Goal: Task Accomplishment & Management: Use online tool/utility

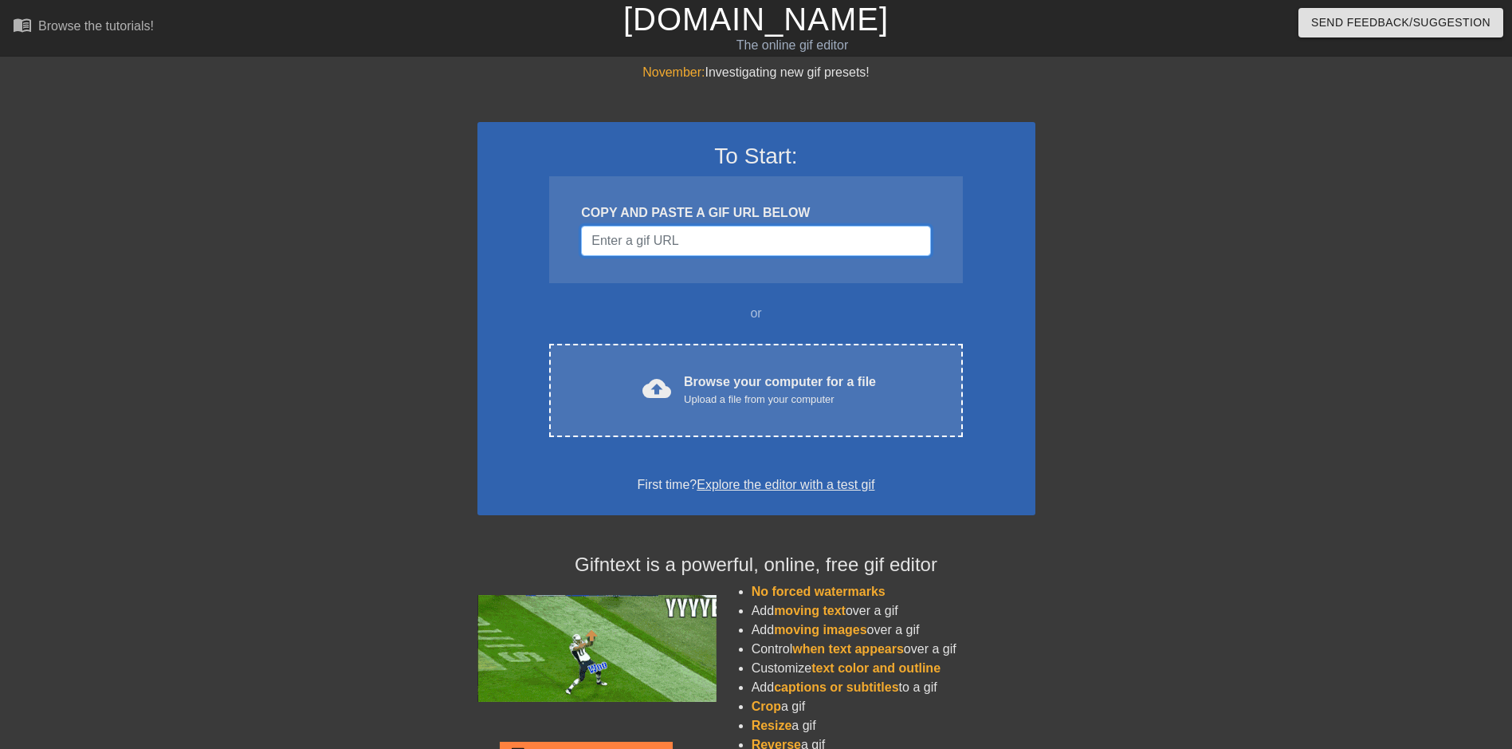
click at [775, 247] on input "Username" at bounding box center [755, 241] width 349 height 30
click at [717, 248] on input "Username" at bounding box center [755, 241] width 349 height 30
paste input "[URL][DOMAIN_NAME][DOMAIN_NAME]"
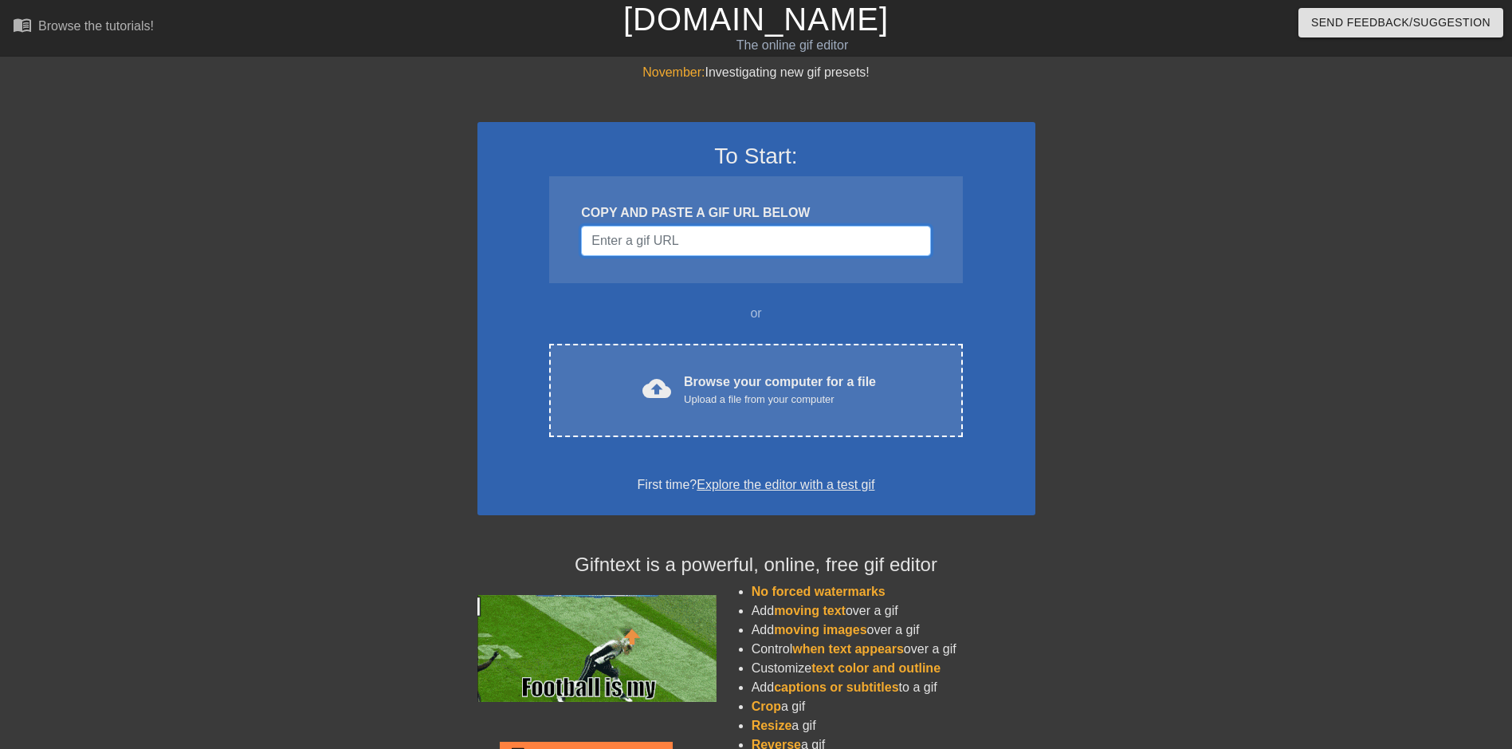
type input "[URL][DOMAIN_NAME][DOMAIN_NAME]"
click at [679, 235] on input "Username" at bounding box center [755, 241] width 349 height 30
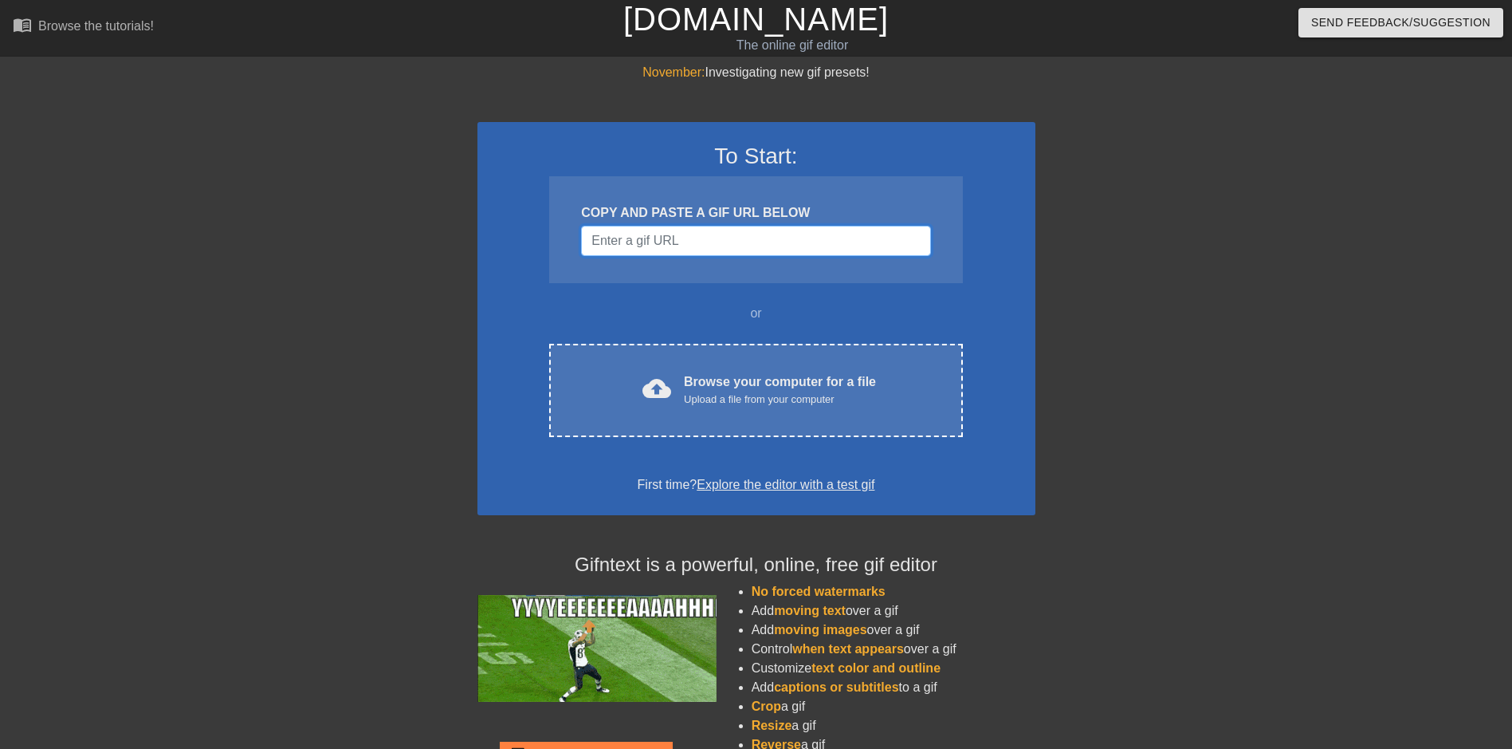
paste input "[URL][DOMAIN_NAME][DOMAIN_NAME]"
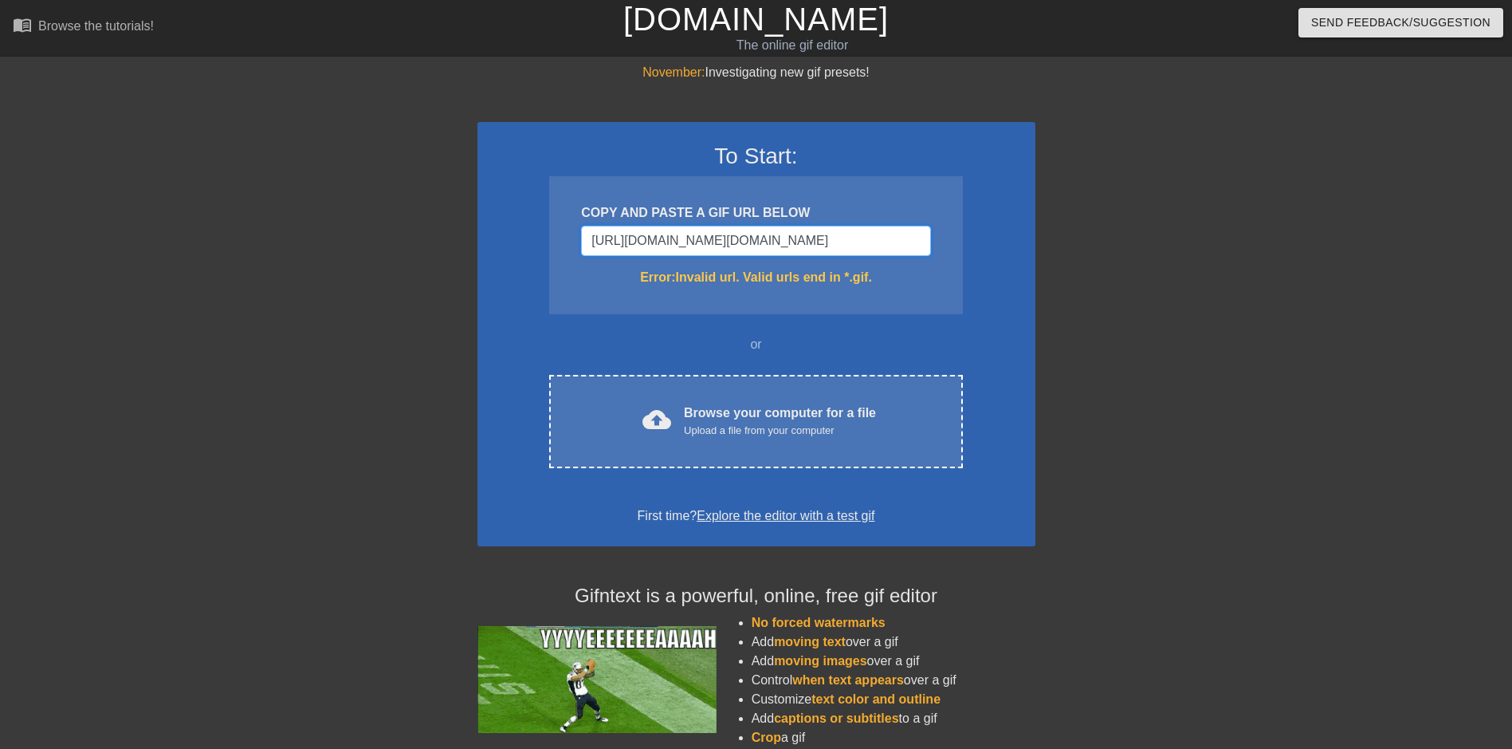
scroll to position [0, 12]
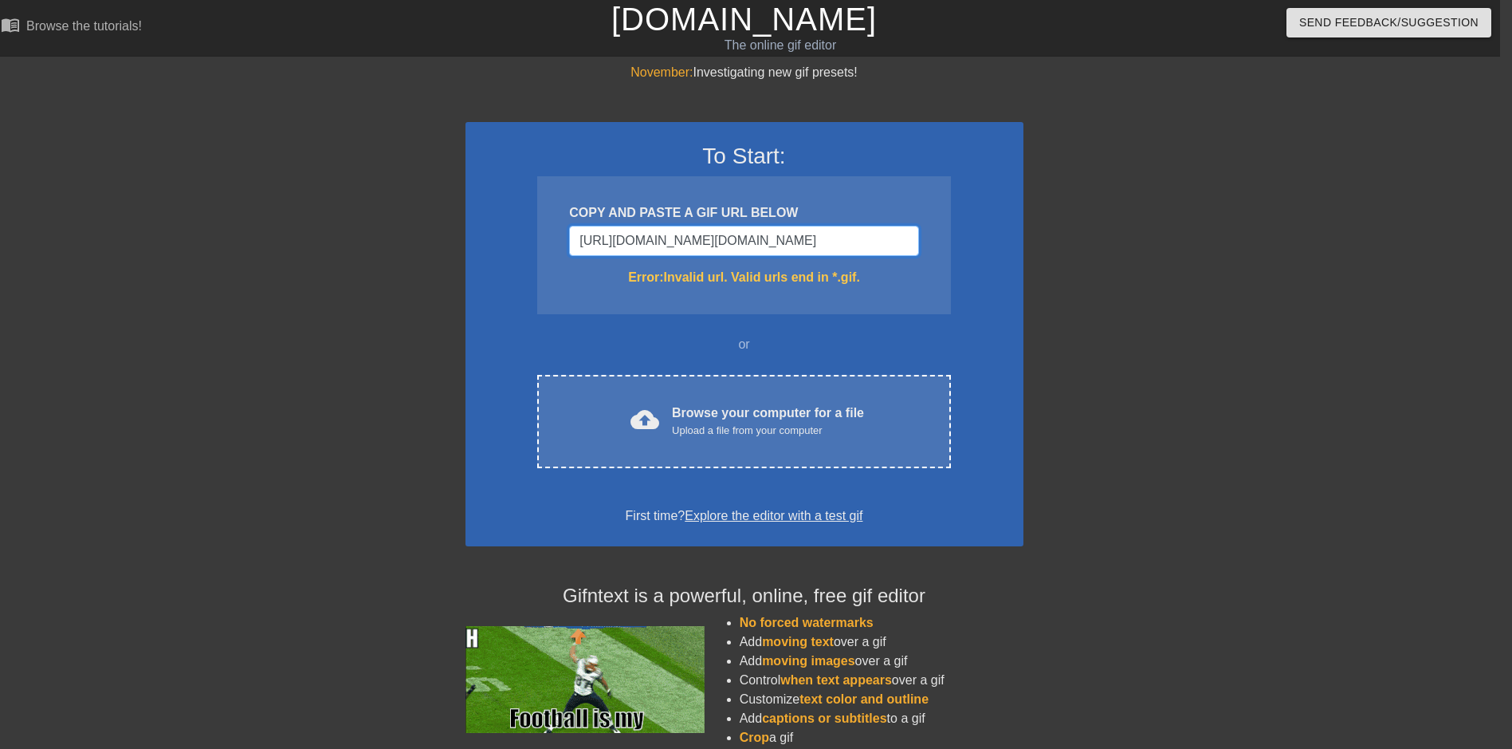
type input "[URL][DOMAIN_NAME][DOMAIN_NAME]"
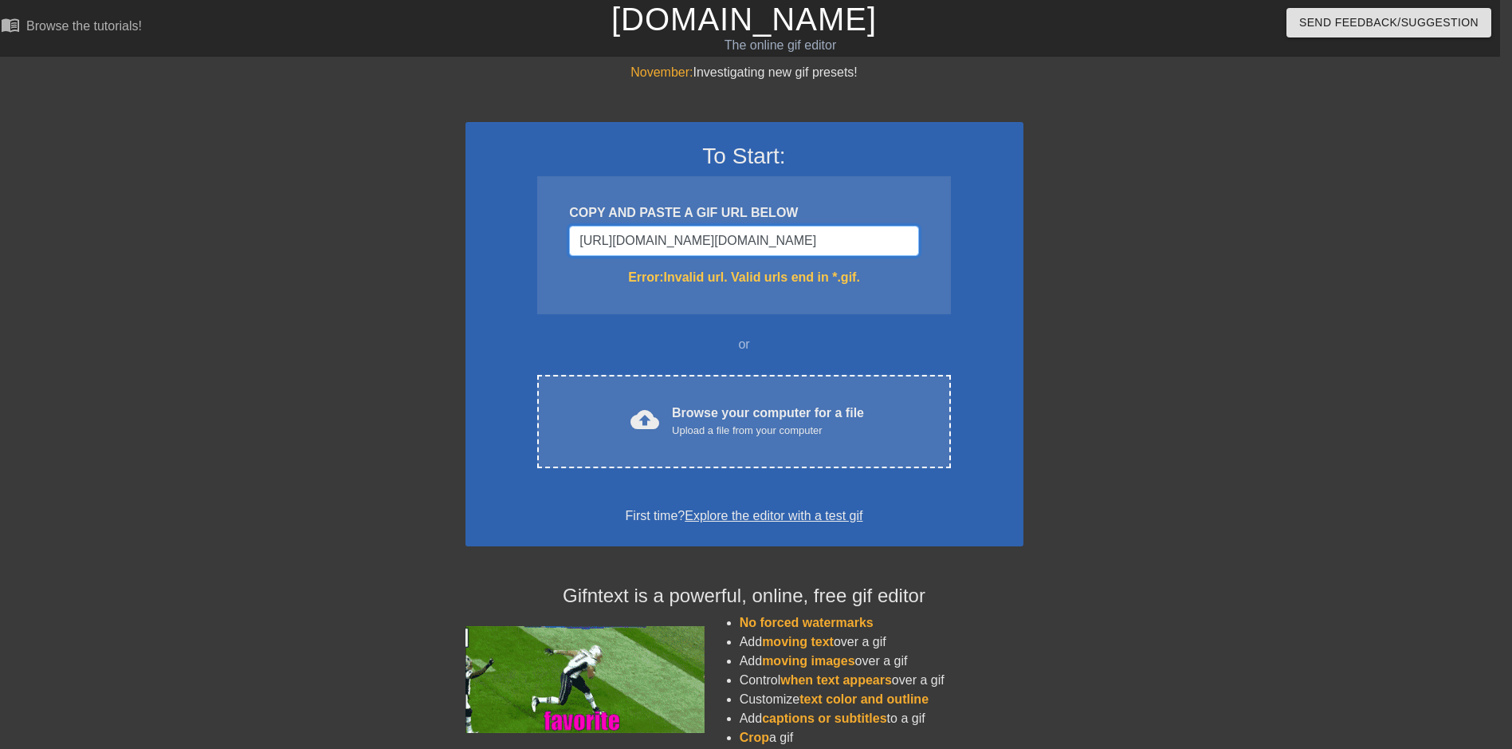
scroll to position [0, 0]
click at [884, 230] on input "[URL][DOMAIN_NAME][DOMAIN_NAME]" at bounding box center [743, 241] width 349 height 30
click at [884, 228] on input "[URL][DOMAIN_NAME][DOMAIN_NAME]" at bounding box center [743, 241] width 349 height 30
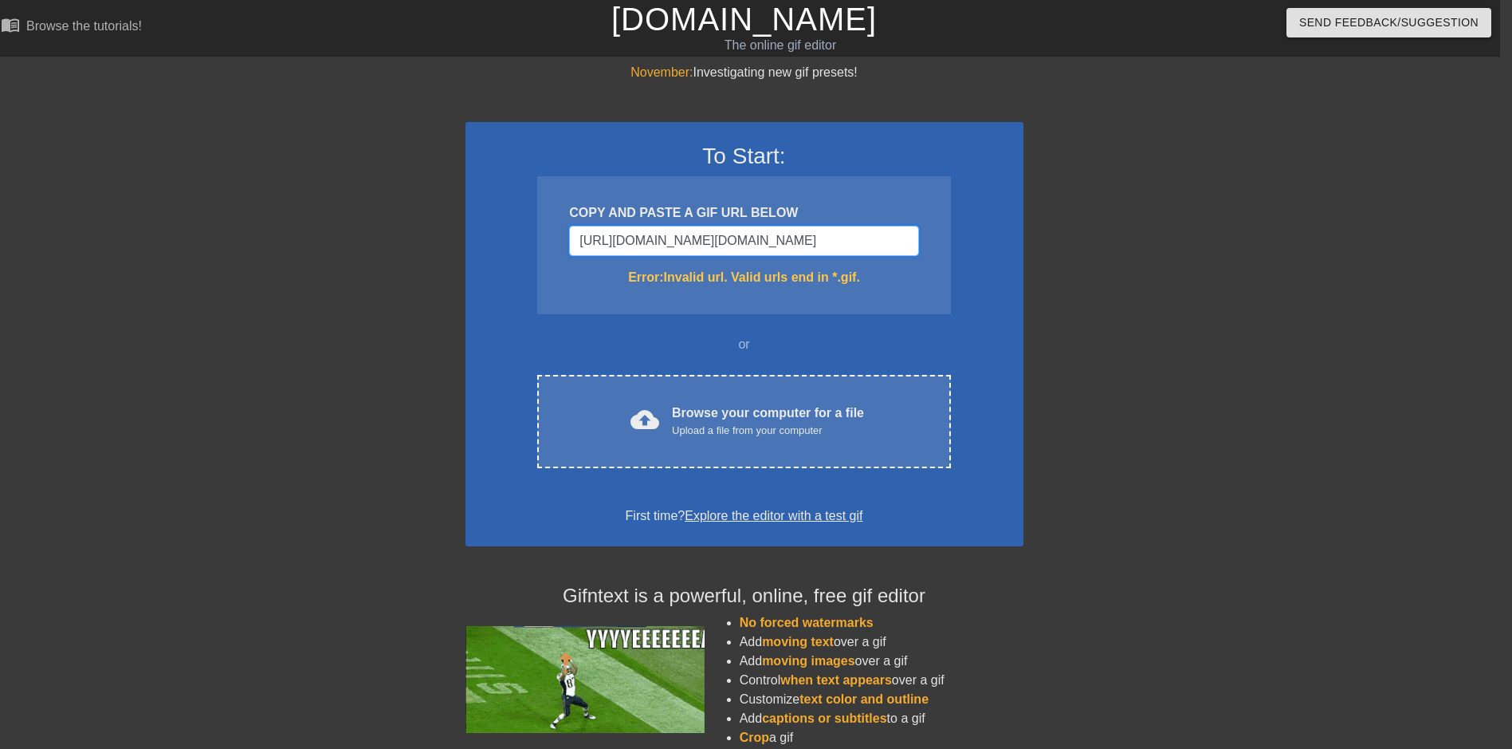
click at [884, 228] on input "[URL][DOMAIN_NAME][DOMAIN_NAME]" at bounding box center [743, 241] width 349 height 30
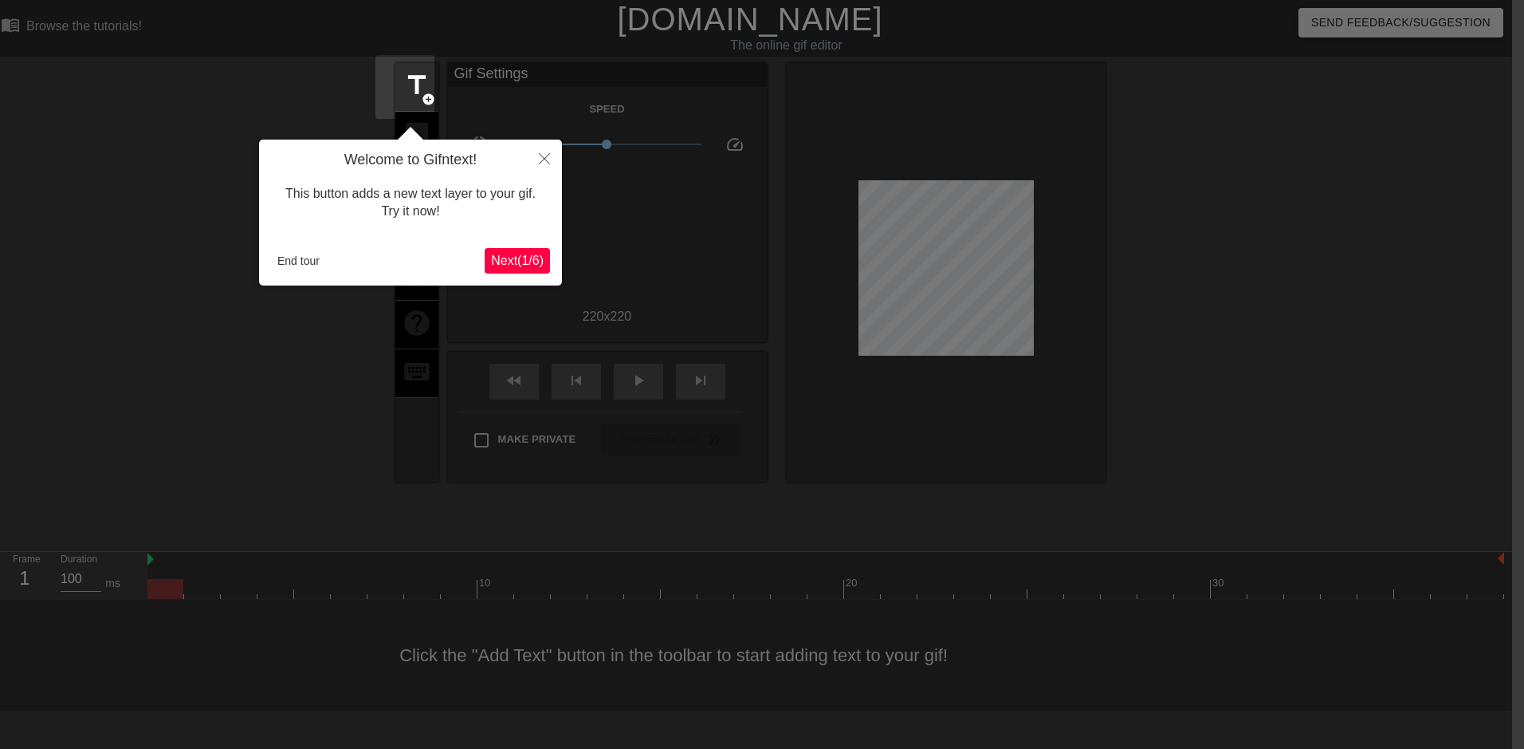
click at [504, 261] on span "Next ( 1 / 6 )" at bounding box center [517, 260] width 53 height 14
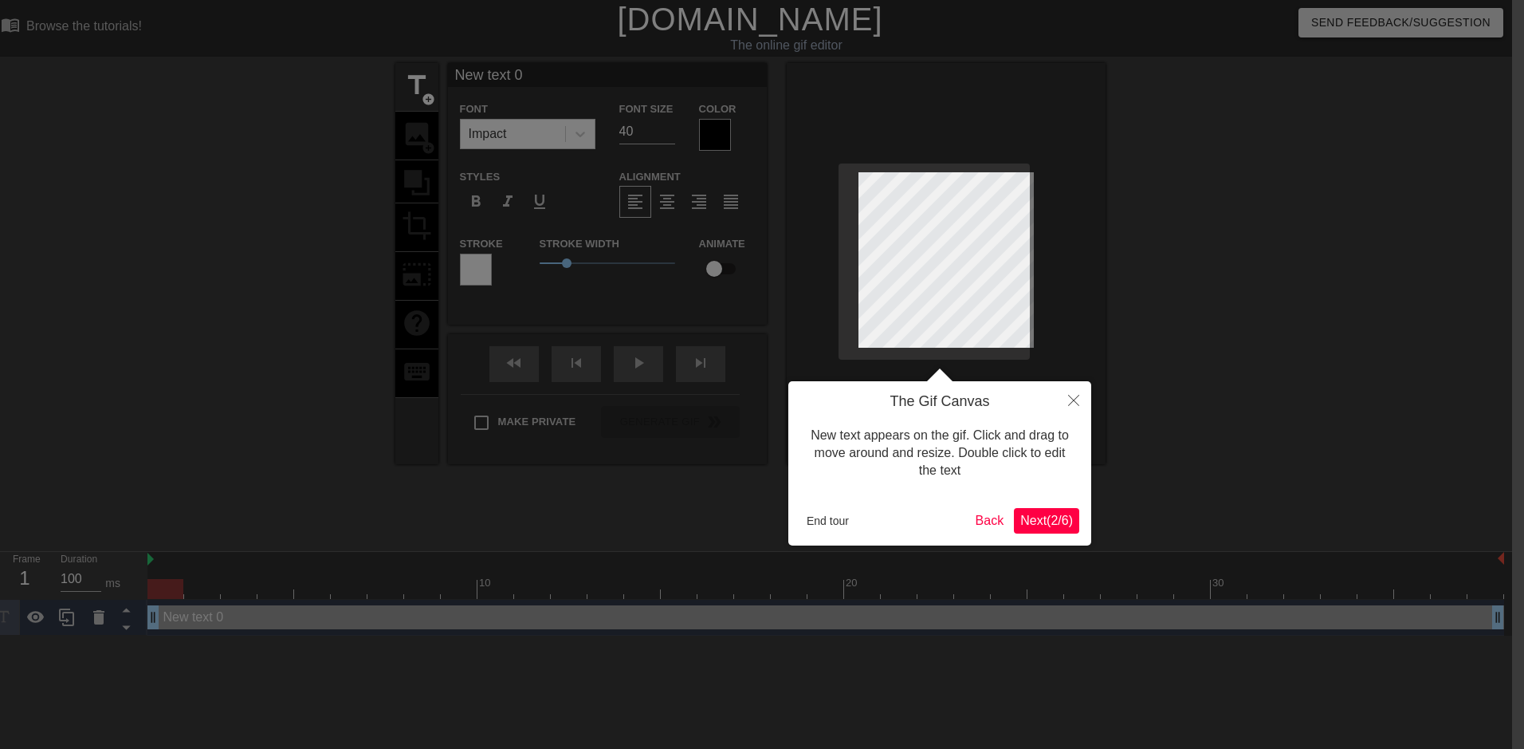
click at [1028, 519] on span "Next ( 2 / 6 )" at bounding box center [1046, 520] width 53 height 14
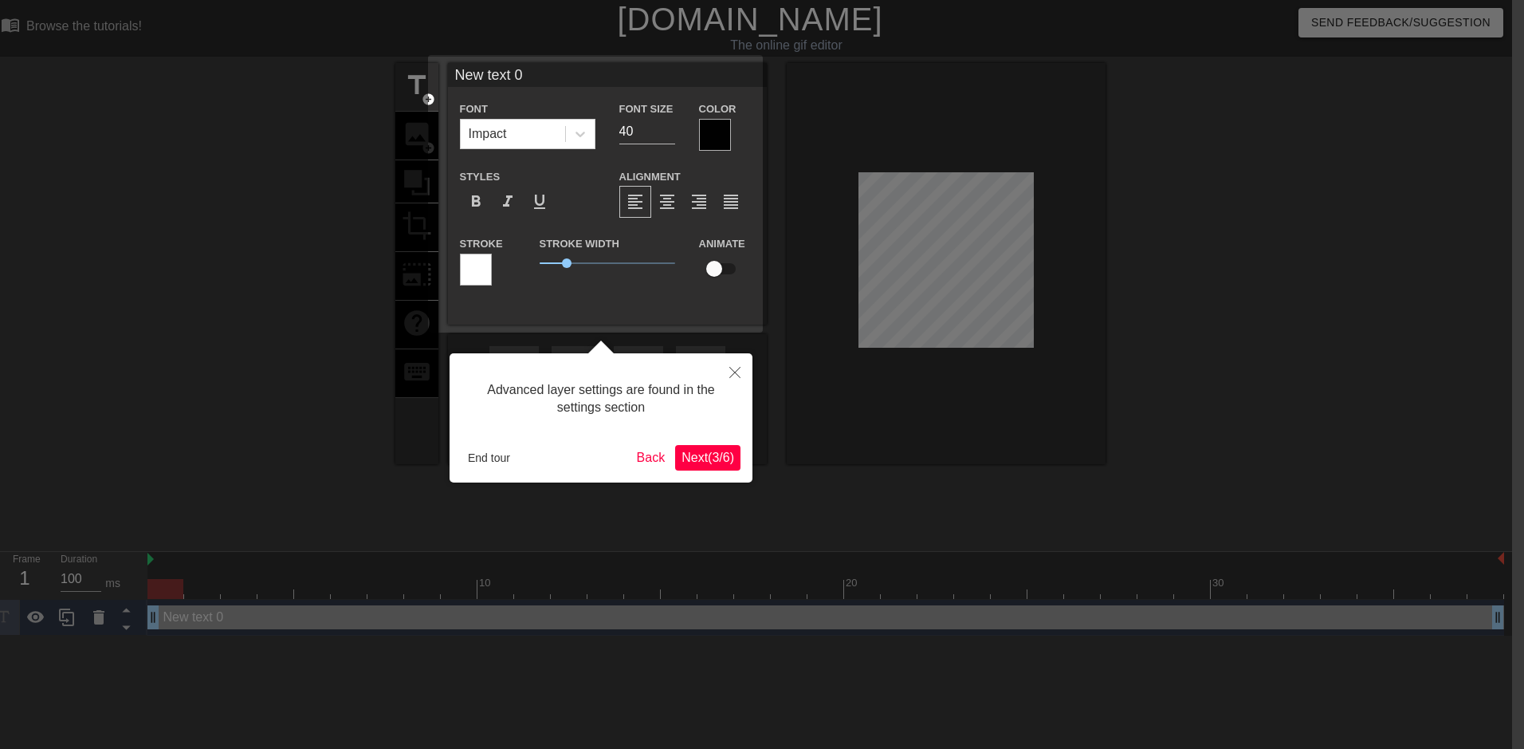
click at [692, 457] on span "Next ( 3 / 6 )" at bounding box center [708, 457] width 53 height 14
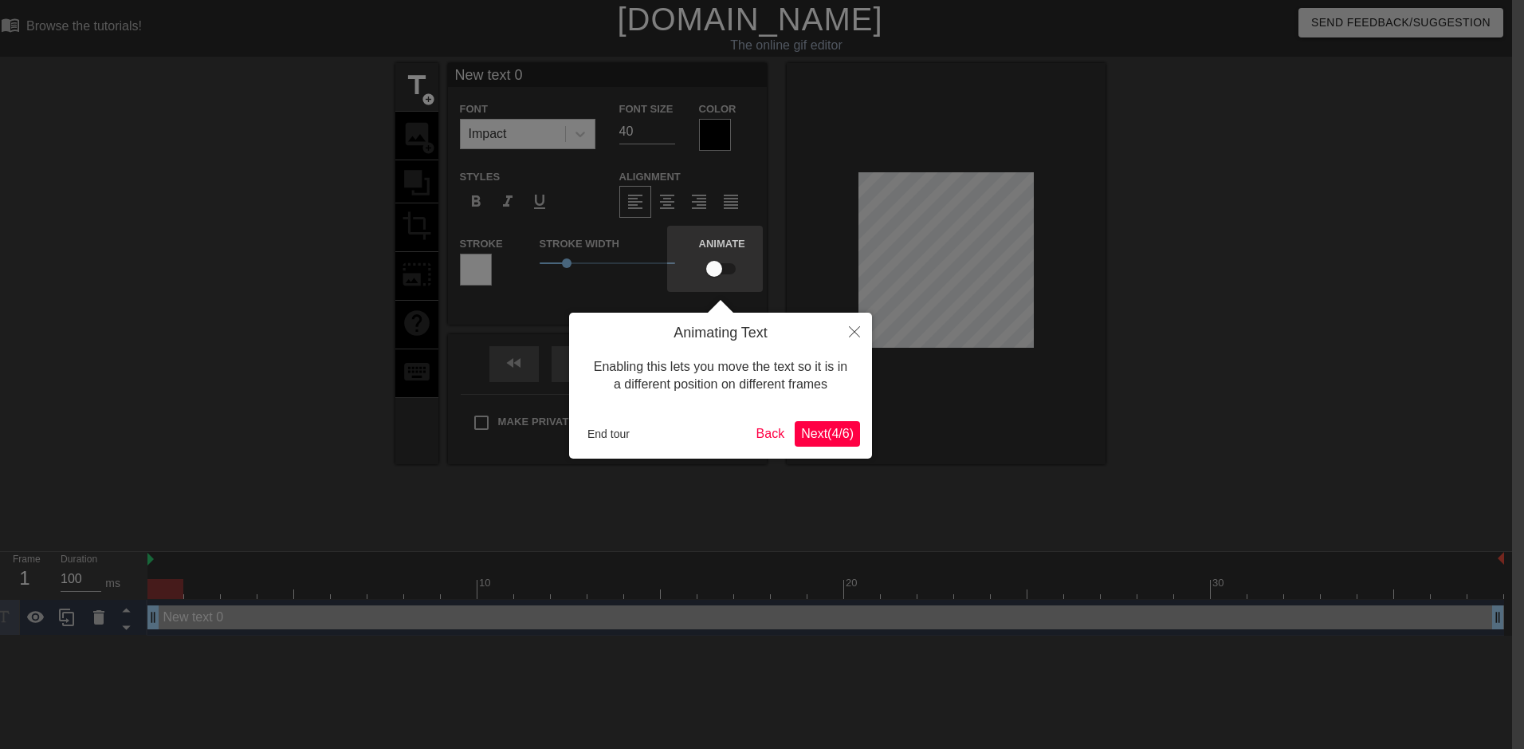
click at [830, 434] on span "Next ( 4 / 6 )" at bounding box center [827, 433] width 53 height 14
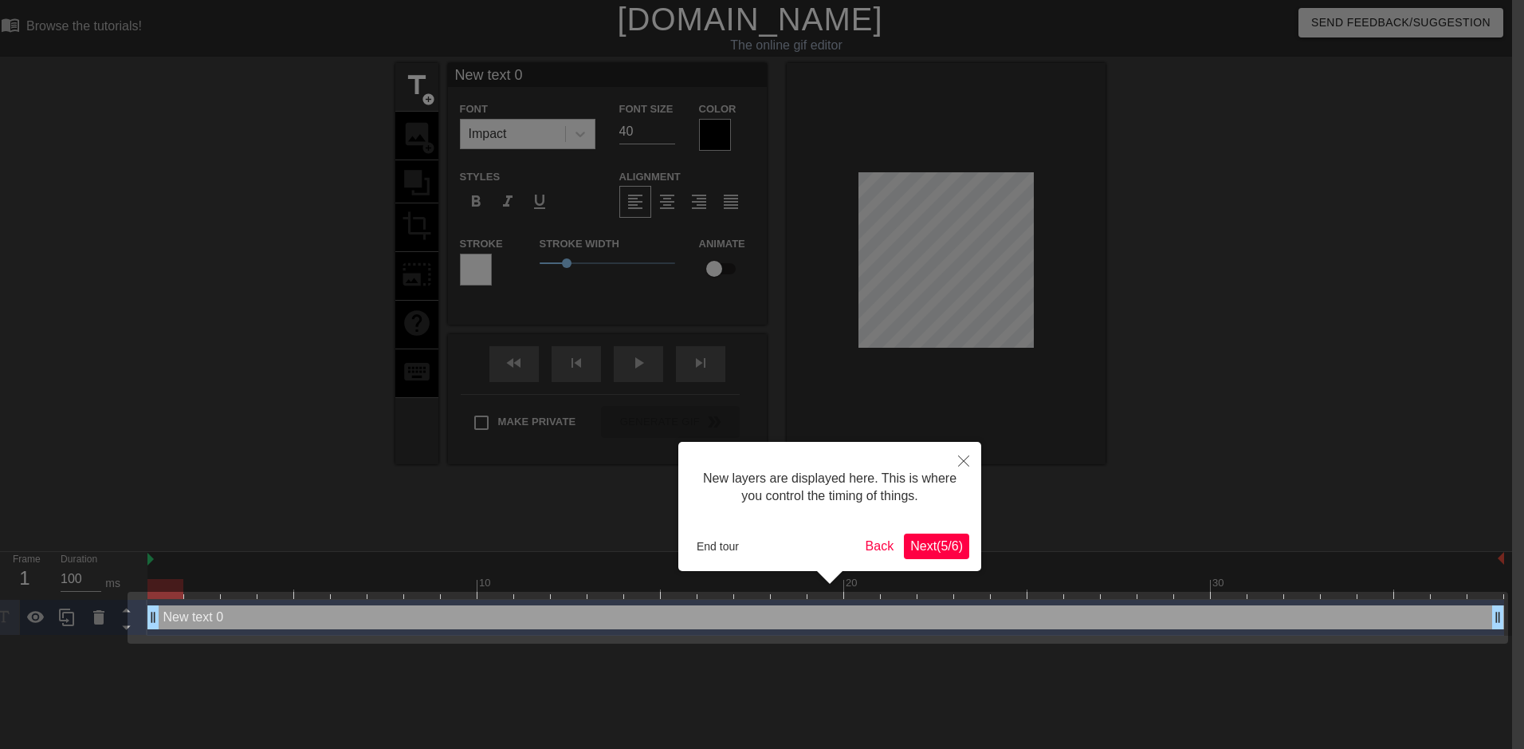
click at [932, 547] on span "Next ( 5 / 6 )" at bounding box center [936, 546] width 53 height 14
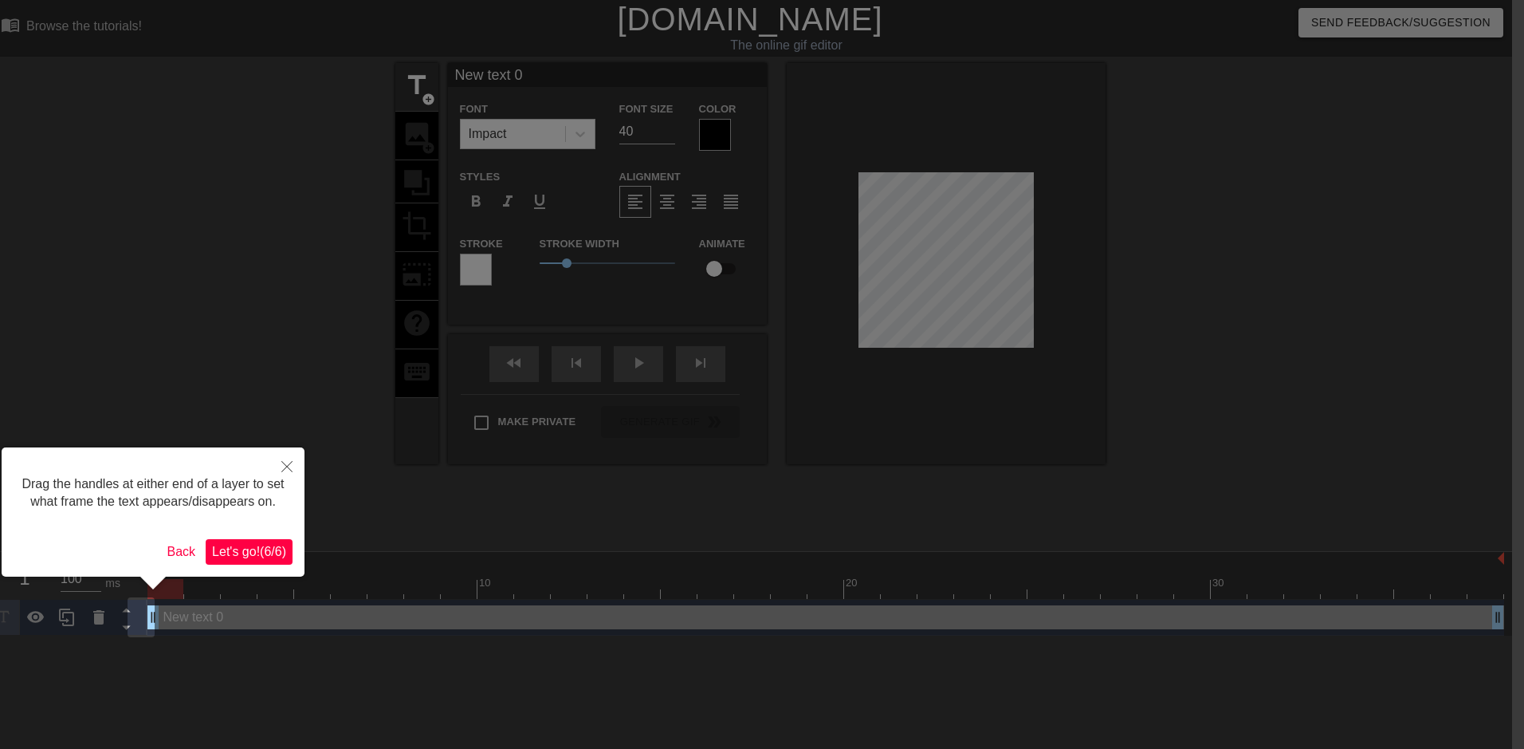
click at [273, 555] on span "Let's go! ( 6 / 6 )" at bounding box center [249, 551] width 74 height 14
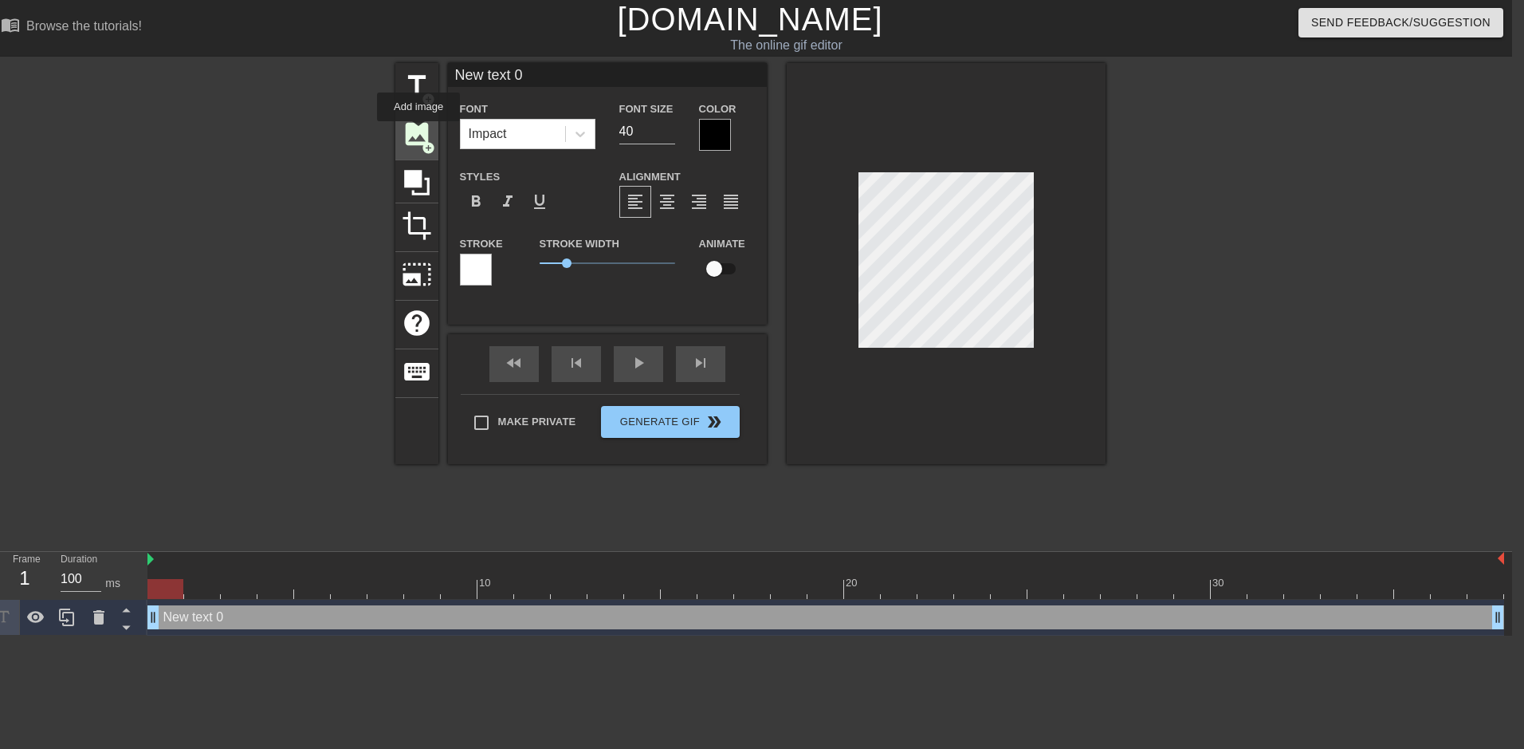
click at [419, 132] on span "image" at bounding box center [417, 134] width 30 height 30
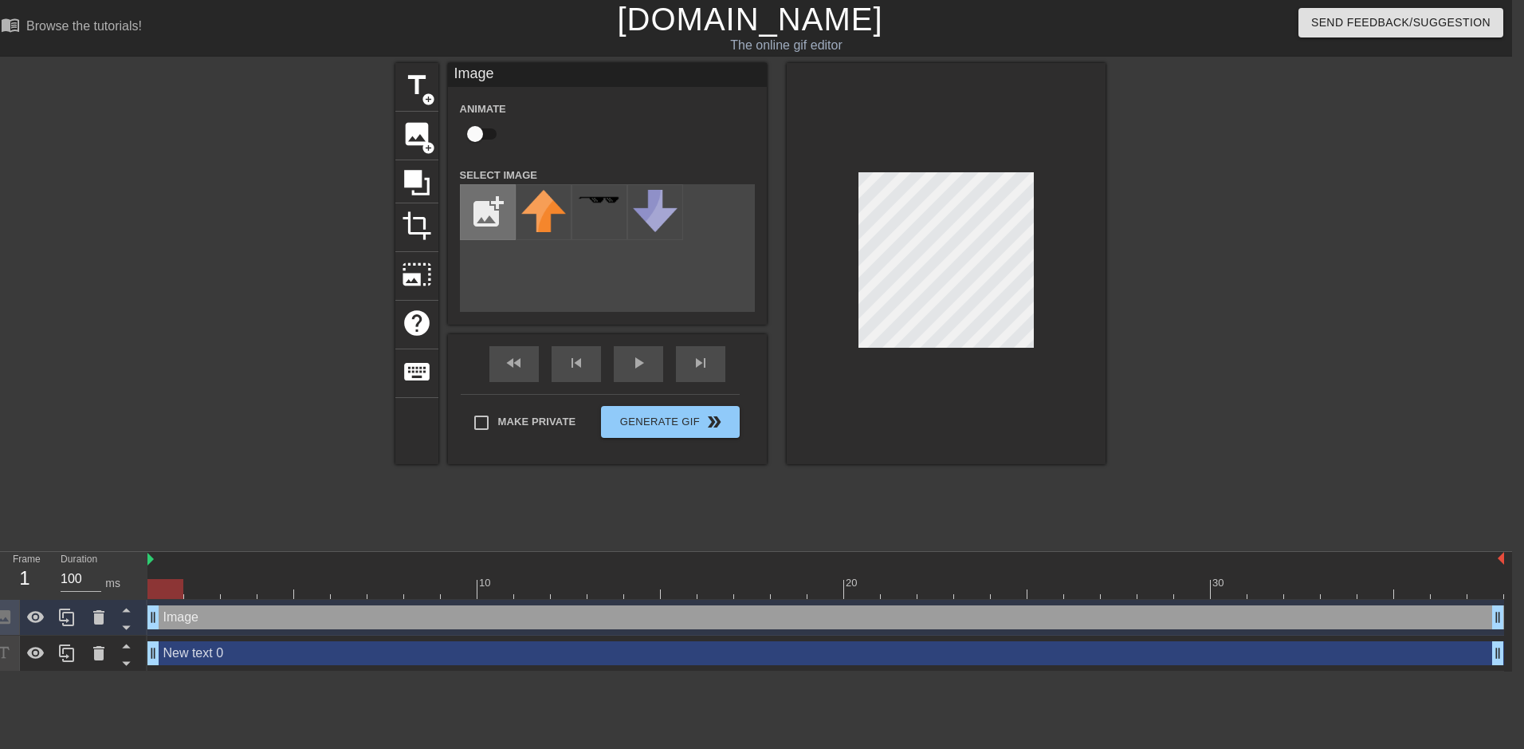
click at [478, 208] on input "file" at bounding box center [488, 212] width 54 height 54
type input "C:\fakepath\Picture1.jpg"
click at [100, 654] on icon at bounding box center [98, 653] width 11 height 14
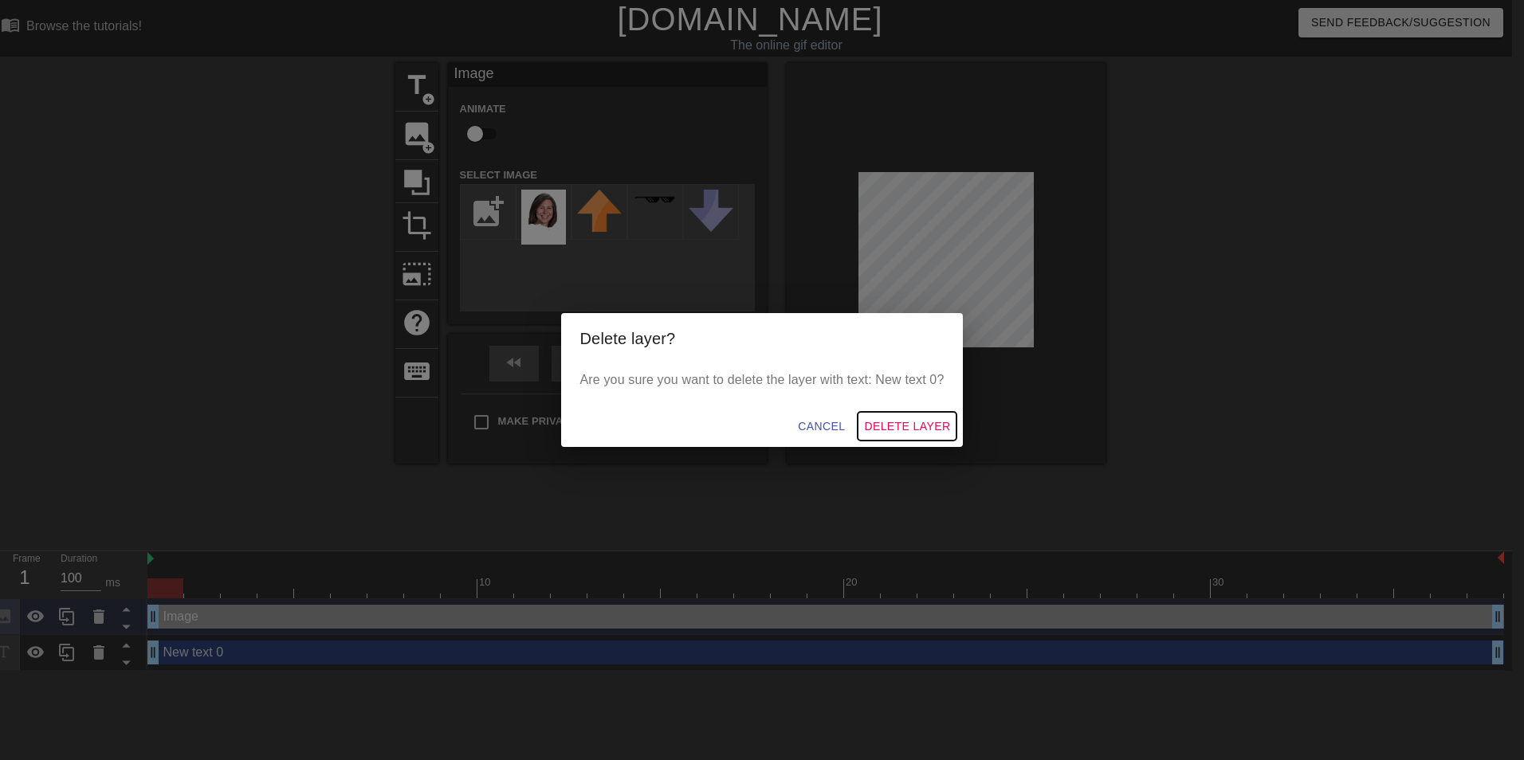
click at [894, 429] on span "Delete Layer" at bounding box center [907, 427] width 86 height 20
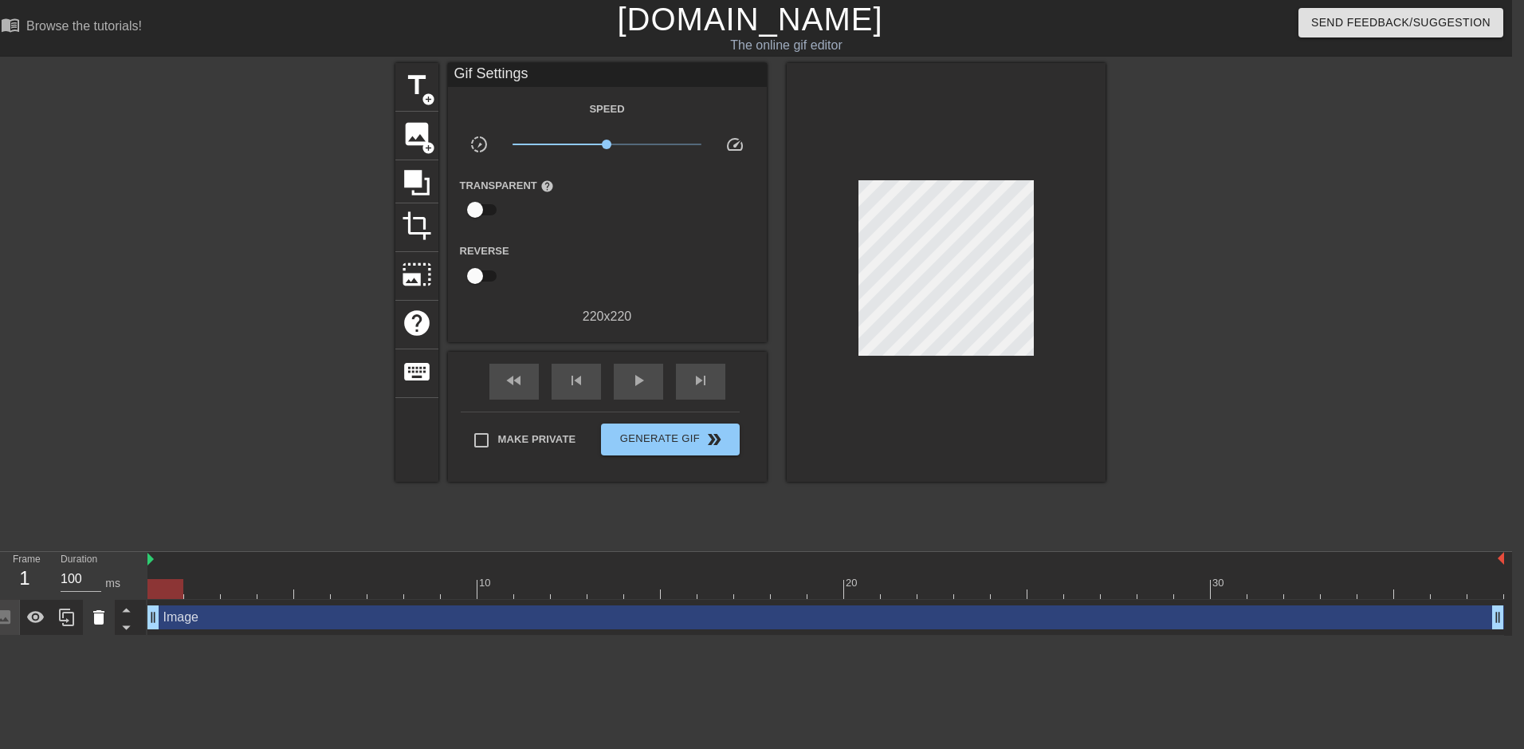
click at [100, 622] on icon at bounding box center [98, 617] width 11 height 14
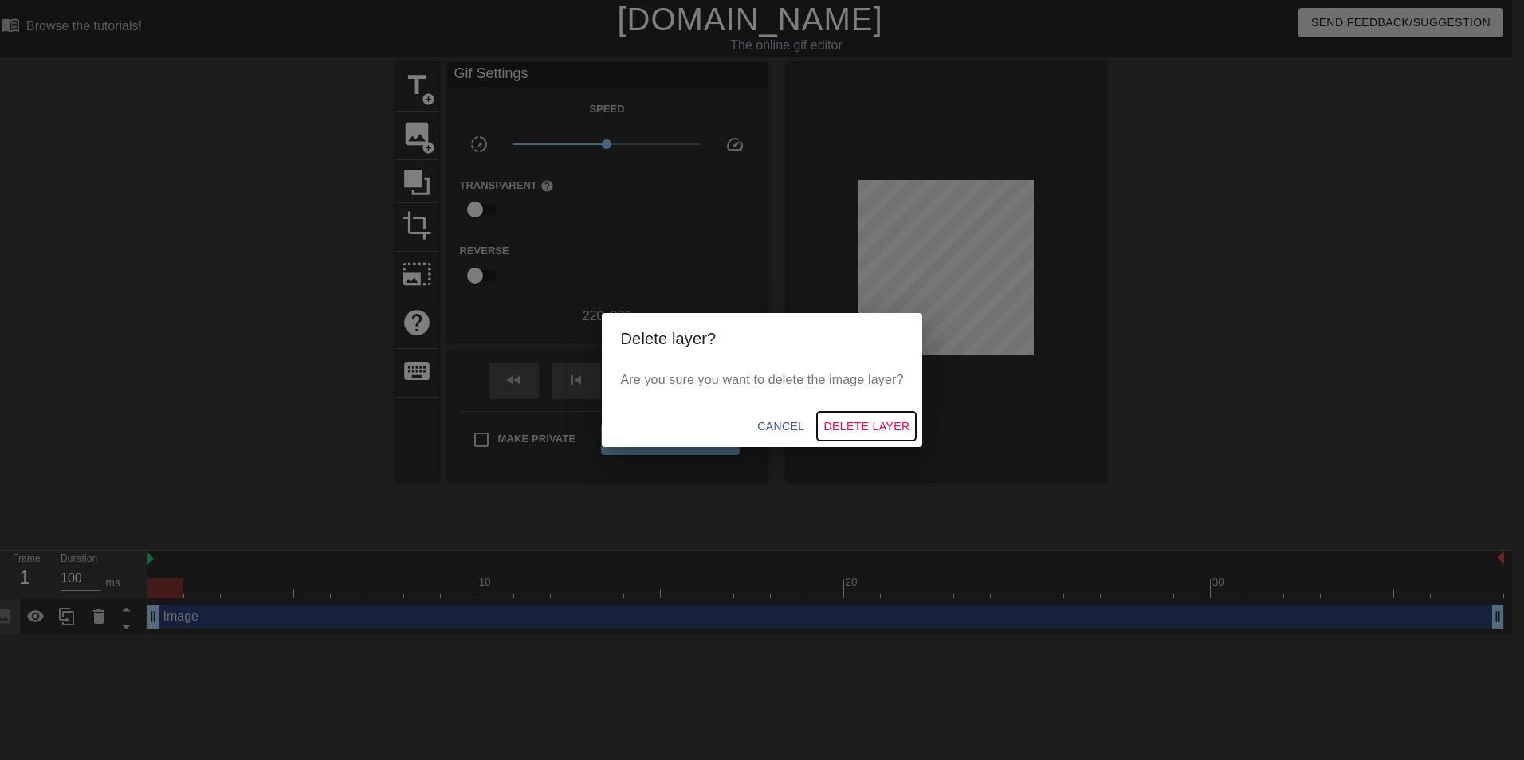
click at [897, 417] on span "Delete Layer" at bounding box center [866, 427] width 86 height 20
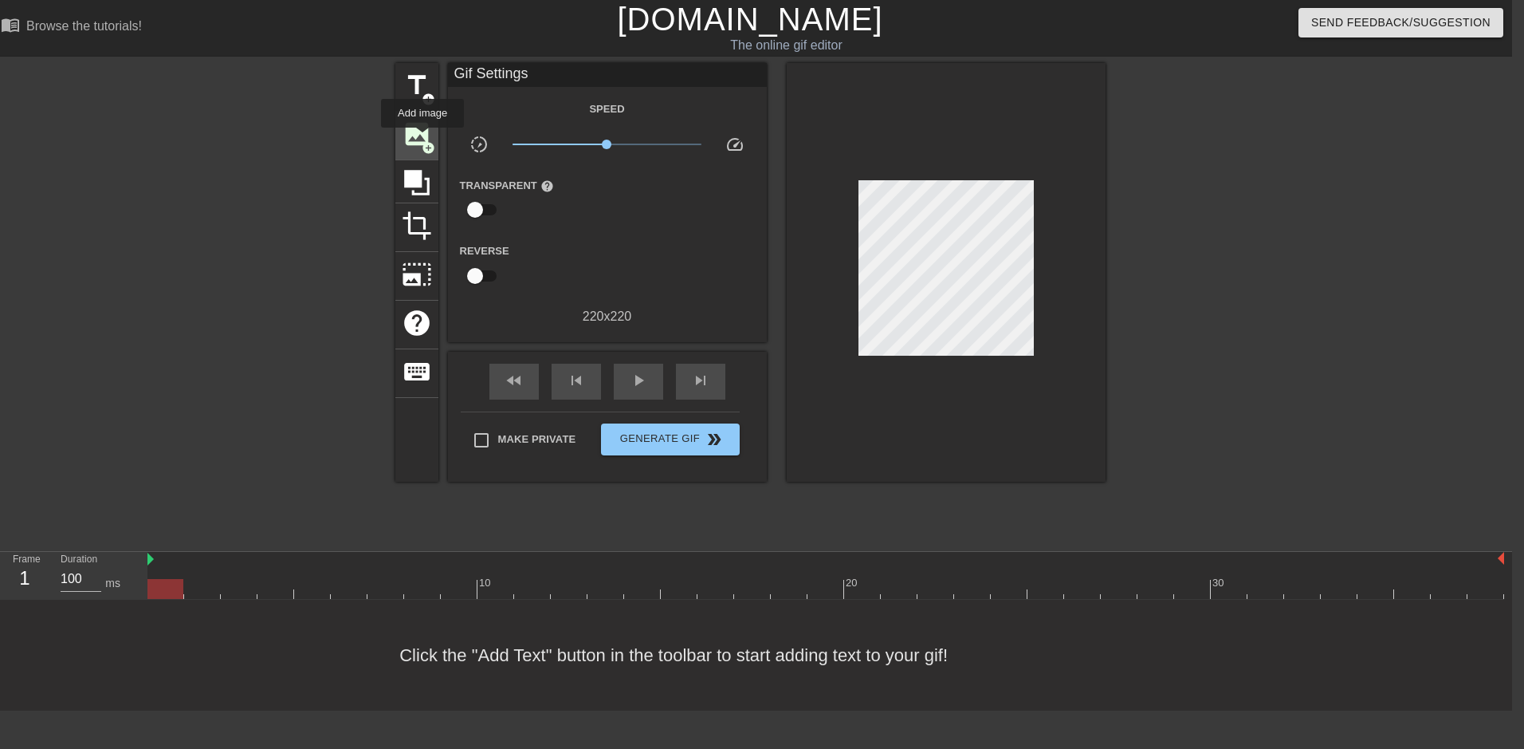
click at [422, 136] on span "image" at bounding box center [417, 134] width 30 height 30
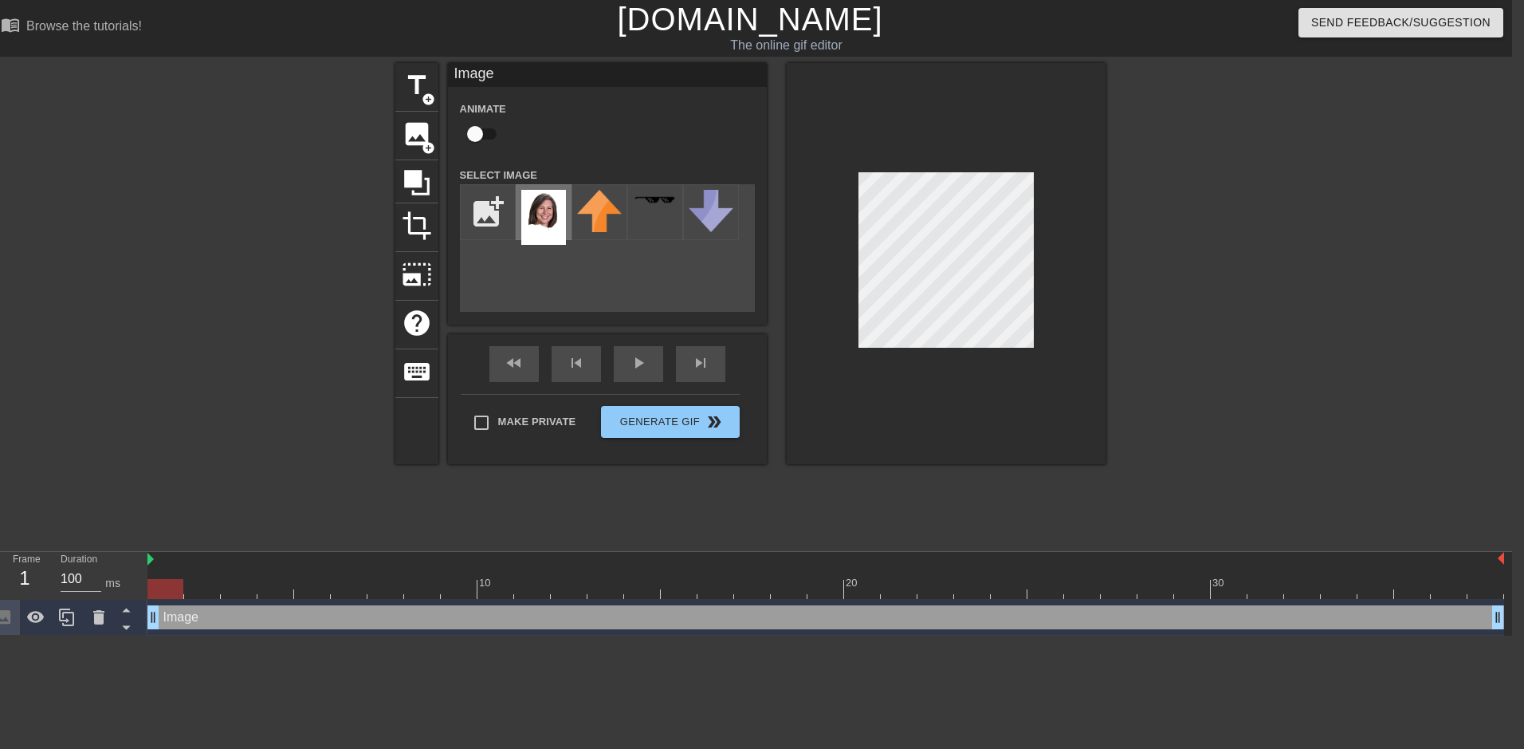
click at [540, 230] on img at bounding box center [543, 217] width 45 height 55
click at [608, 429] on span "Generate Gif double_arrow" at bounding box center [669, 421] width 125 height 19
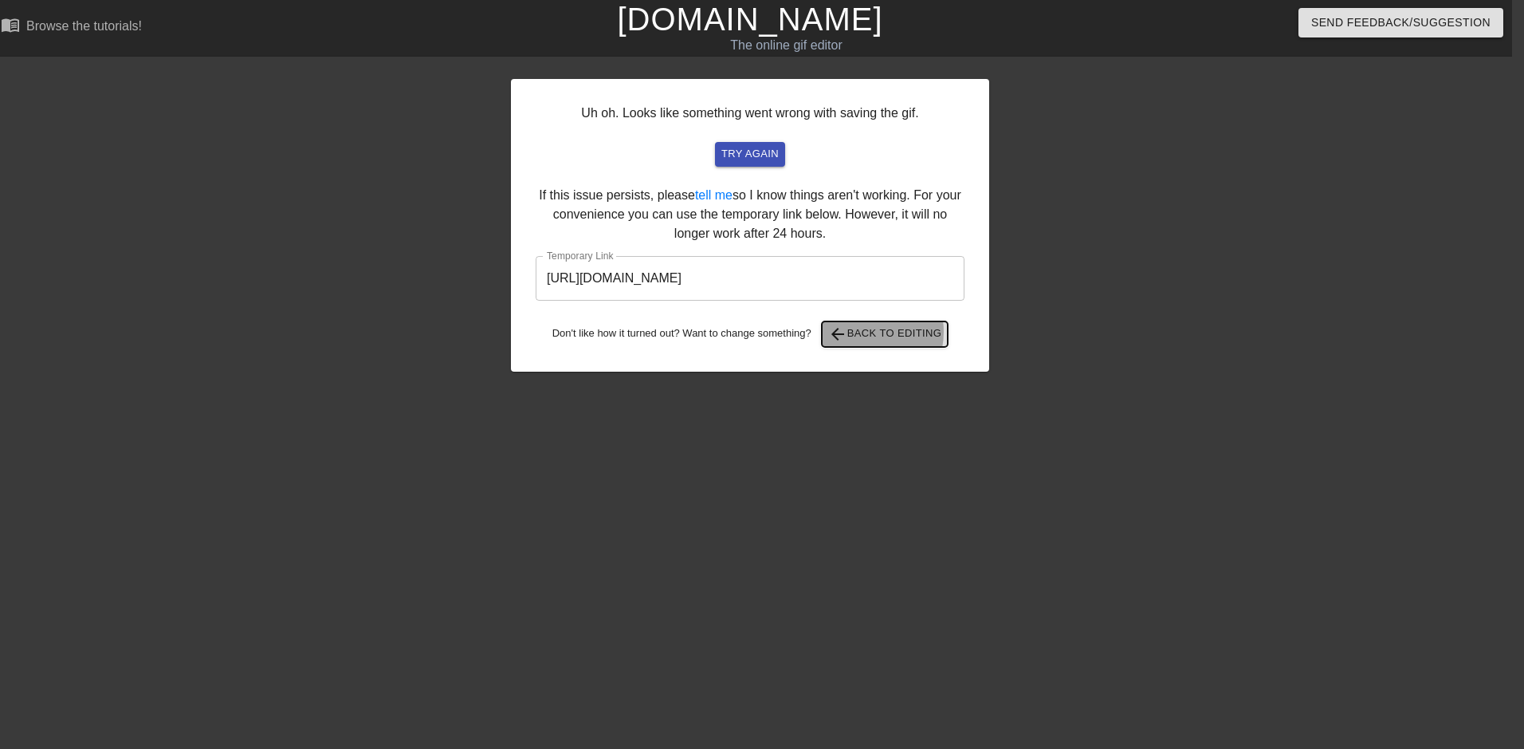
click at [867, 332] on span "arrow_back Back to Editing" at bounding box center [885, 333] width 114 height 19
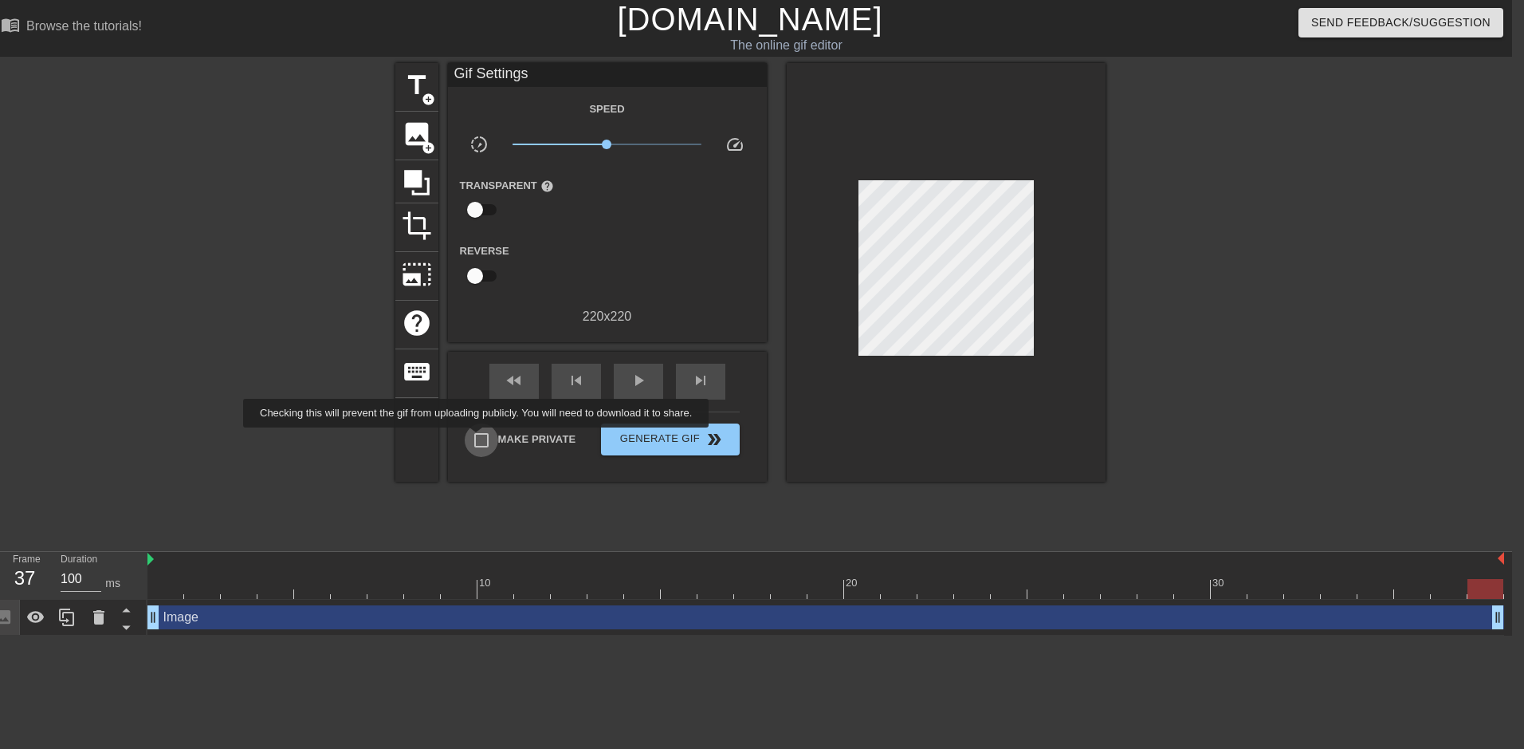
click at [479, 438] on input "Make Private" at bounding box center [481, 439] width 33 height 33
checkbox input "true"
click at [1321, 158] on div at bounding box center [1244, 302] width 239 height 478
click at [423, 132] on span "image" at bounding box center [417, 134] width 30 height 30
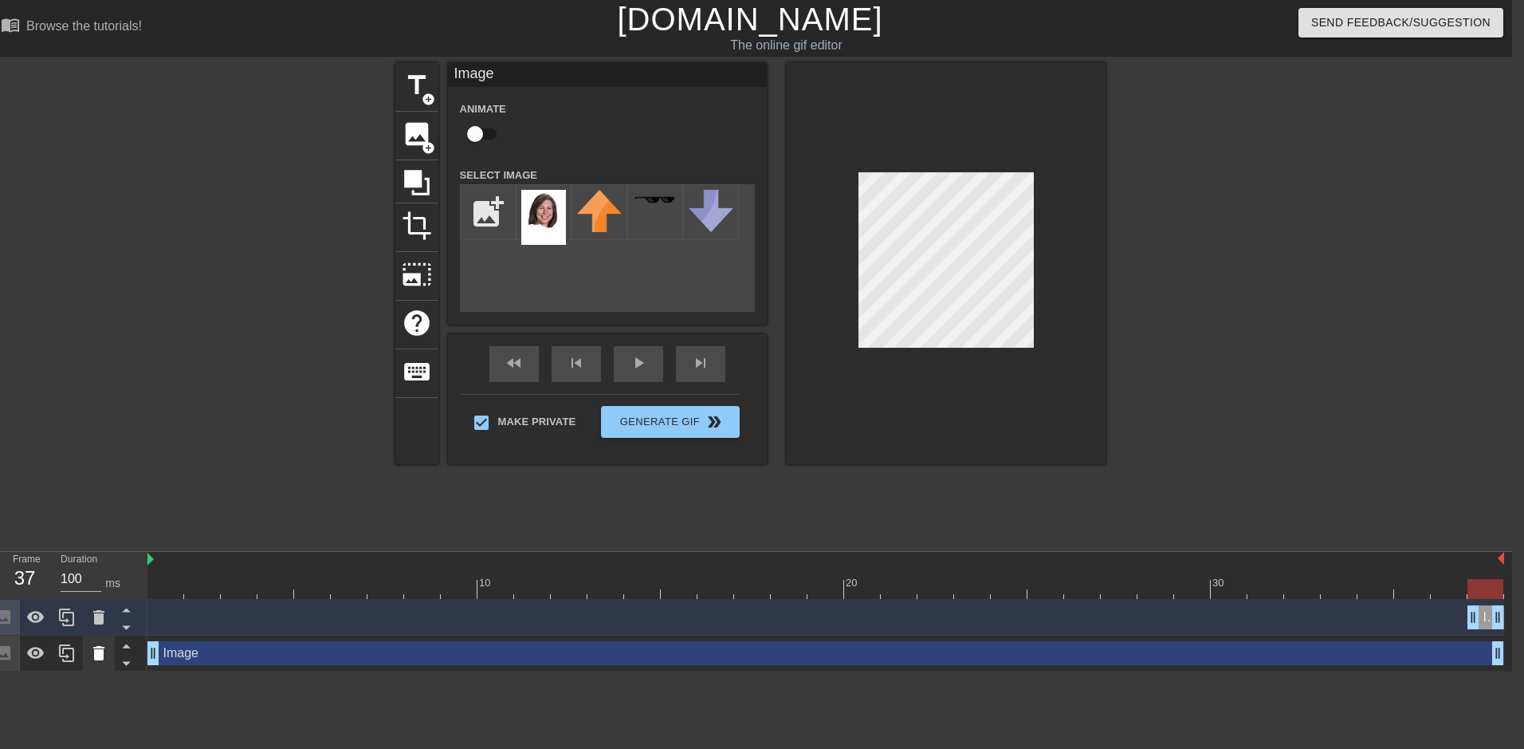
click at [105, 655] on icon at bounding box center [98, 652] width 19 height 19
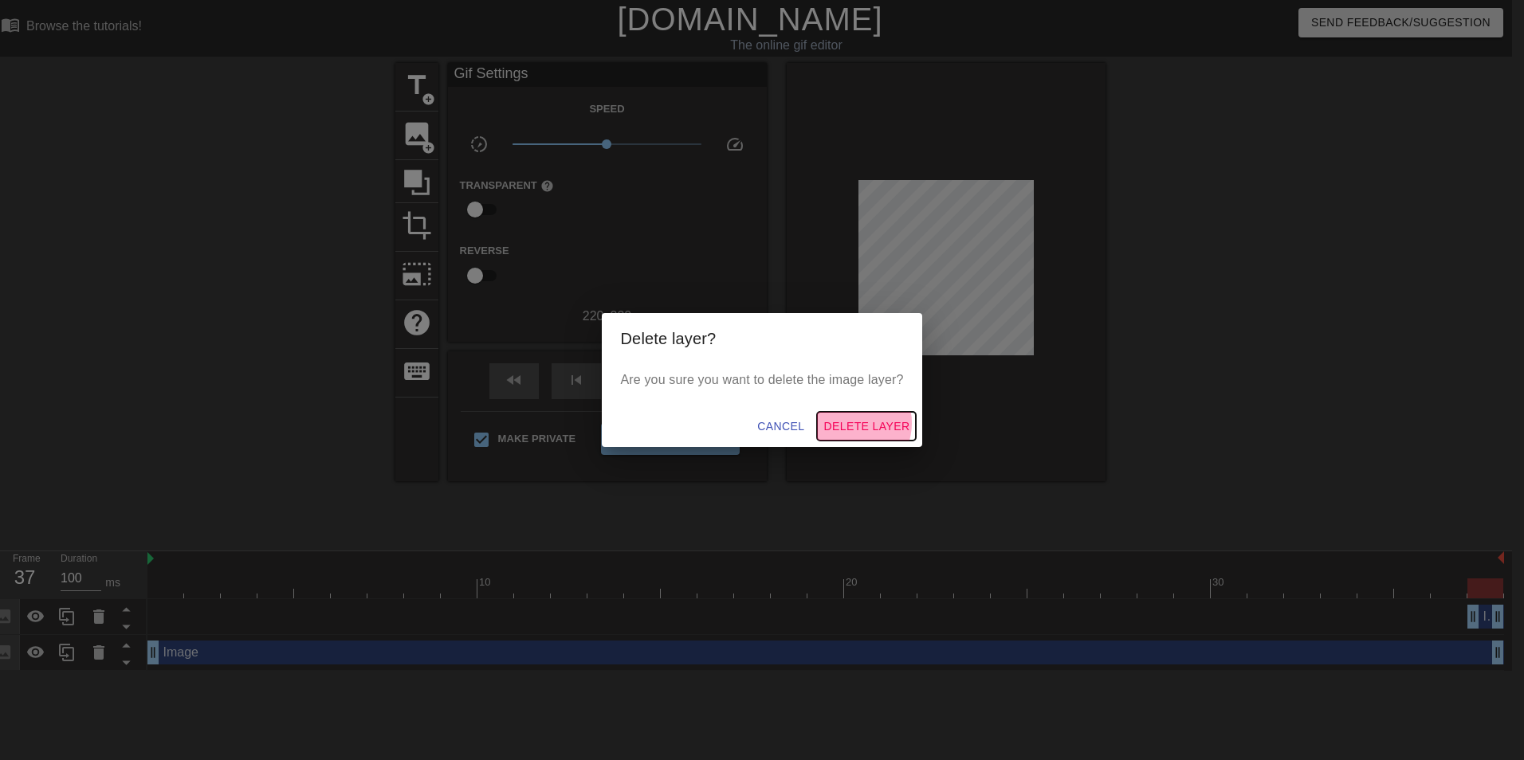
click at [855, 423] on span "Delete Layer" at bounding box center [866, 427] width 86 height 20
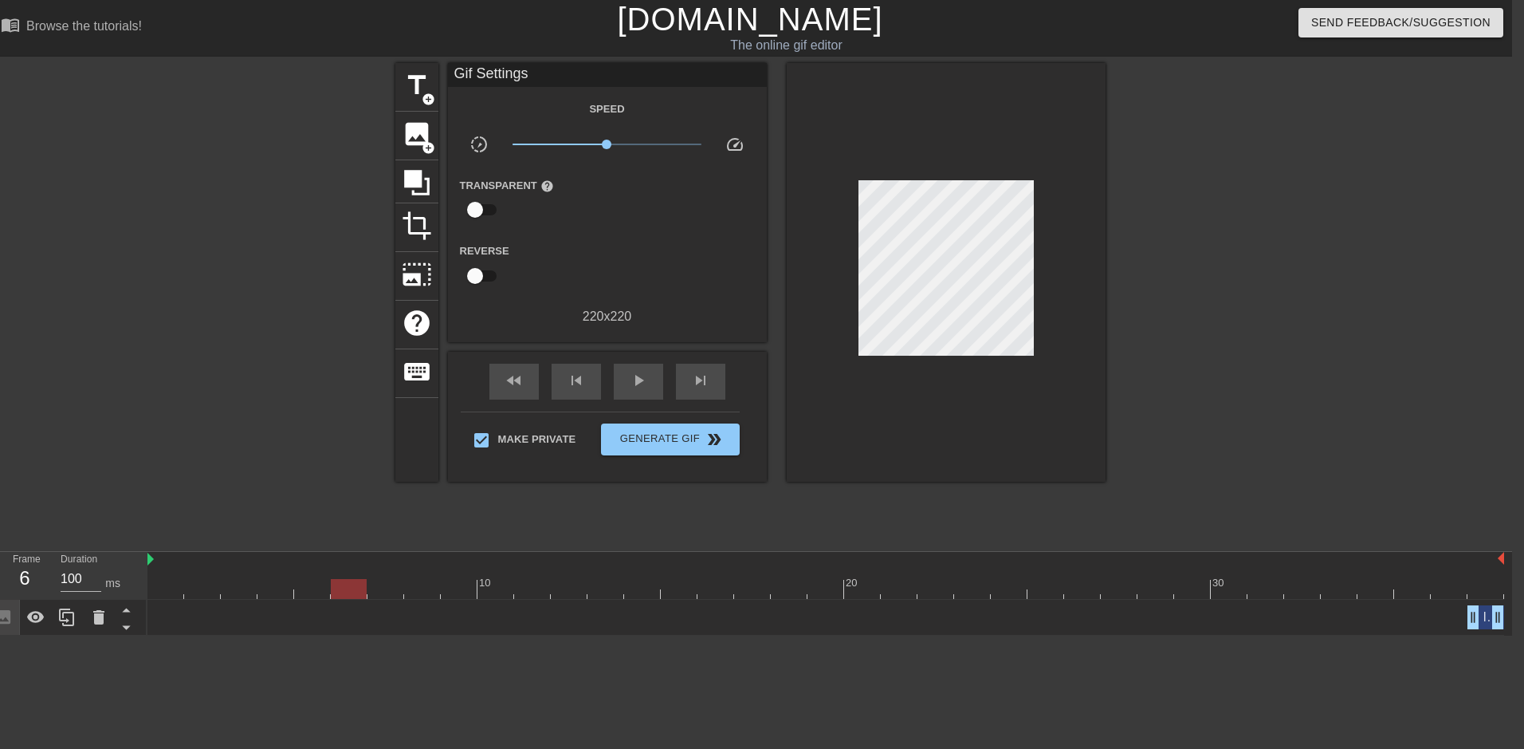
click at [351, 568] on div at bounding box center [349, 578] width 37 height 20
click at [110, 619] on div at bounding box center [99, 616] width 32 height 35
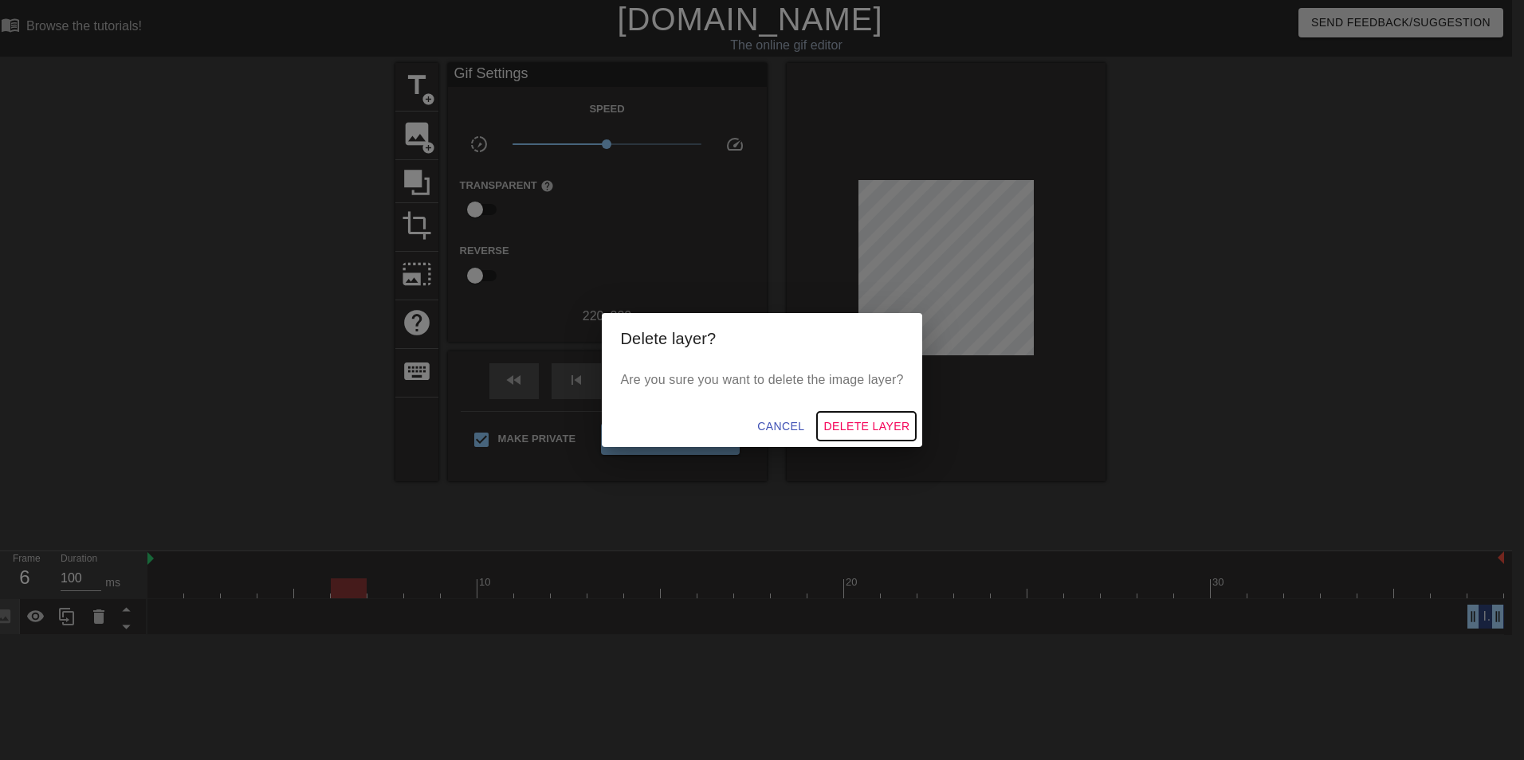
click at [870, 434] on span "Delete Layer" at bounding box center [866, 427] width 86 height 20
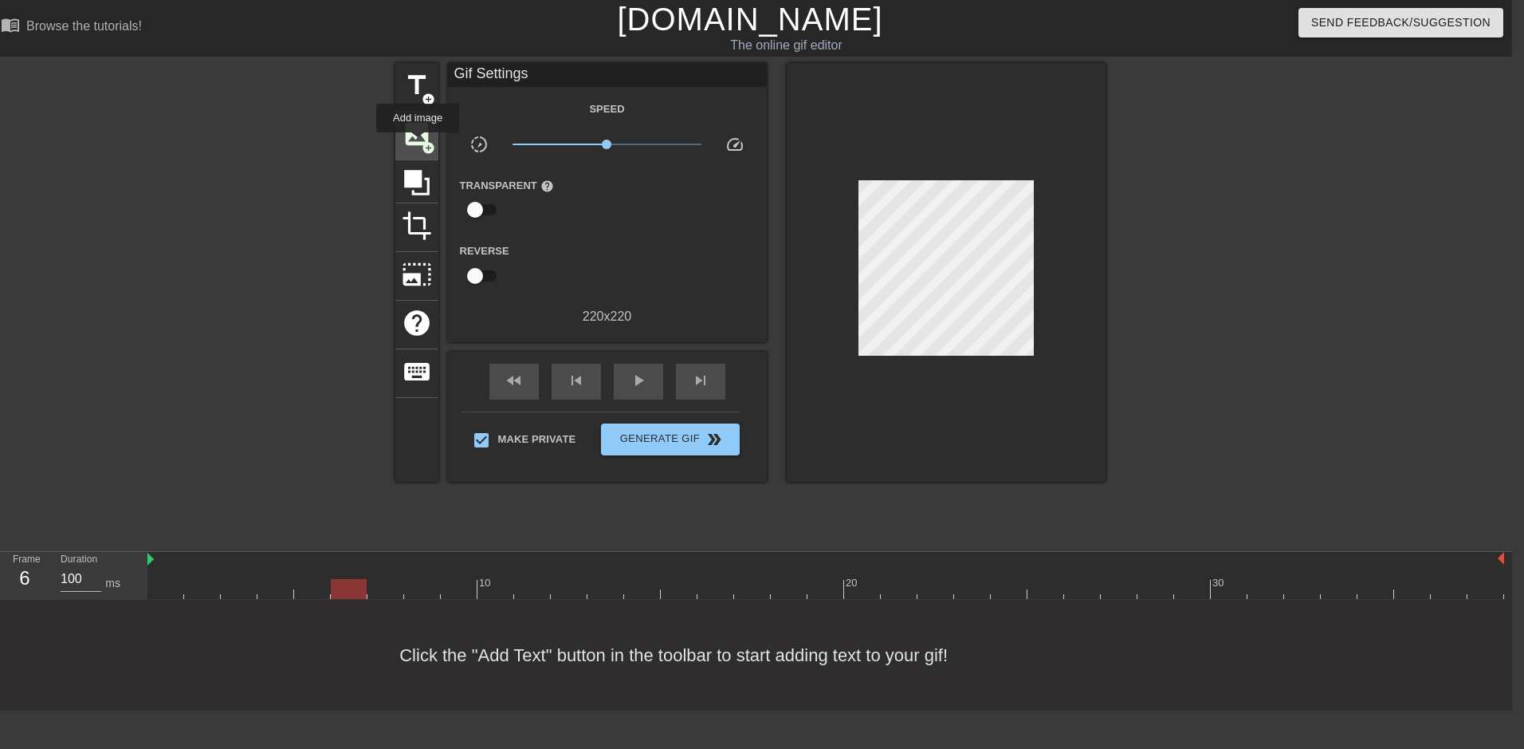
click at [418, 143] on span "image" at bounding box center [417, 134] width 30 height 30
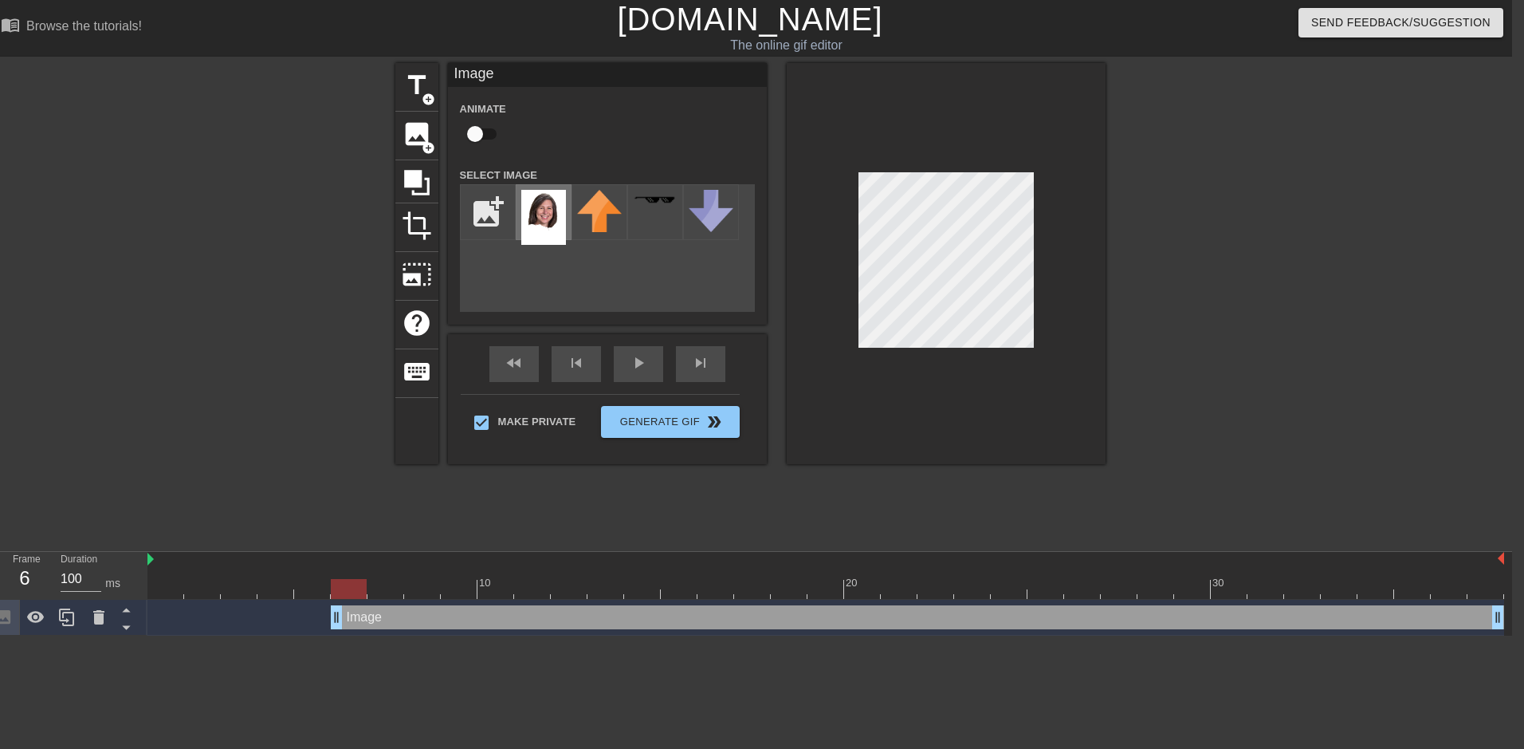
click at [564, 227] on img at bounding box center [543, 217] width 45 height 55
click at [98, 623] on icon at bounding box center [98, 617] width 11 height 14
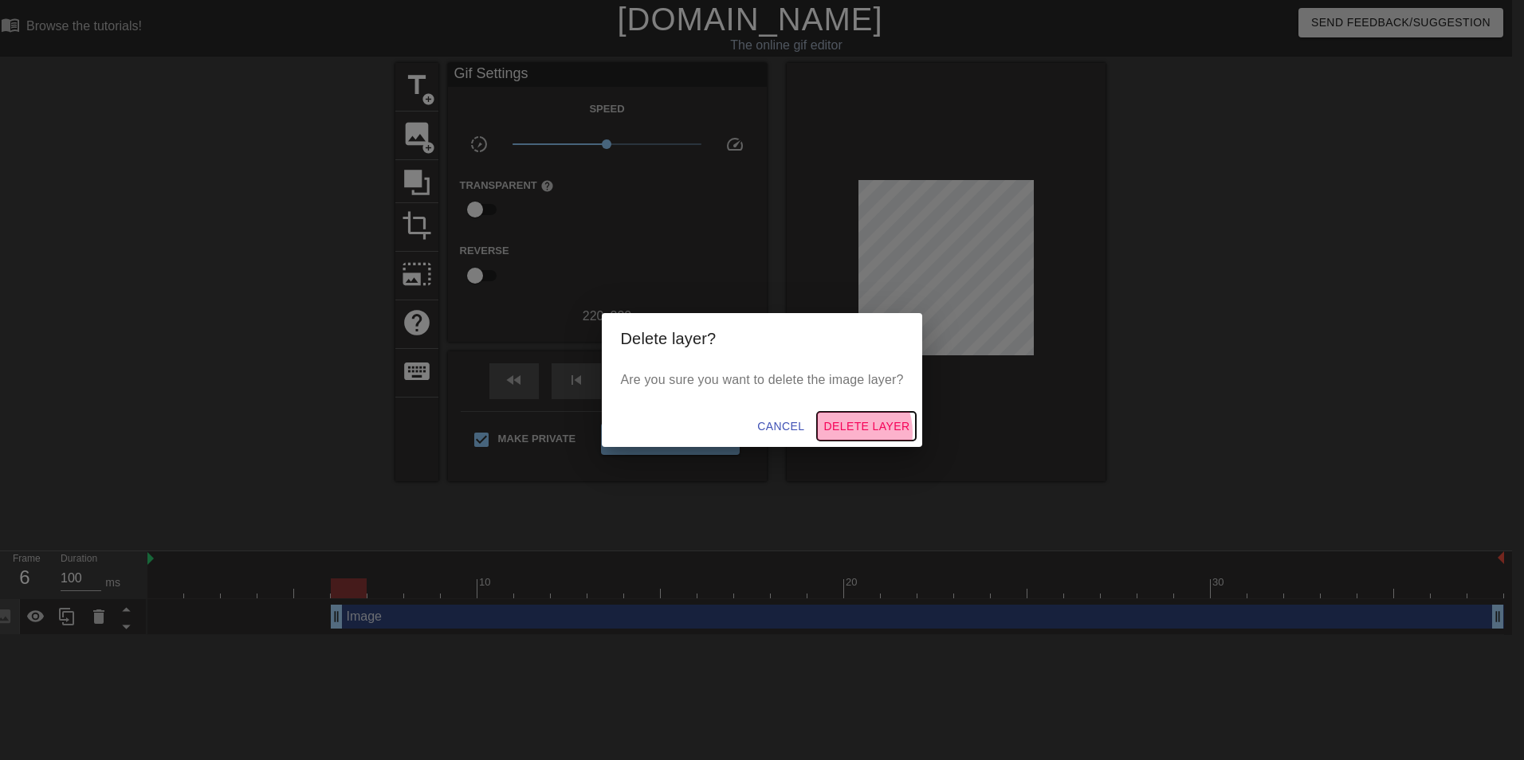
click at [844, 433] on span "Delete Layer" at bounding box center [866, 427] width 86 height 20
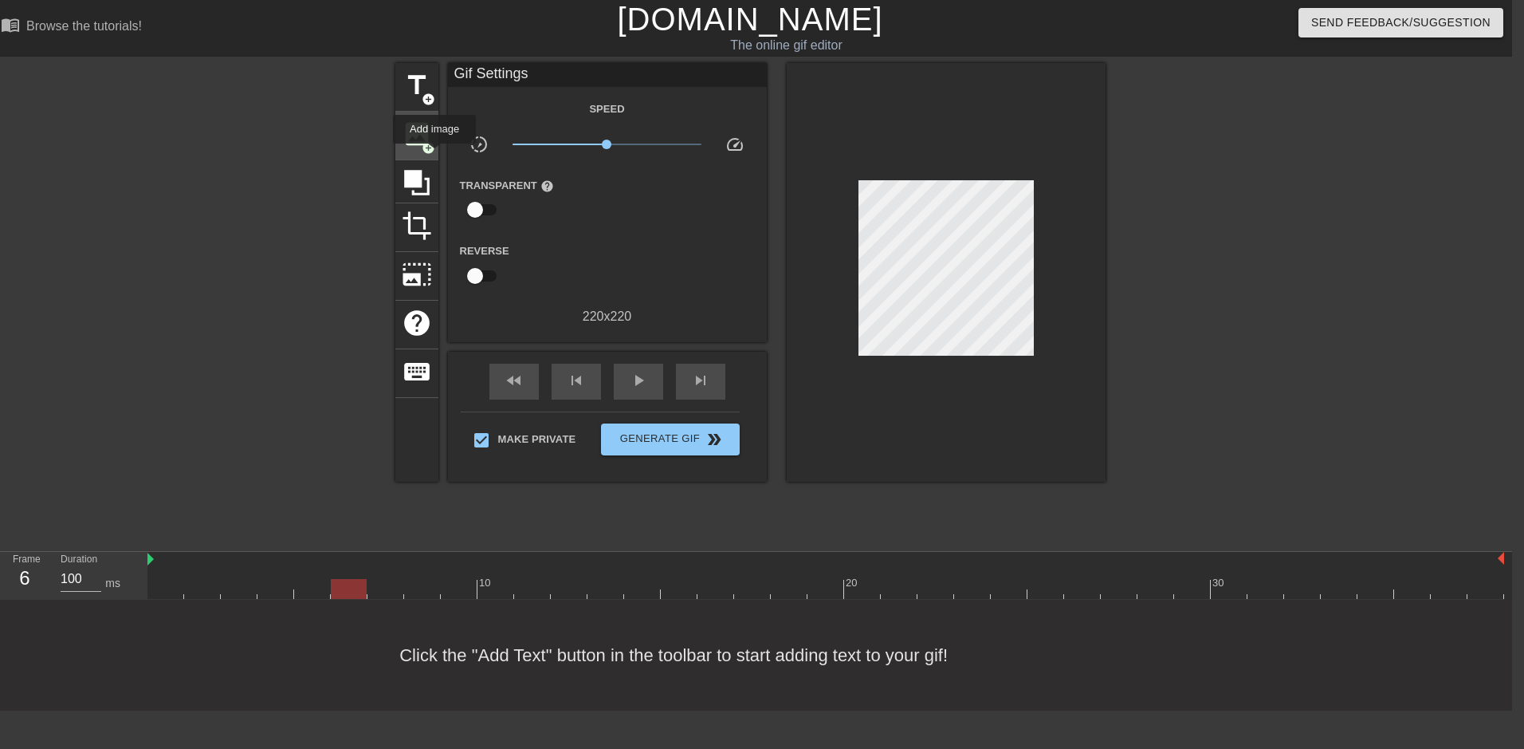
click at [426, 145] on span "add_circle" at bounding box center [429, 148] width 14 height 14
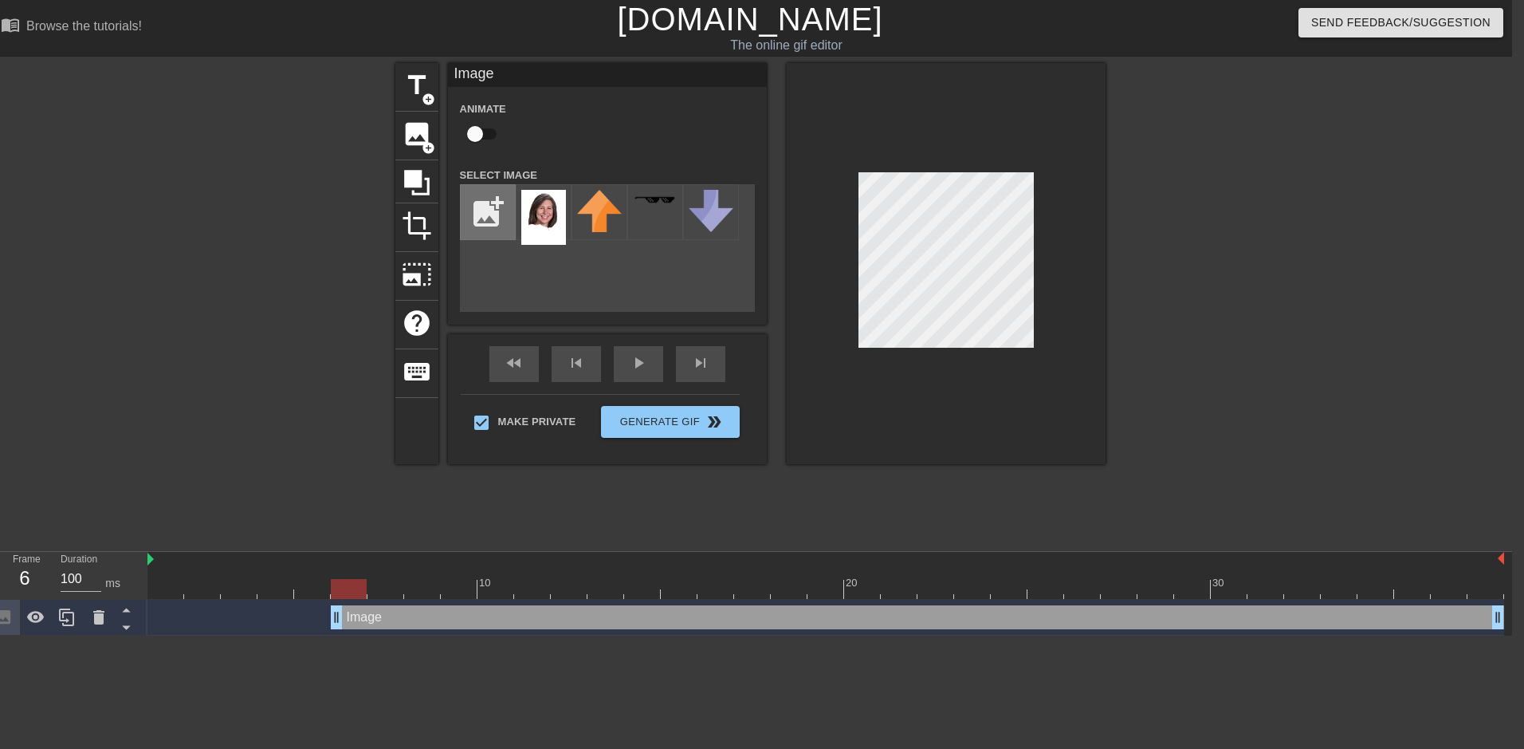
click at [487, 208] on input "file" at bounding box center [488, 212] width 54 height 54
type input "C:\fakepath\Picture1-removebg-preview.png"
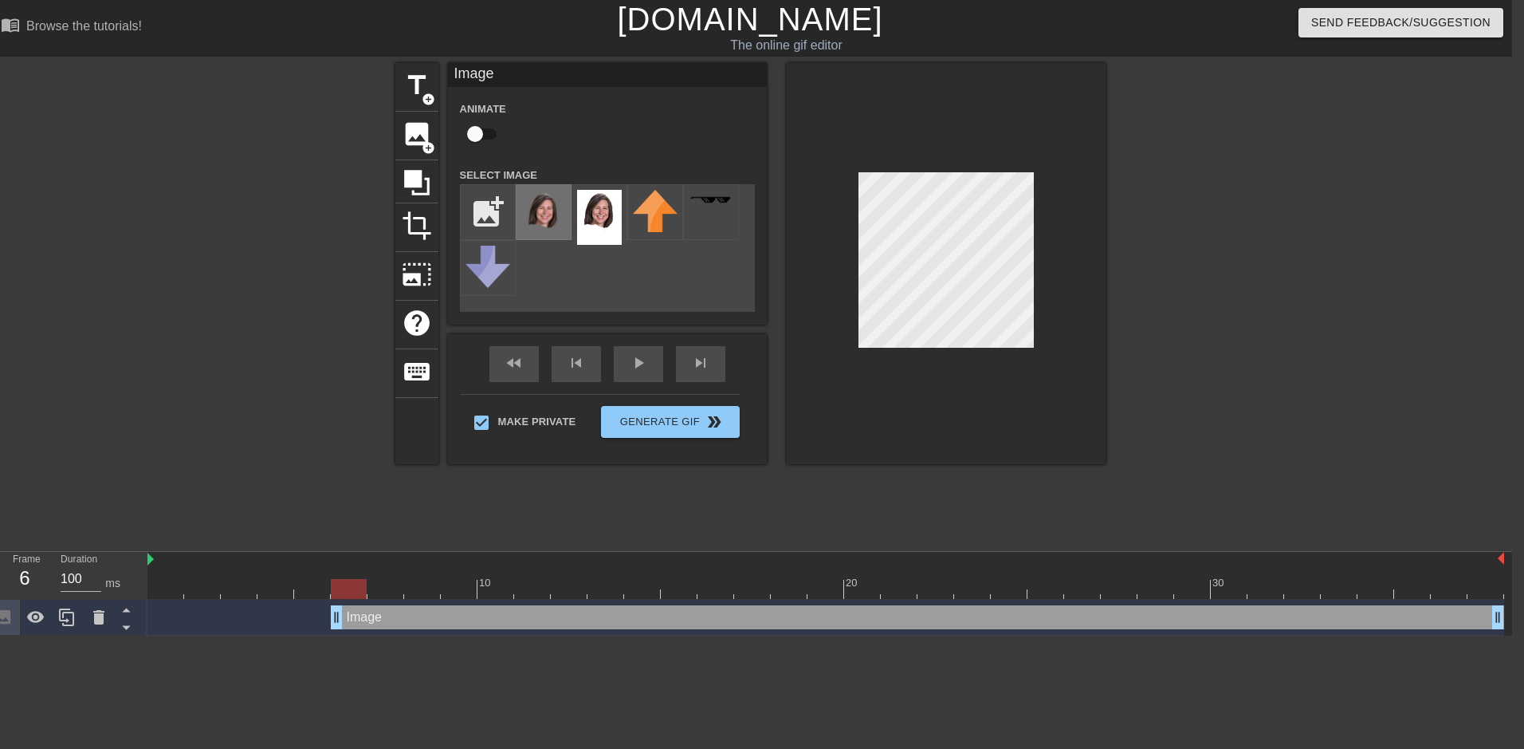
click at [549, 202] on img at bounding box center [543, 217] width 45 height 55
drag, startPoint x: 332, startPoint y: 623, endPoint x: 152, endPoint y: 626, distance: 180.2
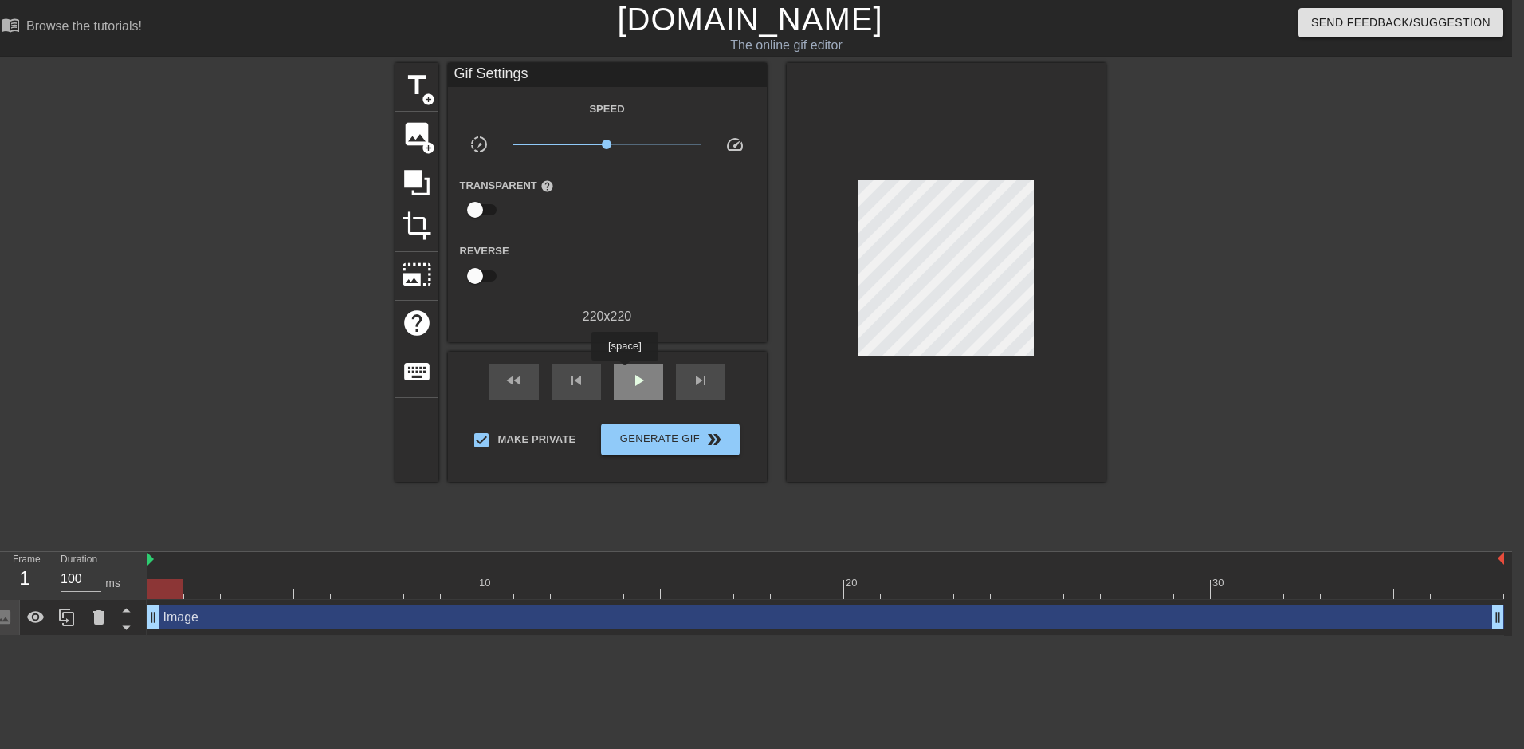
click at [624, 371] on div "play_arrow" at bounding box center [638, 382] width 49 height 36
click at [644, 380] on span "pause" at bounding box center [638, 380] width 19 height 19
drag, startPoint x: 577, startPoint y: 590, endPoint x: 227, endPoint y: 601, distance: 350.1
click at [227, 601] on div "10 20 30 Image drag_handle drag_handle" at bounding box center [829, 594] width 1365 height 84
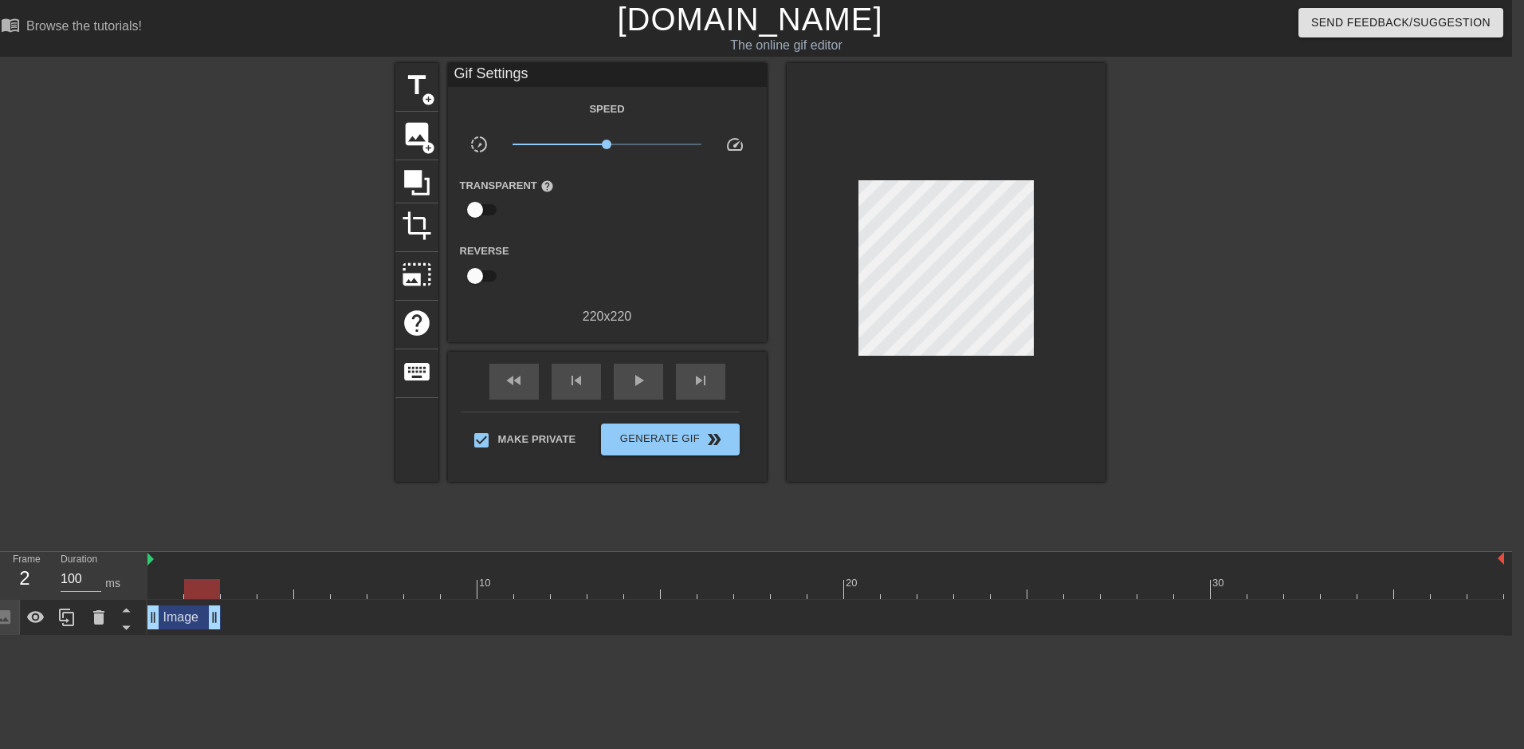
drag, startPoint x: 1495, startPoint y: 619, endPoint x: 225, endPoint y: 627, distance: 1269.9
click at [225, 627] on div "Image drag_handle drag_handle" at bounding box center [825, 617] width 1357 height 24
click at [65, 625] on icon at bounding box center [66, 617] width 15 height 18
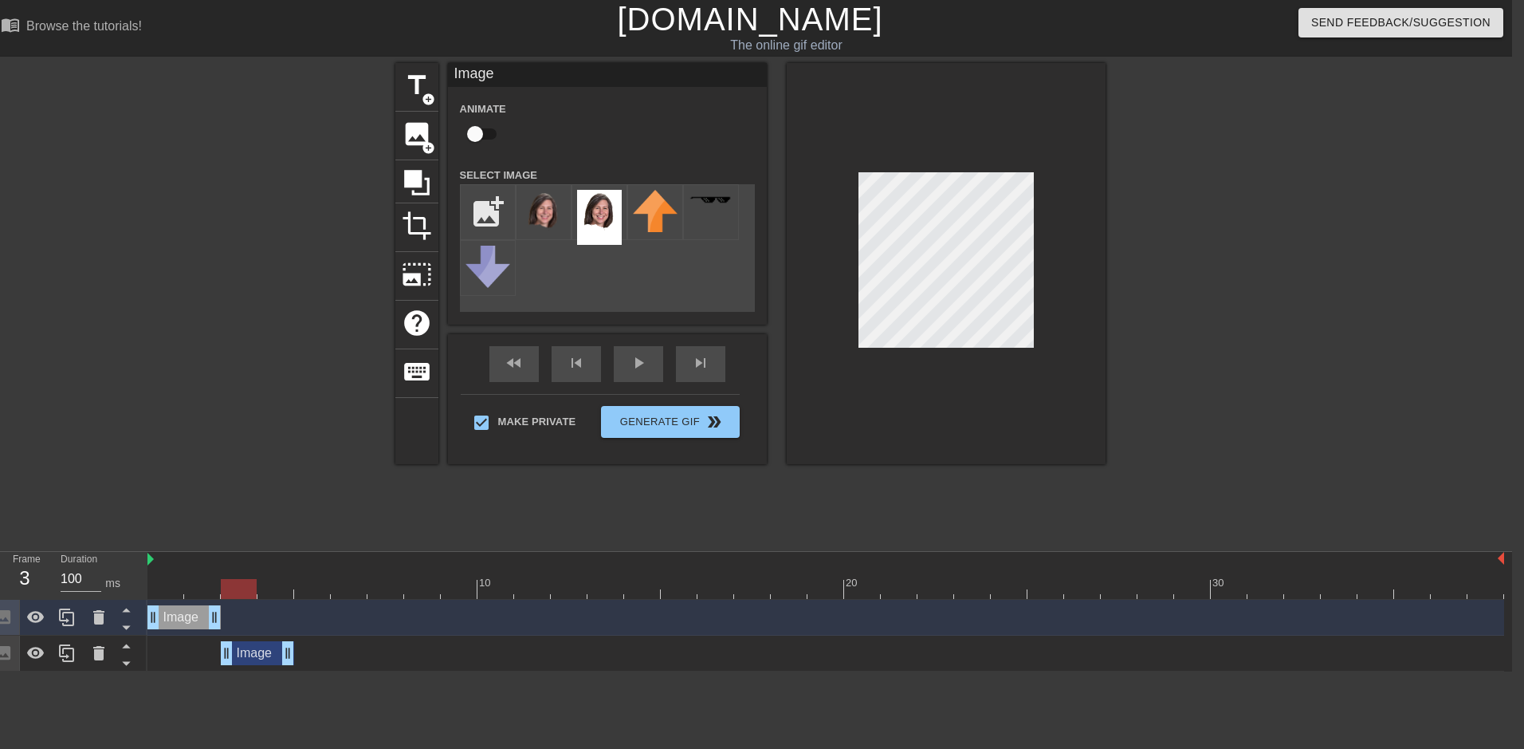
drag, startPoint x: 185, startPoint y: 654, endPoint x: 275, endPoint y: 651, distance: 90.1
click at [275, 651] on div "Image drag_handle drag_handle" at bounding box center [257, 653] width 73 height 24
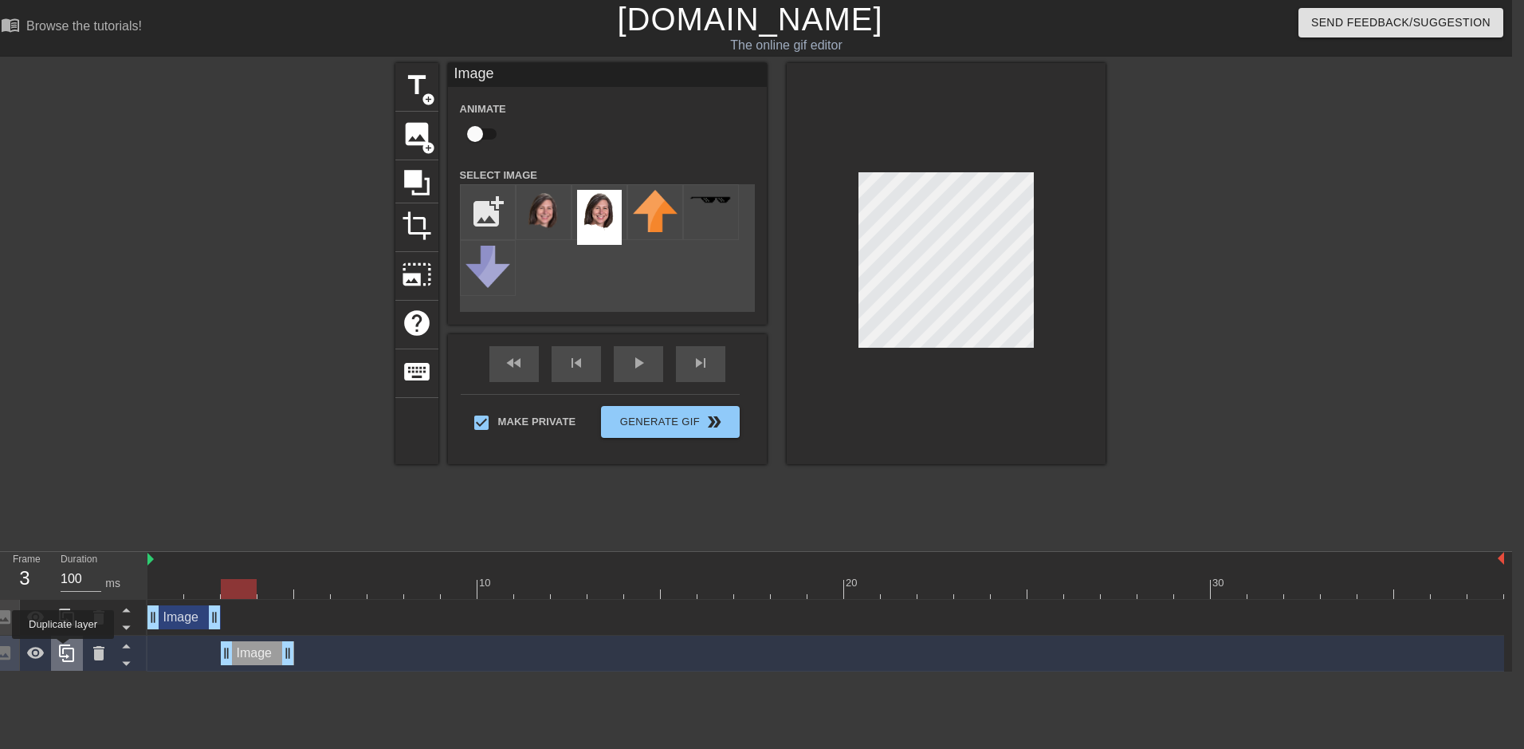
click at [64, 650] on icon at bounding box center [66, 653] width 15 height 18
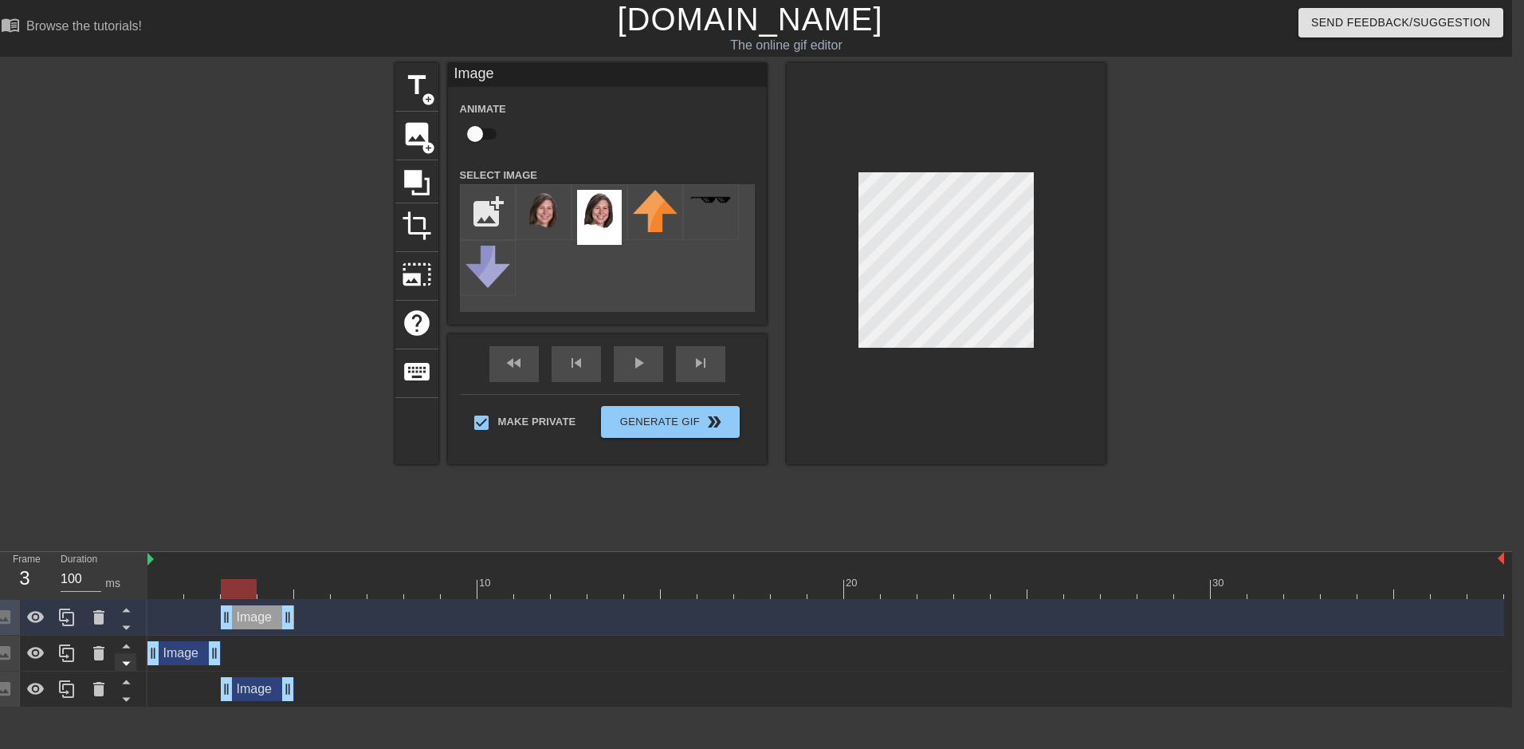
click at [128, 658] on icon at bounding box center [126, 663] width 20 height 20
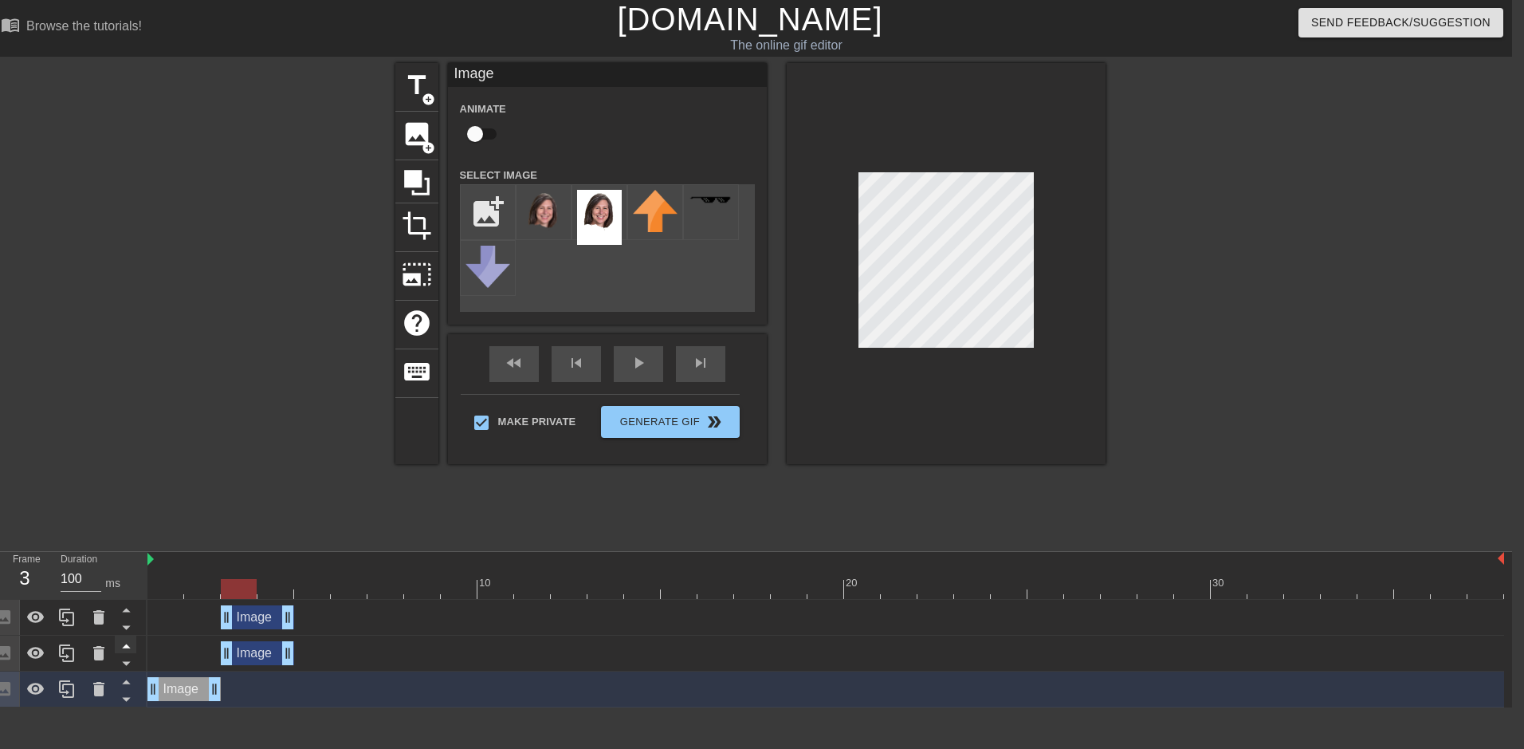
click at [125, 678] on icon at bounding box center [126, 681] width 20 height 20
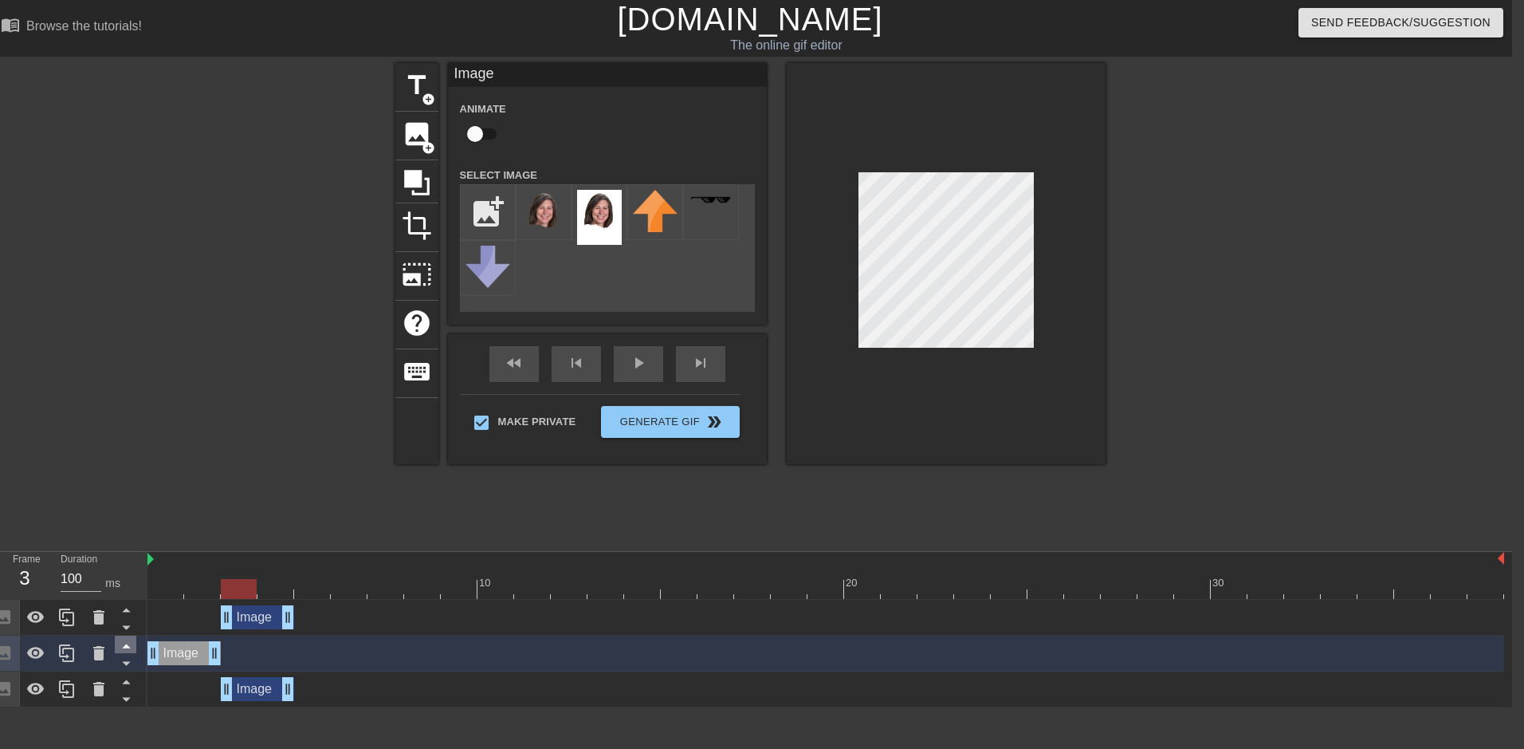
click at [129, 645] on icon at bounding box center [126, 645] width 20 height 20
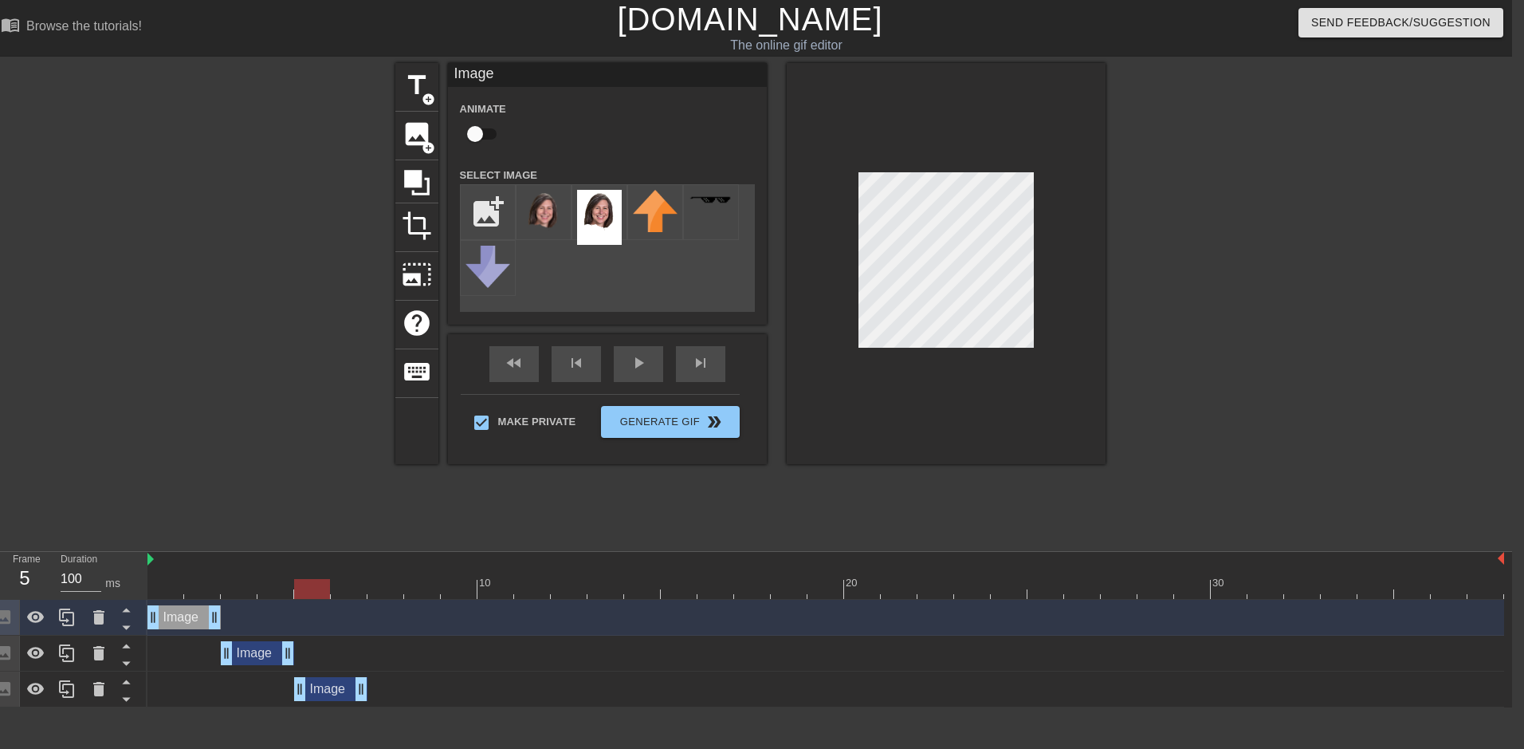
drag, startPoint x: 260, startPoint y: 687, endPoint x: 326, endPoint y: 683, distance: 66.3
click at [326, 683] on div "Image drag_handle drag_handle" at bounding box center [330, 689] width 73 height 24
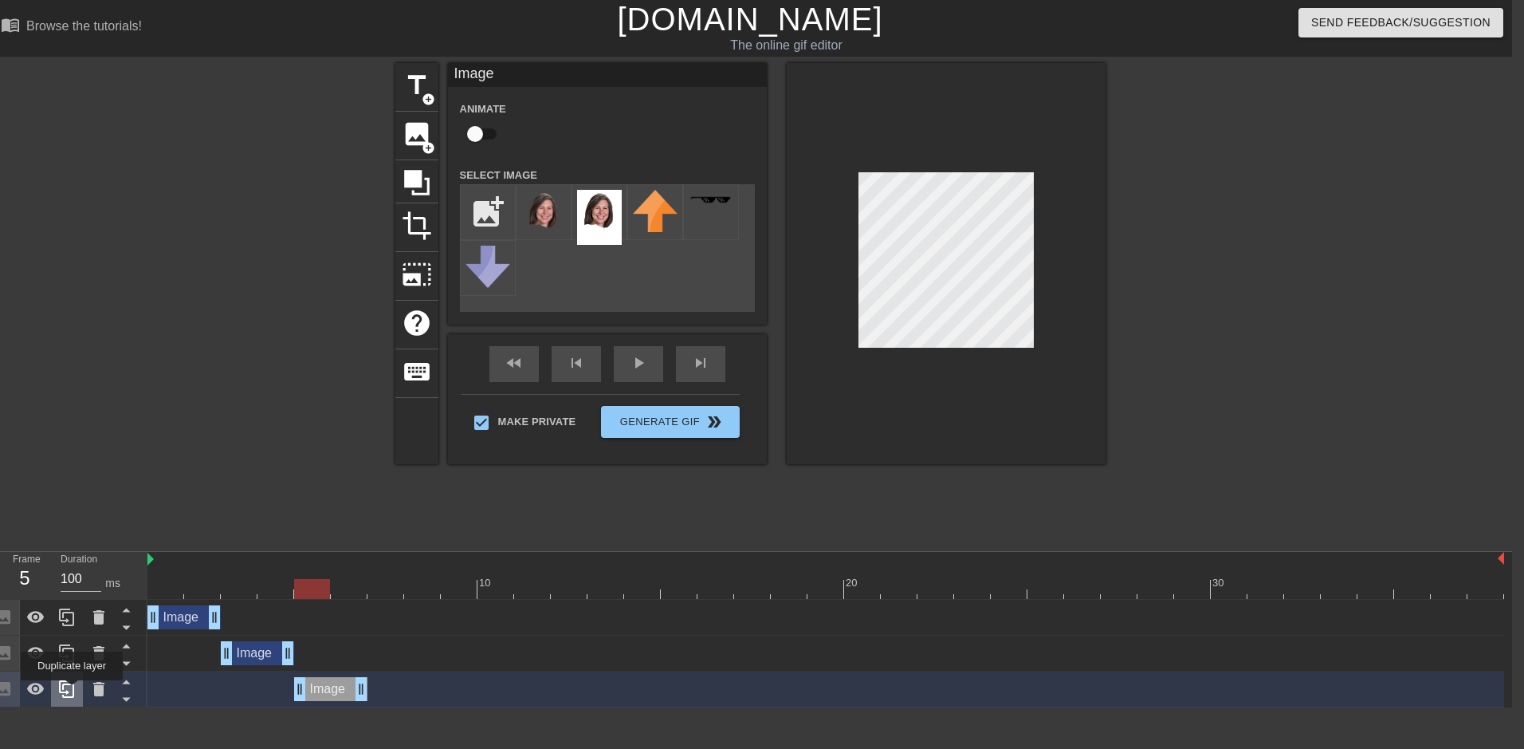
click at [72, 691] on icon at bounding box center [66, 688] width 19 height 19
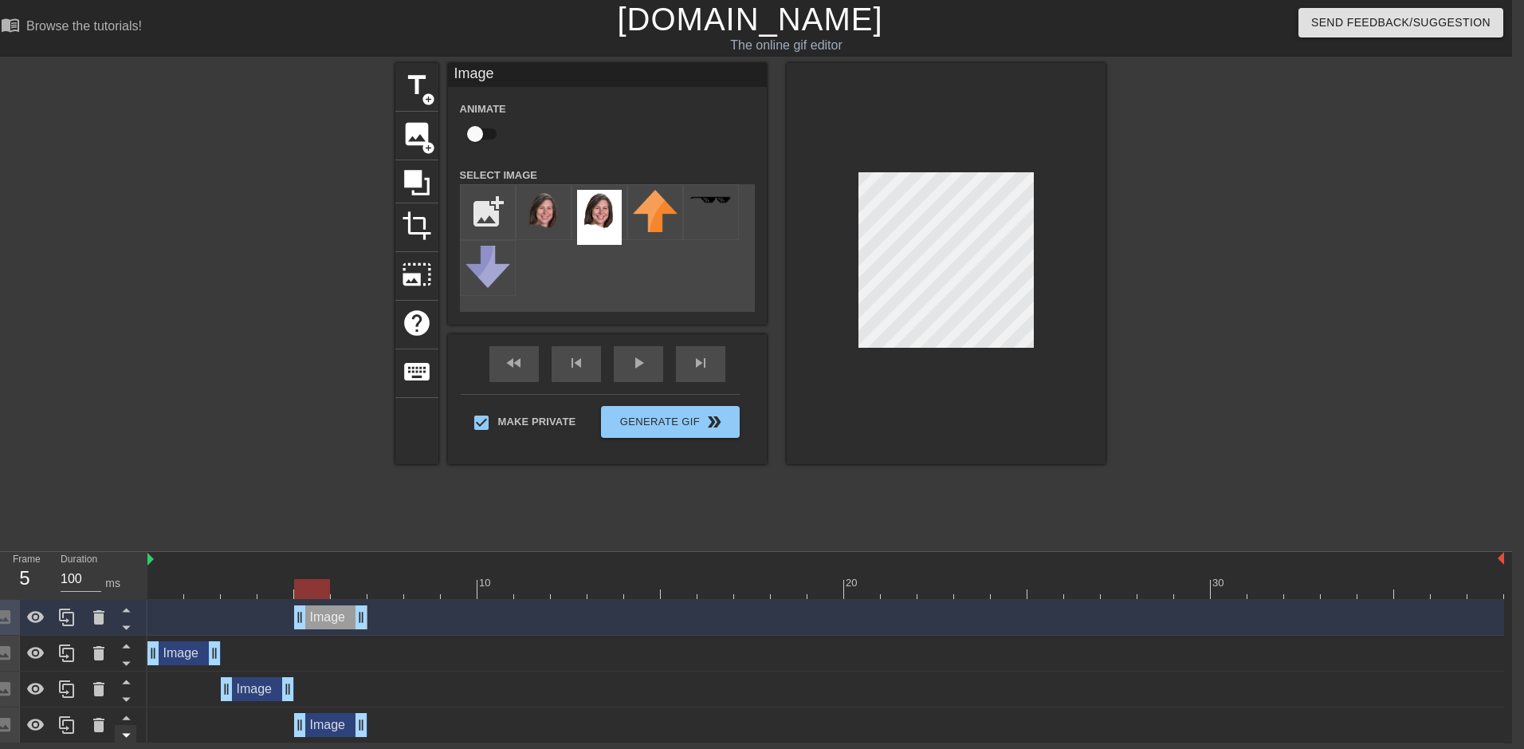
click at [122, 737] on icon at bounding box center [126, 735] width 20 height 20
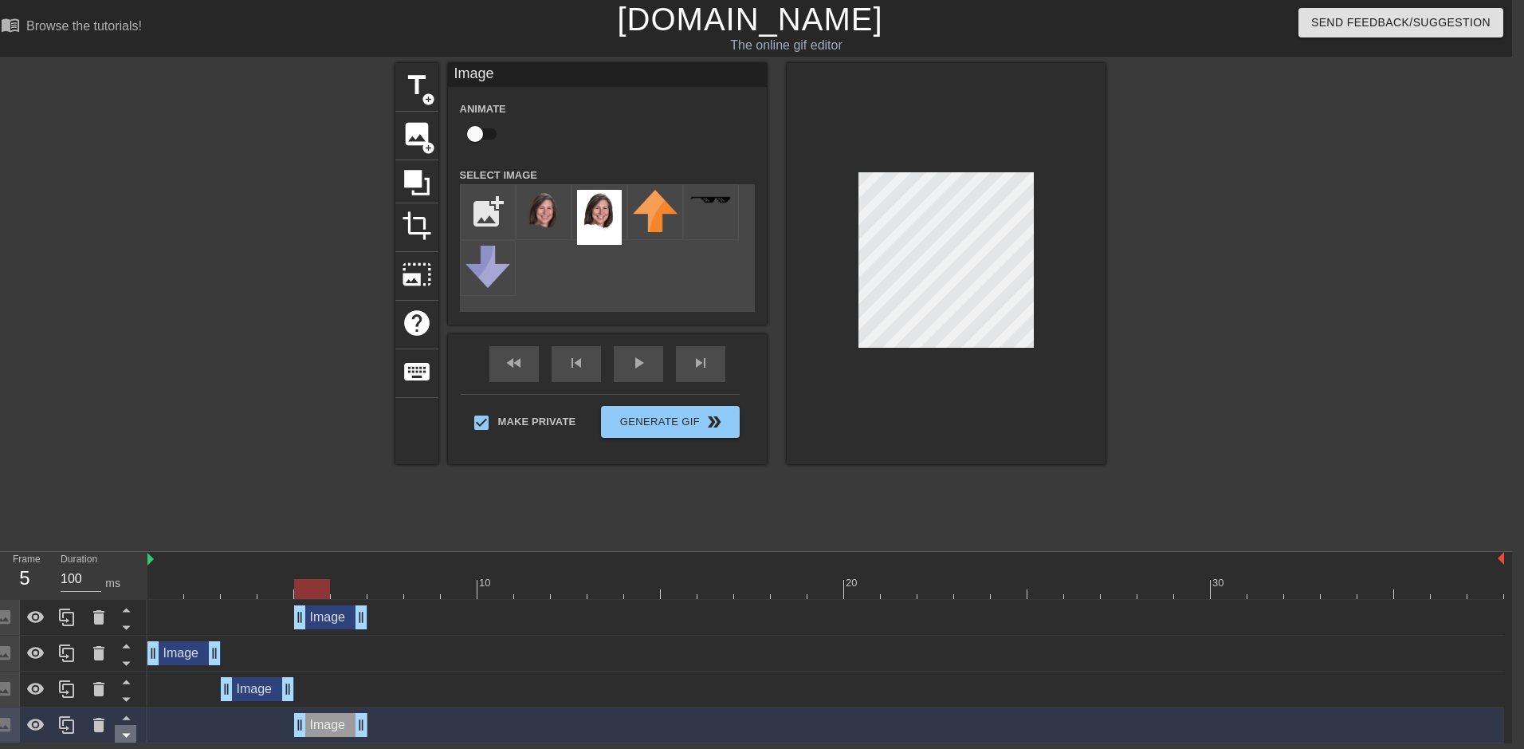
click at [122, 737] on icon at bounding box center [126, 735] width 20 height 20
click at [127, 626] on icon at bounding box center [126, 627] width 20 height 20
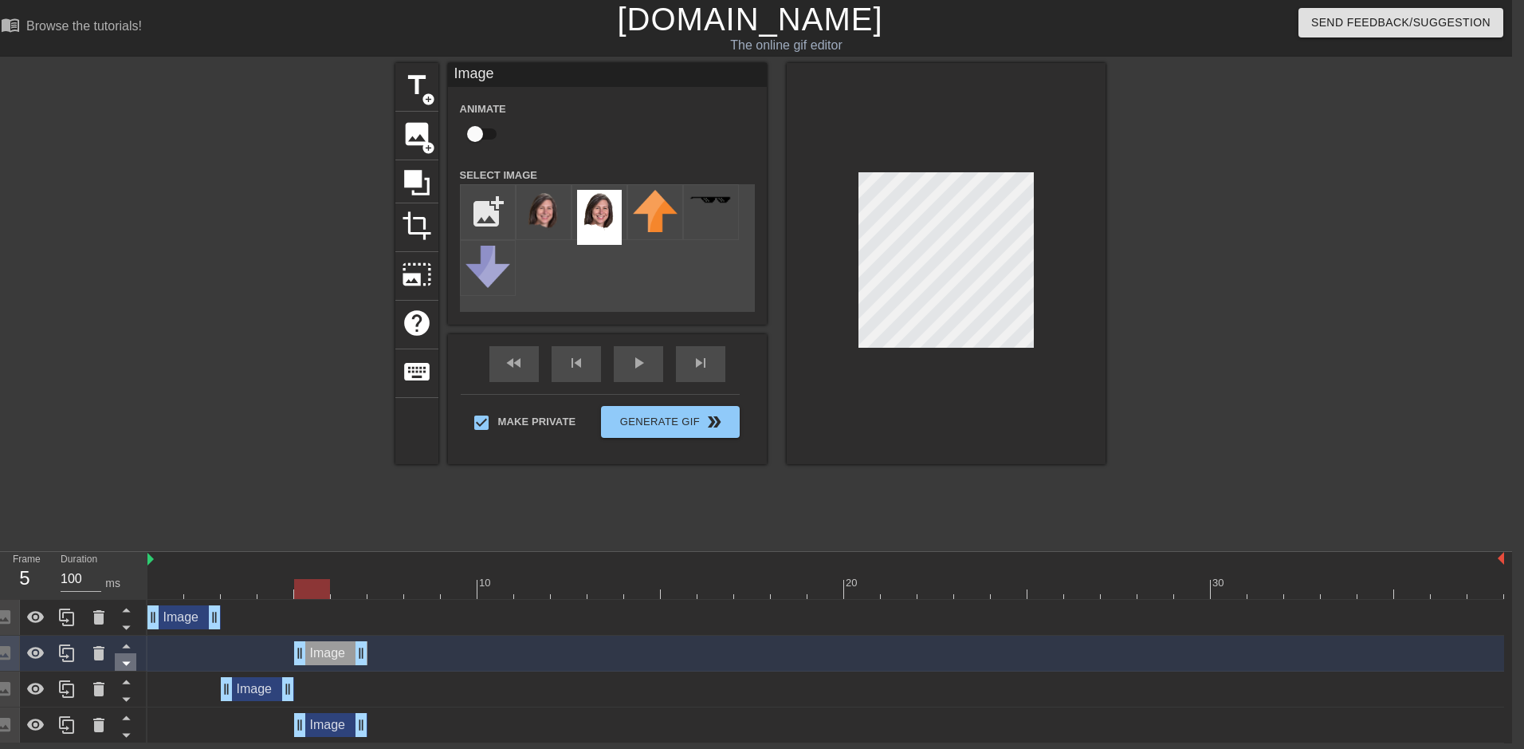
click at [128, 656] on icon at bounding box center [126, 663] width 20 height 20
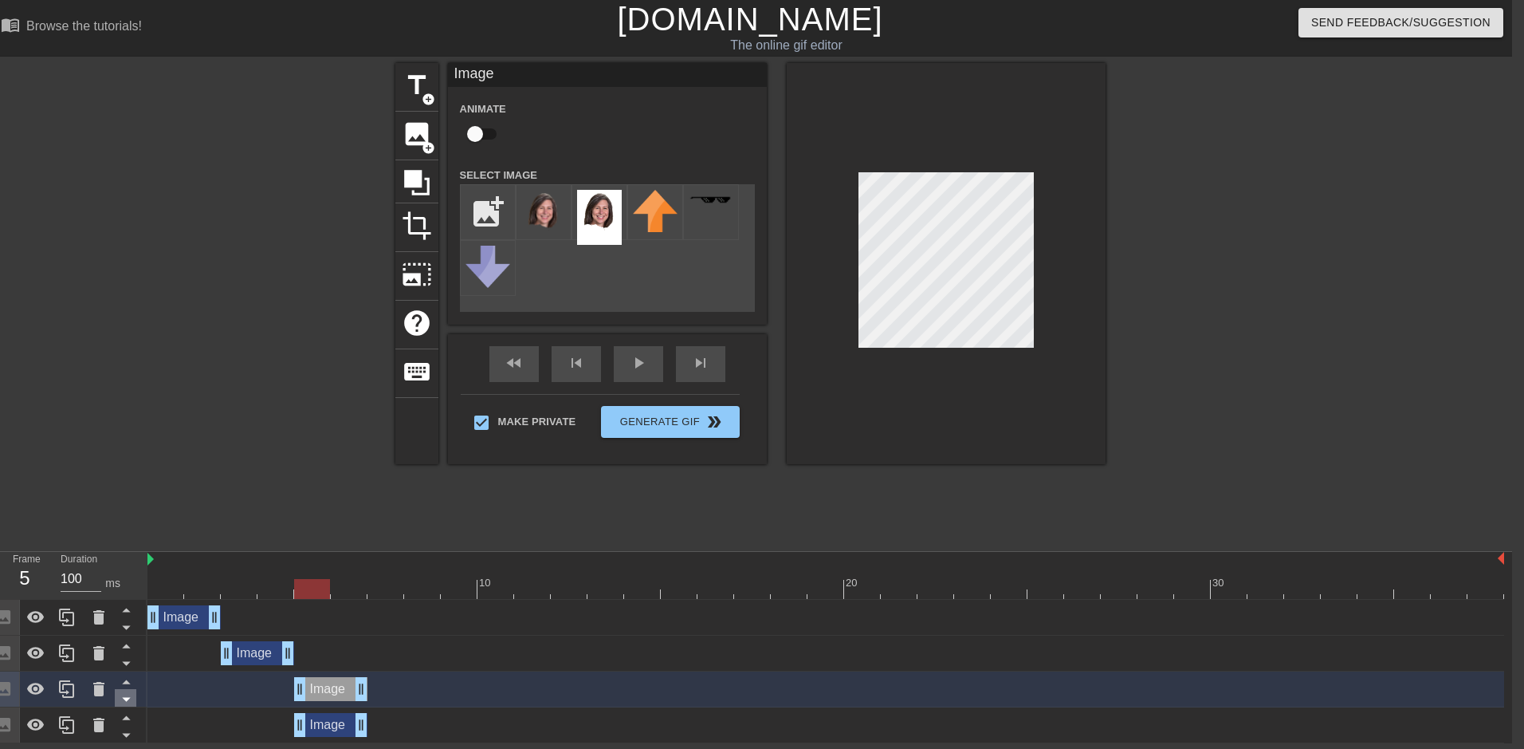
click at [128, 703] on icon at bounding box center [126, 699] width 20 height 20
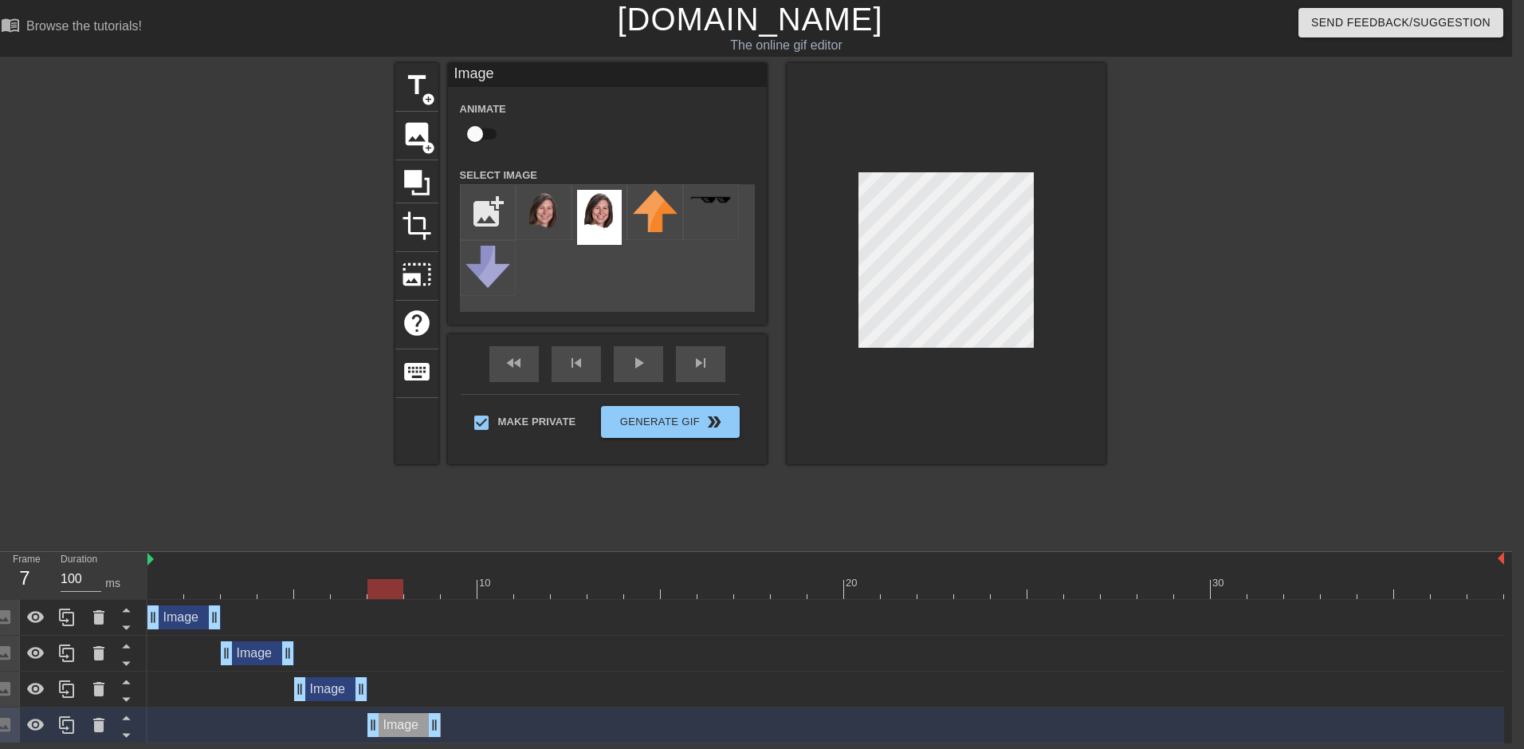
drag, startPoint x: 329, startPoint y: 733, endPoint x: 404, endPoint y: 733, distance: 74.9
click at [404, 733] on div "Image drag_handle drag_handle" at bounding box center [403, 725] width 73 height 24
click at [73, 722] on icon at bounding box center [66, 724] width 19 height 19
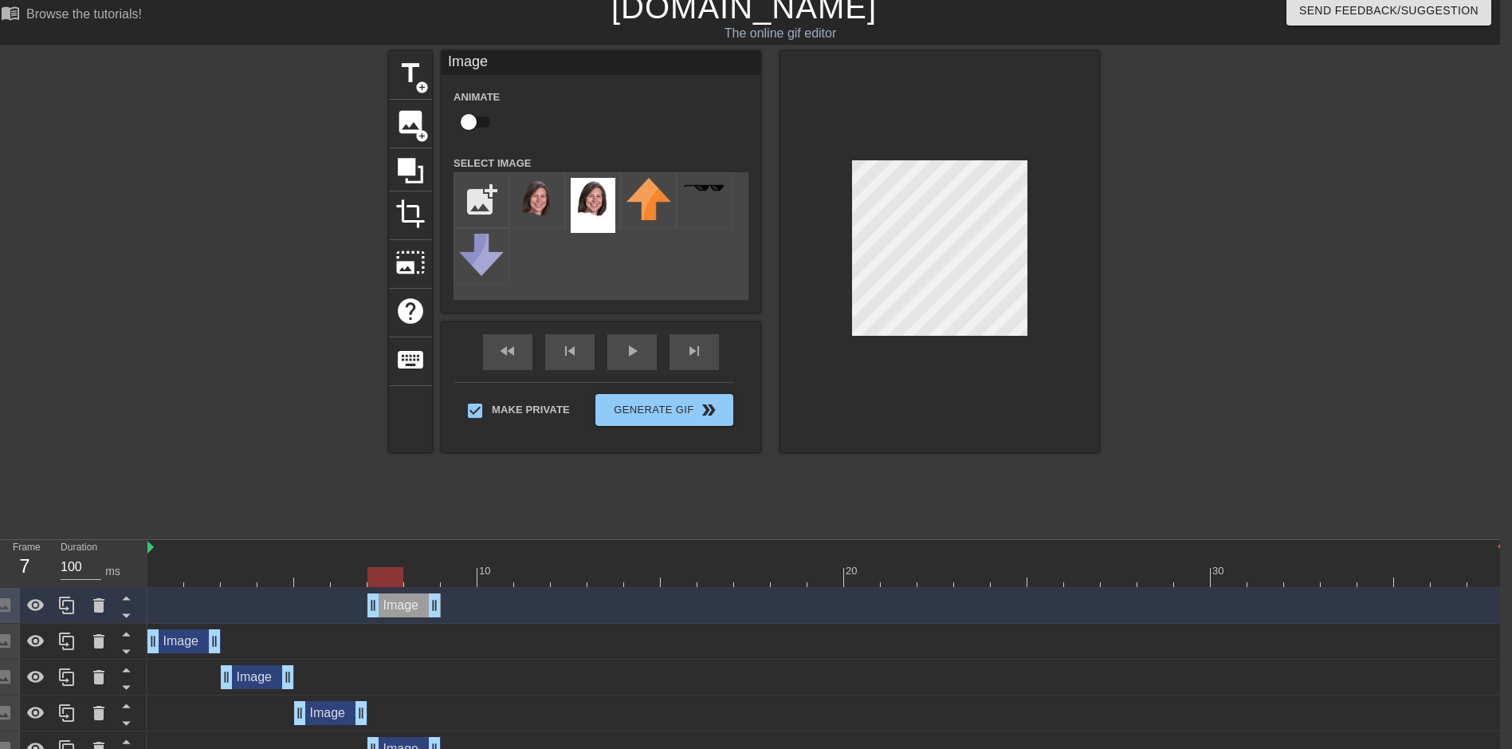
scroll to position [33, 12]
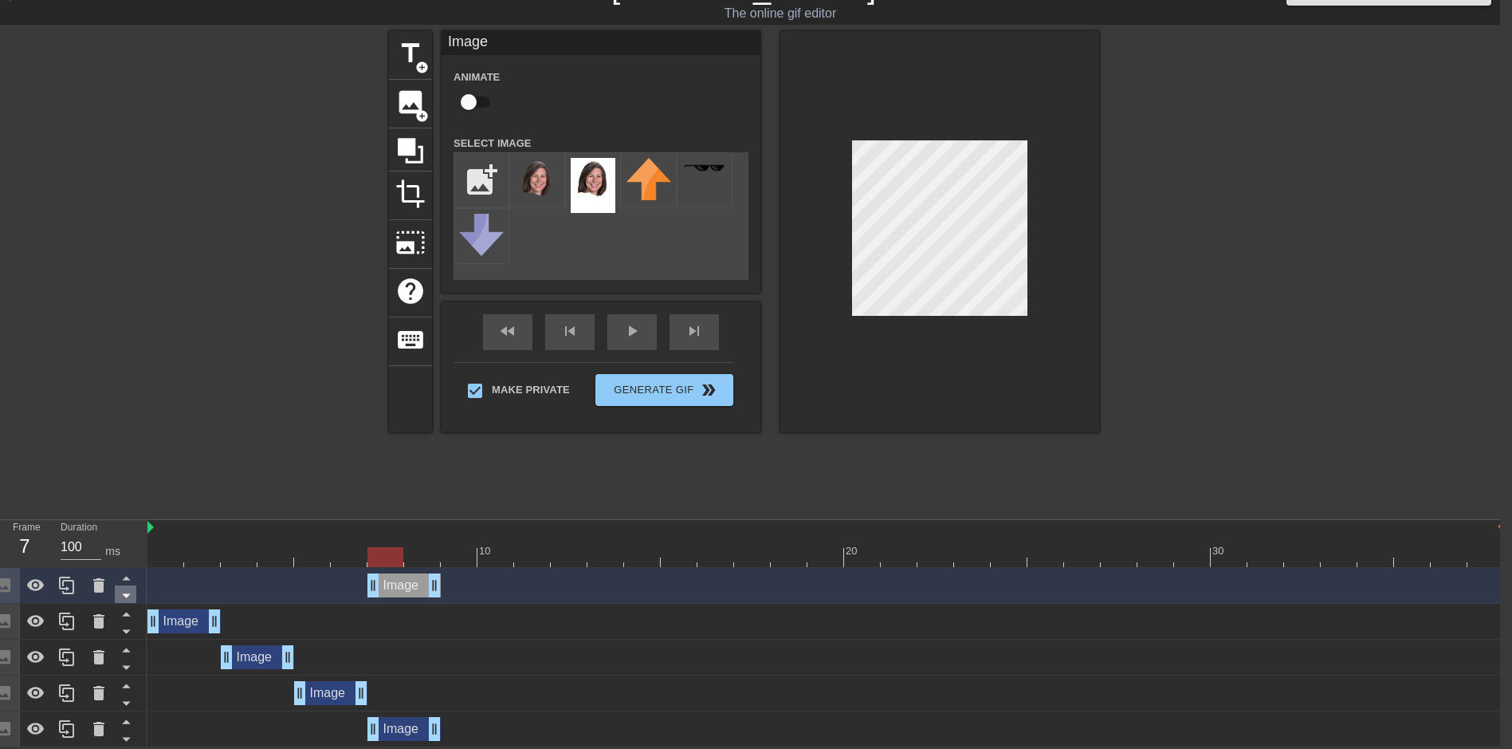
click at [131, 595] on icon at bounding box center [126, 595] width 20 height 20
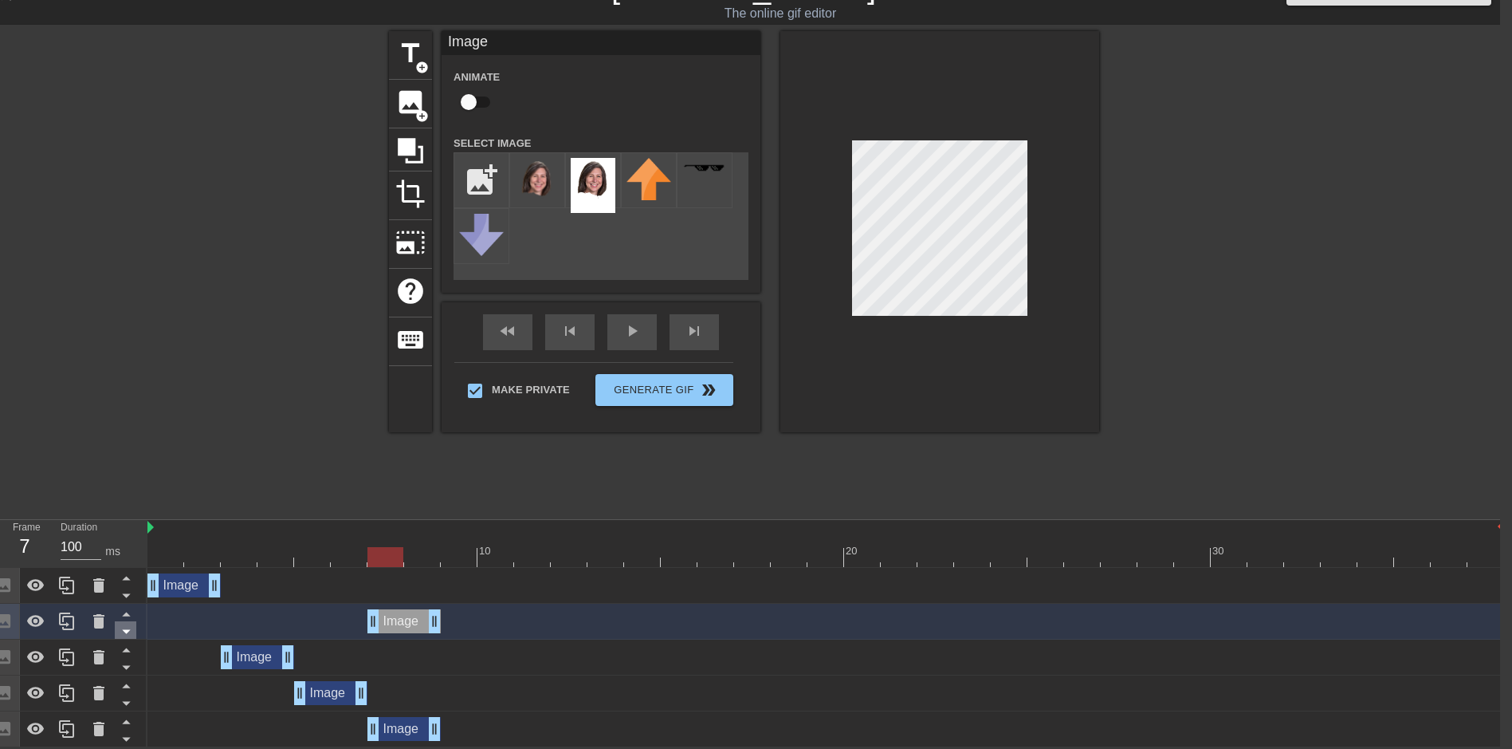
click at [124, 625] on icon at bounding box center [126, 631] width 20 height 20
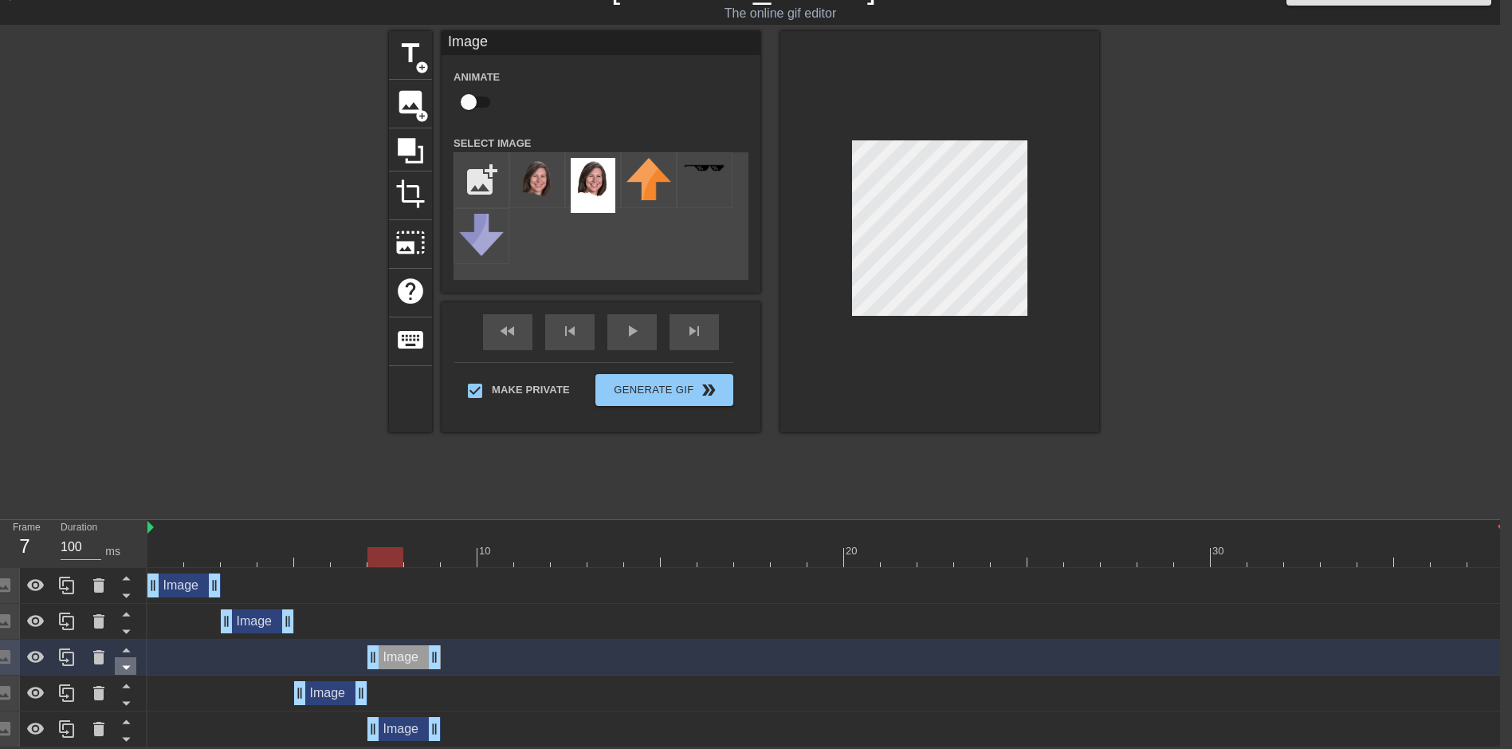
click at [126, 663] on icon at bounding box center [126, 667] width 20 height 20
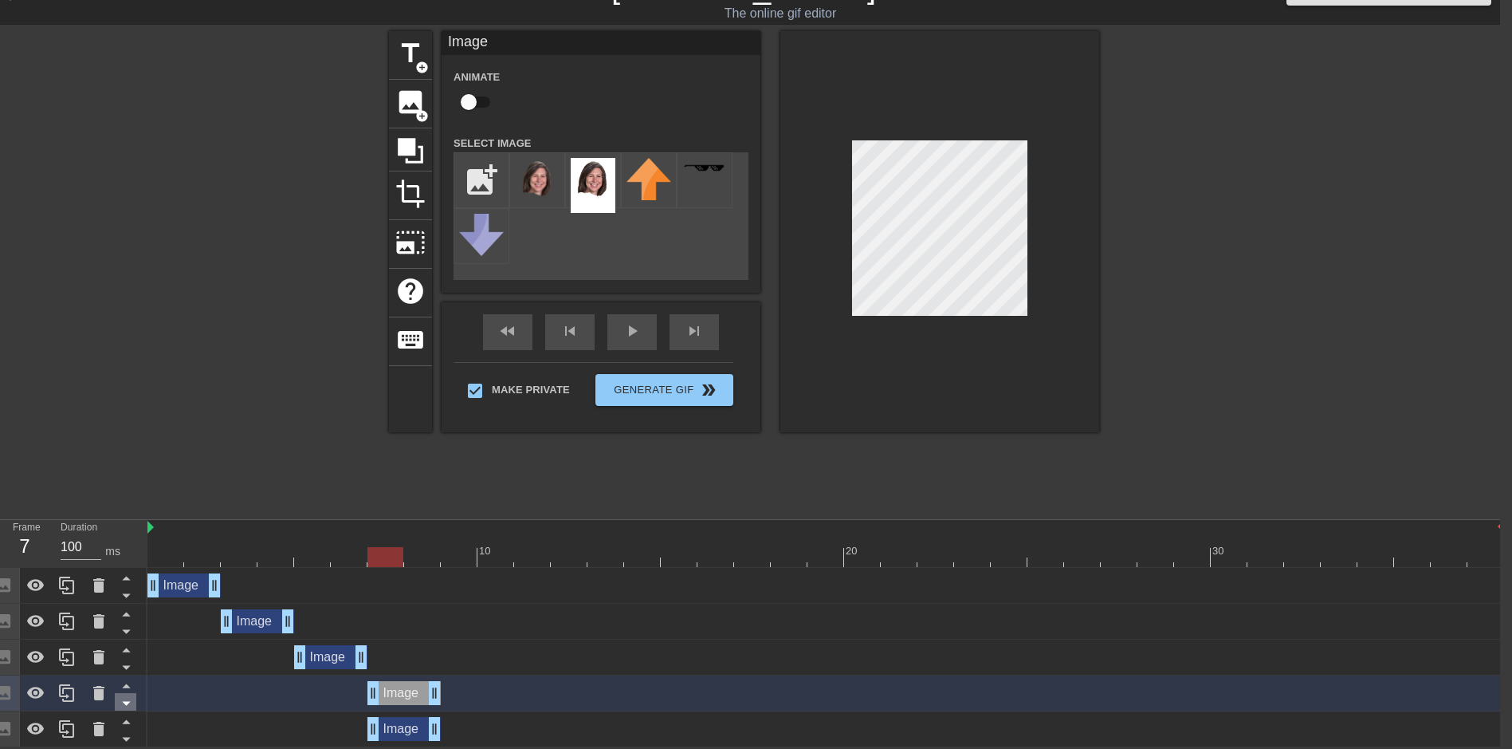
click at [132, 694] on icon at bounding box center [126, 703] width 20 height 20
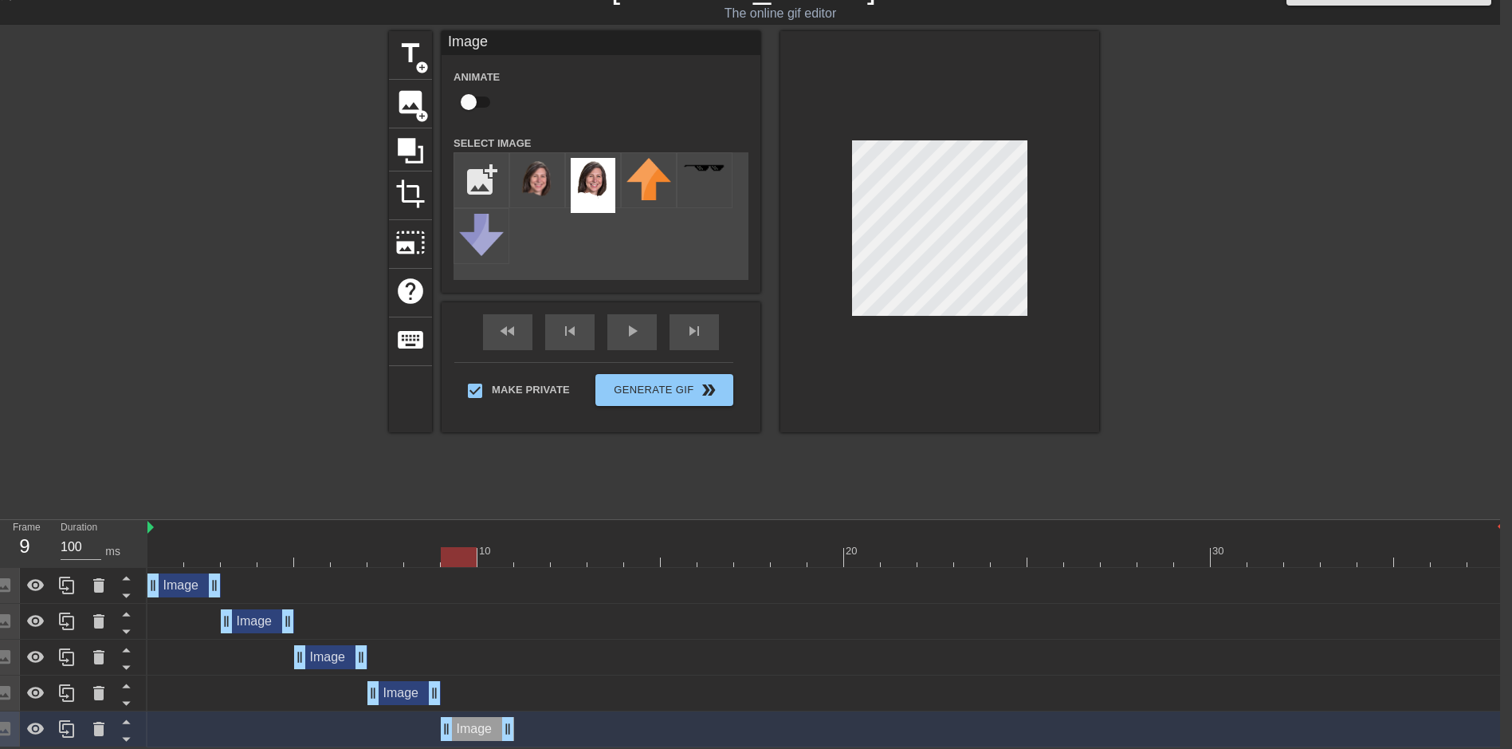
drag, startPoint x: 403, startPoint y: 728, endPoint x: 466, endPoint y: 726, distance: 63.0
click at [466, 726] on div "Image drag_handle drag_handle" at bounding box center [477, 729] width 73 height 24
click at [622, 332] on div "play_arrow" at bounding box center [631, 332] width 49 height 36
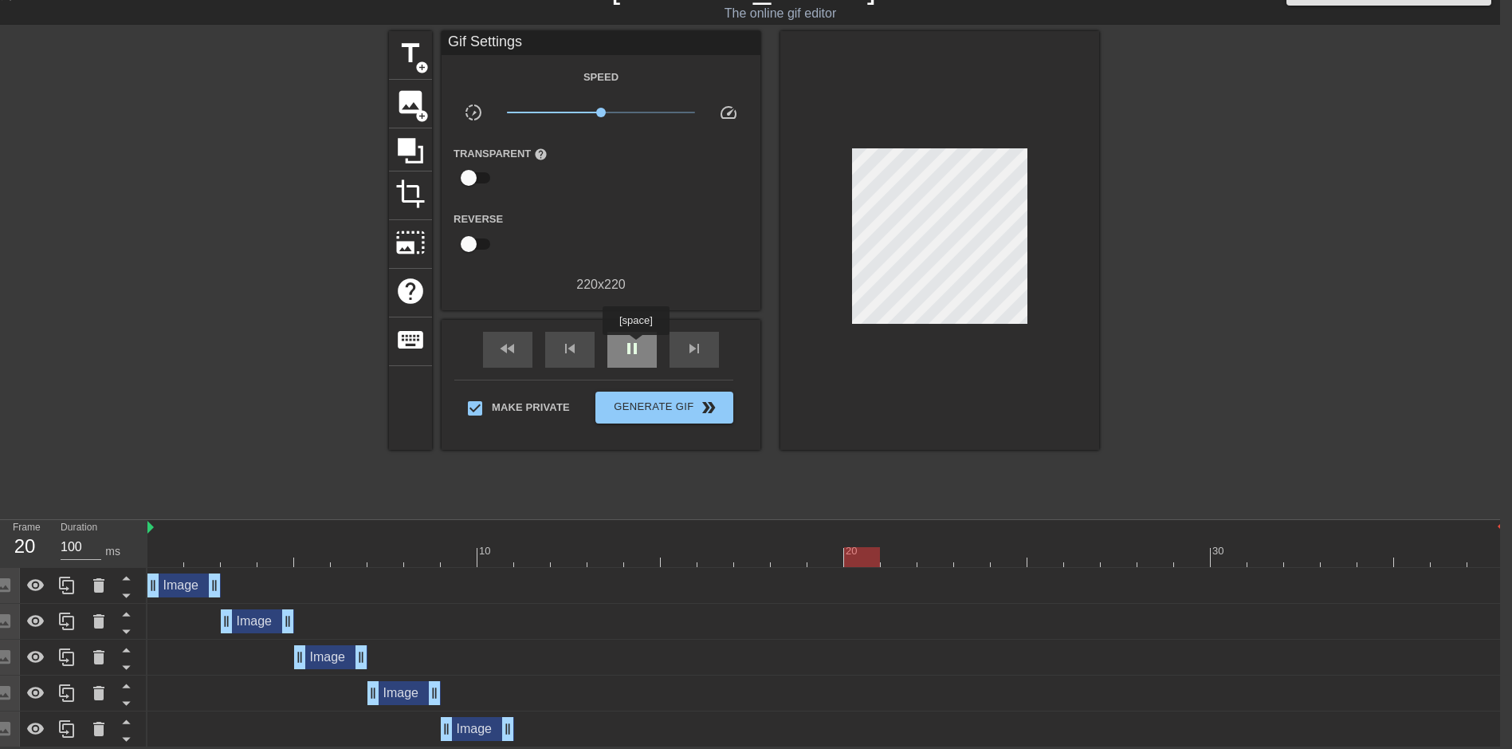
click at [635, 346] on span "pause" at bounding box center [632, 348] width 19 height 19
click at [64, 729] on icon at bounding box center [66, 728] width 19 height 19
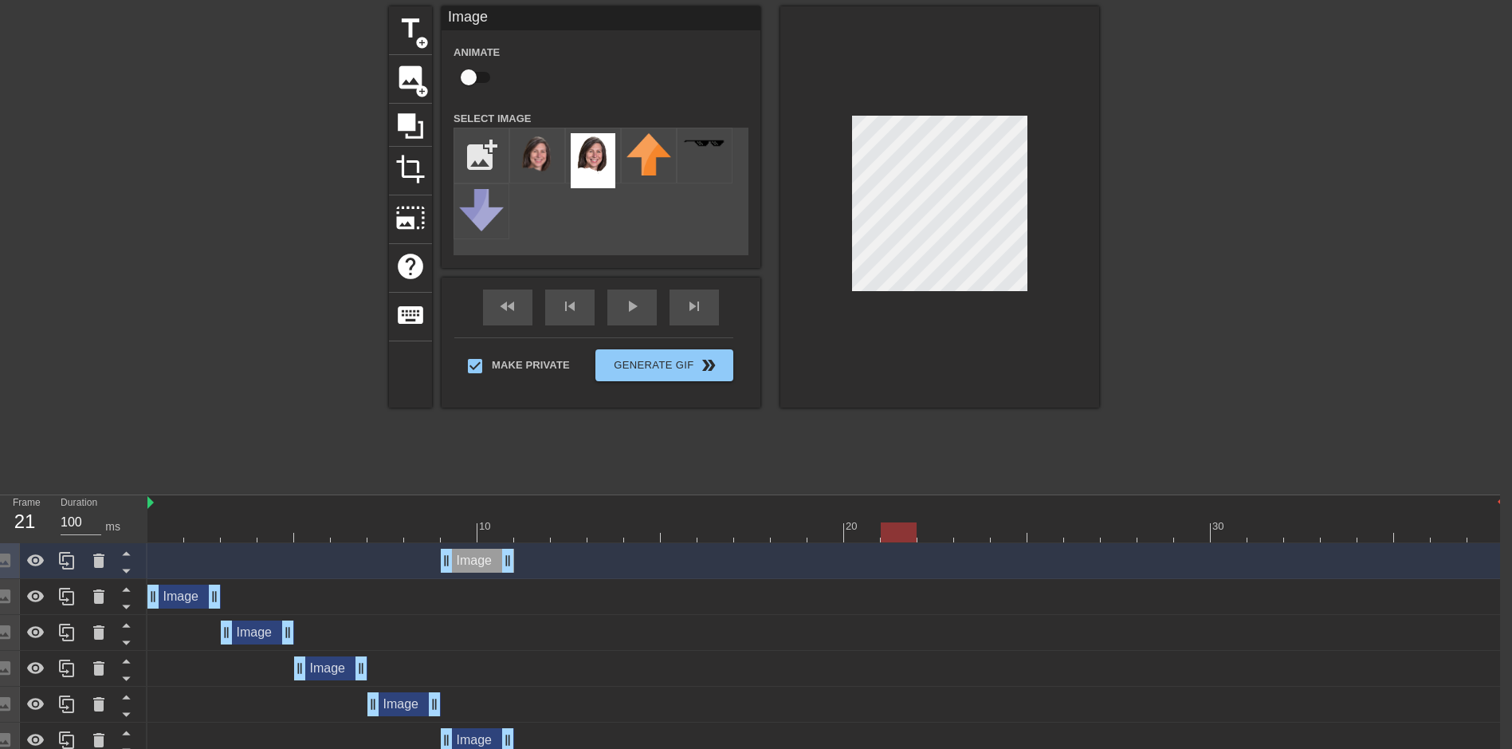
scroll to position [69, 12]
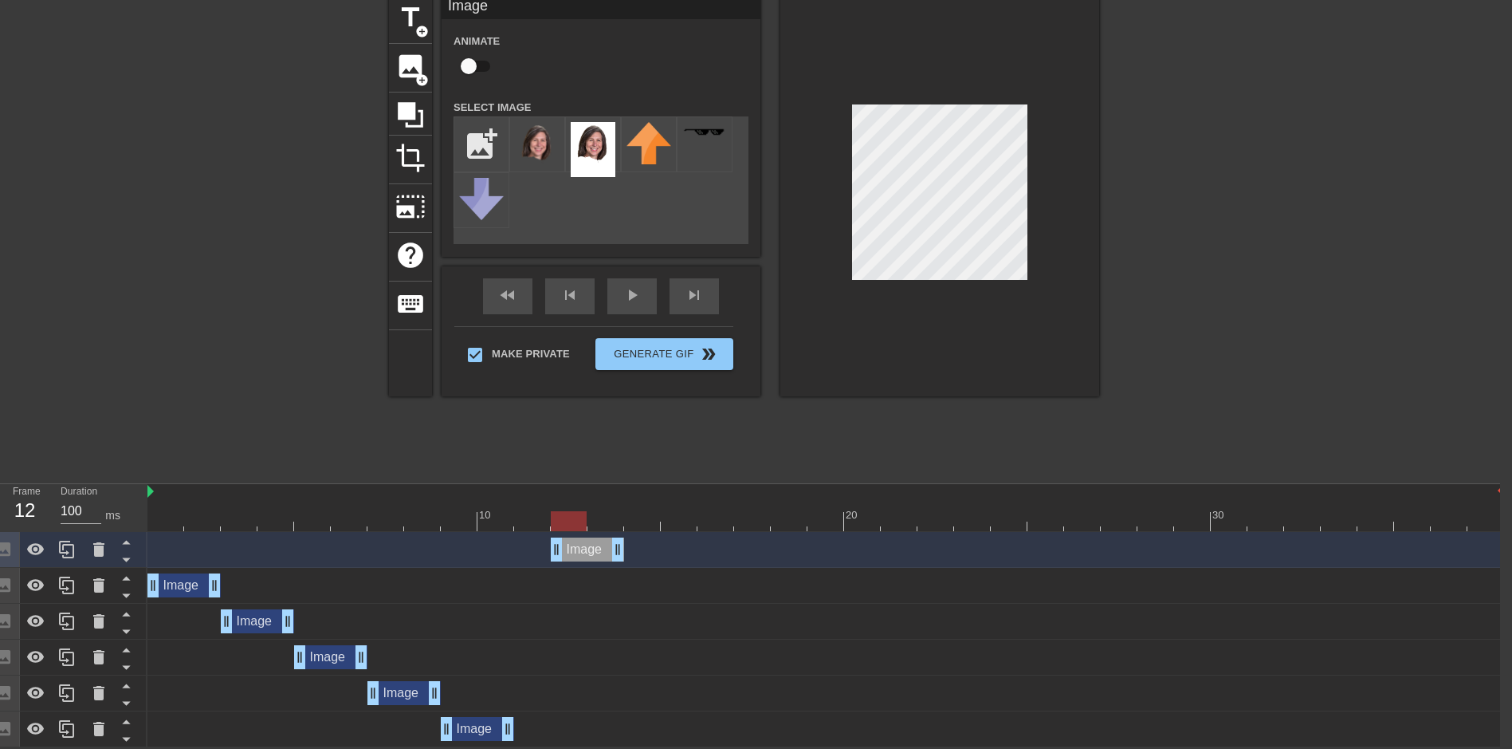
drag, startPoint x: 476, startPoint y: 548, endPoint x: 569, endPoint y: 709, distance: 186.1
click at [569, 709] on div "Image drag_handle drag_handle Image drag_handle drag_handle Image drag_handle d…" at bounding box center [823, 639] width 1353 height 215
click at [120, 557] on icon at bounding box center [126, 559] width 20 height 20
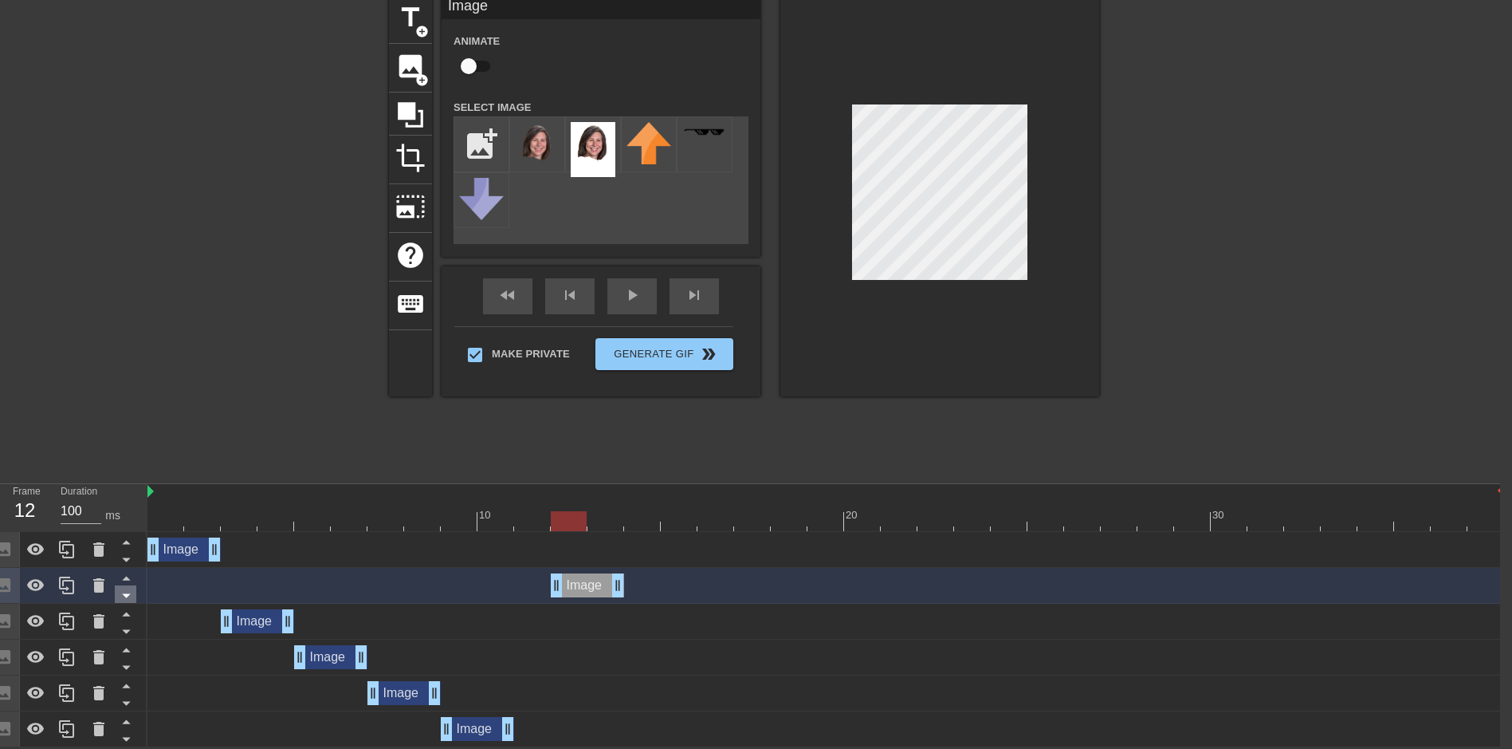
click at [125, 595] on icon at bounding box center [126, 596] width 8 height 4
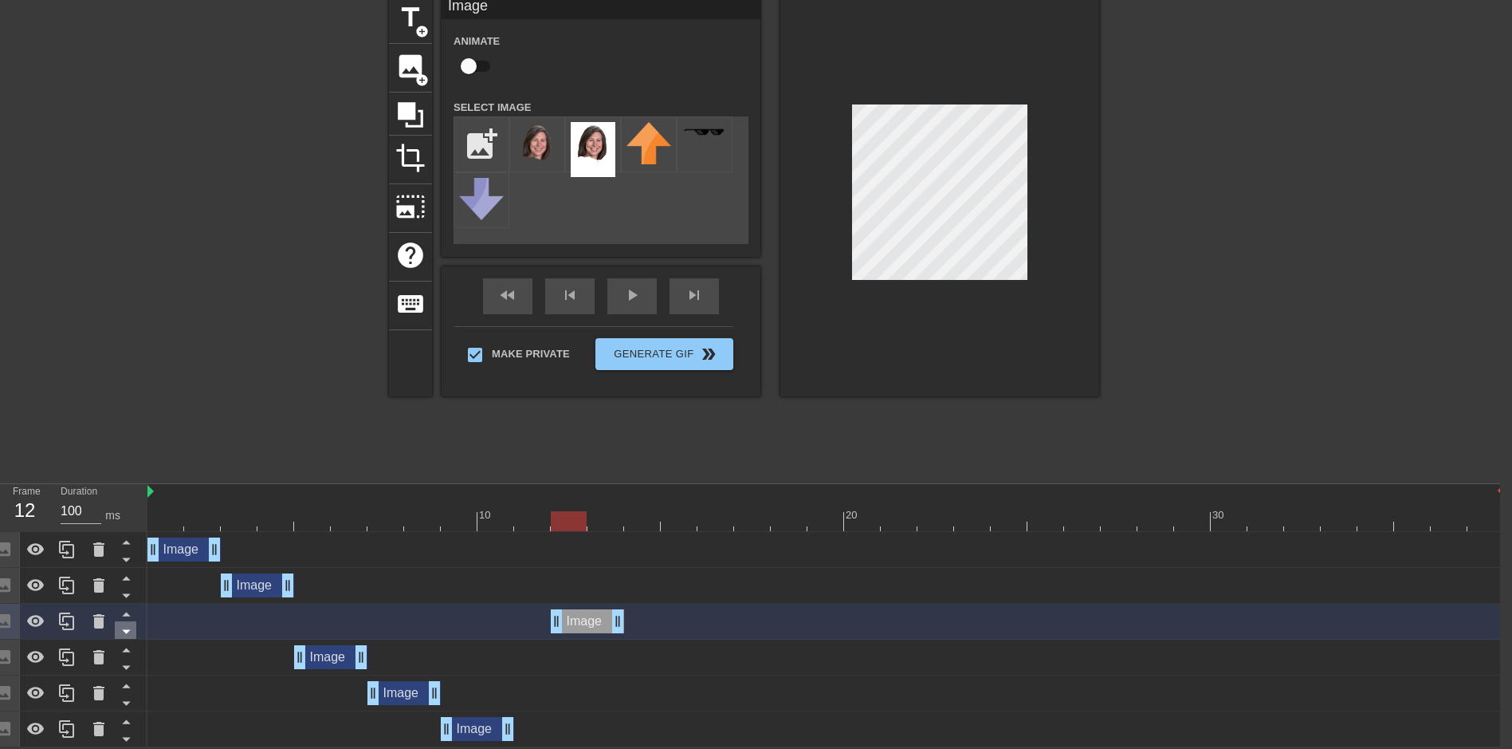
click at [132, 631] on icon at bounding box center [126, 631] width 20 height 20
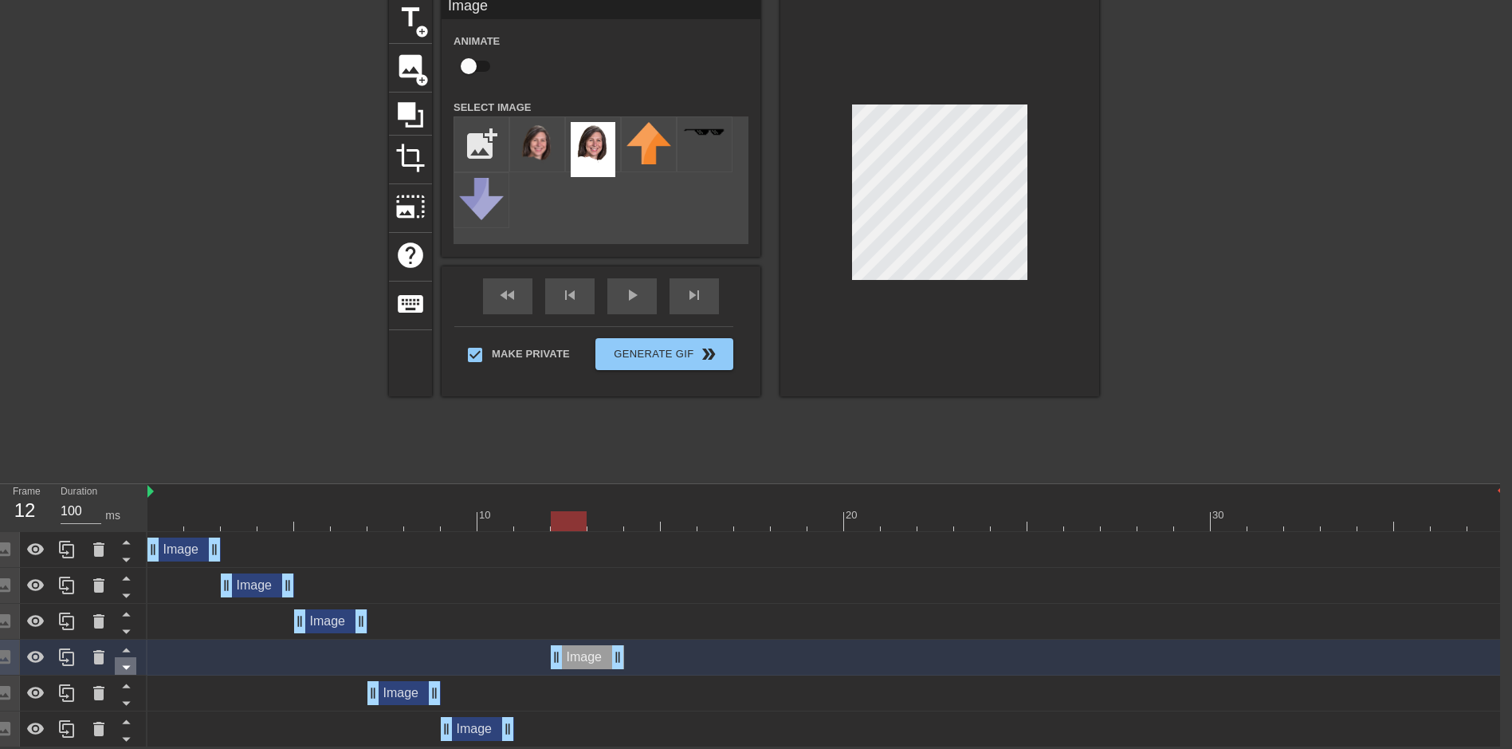
click at [129, 669] on icon at bounding box center [126, 667] width 20 height 20
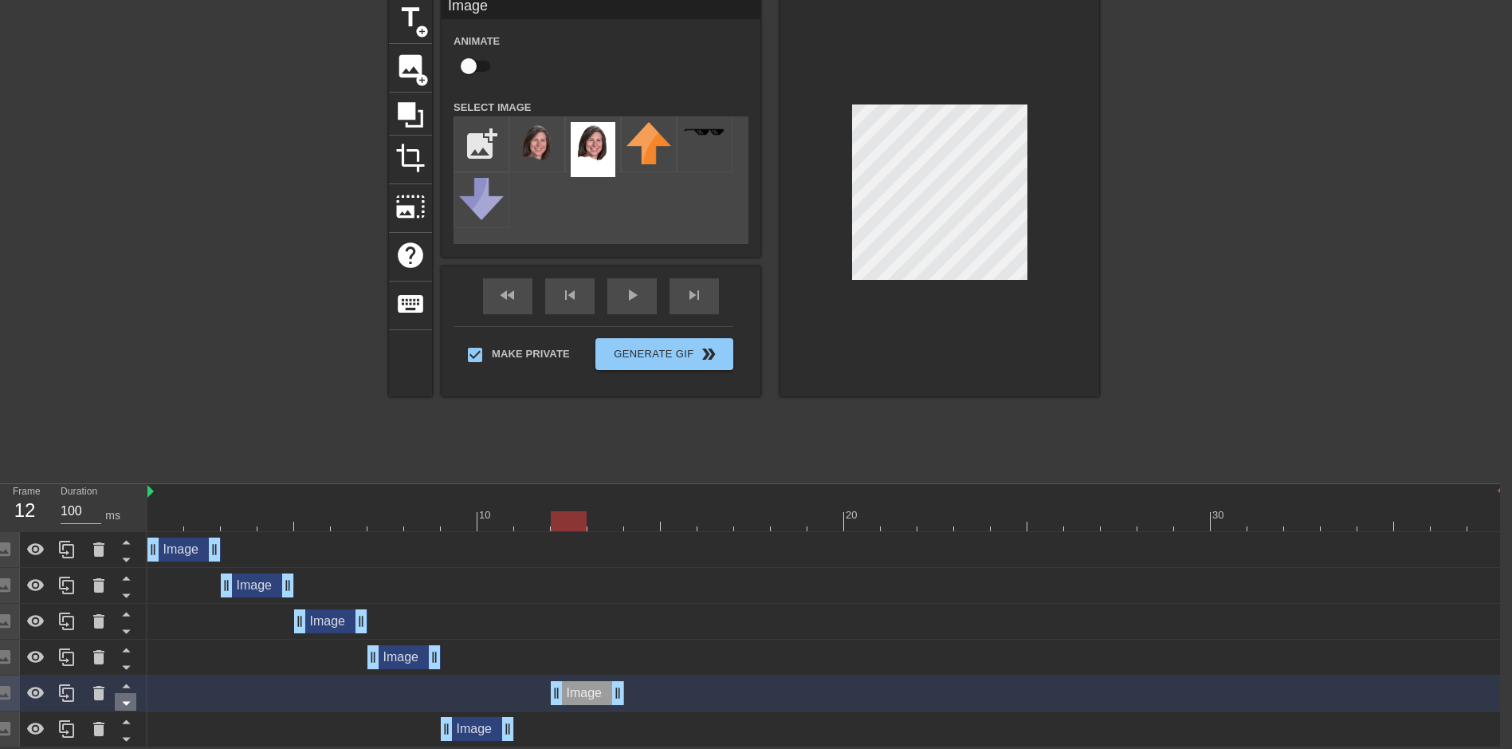
click at [129, 698] on icon at bounding box center [126, 703] width 20 height 20
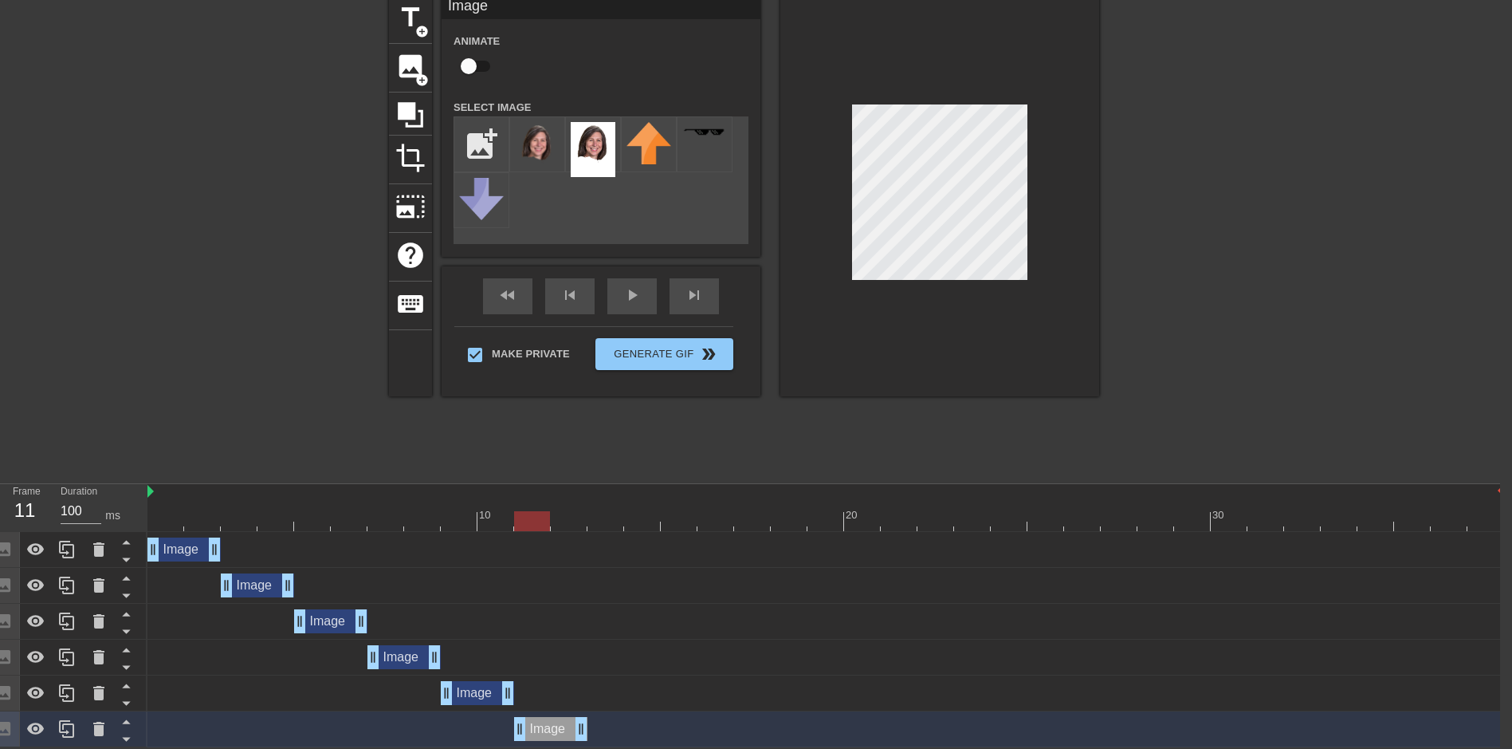
drag, startPoint x: 595, startPoint y: 728, endPoint x: 563, endPoint y: 725, distance: 32.0
click at [563, 725] on div "Image drag_handle drag_handle" at bounding box center [550, 729] width 73 height 24
click at [65, 727] on icon at bounding box center [66, 728] width 19 height 19
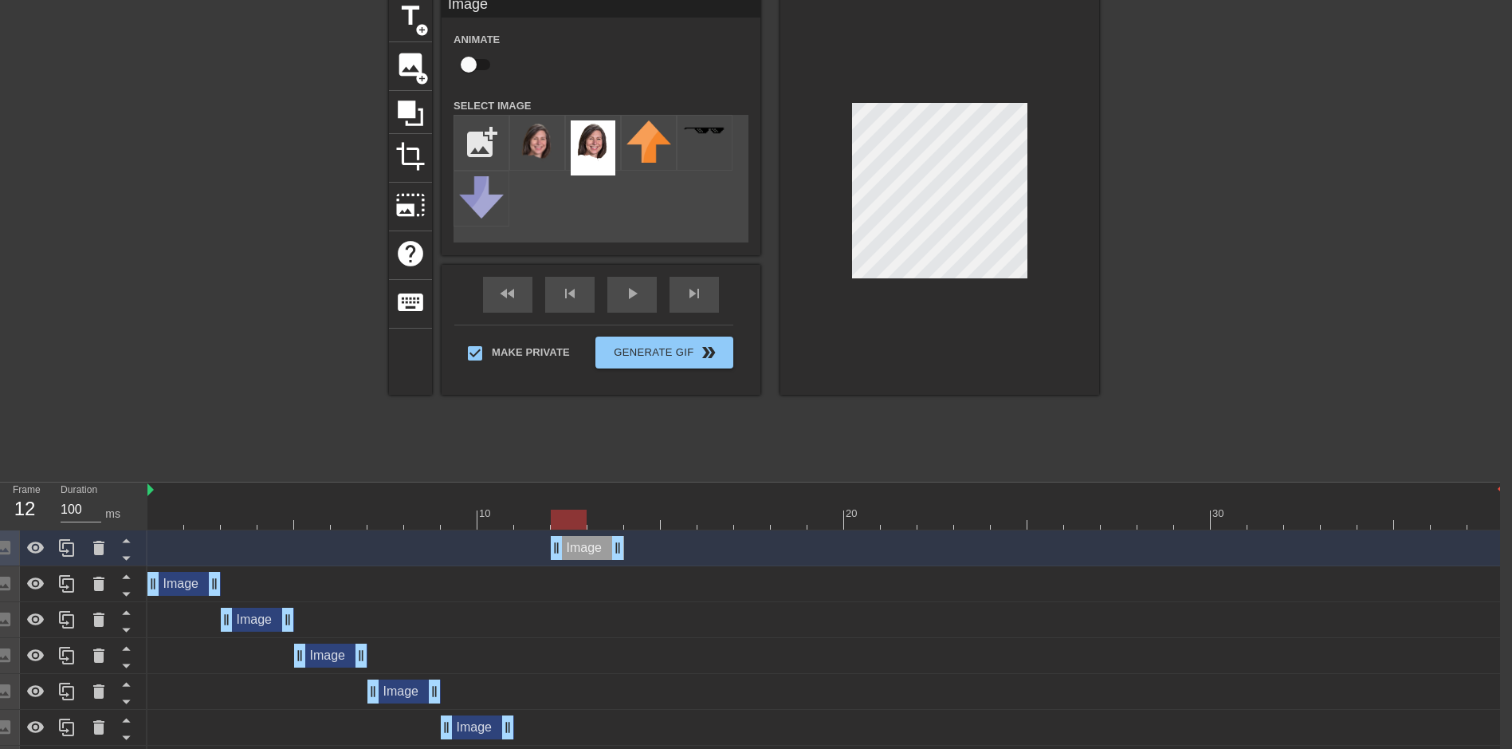
drag, startPoint x: 554, startPoint y: 548, endPoint x: 595, endPoint y: 541, distance: 41.3
click at [595, 541] on div "Image drag_handle drag_handle" at bounding box center [587, 548] width 73 height 24
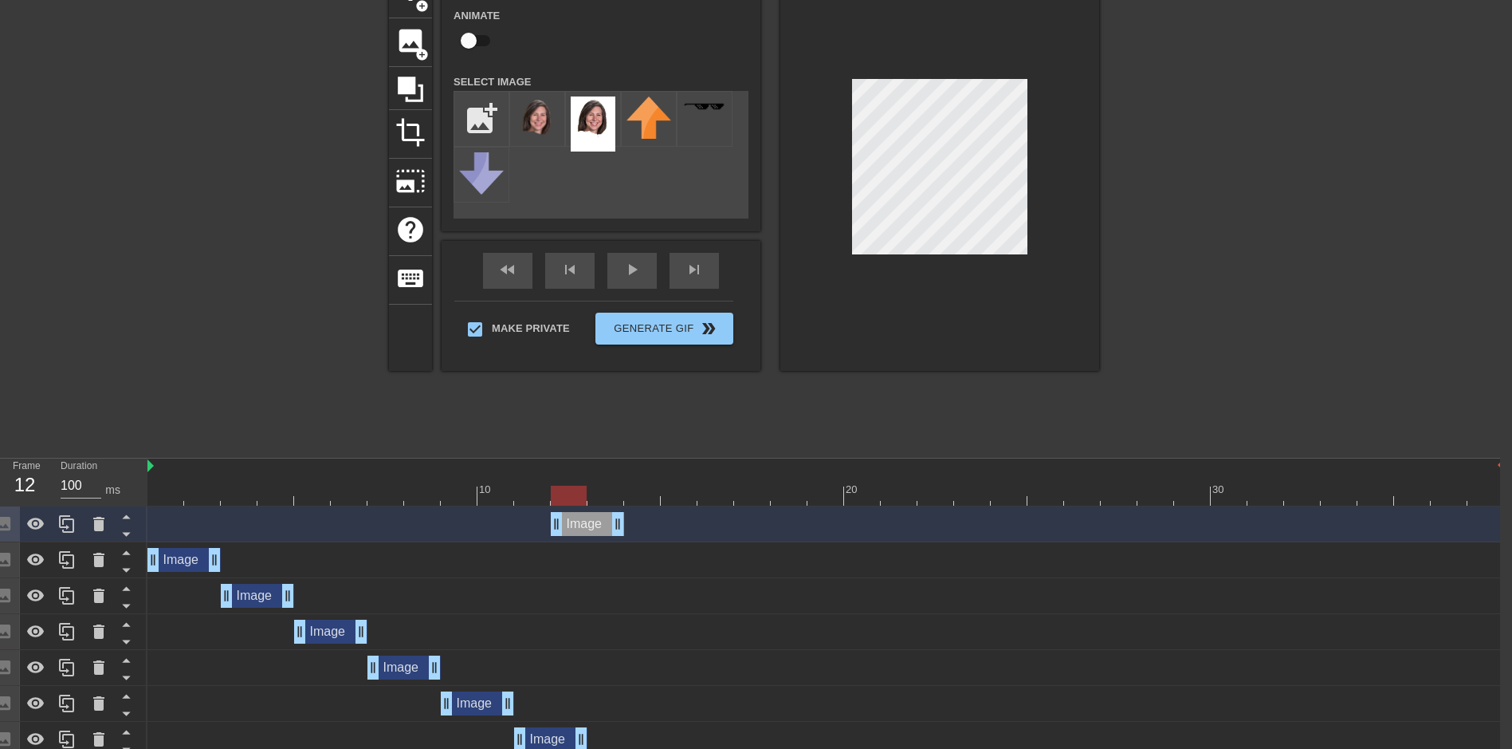
scroll to position [105, 12]
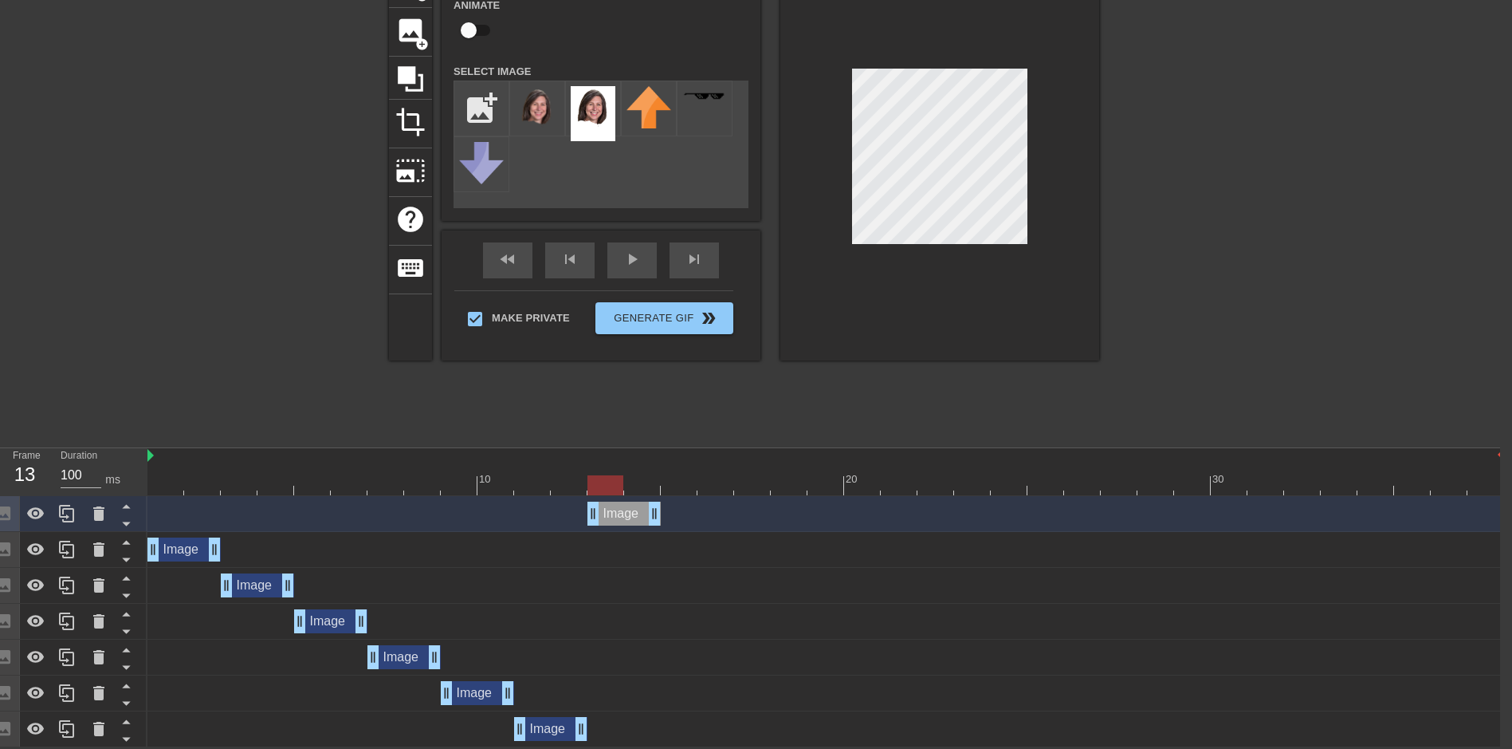
drag, startPoint x: 584, startPoint y: 520, endPoint x: 635, endPoint y: 521, distance: 51.8
click at [635, 521] on div "Image drag_handle drag_handle" at bounding box center [624, 513] width 73 height 24
click at [635, 261] on div "play_arrow" at bounding box center [631, 260] width 49 height 36
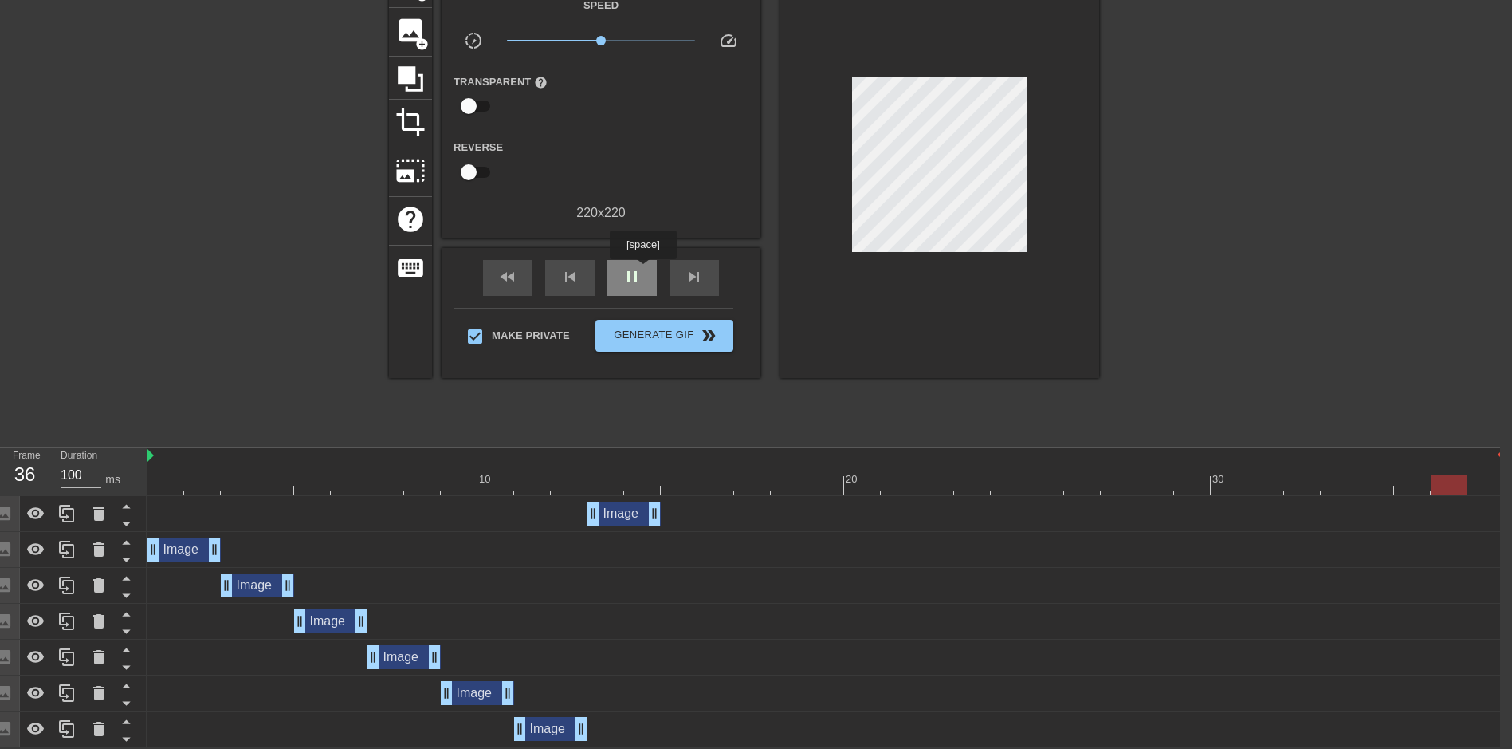
click at [643, 270] on div "pause" at bounding box center [631, 278] width 49 height 36
click at [642, 483] on div at bounding box center [825, 485] width 1357 height 20
click at [65, 517] on icon at bounding box center [66, 513] width 19 height 19
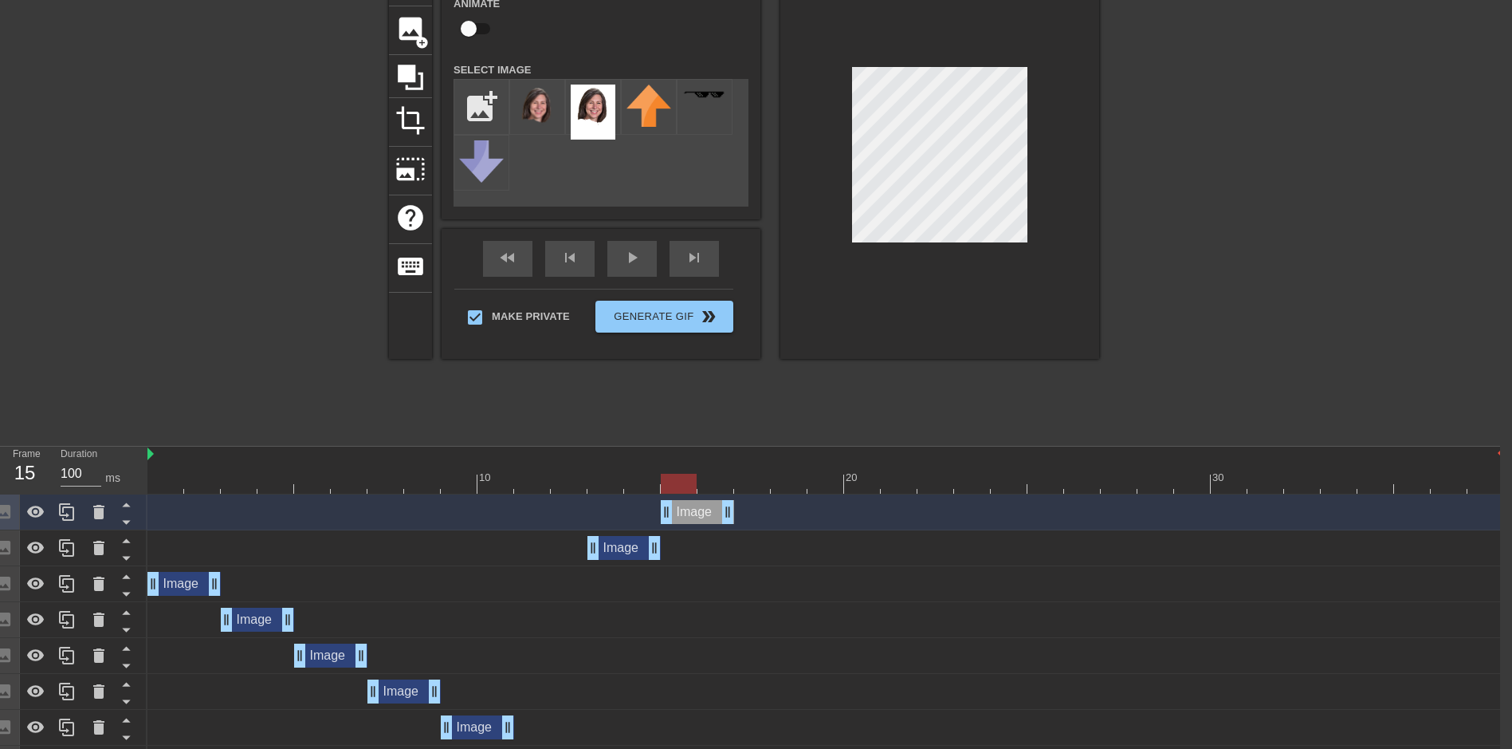
drag, startPoint x: 618, startPoint y: 511, endPoint x: 685, endPoint y: 516, distance: 67.1
click at [685, 516] on div "Image drag_handle drag_handle" at bounding box center [697, 512] width 73 height 24
click at [66, 519] on icon at bounding box center [66, 511] width 19 height 19
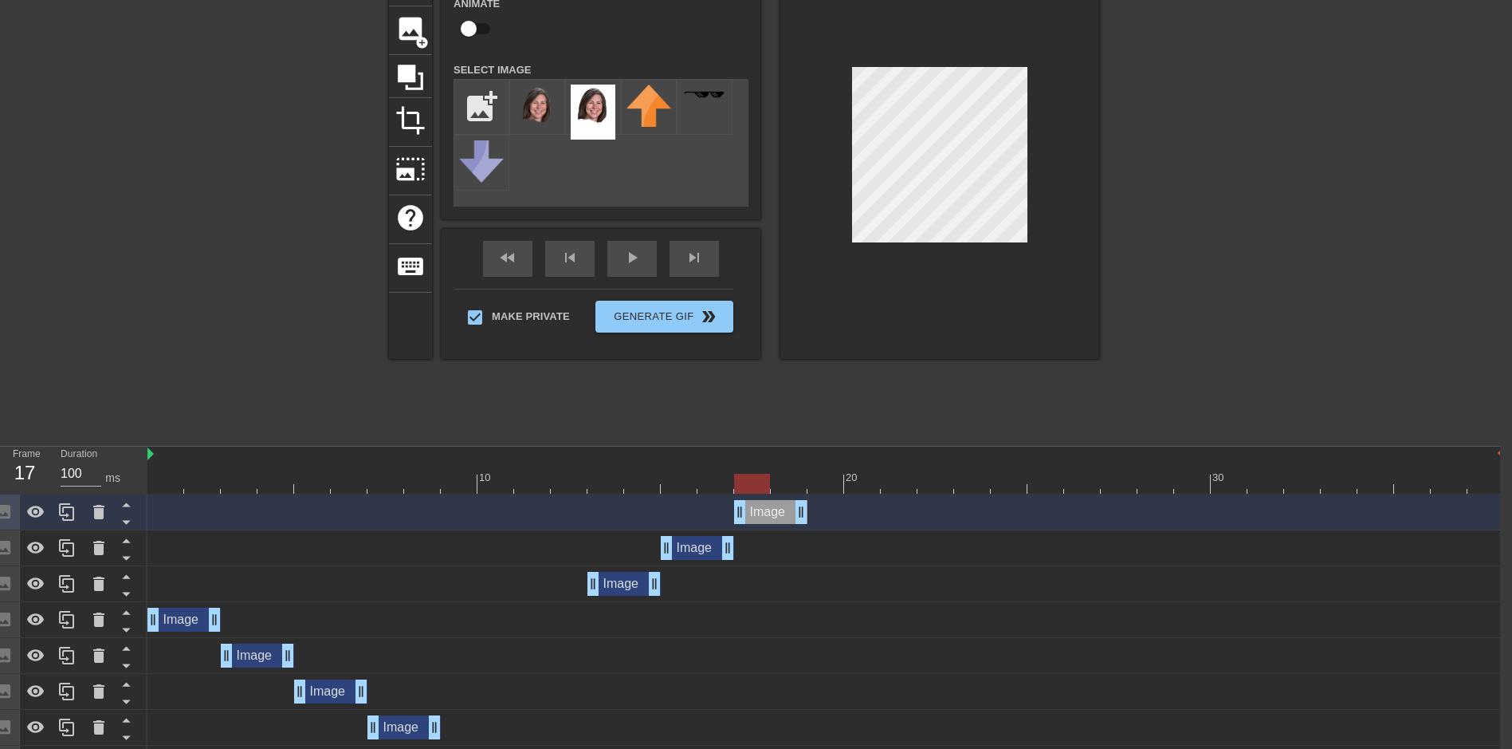
drag, startPoint x: 701, startPoint y: 515, endPoint x: 772, endPoint y: 521, distance: 70.4
click at [772, 521] on div "Image drag_handle drag_handle" at bounding box center [770, 512] width 73 height 24
click at [64, 515] on icon at bounding box center [66, 512] width 15 height 18
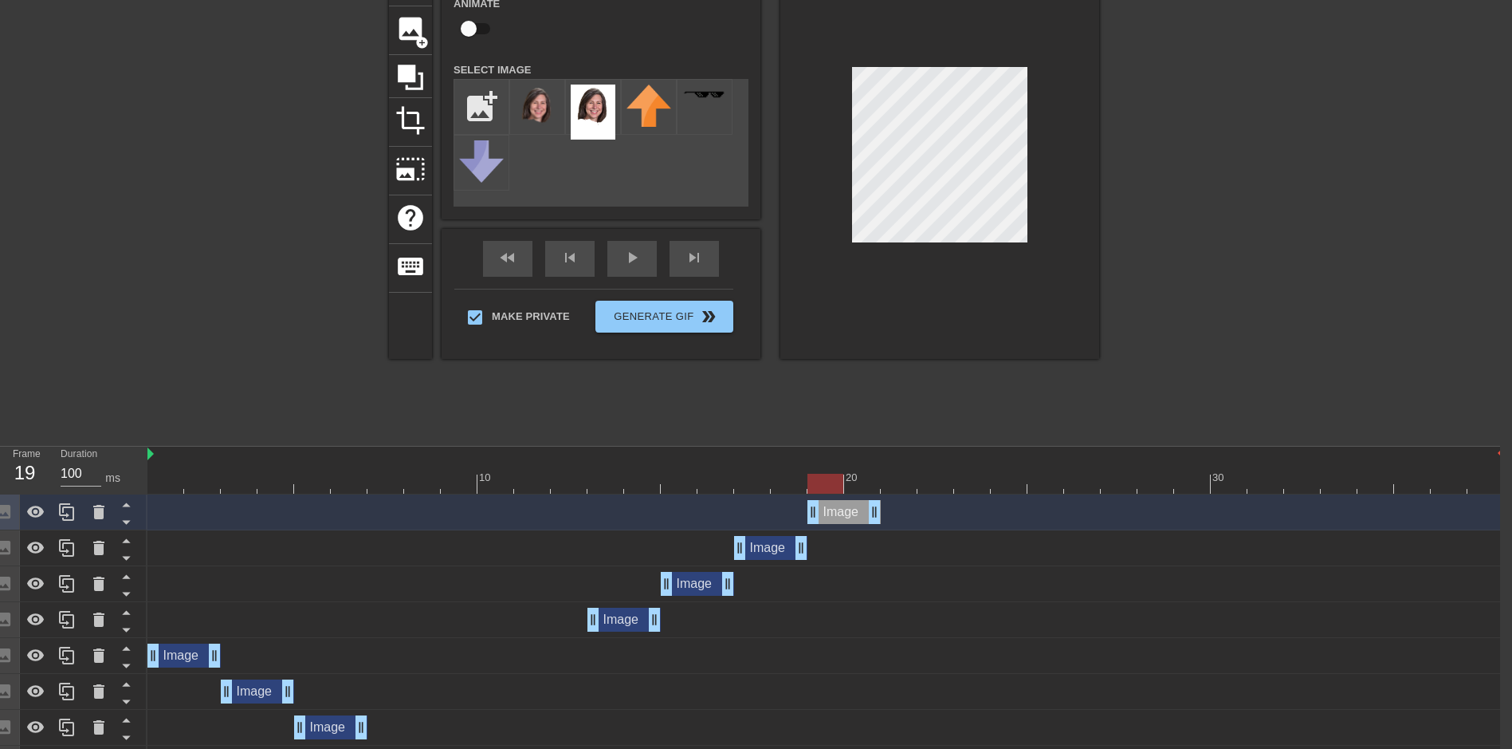
drag, startPoint x: 792, startPoint y: 520, endPoint x: 841, endPoint y: 524, distance: 49.6
click at [841, 524] on div "Image drag_handle drag_handle" at bounding box center [825, 512] width 1357 height 36
click at [65, 520] on icon at bounding box center [66, 512] width 15 height 18
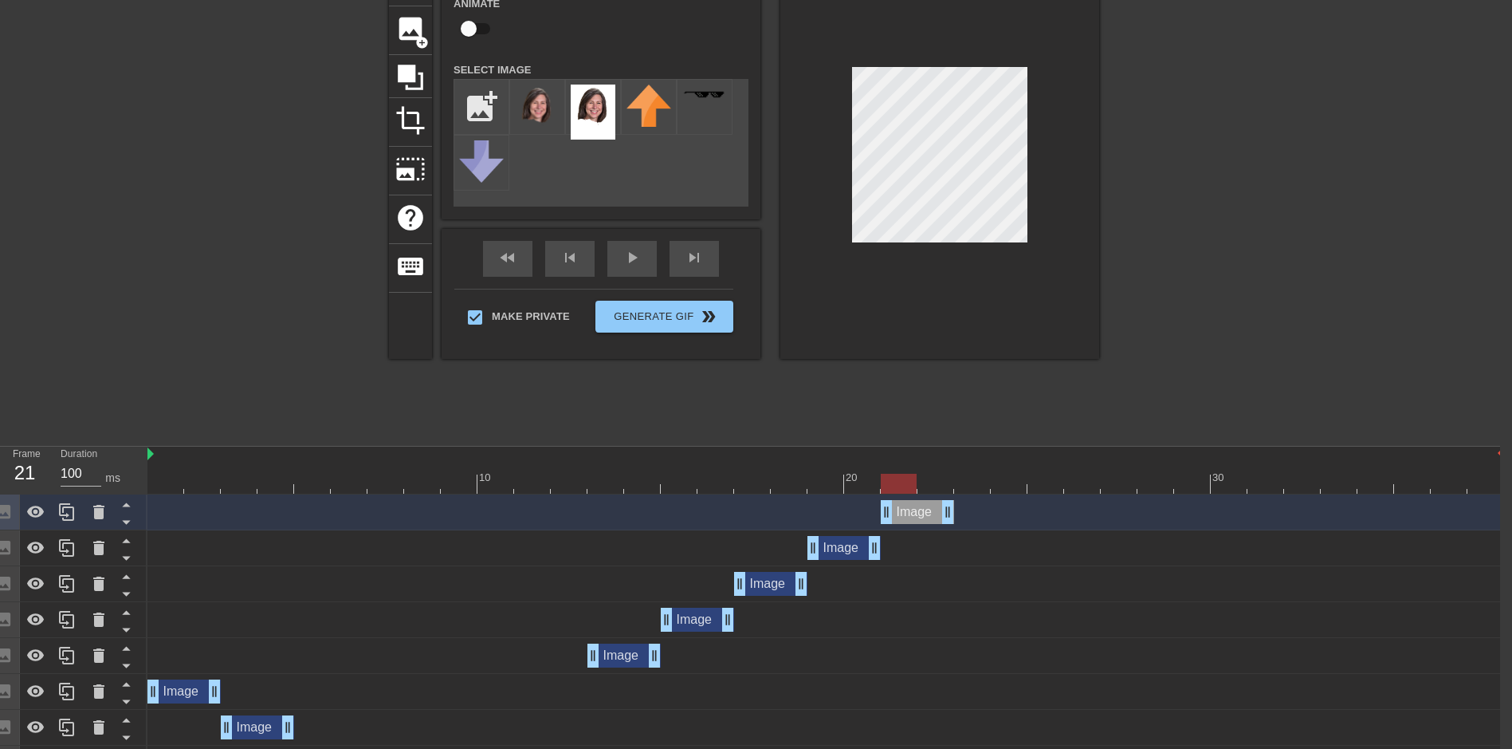
drag, startPoint x: 875, startPoint y: 513, endPoint x: 929, endPoint y: 517, distance: 53.6
click at [929, 517] on div "Image drag_handle drag_handle" at bounding box center [917, 512] width 73 height 24
click at [71, 515] on icon at bounding box center [66, 511] width 19 height 19
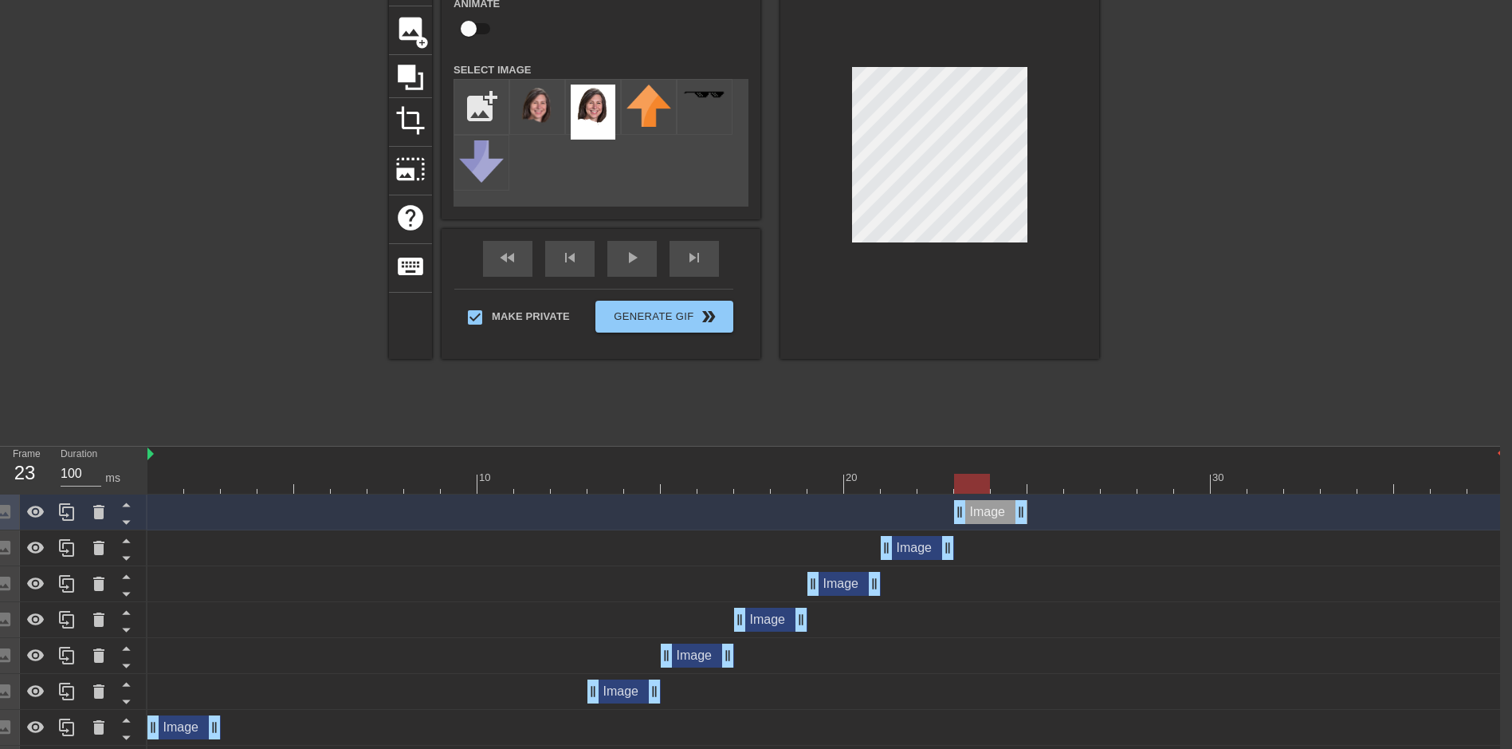
drag, startPoint x: 913, startPoint y: 512, endPoint x: 973, endPoint y: 520, distance: 60.3
click at [973, 520] on div "Image drag_handle drag_handle" at bounding box center [990, 512] width 73 height 24
click at [61, 521] on icon at bounding box center [66, 511] width 19 height 19
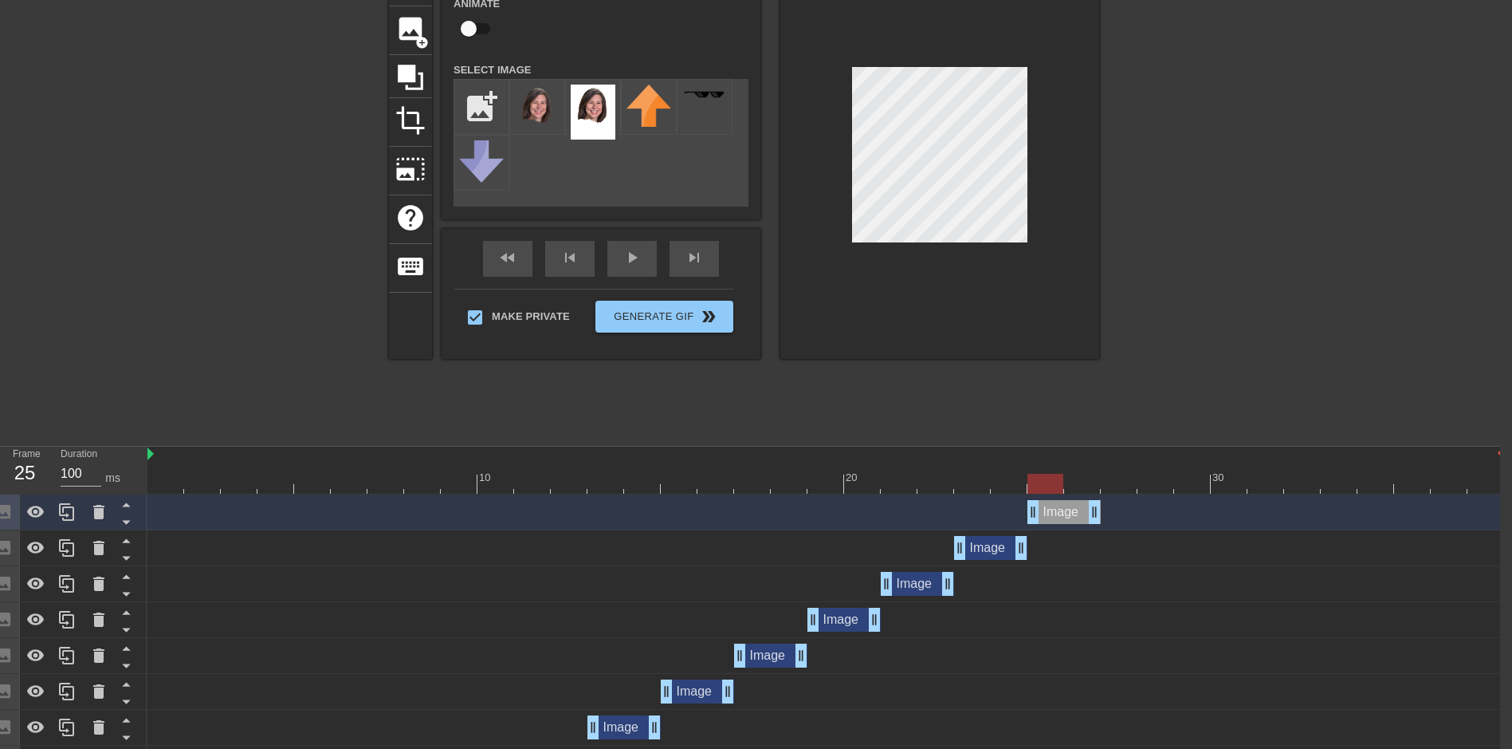
drag, startPoint x: 988, startPoint y: 511, endPoint x: 1056, endPoint y: 513, distance: 68.6
click at [1056, 513] on div "Image drag_handle drag_handle" at bounding box center [1064, 512] width 73 height 24
click at [71, 510] on icon at bounding box center [66, 511] width 19 height 19
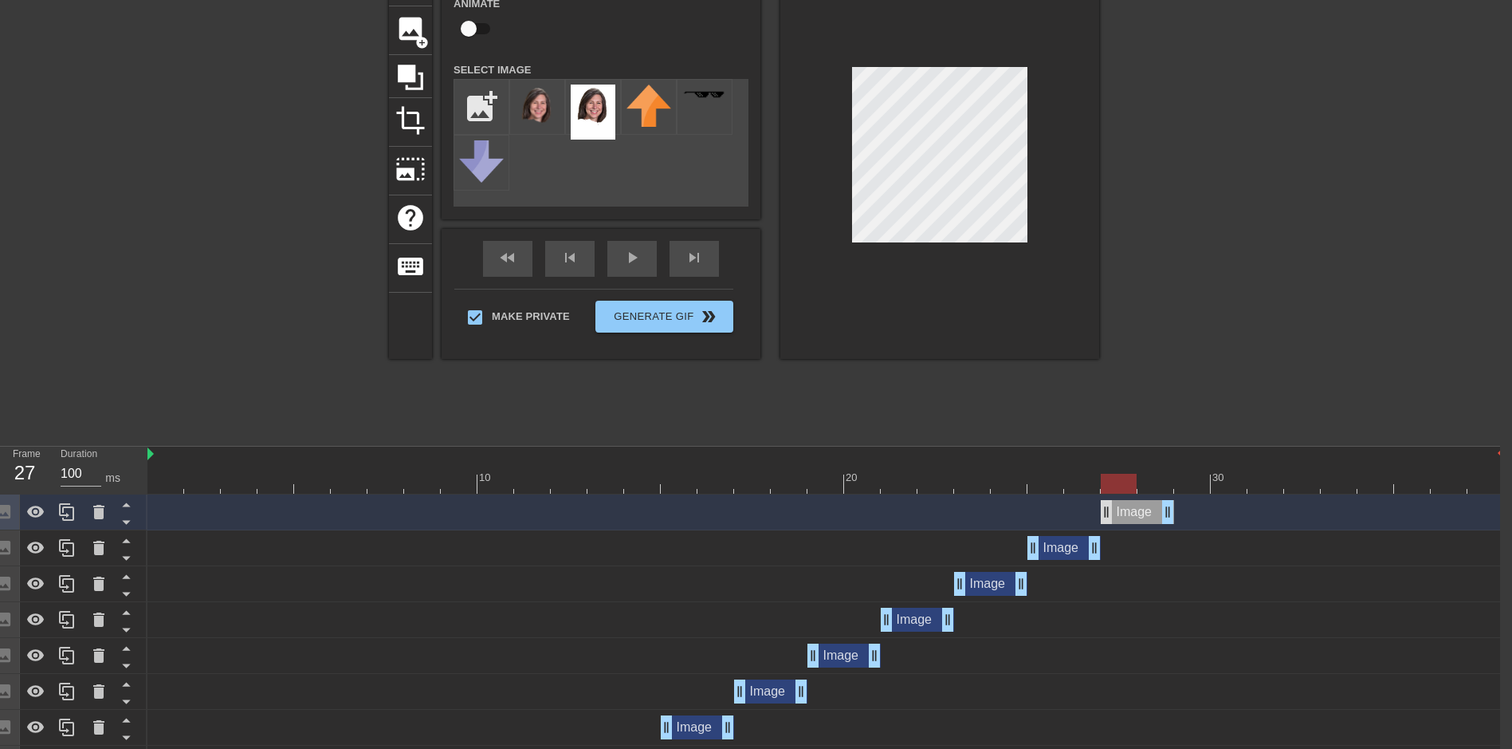
drag, startPoint x: 1051, startPoint y: 516, endPoint x: 1112, endPoint y: 516, distance: 61.4
click at [1112, 516] on div "Image drag_handle drag_handle" at bounding box center [1137, 512] width 73 height 24
click at [67, 516] on icon at bounding box center [66, 512] width 15 height 18
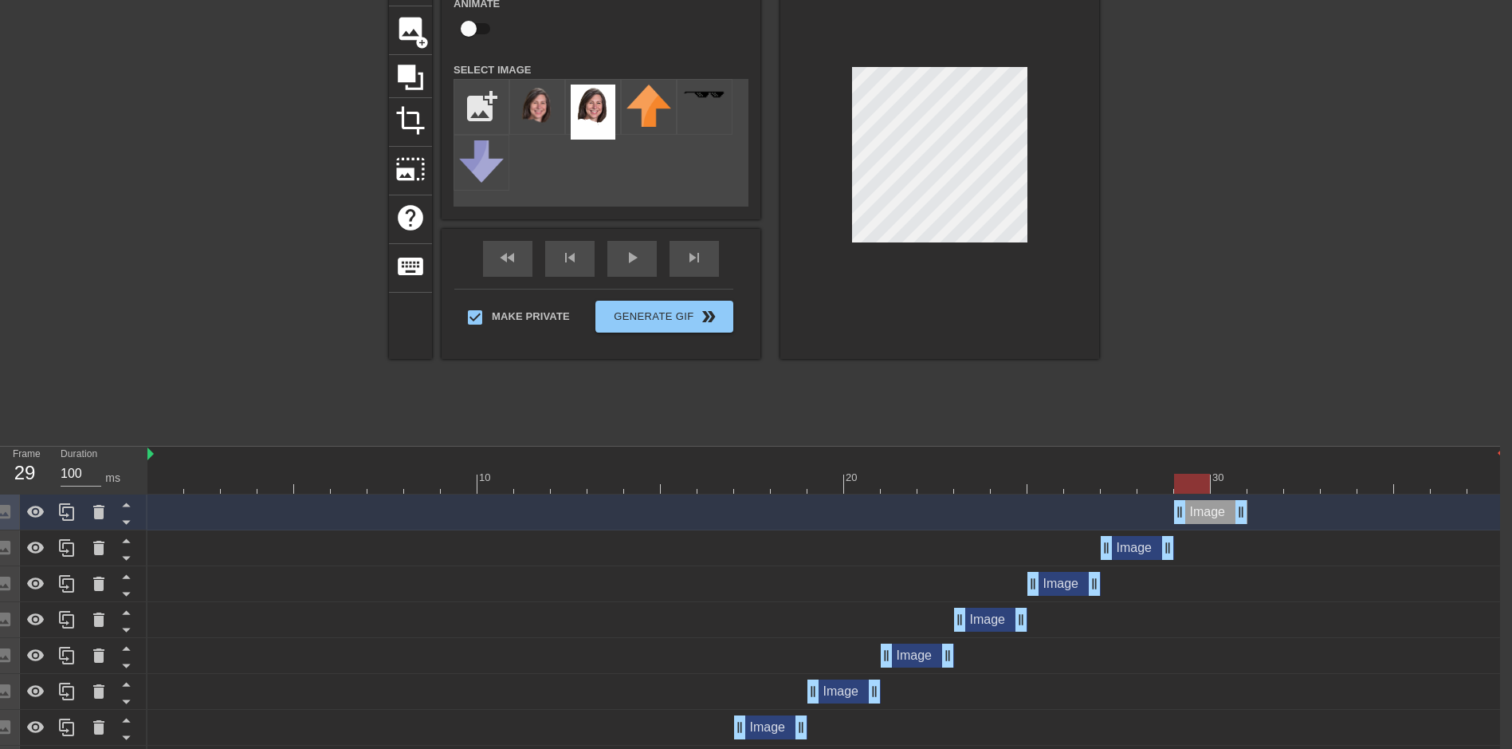
drag, startPoint x: 1127, startPoint y: 517, endPoint x: 1212, endPoint y: 516, distance: 85.3
click at [1212, 516] on div "Image drag_handle drag_handle" at bounding box center [1210, 512] width 73 height 24
click at [61, 513] on icon at bounding box center [66, 511] width 19 height 19
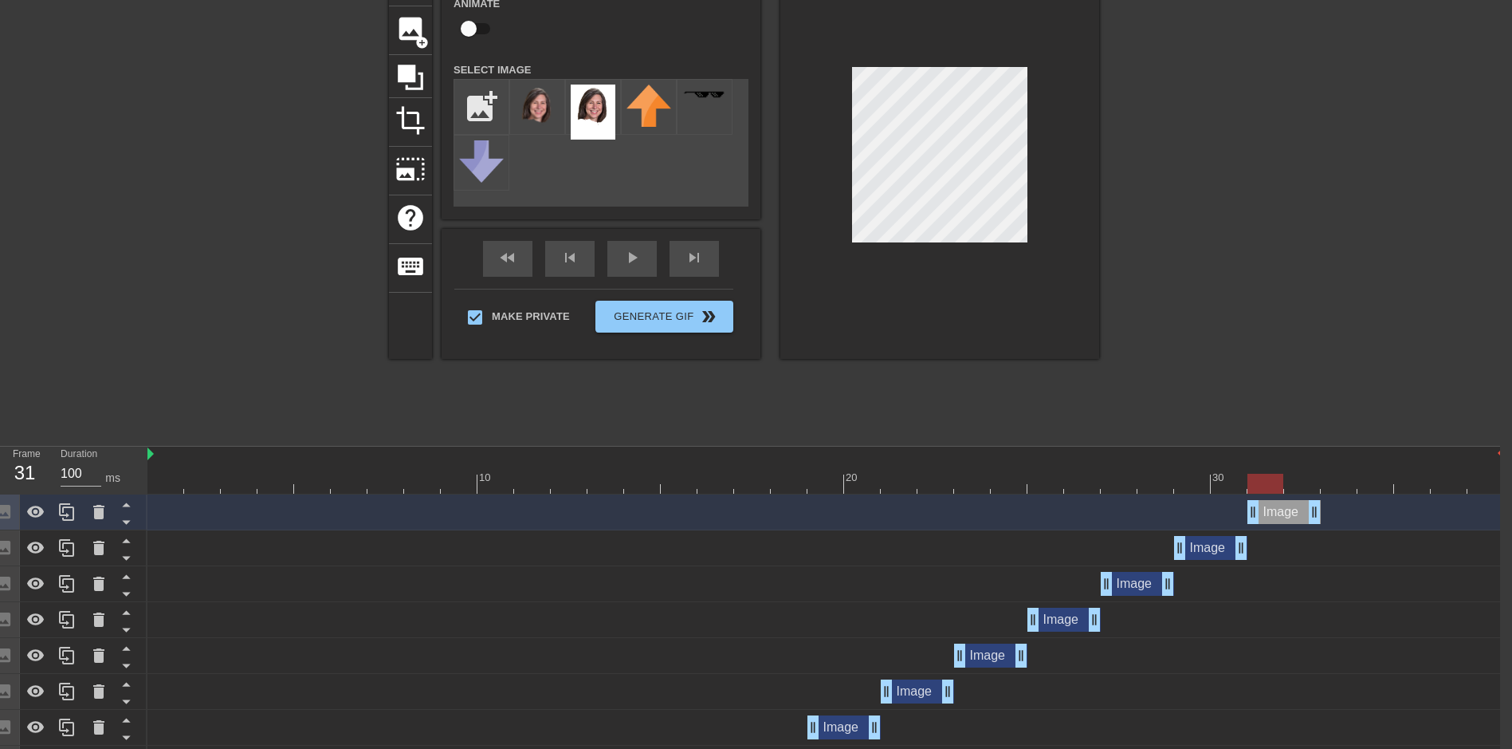
drag, startPoint x: 1209, startPoint y: 512, endPoint x: 1268, endPoint y: 513, distance: 59.0
click at [1268, 513] on div "Image drag_handle drag_handle" at bounding box center [1284, 512] width 73 height 24
click at [61, 513] on icon at bounding box center [66, 512] width 15 height 18
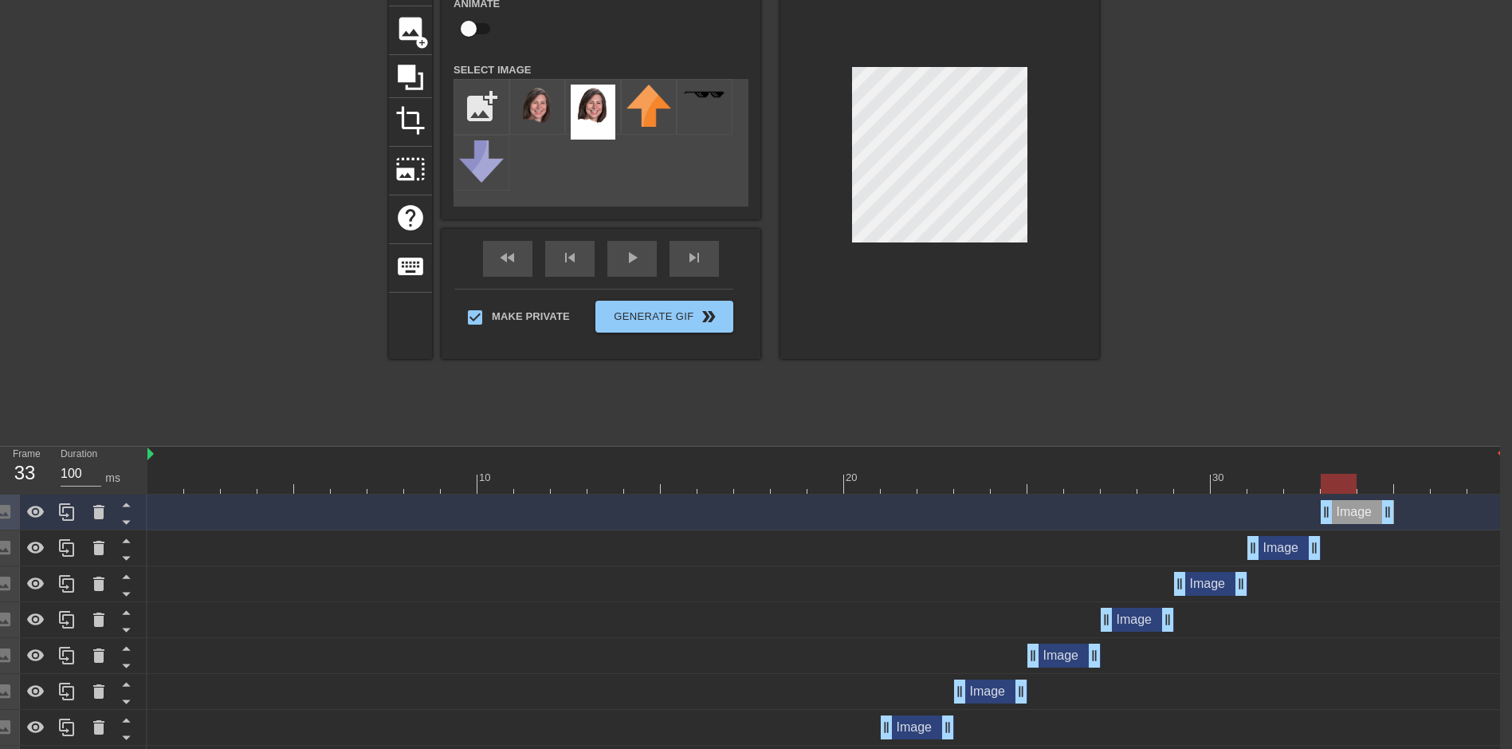
drag, startPoint x: 1282, startPoint y: 510, endPoint x: 1354, endPoint y: 522, distance: 72.7
click at [1354, 522] on div "Image drag_handle drag_handle" at bounding box center [1357, 512] width 73 height 24
click at [64, 501] on div at bounding box center [67, 511] width 32 height 35
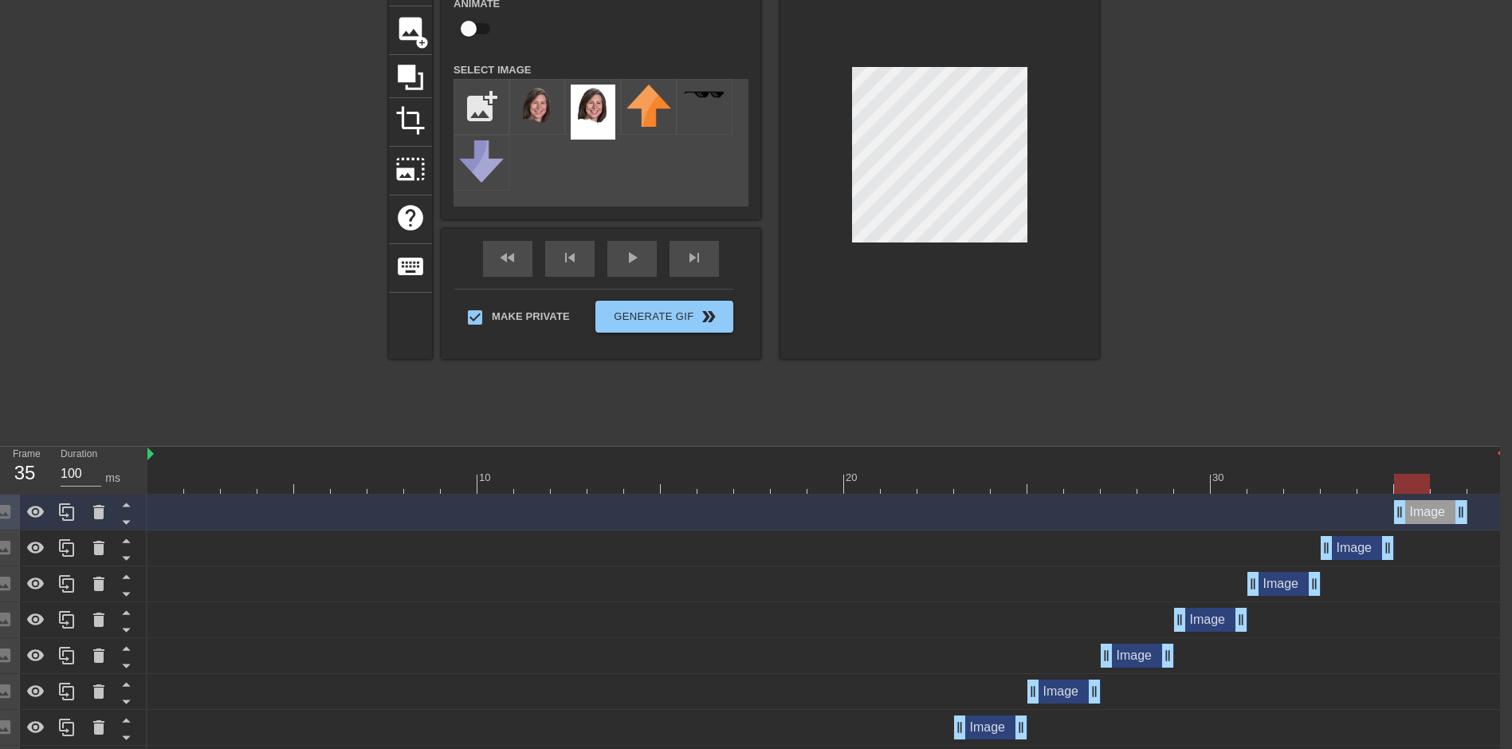
drag, startPoint x: 1354, startPoint y: 519, endPoint x: 1420, endPoint y: 517, distance: 66.2
click at [1420, 517] on div "Image drag_handle drag_handle" at bounding box center [1430, 512] width 73 height 24
drag, startPoint x: 1461, startPoint y: 509, endPoint x: 1489, endPoint y: 512, distance: 28.0
click at [626, 254] on div "fast_rewind skip_previous play_arrow skip_next" at bounding box center [601, 259] width 260 height 60
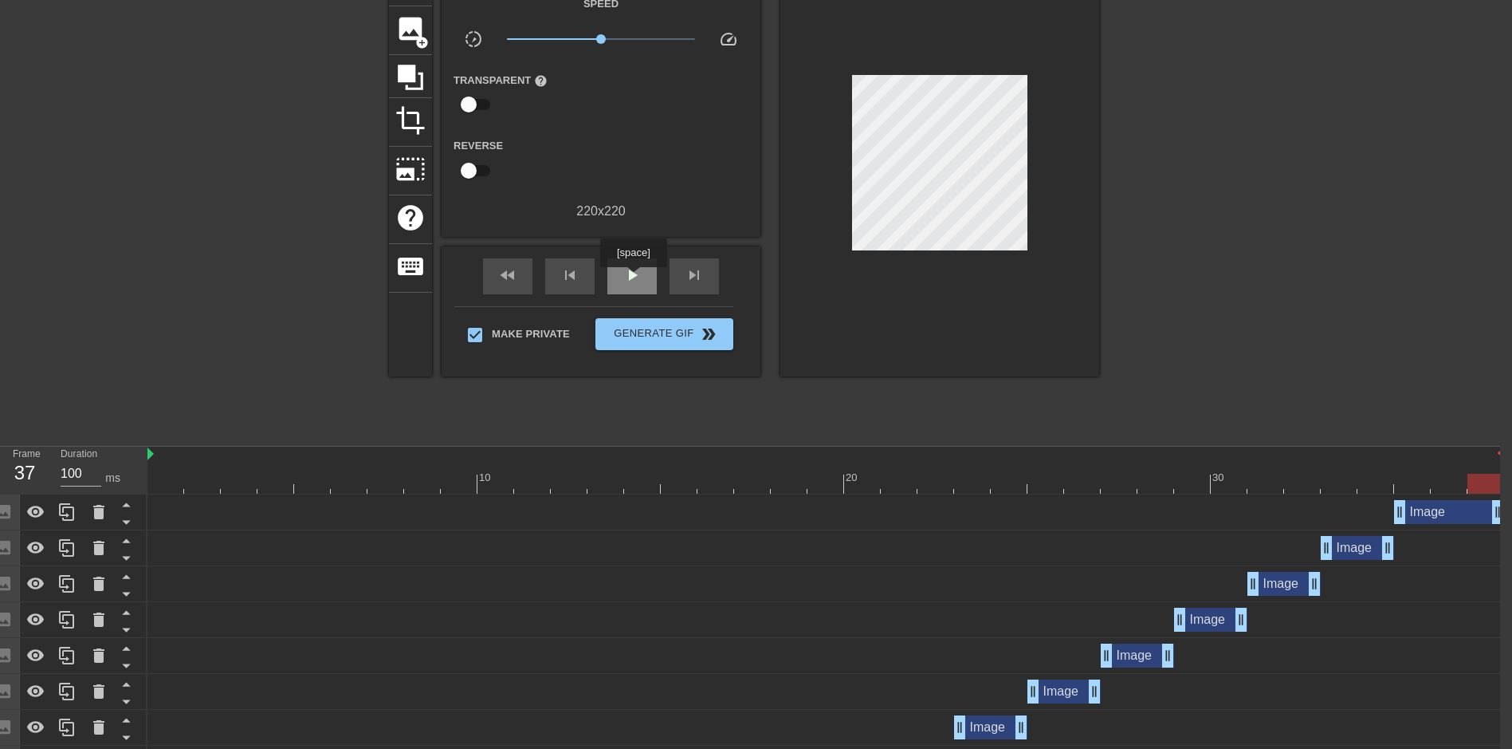
click at [632, 278] on span "play_arrow" at bounding box center [632, 274] width 19 height 19
click at [633, 280] on span "pause" at bounding box center [632, 274] width 19 height 19
click at [644, 272] on div "play_arrow" at bounding box center [631, 276] width 49 height 36
click at [643, 269] on div "pause" at bounding box center [631, 276] width 49 height 36
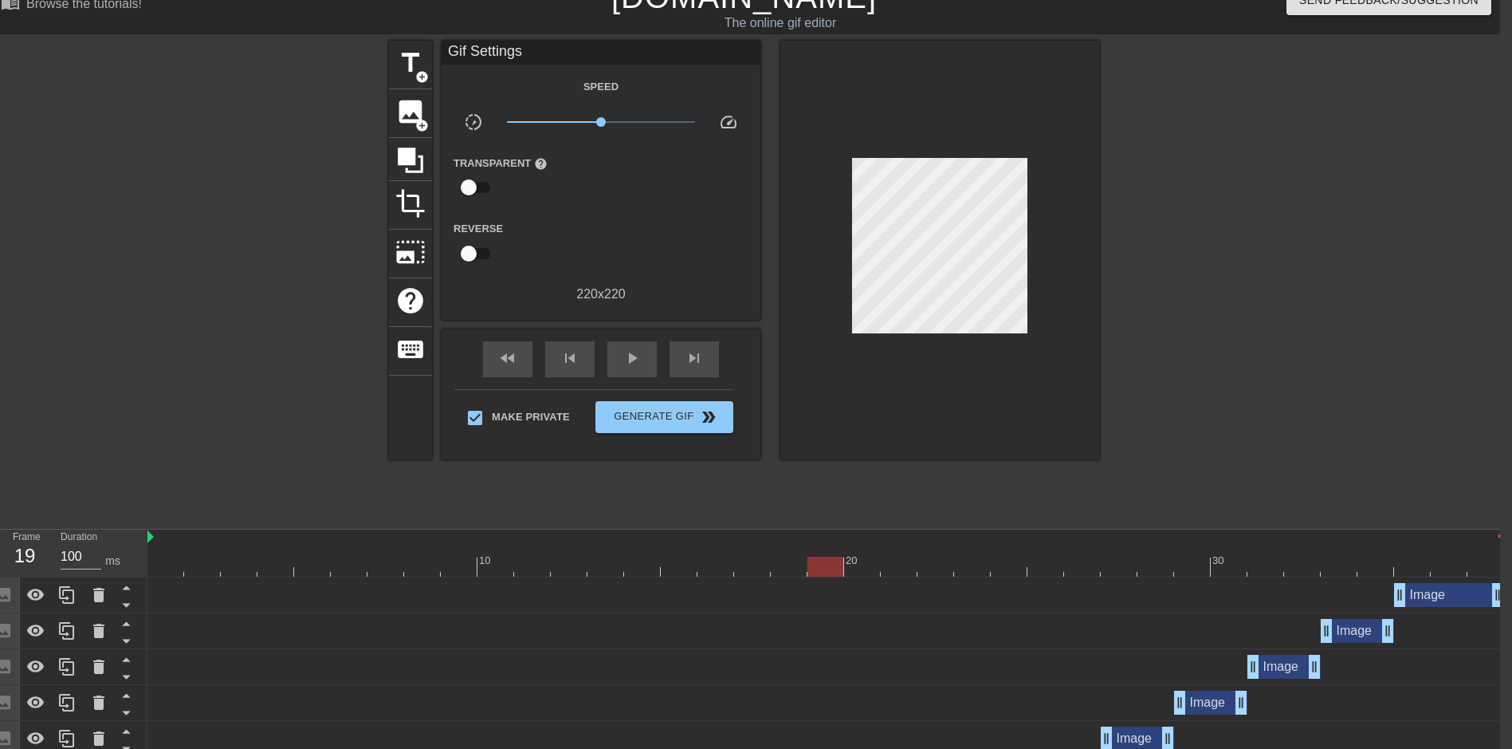
scroll to position [0, 12]
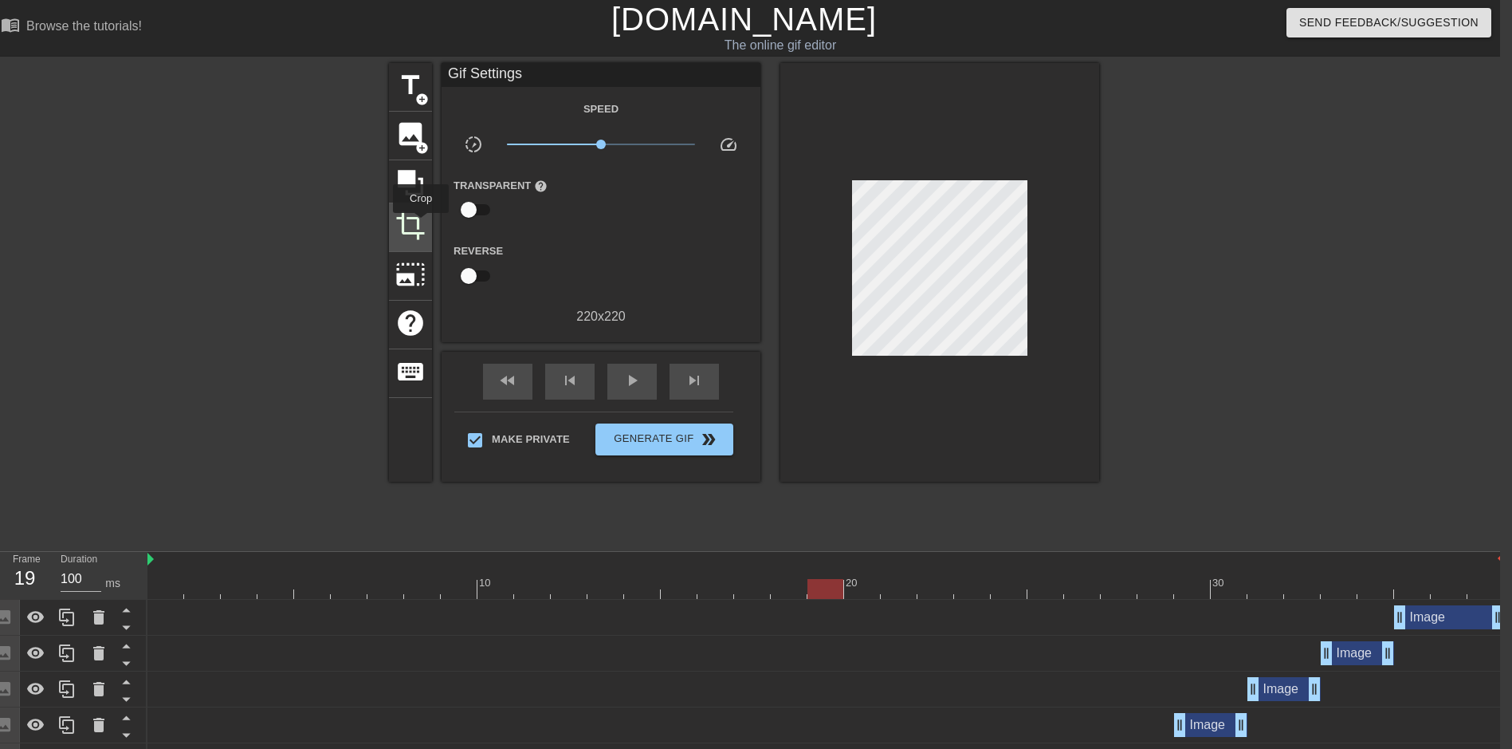
click at [421, 224] on span "crop" at bounding box center [410, 225] width 30 height 30
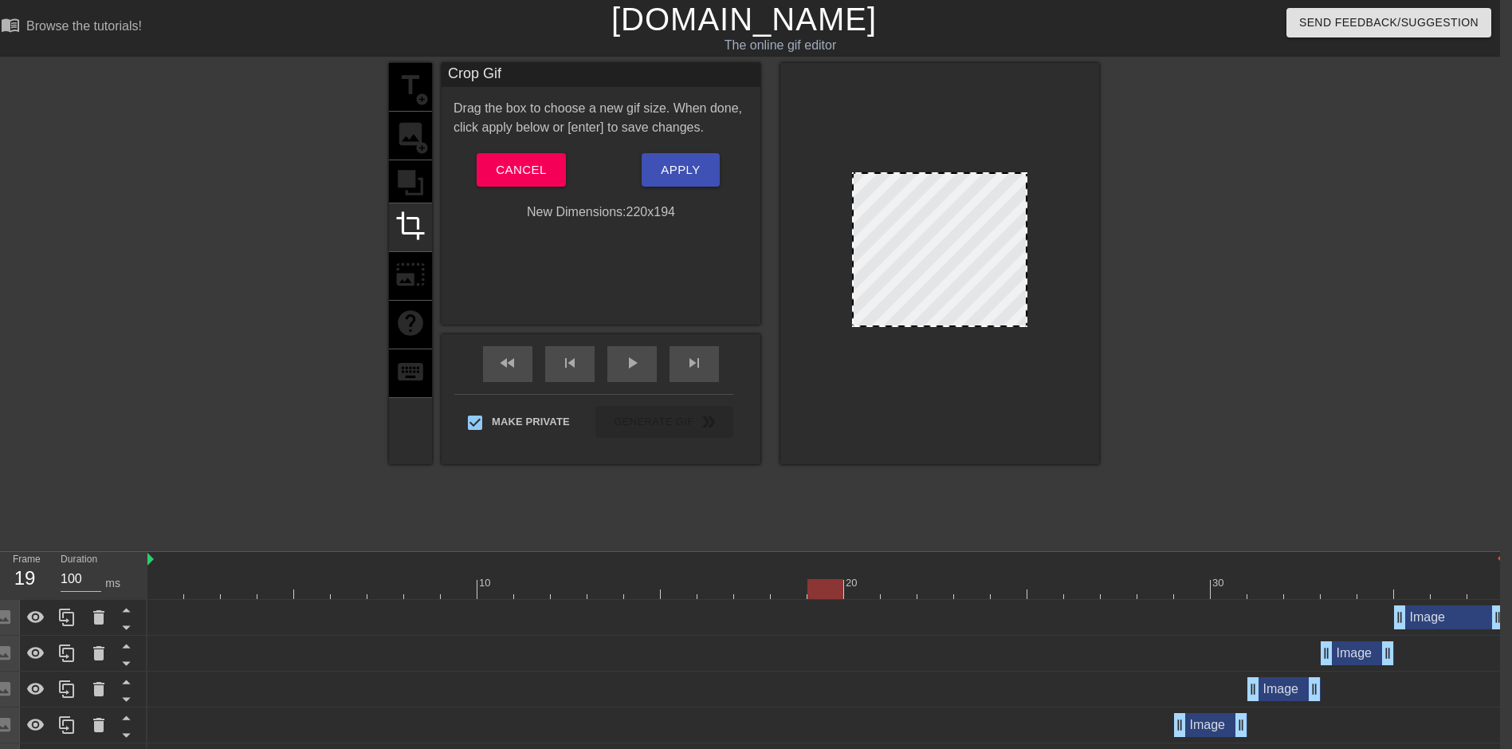
drag, startPoint x: 940, startPoint y: 346, endPoint x: 944, endPoint y: 325, distance: 21.1
click at [944, 325] on div at bounding box center [940, 325] width 172 height 8
click at [695, 172] on span "Apply" at bounding box center [680, 169] width 39 height 21
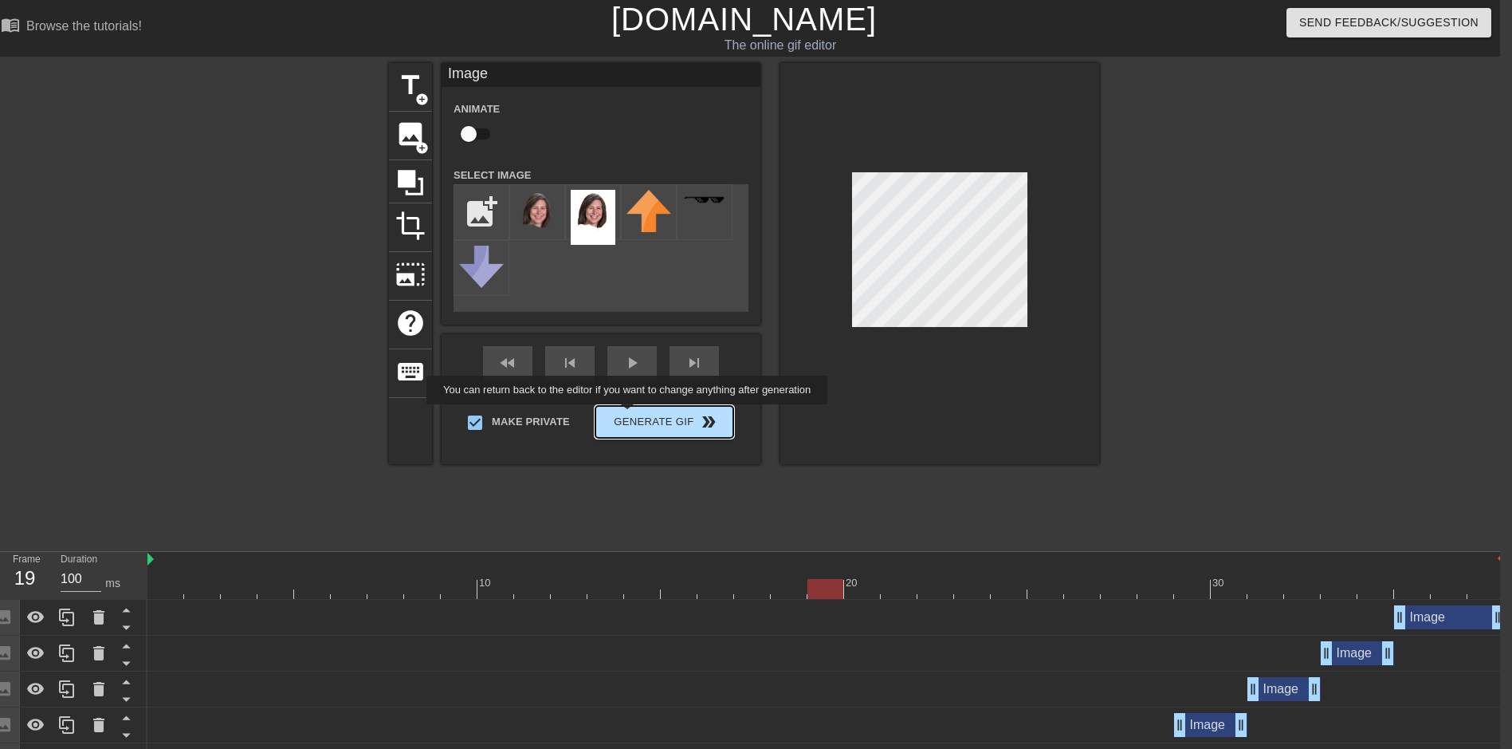
click at [641, 426] on button "Generate Gif double_arrow" at bounding box center [664, 422] width 138 height 32
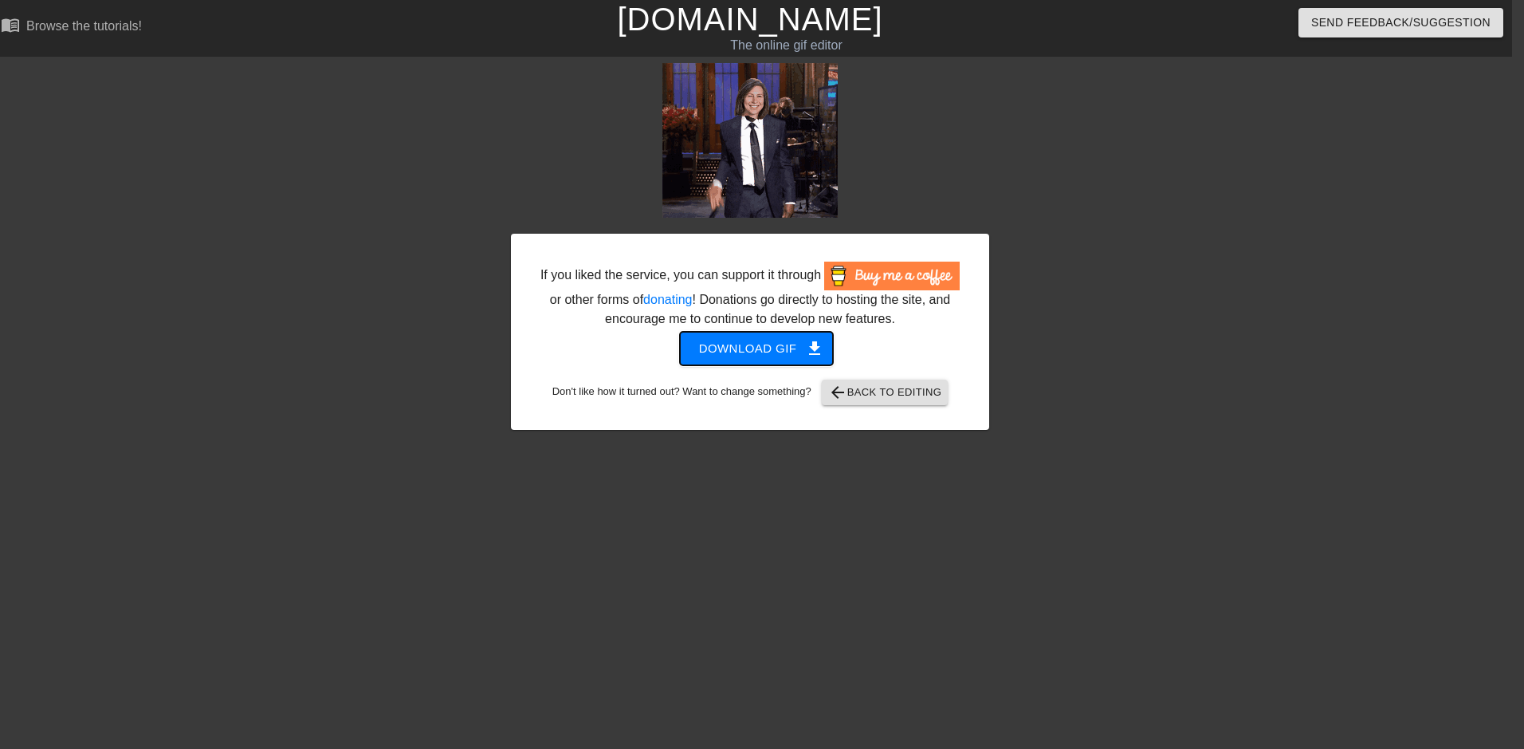
click at [757, 348] on span "Download gif get_app" at bounding box center [757, 348] width 116 height 21
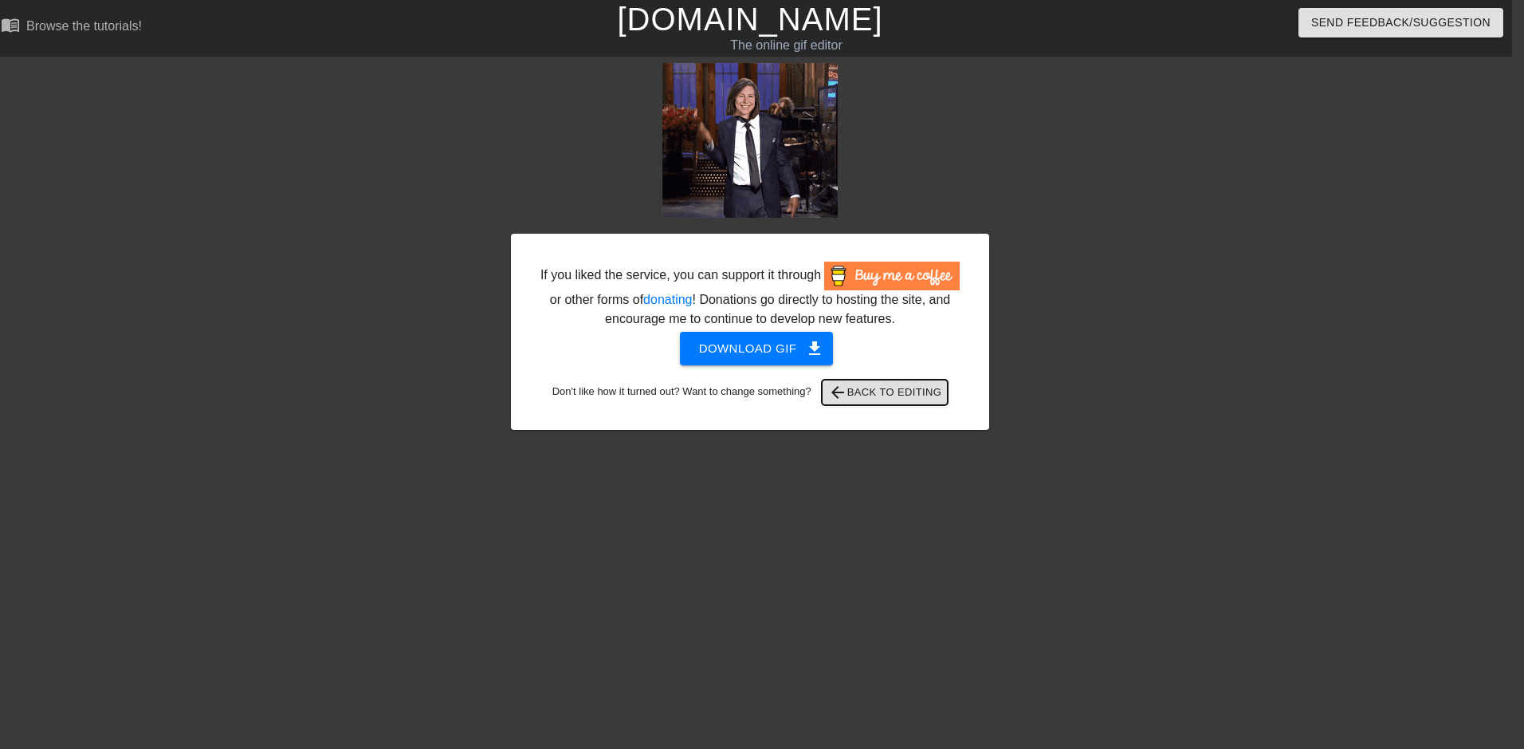
click at [896, 380] on button "arrow_back Back to Editing" at bounding box center [885, 392] width 127 height 26
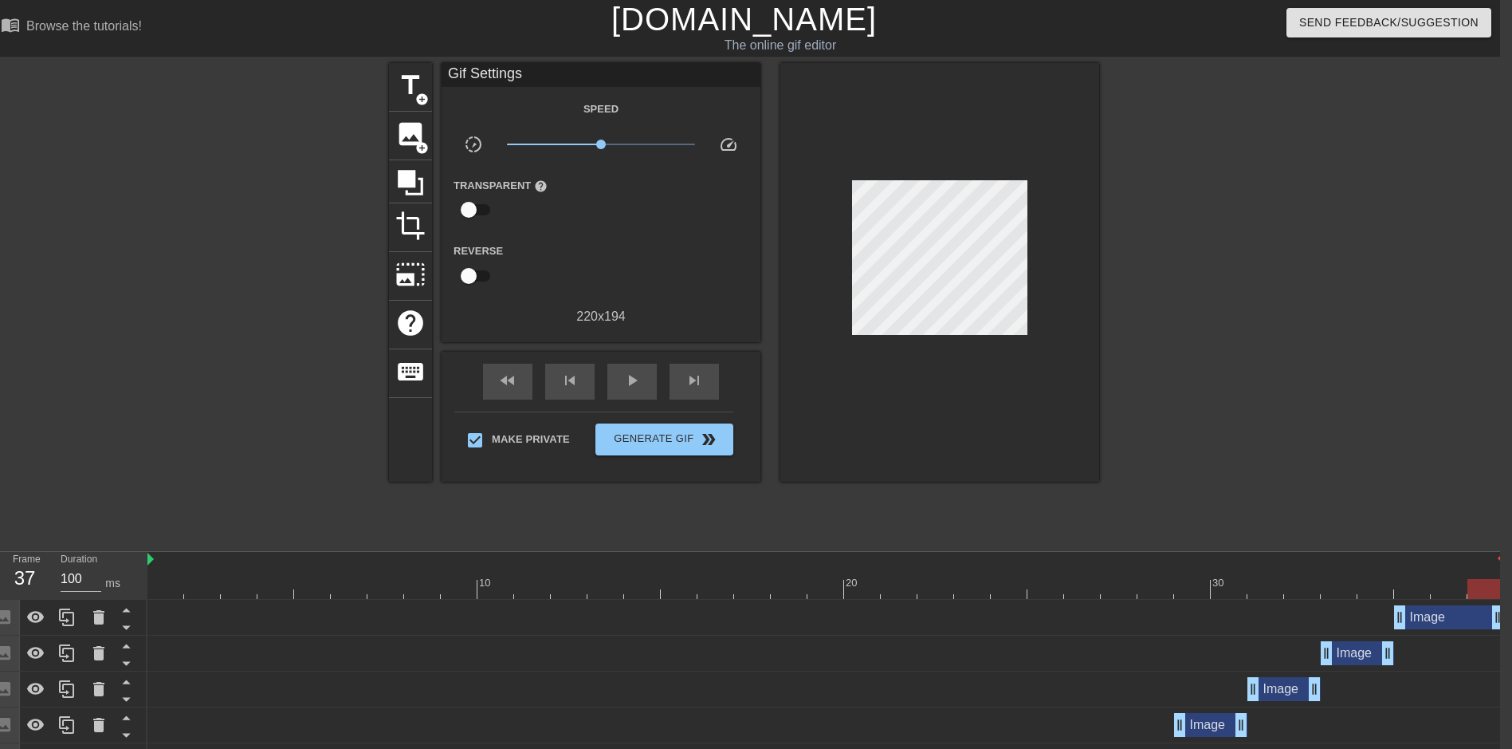
click at [792, 46] on div "The online gif editor" at bounding box center [780, 45] width 560 height 19
click at [827, 27] on link "[DOMAIN_NAME]" at bounding box center [743, 19] width 265 height 35
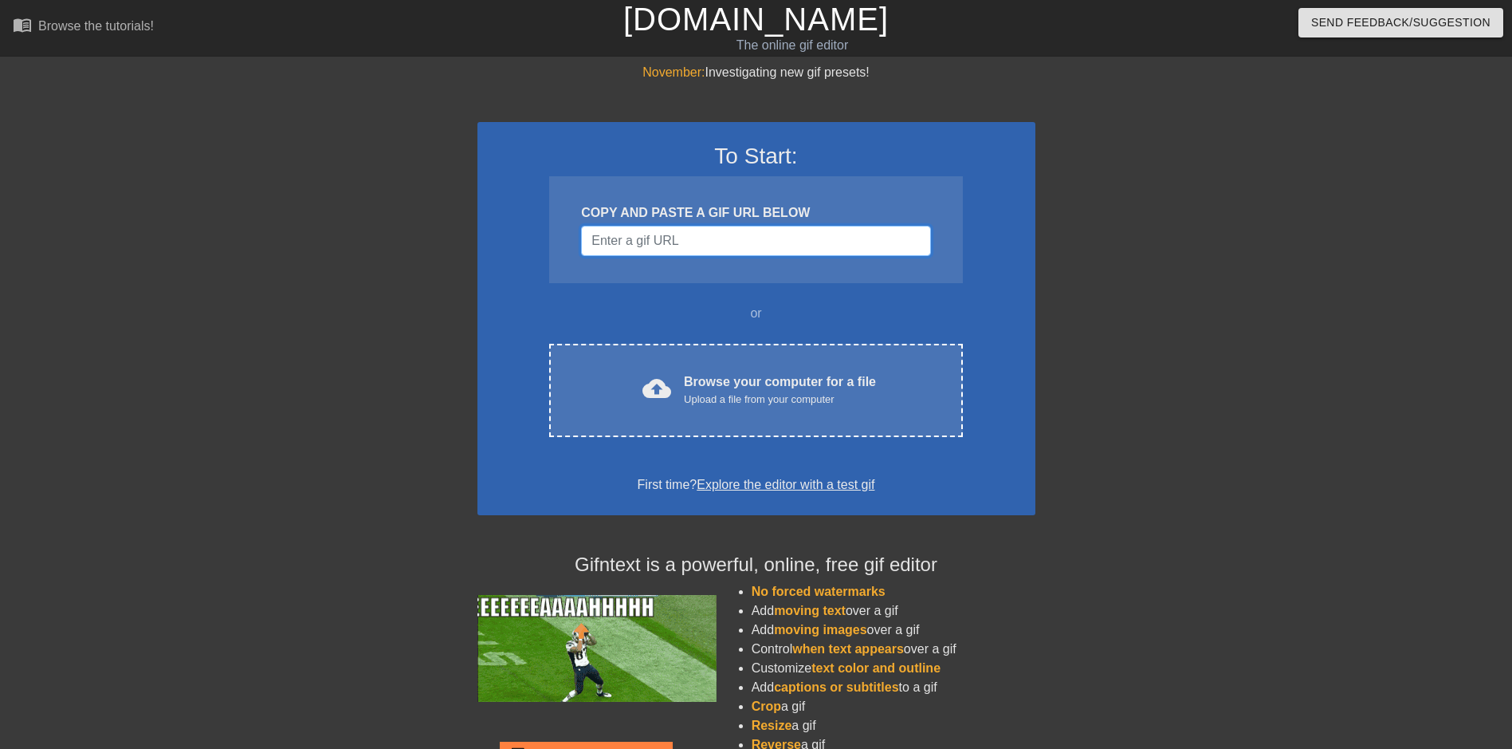
click at [755, 242] on input "Username" at bounding box center [755, 241] width 349 height 30
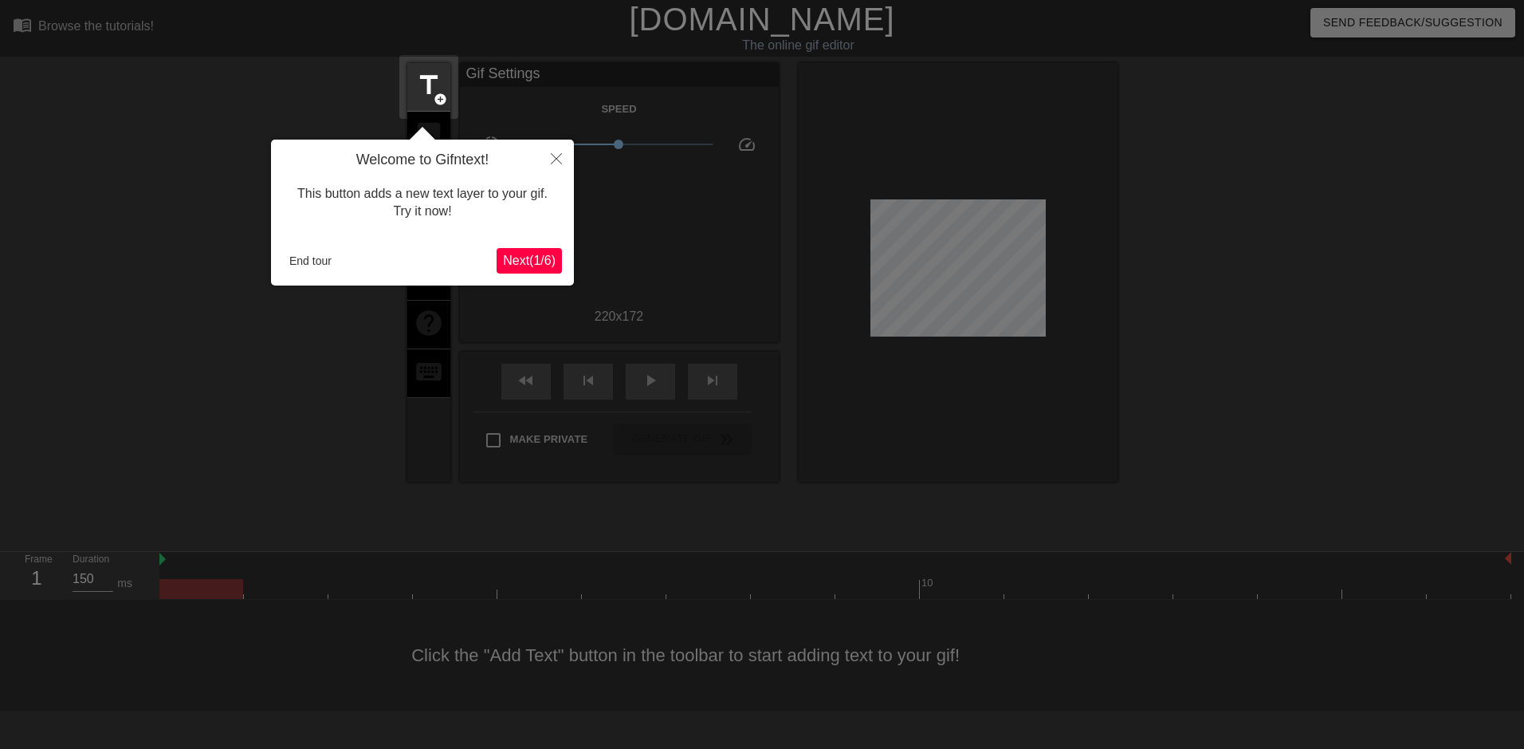
click at [525, 264] on span "Next ( 1 / 6 )" at bounding box center [529, 260] width 53 height 14
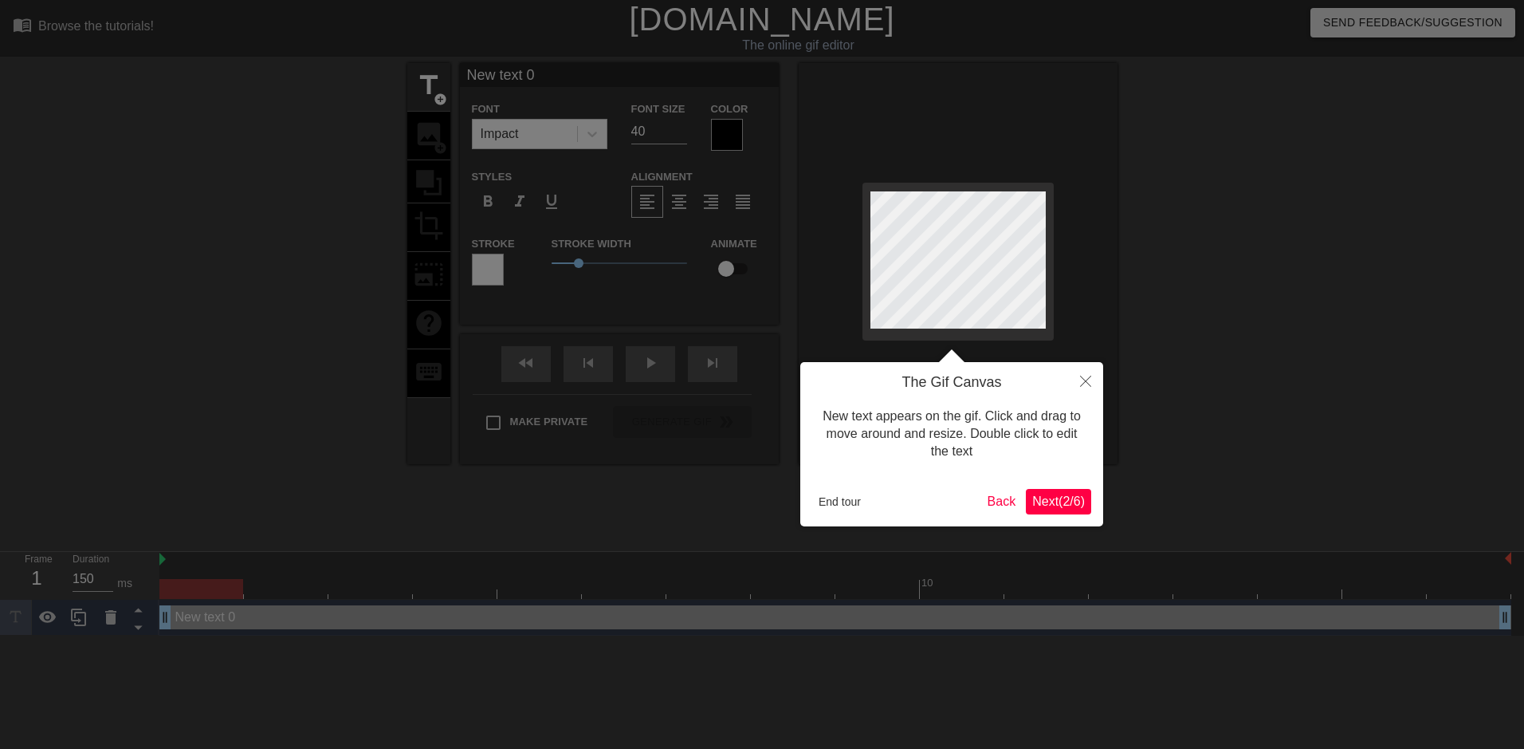
click at [1054, 501] on span "Next ( 2 / 6 )" at bounding box center [1058, 501] width 53 height 14
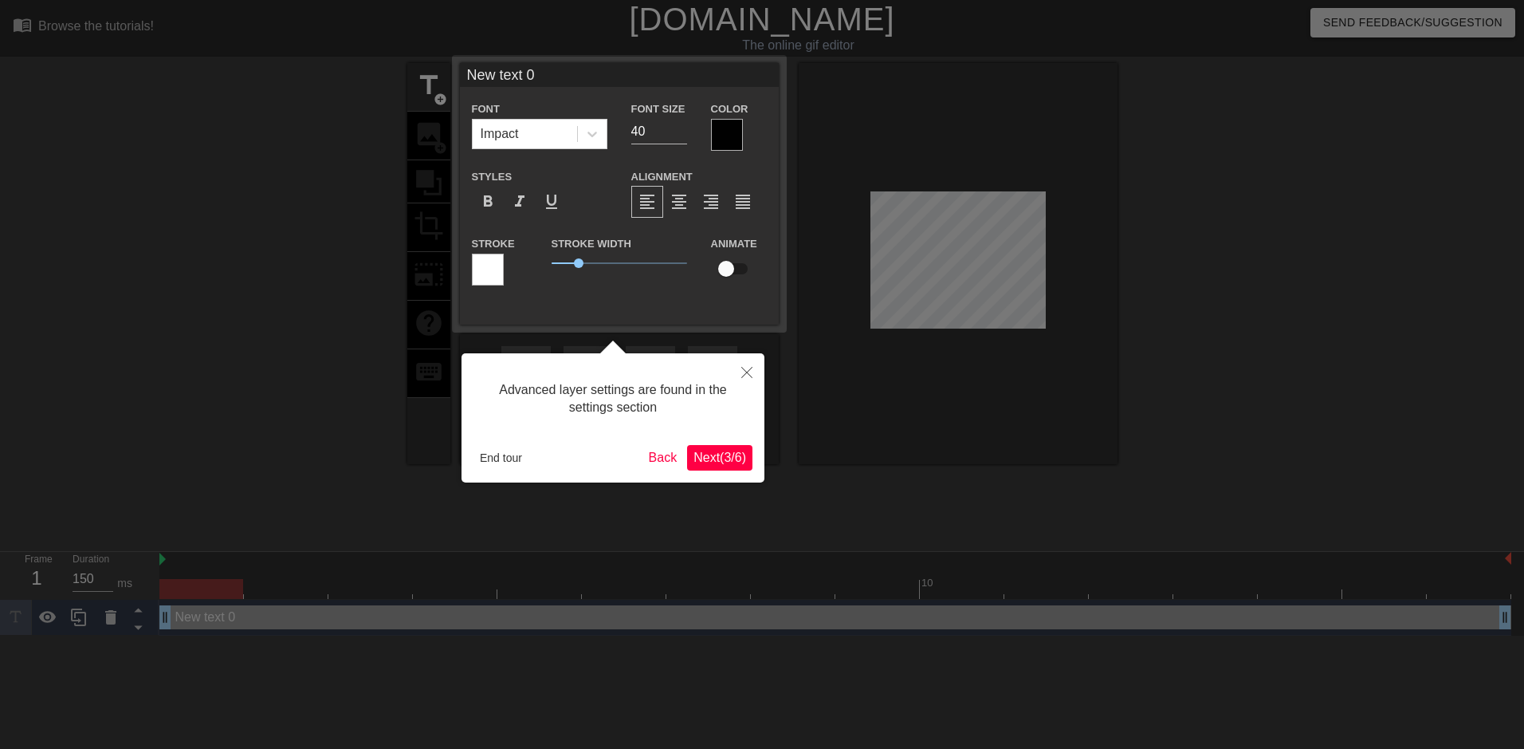
click at [733, 461] on span "Next ( 3 / 6 )" at bounding box center [720, 457] width 53 height 14
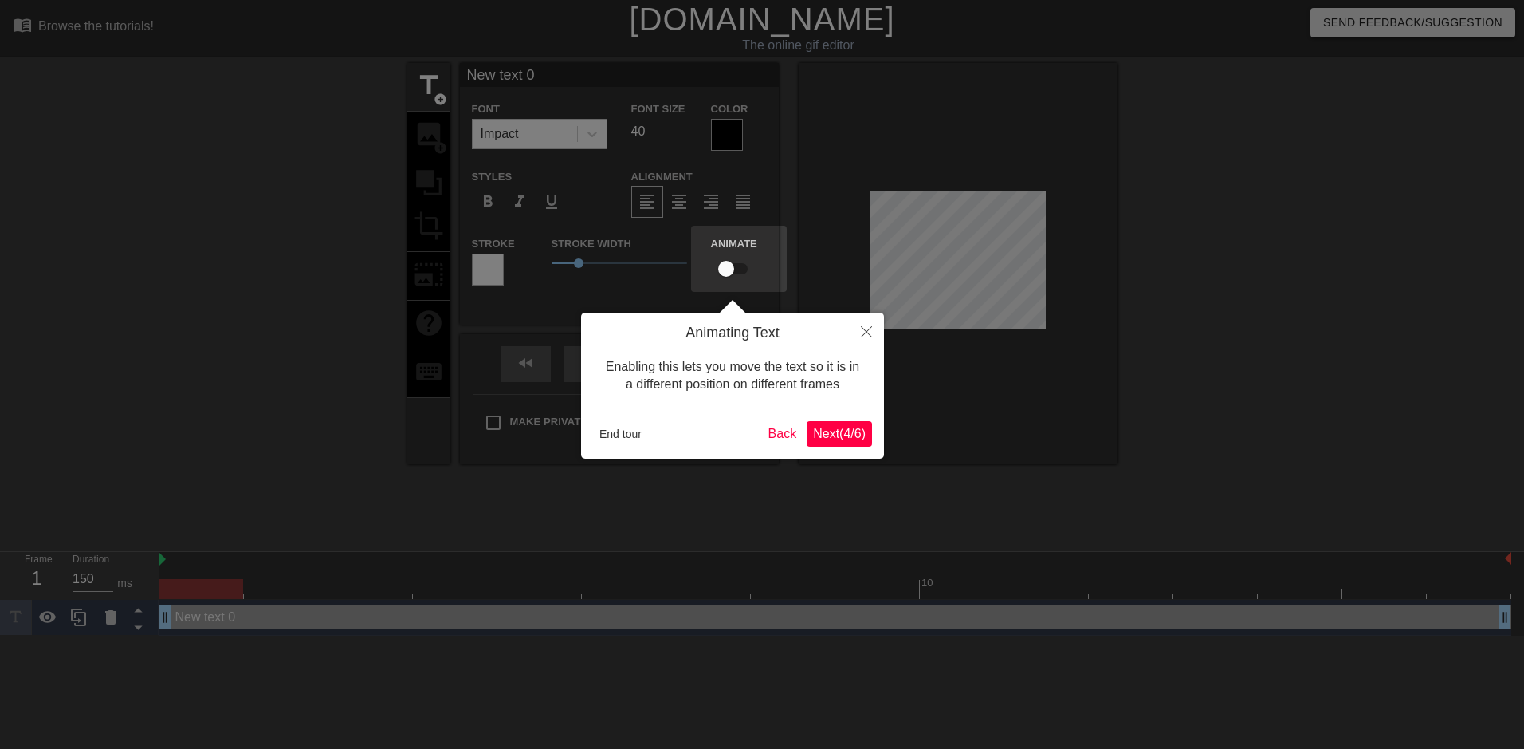
click at [819, 431] on span "Next ( 4 / 6 )" at bounding box center [839, 433] width 53 height 14
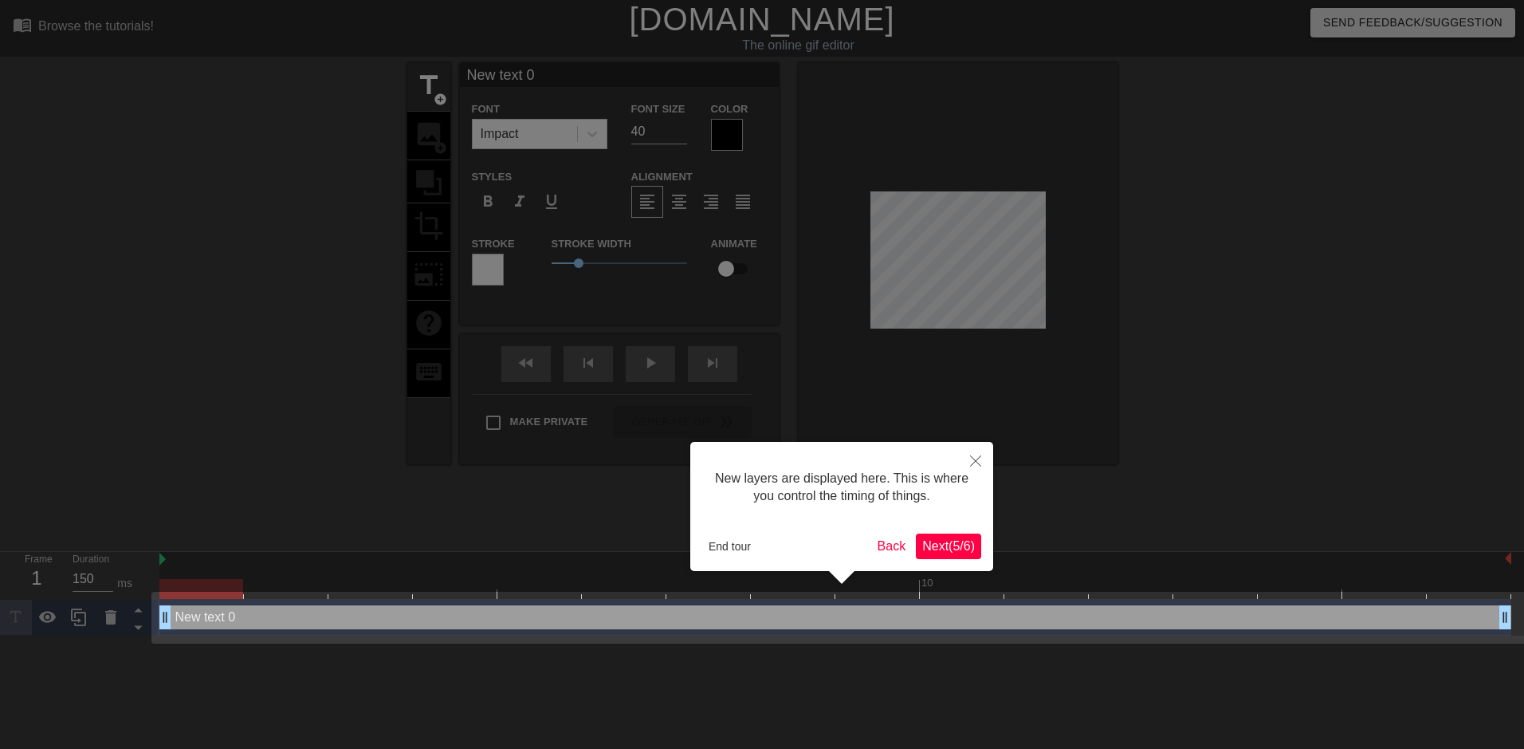
click at [949, 548] on span "Next ( 5 / 6 )" at bounding box center [948, 546] width 53 height 14
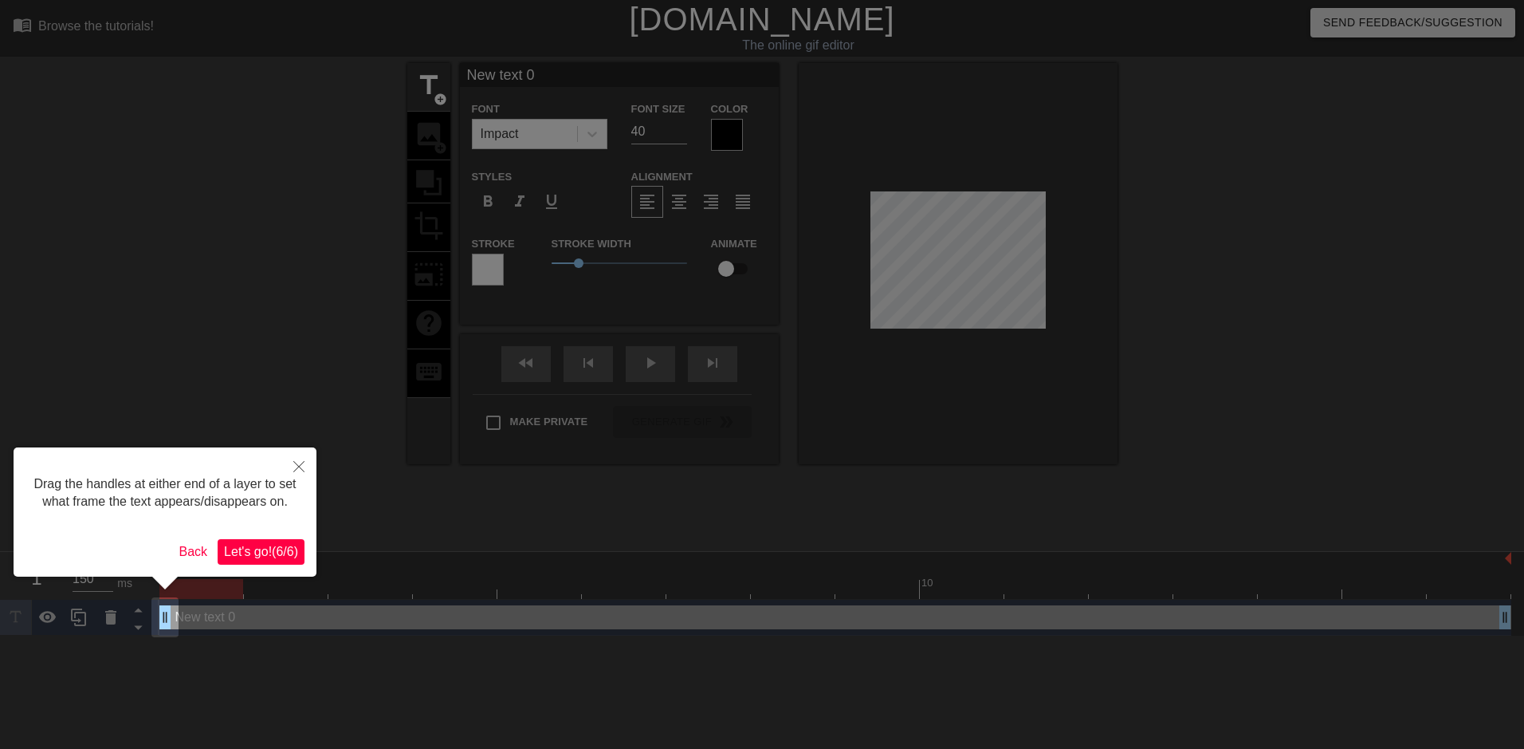
click at [246, 552] on span "Let's go! ( 6 / 6 )" at bounding box center [261, 551] width 74 height 14
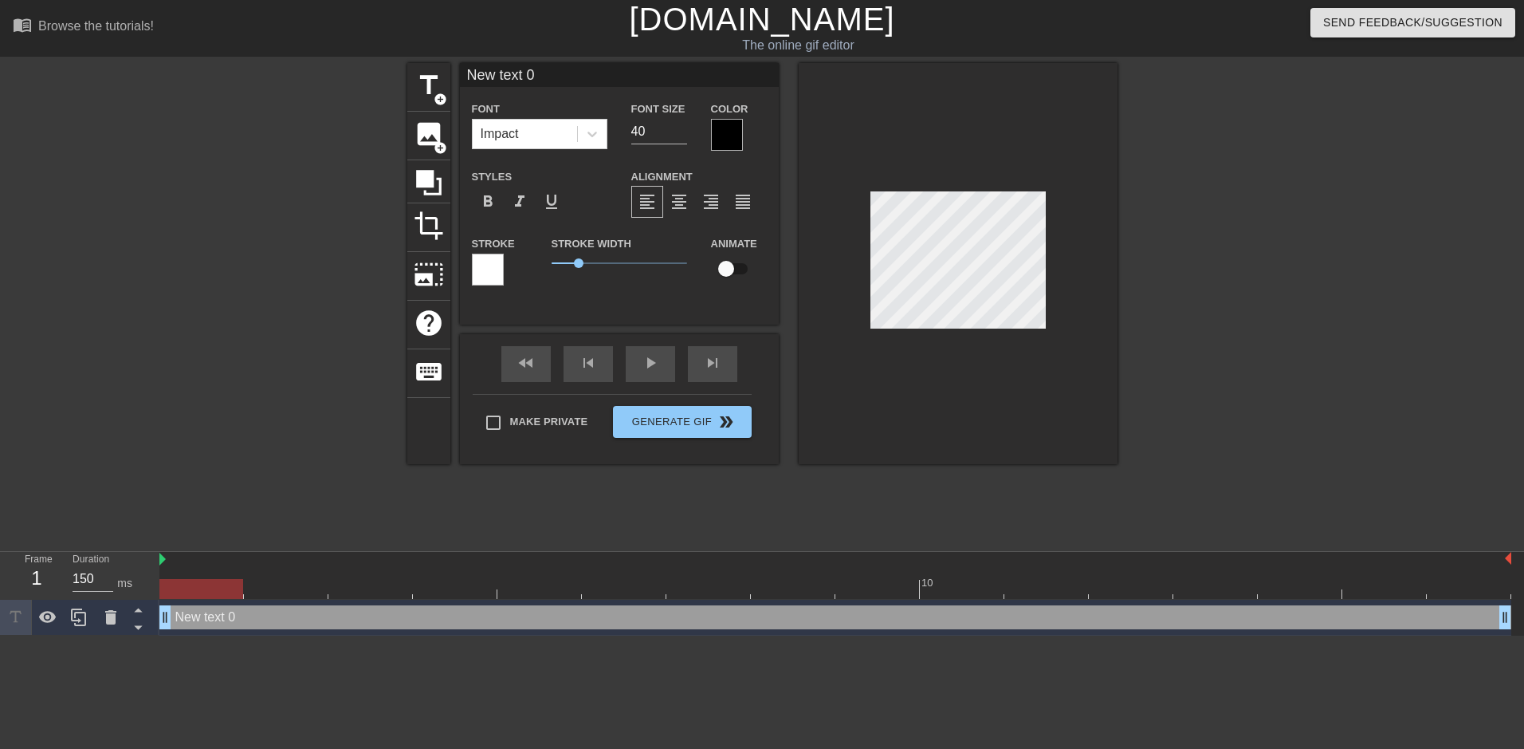
type input "New tet 0"
type textarea "New tet 0"
click at [109, 619] on icon at bounding box center [110, 617] width 11 height 14
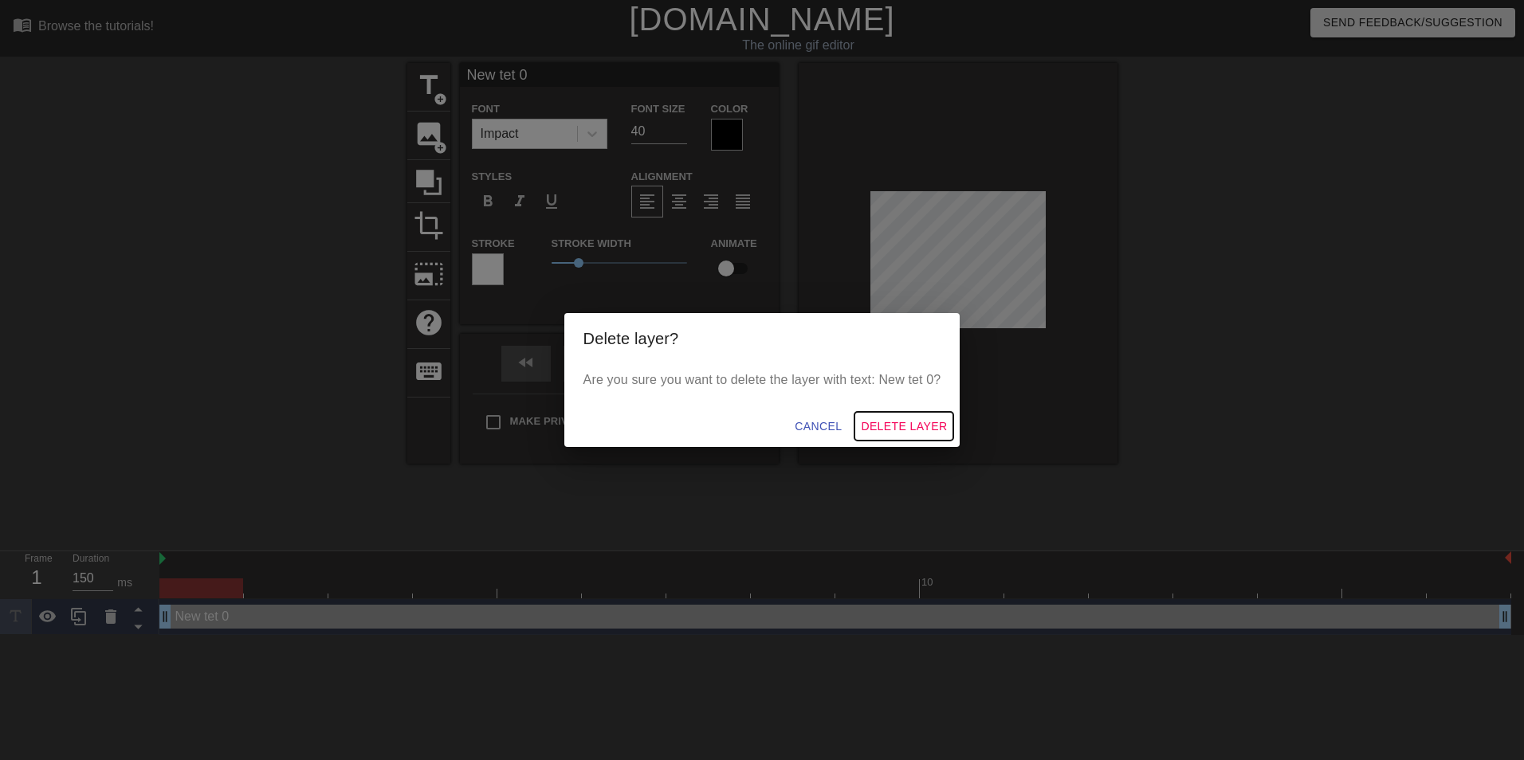
click at [903, 427] on span "Delete Layer" at bounding box center [904, 427] width 86 height 20
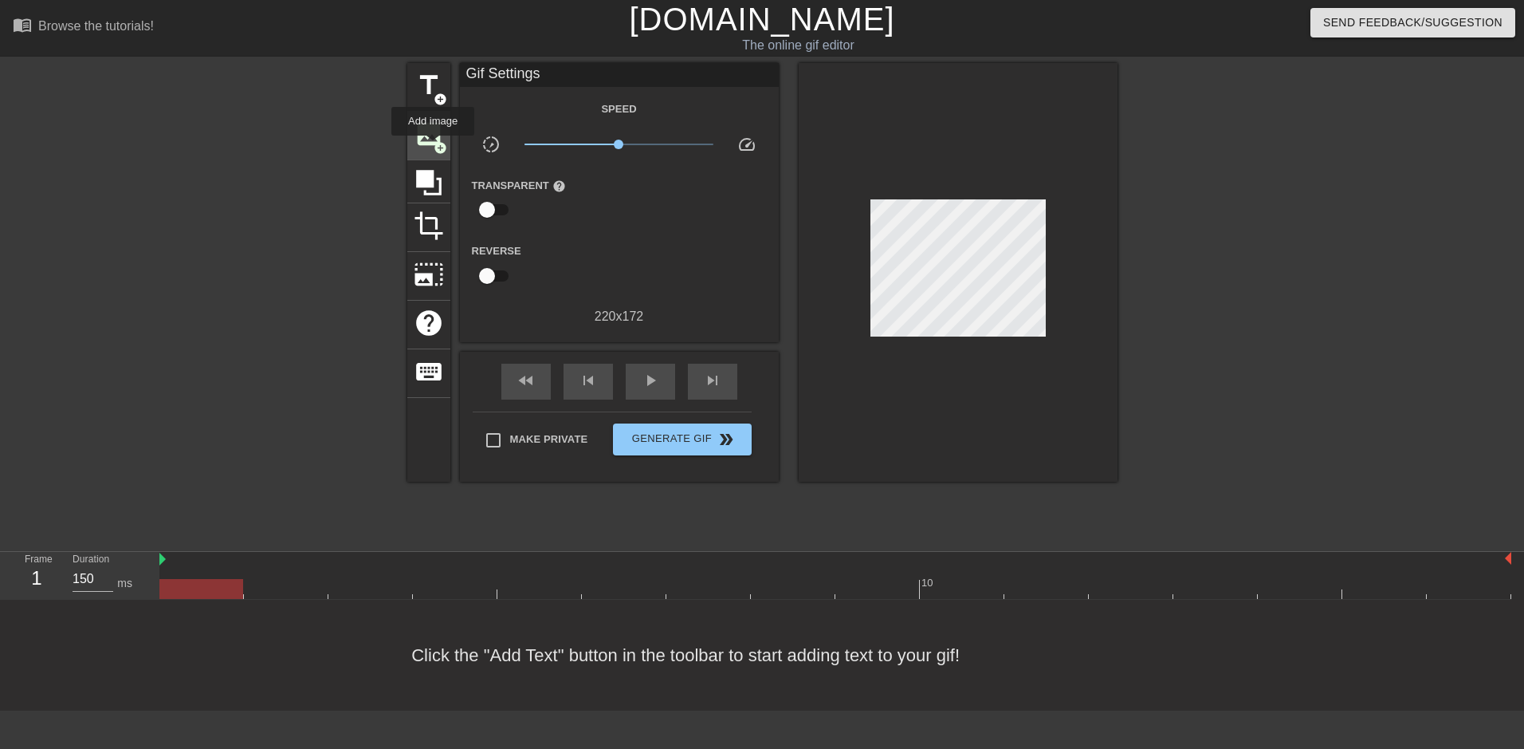
click at [434, 146] on span "add_circle" at bounding box center [441, 148] width 14 height 14
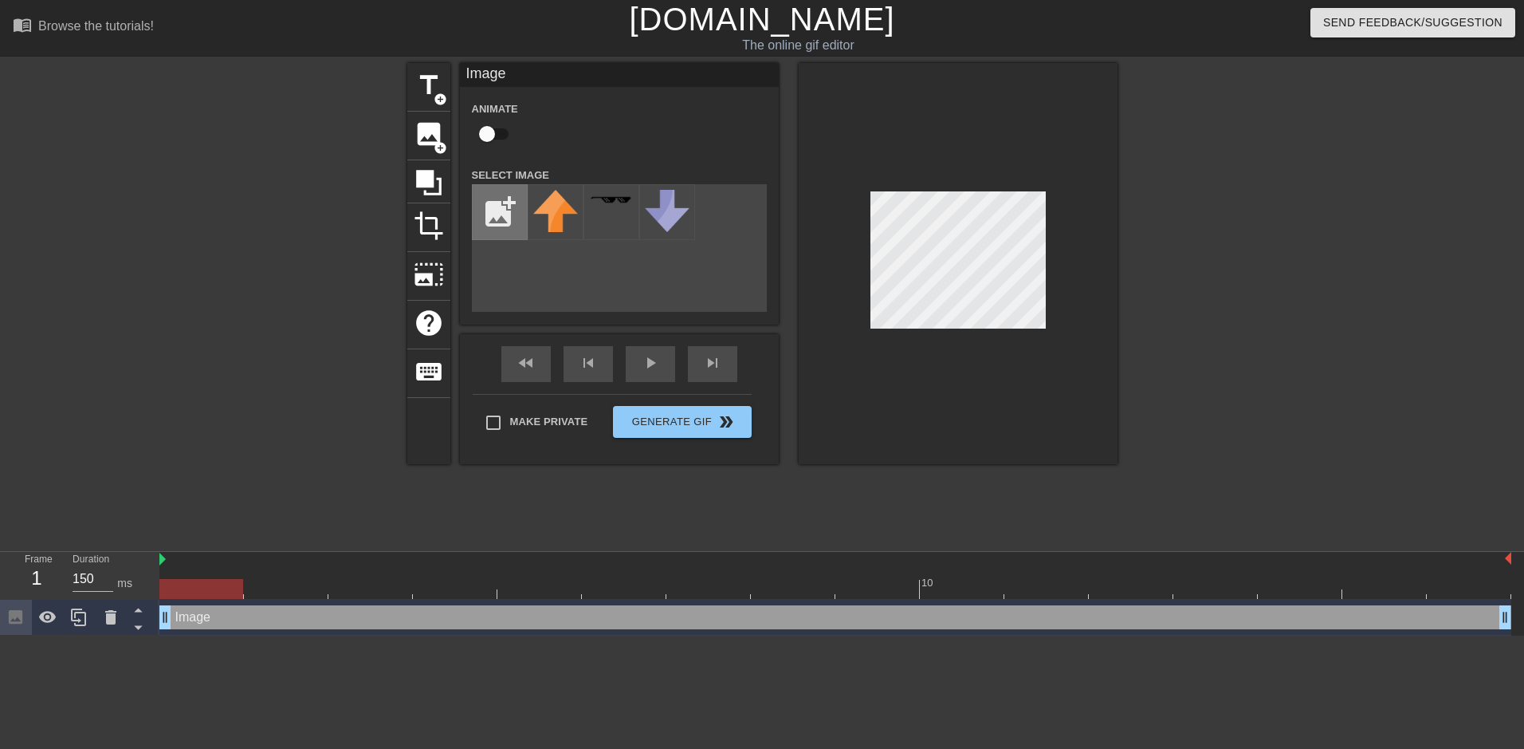
click at [485, 212] on input "file" at bounding box center [500, 212] width 54 height 54
type input "C:\fakepath\Picture1-removebg-preview.png"
click at [548, 210] on img at bounding box center [555, 217] width 45 height 55
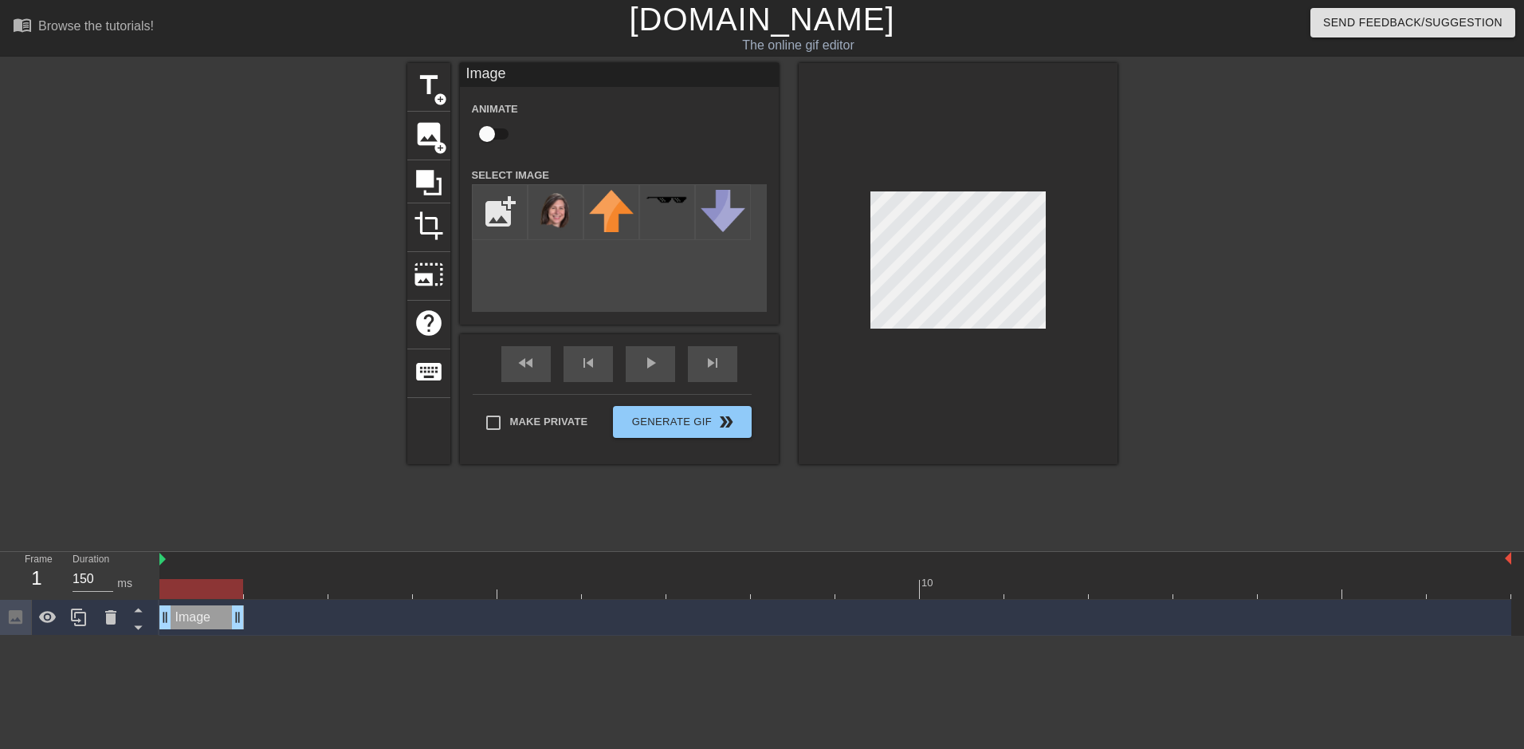
drag, startPoint x: 1505, startPoint y: 624, endPoint x: 249, endPoint y: 635, distance: 1256.4
click at [249, 635] on html "menu_book Browse the tutorials! Gifntext.com The online gif editor Send Feedbac…" at bounding box center [762, 317] width 1524 height 635
click at [82, 617] on icon at bounding box center [78, 616] width 19 height 19
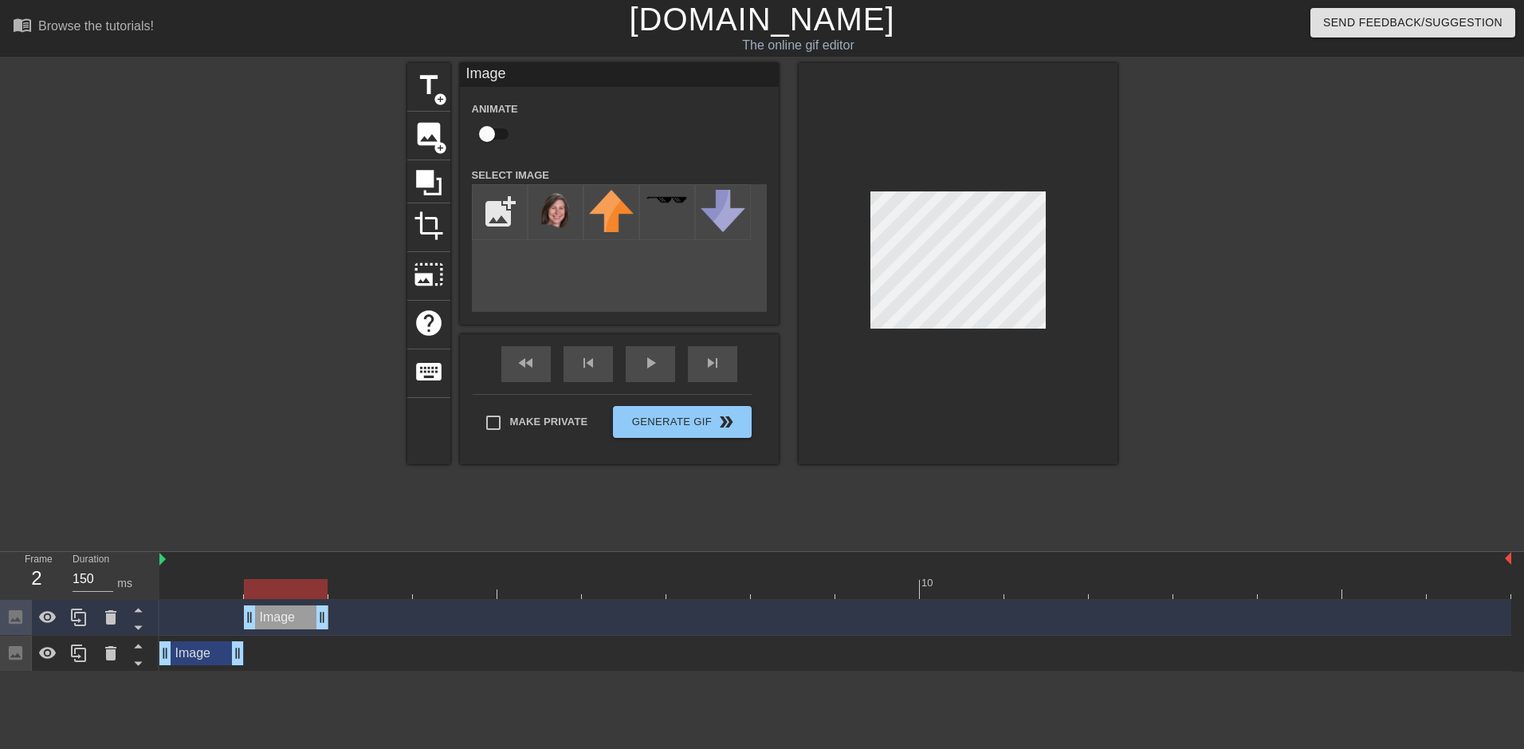
drag, startPoint x: 202, startPoint y: 617, endPoint x: 267, endPoint y: 618, distance: 65.4
click at [267, 618] on div "Image drag_handle drag_handle" at bounding box center [286, 617] width 84 height 24
click at [525, 360] on div "fast_rewind skip_previous play_arrow skip_next" at bounding box center [619, 364] width 260 height 60
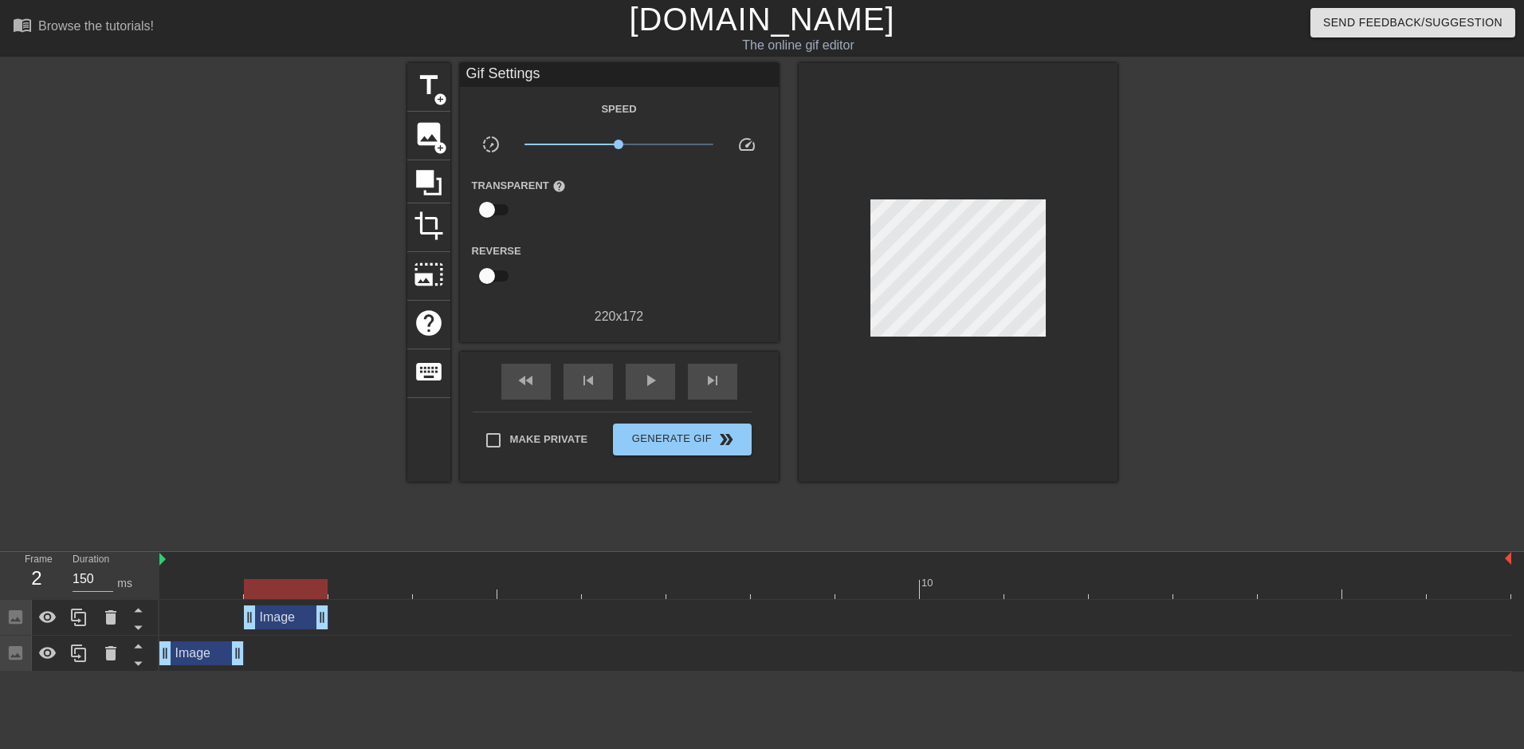
click at [204, 656] on div "Image drag_handle drag_handle" at bounding box center [201, 653] width 84 height 24
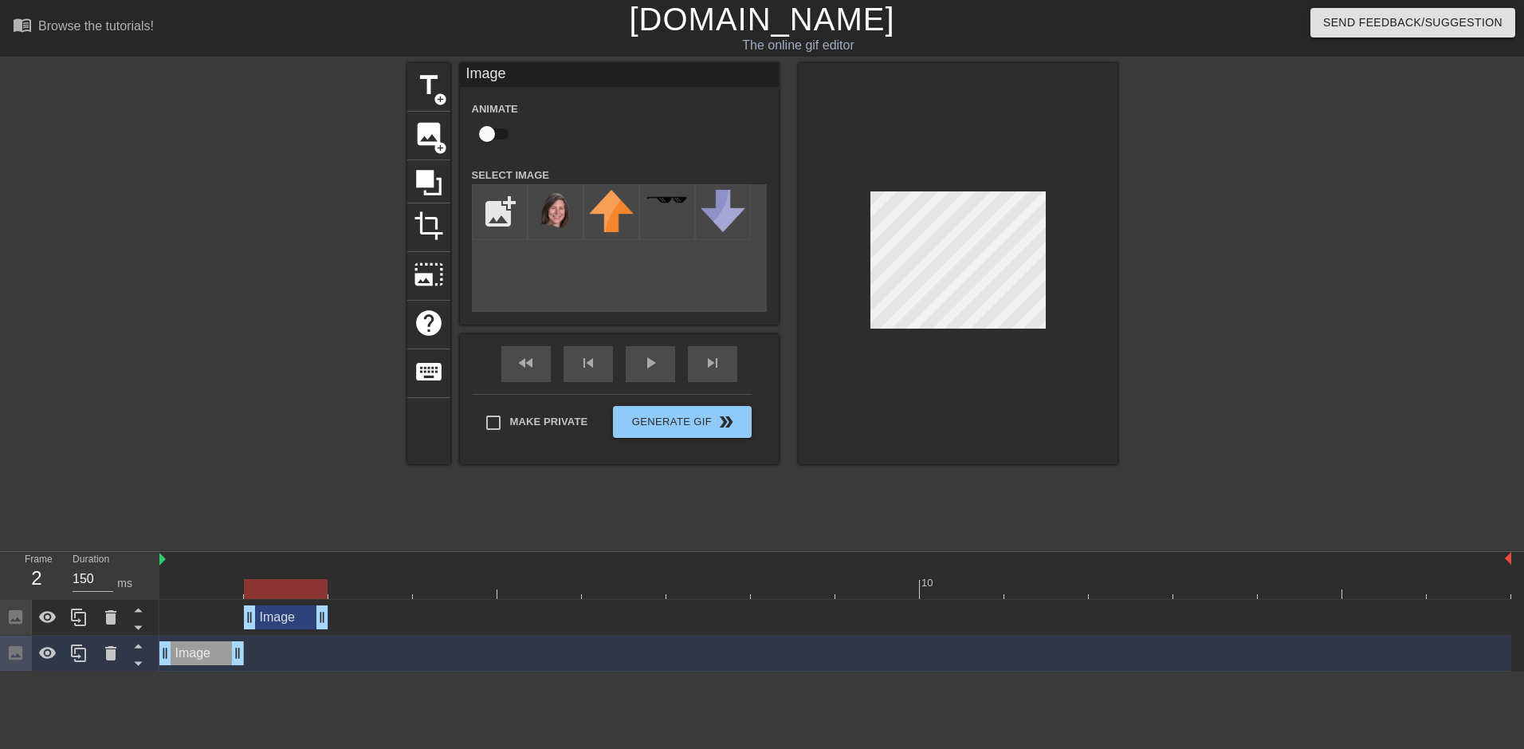
click at [291, 620] on div "Image drag_handle drag_handle" at bounding box center [286, 617] width 84 height 24
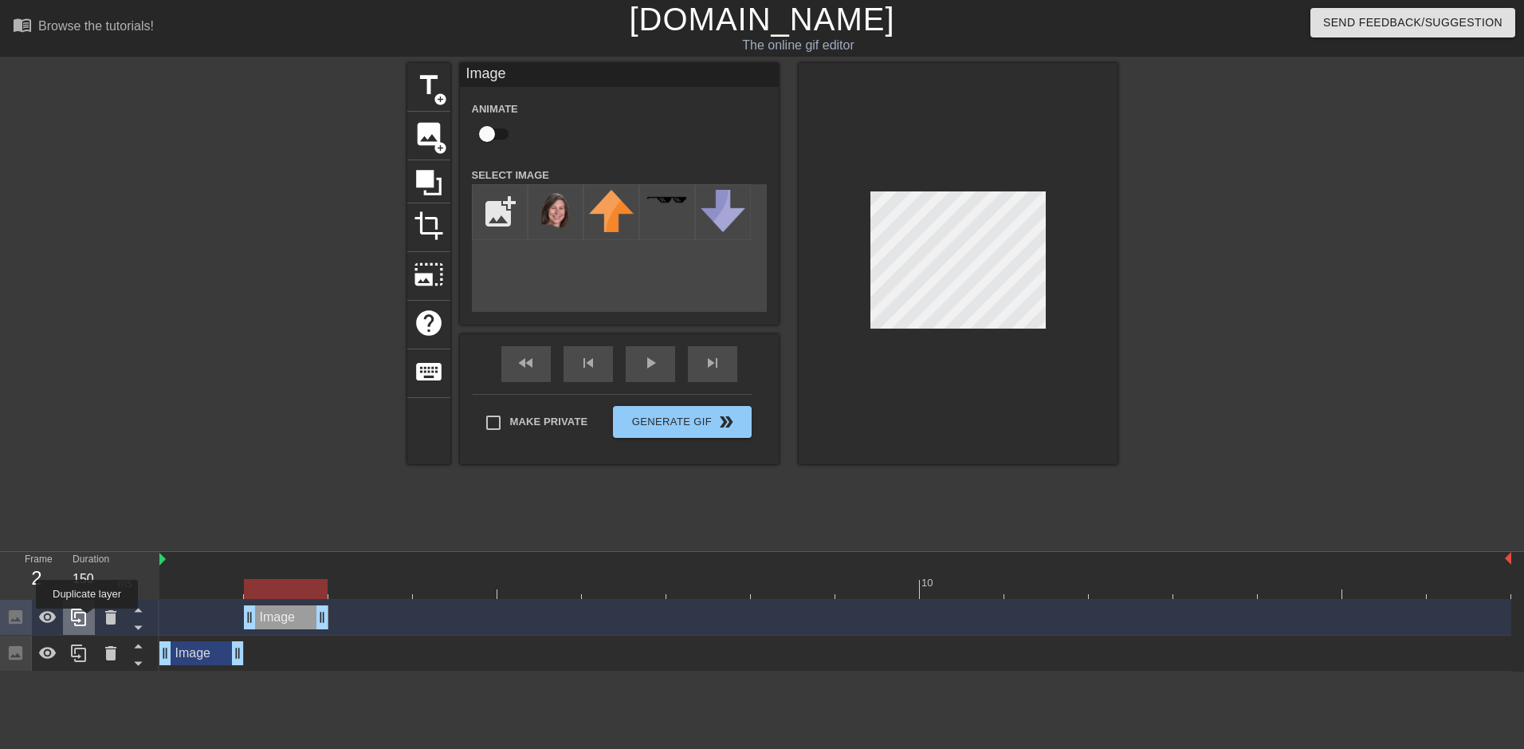
click at [87, 619] on icon at bounding box center [78, 616] width 19 height 19
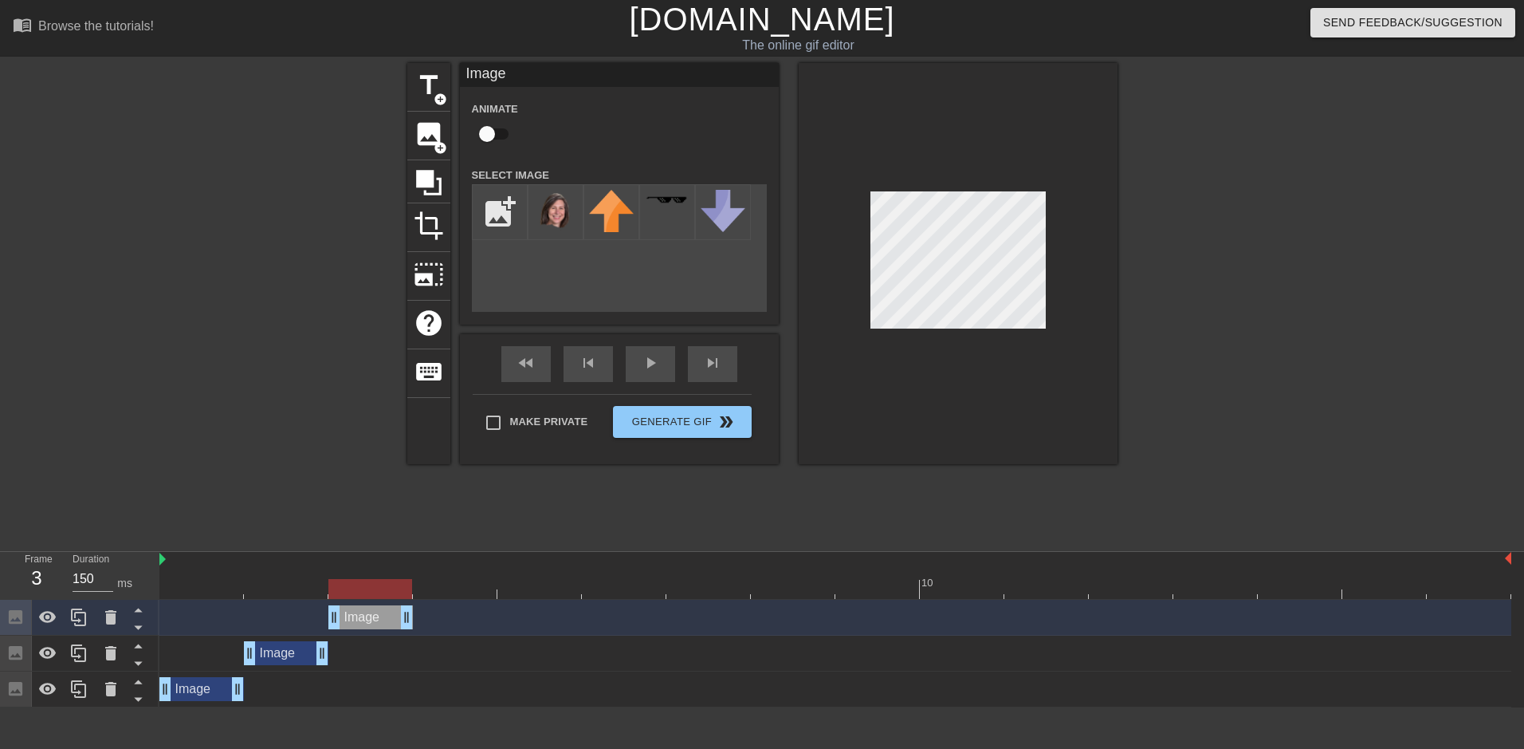
drag, startPoint x: 292, startPoint y: 615, endPoint x: 344, endPoint y: 609, distance: 52.9
click at [344, 609] on div "Image drag_handle drag_handle" at bounding box center [370, 617] width 84 height 24
click at [77, 616] on icon at bounding box center [78, 616] width 19 height 19
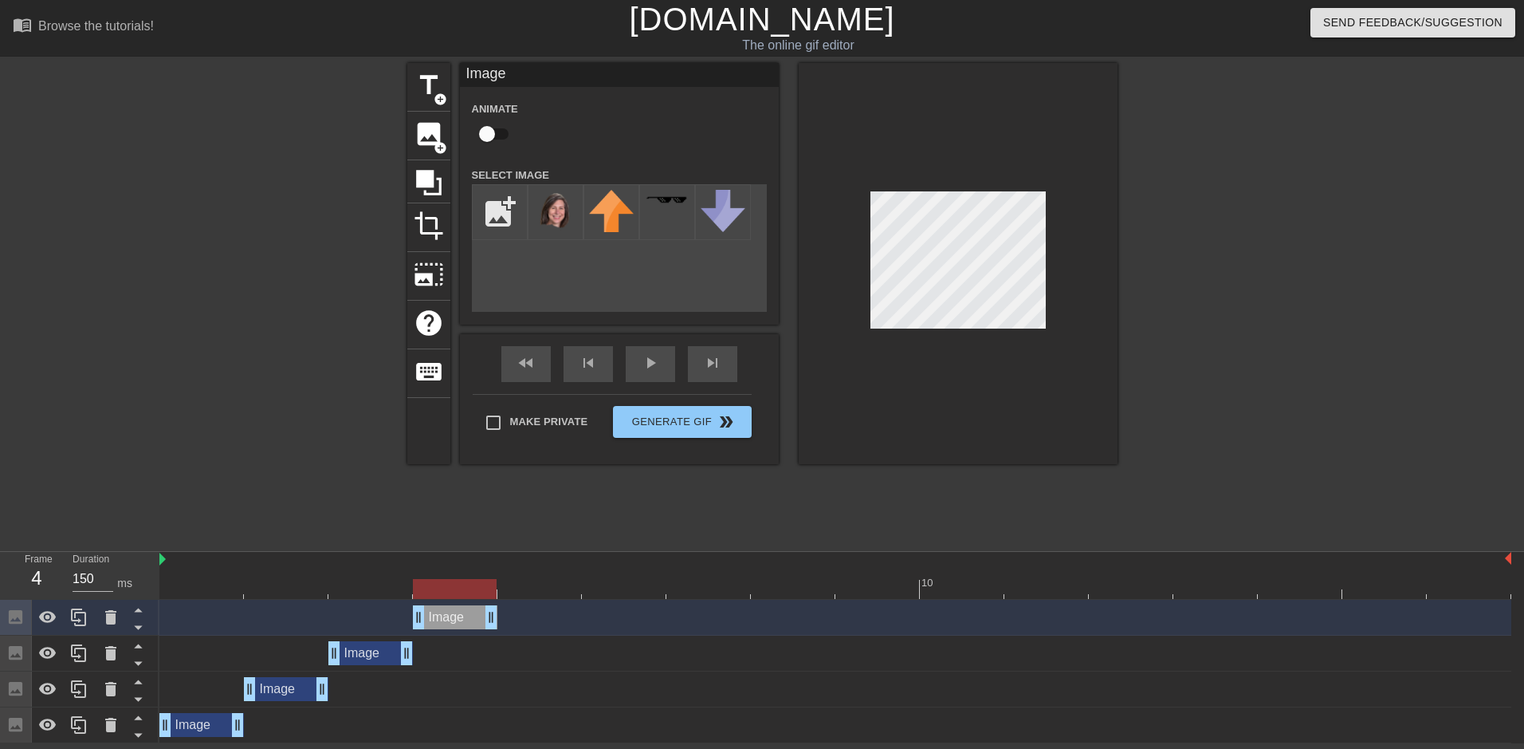
drag, startPoint x: 386, startPoint y: 615, endPoint x: 436, endPoint y: 615, distance: 50.2
click at [436, 615] on div "Image drag_handle drag_handle" at bounding box center [455, 617] width 84 height 24
click at [82, 622] on icon at bounding box center [78, 616] width 19 height 19
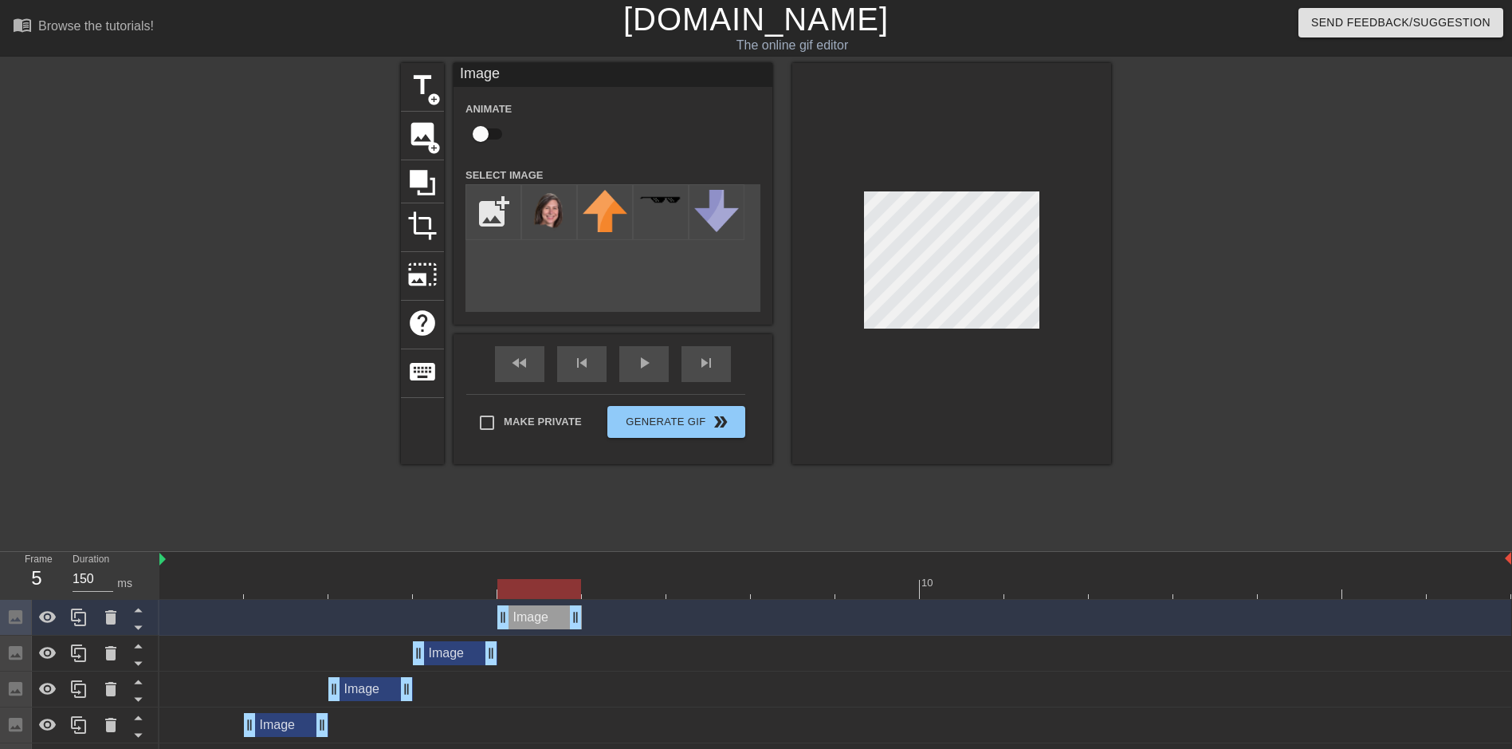
drag, startPoint x: 453, startPoint y: 615, endPoint x: 520, endPoint y: 619, distance: 67.1
click at [520, 619] on div "Image drag_handle drag_handle" at bounding box center [539, 617] width 84 height 24
click at [79, 621] on icon at bounding box center [78, 617] width 15 height 18
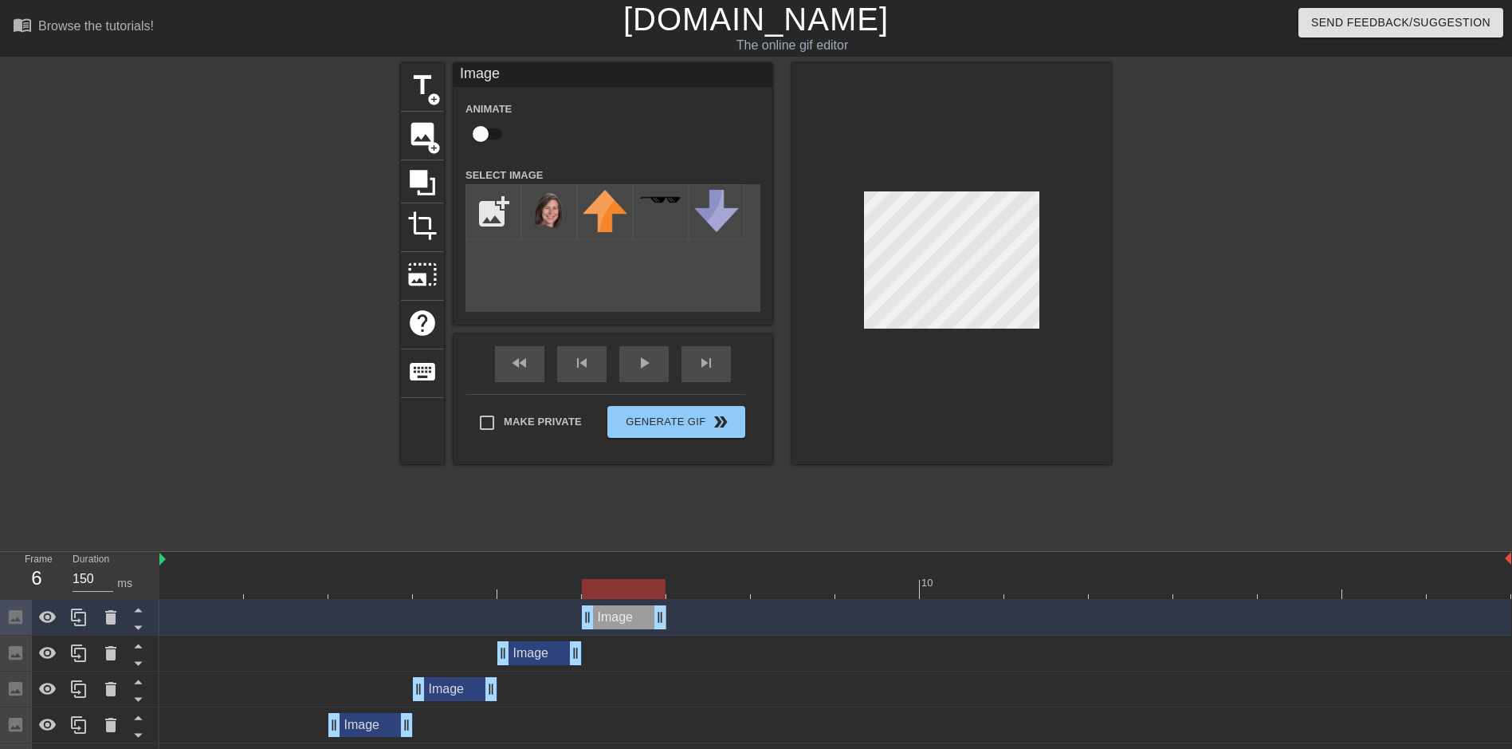
drag, startPoint x: 550, startPoint y: 619, endPoint x: 619, endPoint y: 619, distance: 69.4
click at [619, 619] on div "Image drag_handle drag_handle" at bounding box center [624, 617] width 84 height 24
click at [83, 626] on icon at bounding box center [78, 617] width 15 height 18
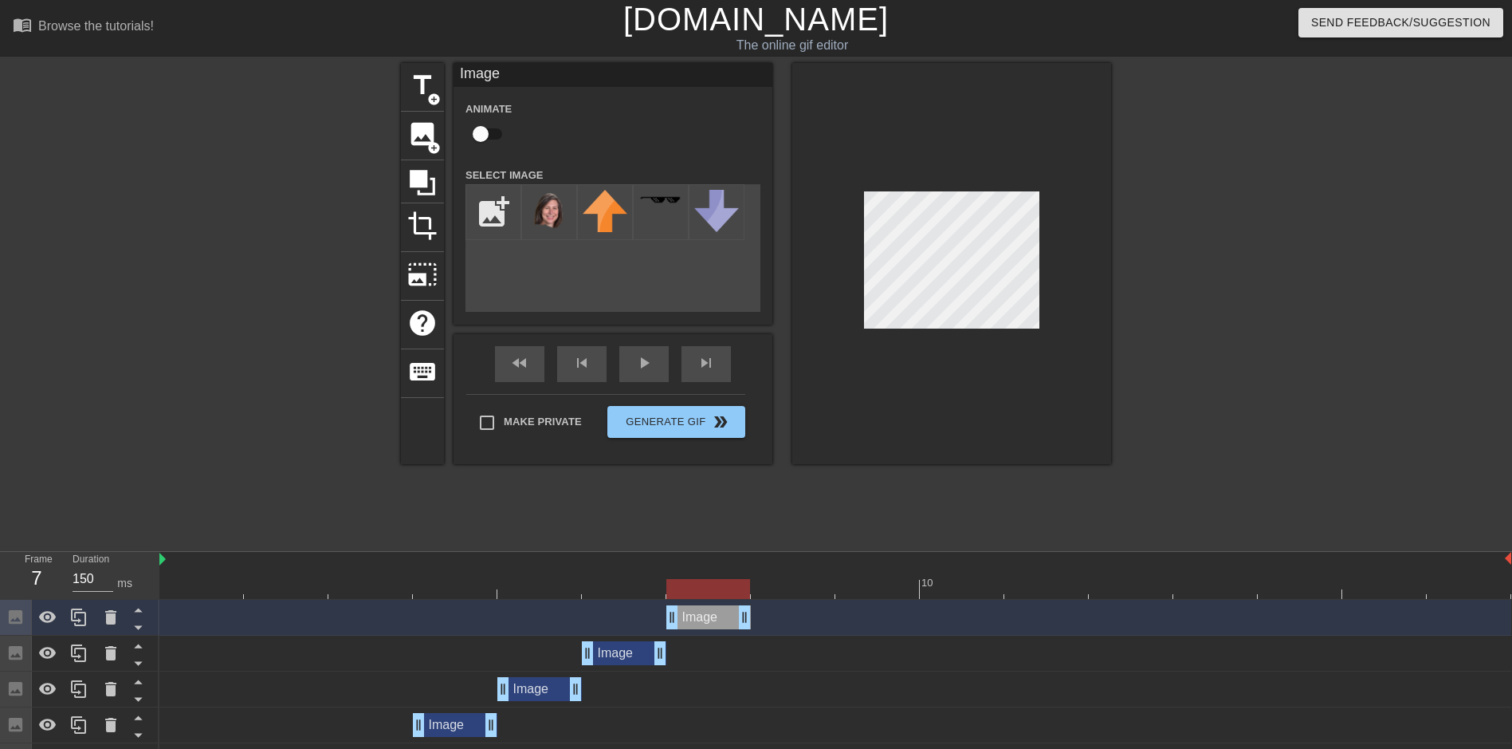
drag, startPoint x: 630, startPoint y: 616, endPoint x: 709, endPoint y: 612, distance: 79.0
click at [709, 612] on div "Image drag_handle drag_handle" at bounding box center [708, 617] width 84 height 24
click at [77, 612] on icon at bounding box center [78, 616] width 19 height 19
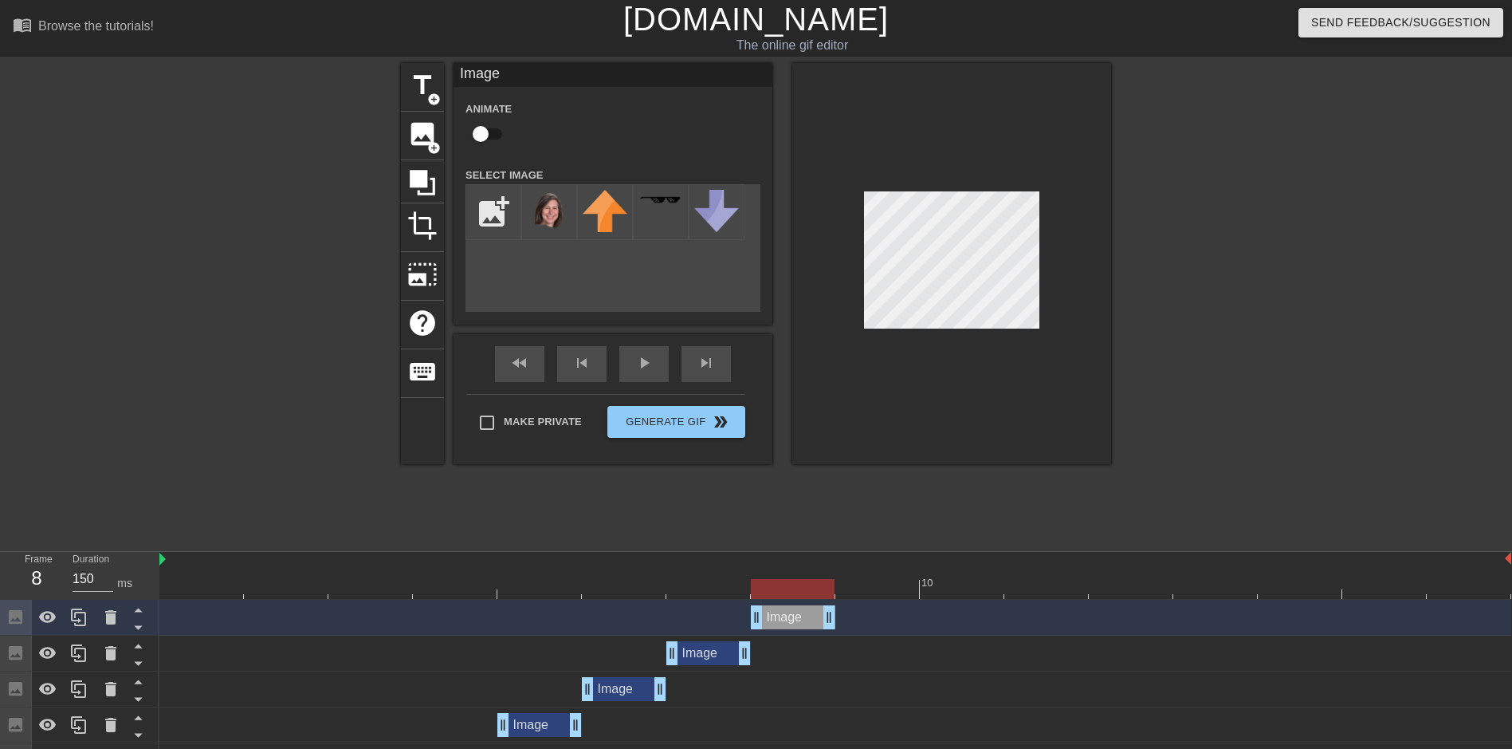
drag, startPoint x: 714, startPoint y: 621, endPoint x: 789, endPoint y: 613, distance: 75.4
click at [789, 613] on div "Image drag_handle drag_handle" at bounding box center [793, 617] width 84 height 24
click at [698, 575] on div at bounding box center [708, 578] width 84 height 20
click at [803, 591] on div at bounding box center [835, 589] width 1352 height 20
click at [709, 592] on div at bounding box center [835, 589] width 1352 height 20
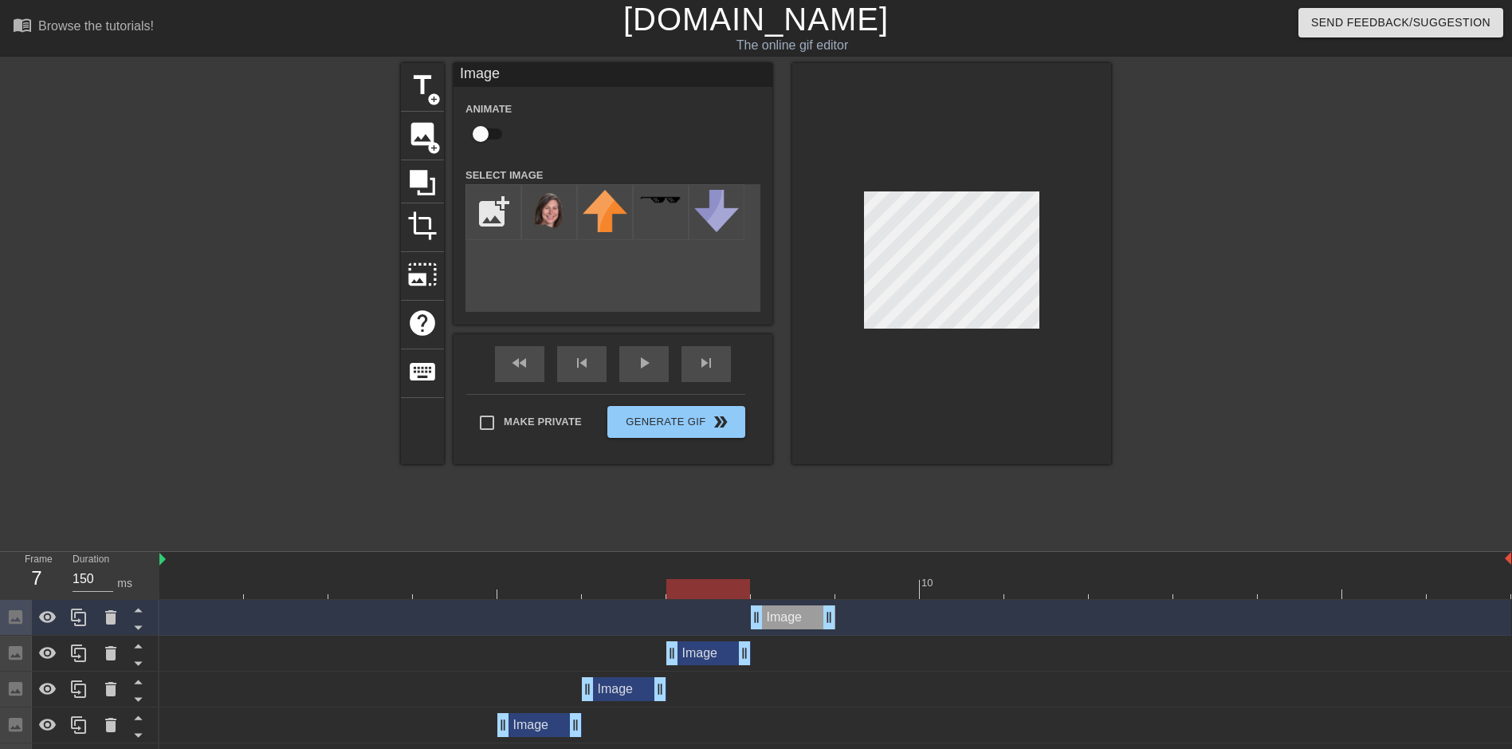
click at [793, 591] on div at bounding box center [835, 589] width 1352 height 20
click at [84, 618] on icon at bounding box center [78, 616] width 19 height 19
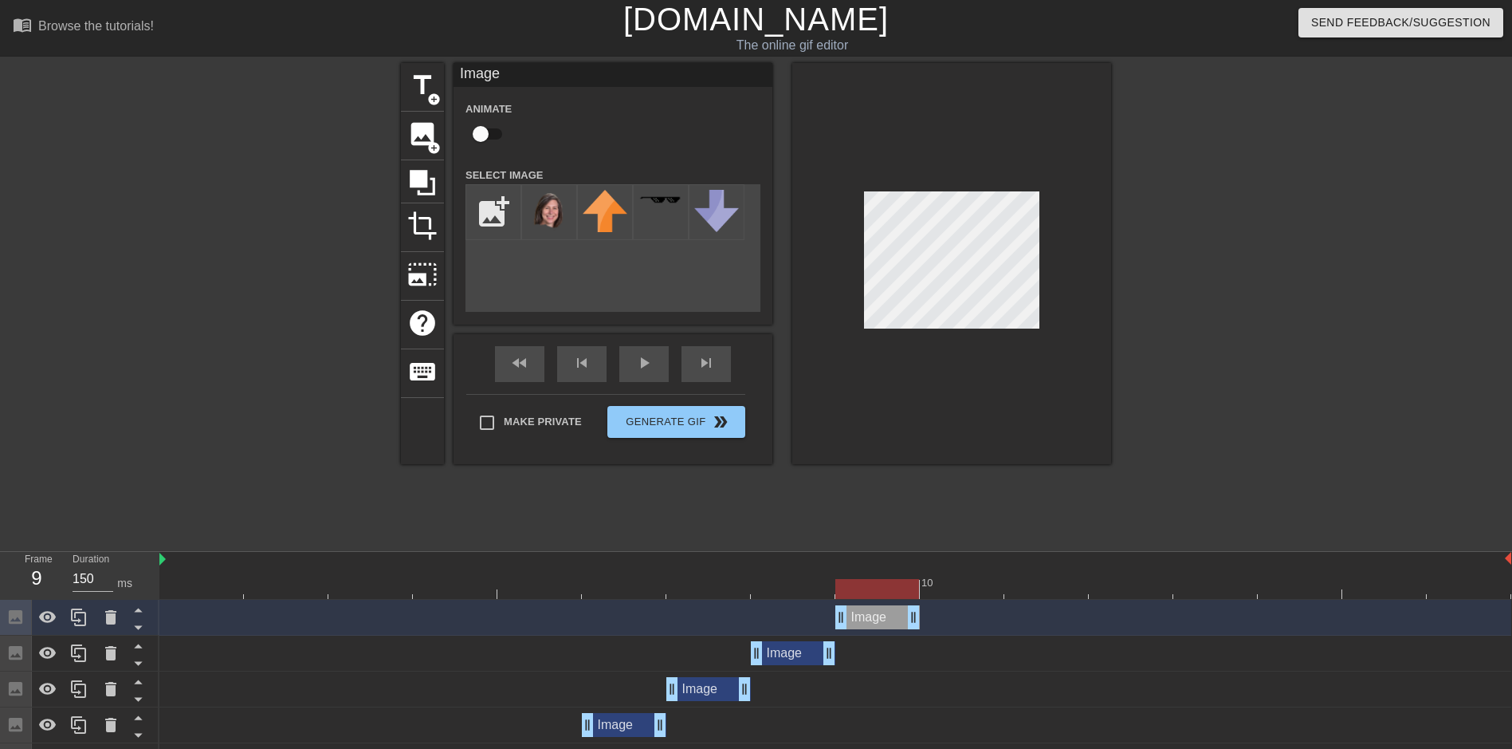
drag, startPoint x: 797, startPoint y: 617, endPoint x: 878, endPoint y: 620, distance: 80.6
click at [878, 620] on div "Image drag_handle drag_handle" at bounding box center [877, 617] width 84 height 24
click at [73, 620] on icon at bounding box center [78, 617] width 15 height 18
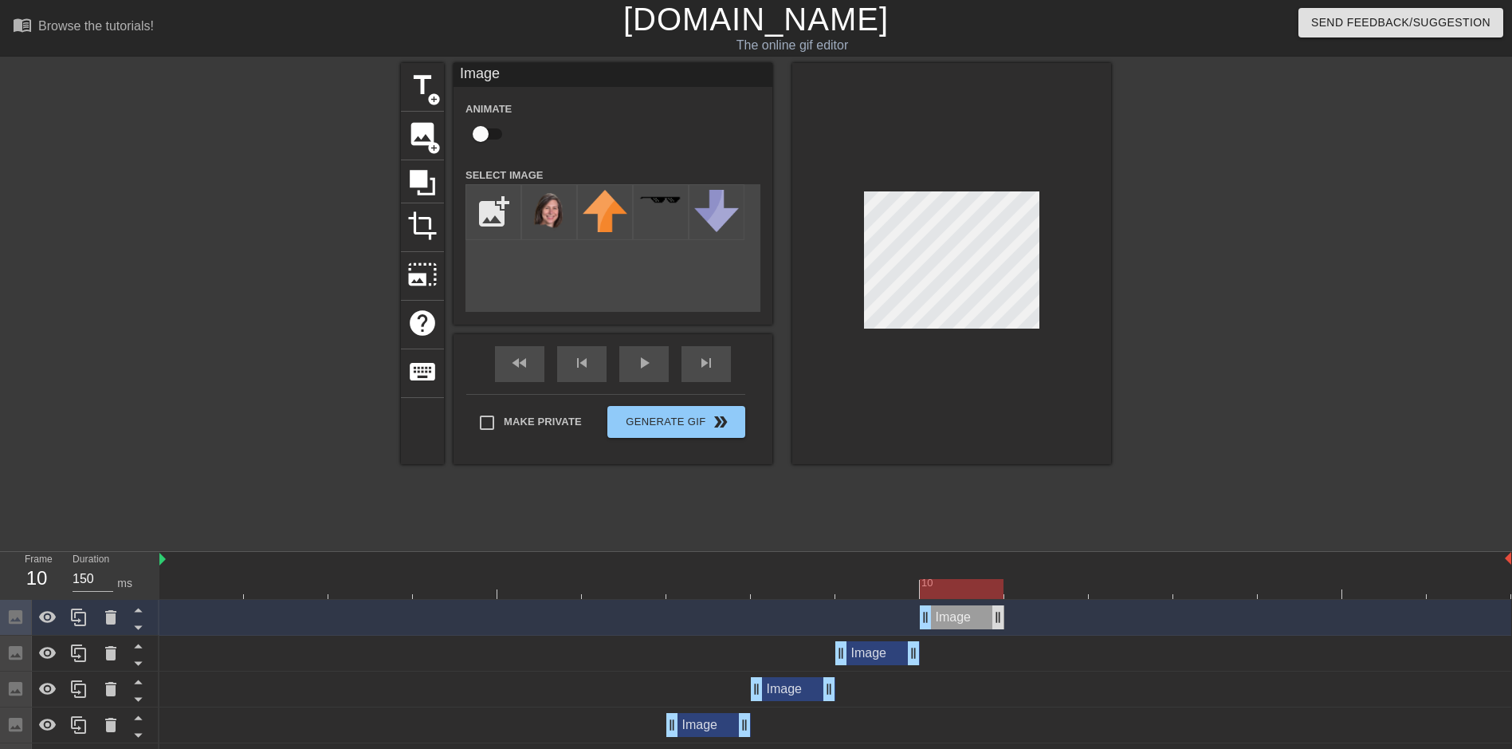
drag, startPoint x: 884, startPoint y: 622, endPoint x: 998, endPoint y: 615, distance: 114.2
click at [998, 615] on div "Image drag_handle drag_handle" at bounding box center [962, 617] width 84 height 24
click at [868, 649] on div "Image drag_handle drag_handle" at bounding box center [877, 653] width 84 height 24
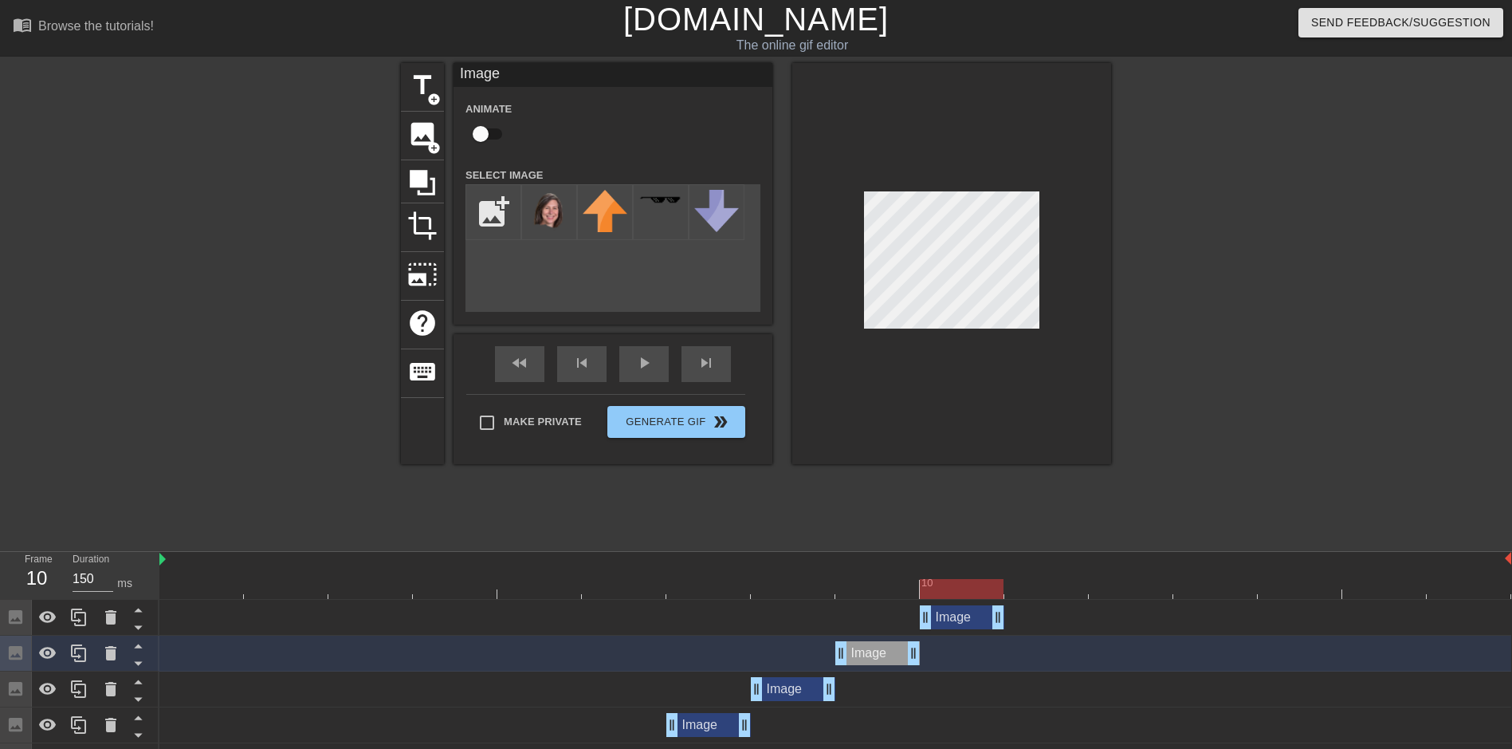
click at [949, 614] on div "Image drag_handle drag_handle" at bounding box center [962, 617] width 84 height 24
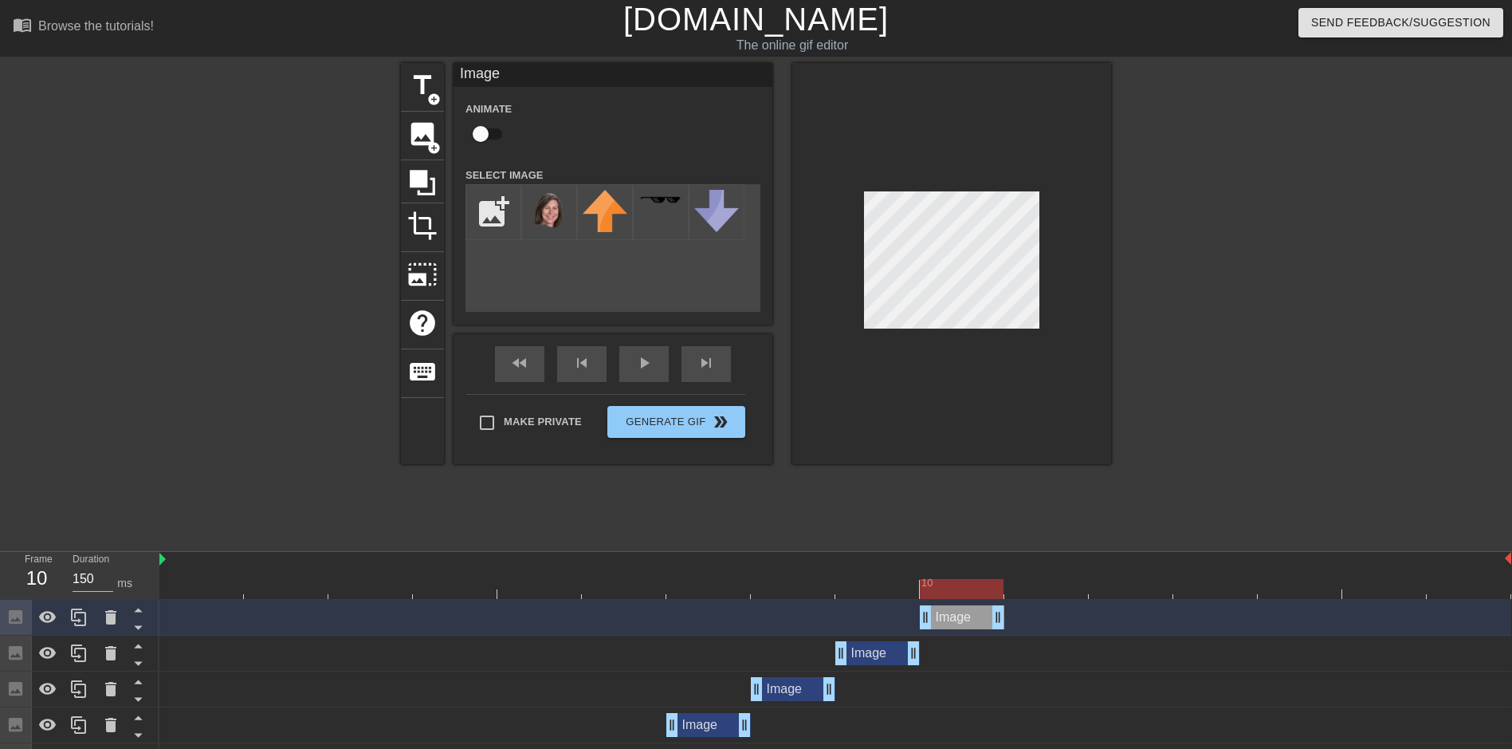
click at [879, 652] on div "Image drag_handle drag_handle" at bounding box center [877, 653] width 84 height 24
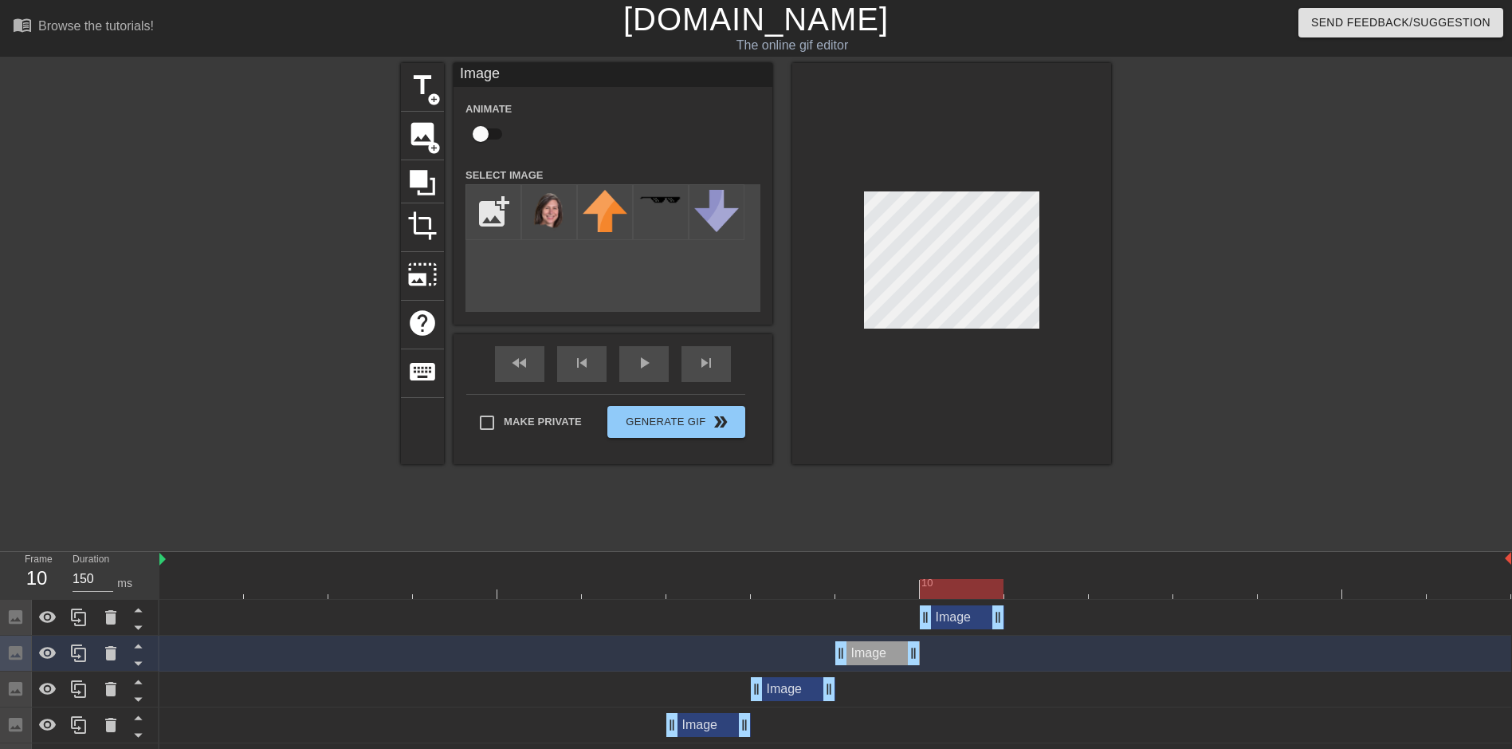
click at [799, 688] on div "Image drag_handle drag_handle" at bounding box center [793, 689] width 84 height 24
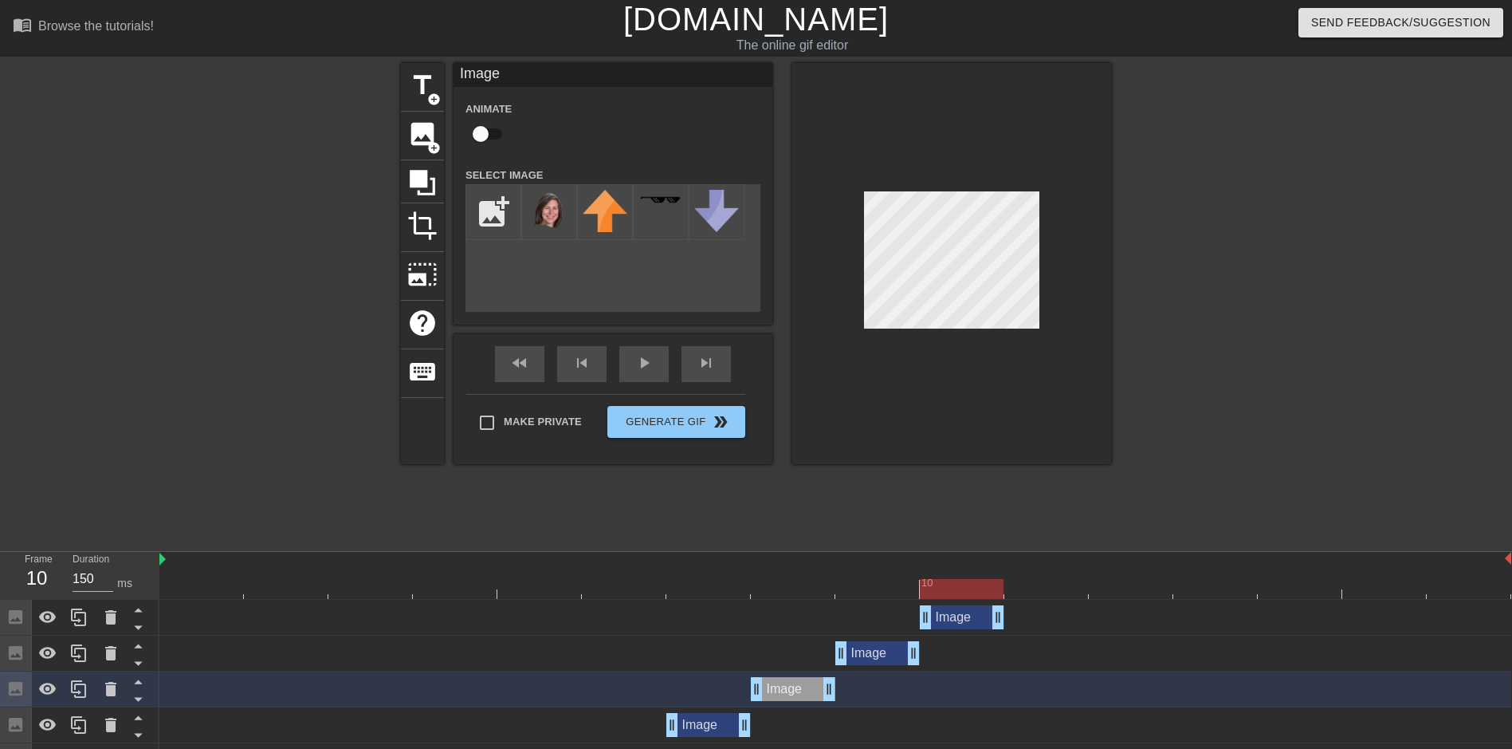
click at [720, 725] on div "Image drag_handle drag_handle" at bounding box center [708, 725] width 84 height 24
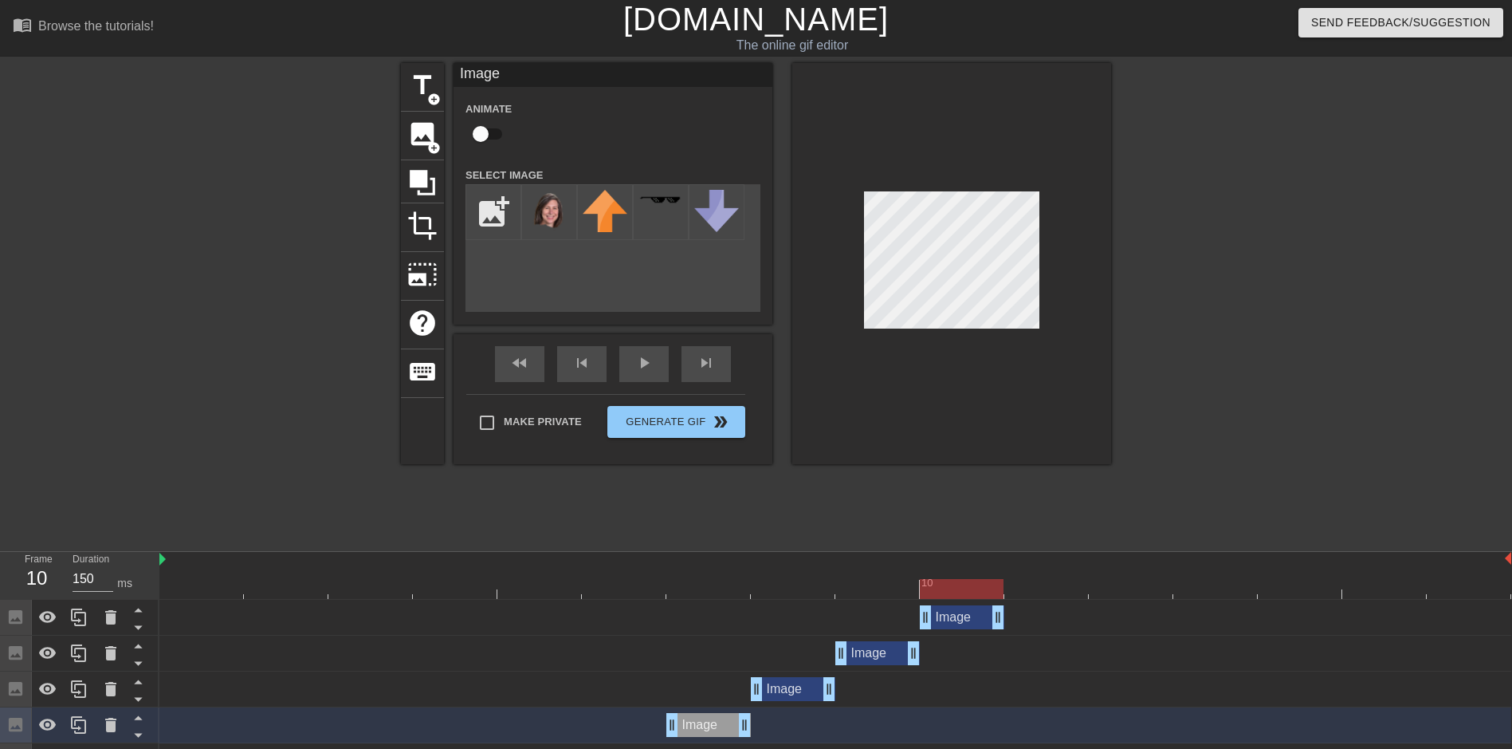
click at [984, 618] on div "Image drag_handle drag_handle" at bounding box center [962, 617] width 84 height 24
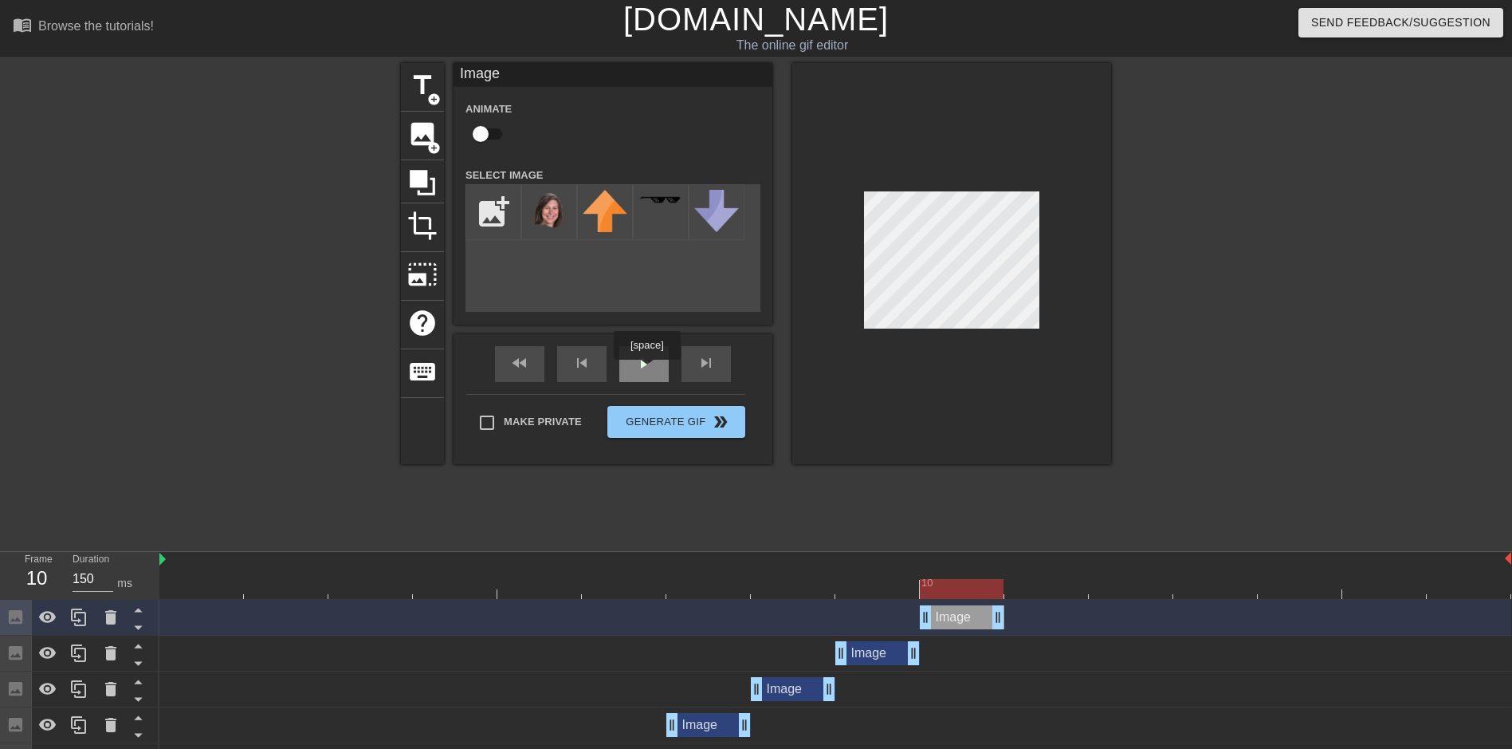
click at [642, 368] on div "play_arrow" at bounding box center [643, 364] width 49 height 36
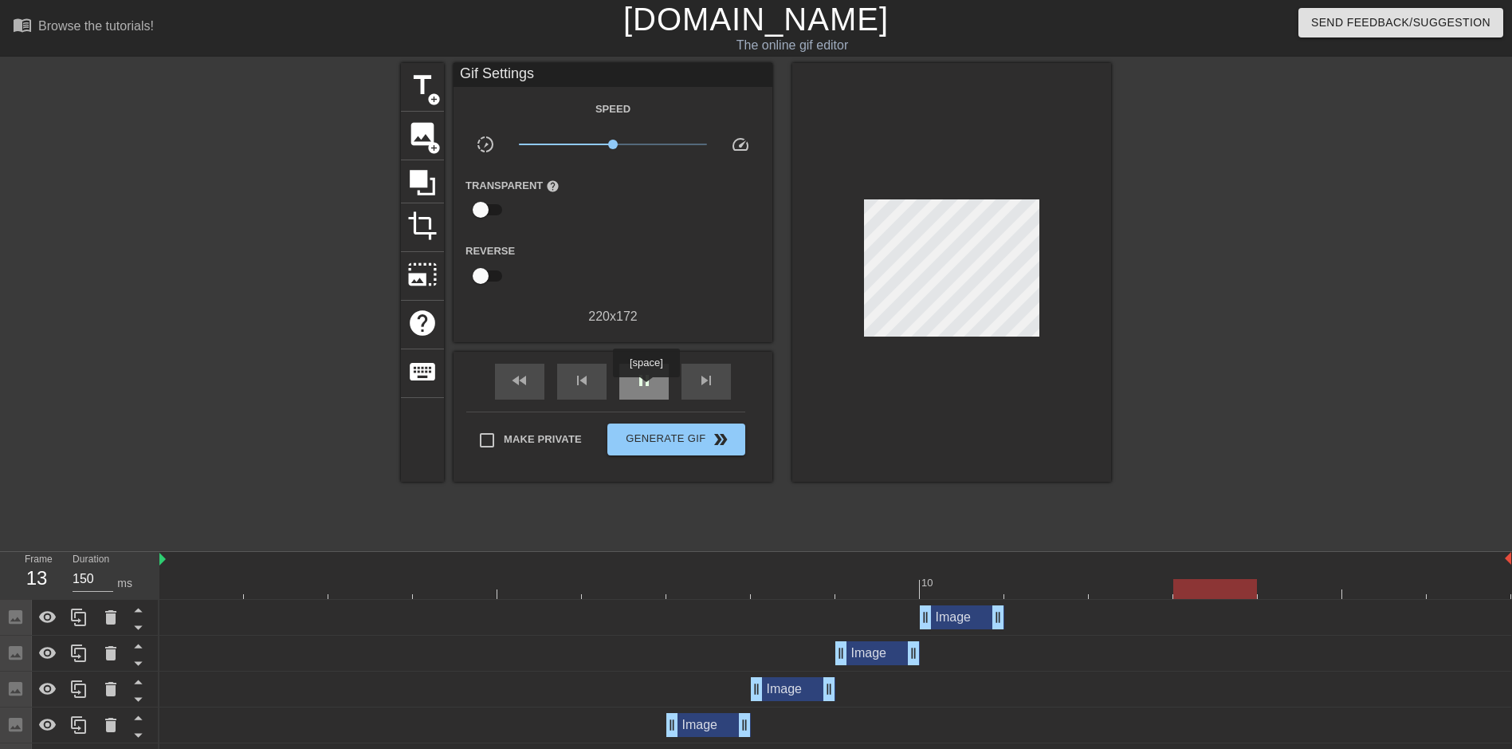
click at [647, 387] on span "pause" at bounding box center [644, 380] width 19 height 19
click at [955, 620] on div "Image drag_handle drag_handle" at bounding box center [962, 617] width 84 height 24
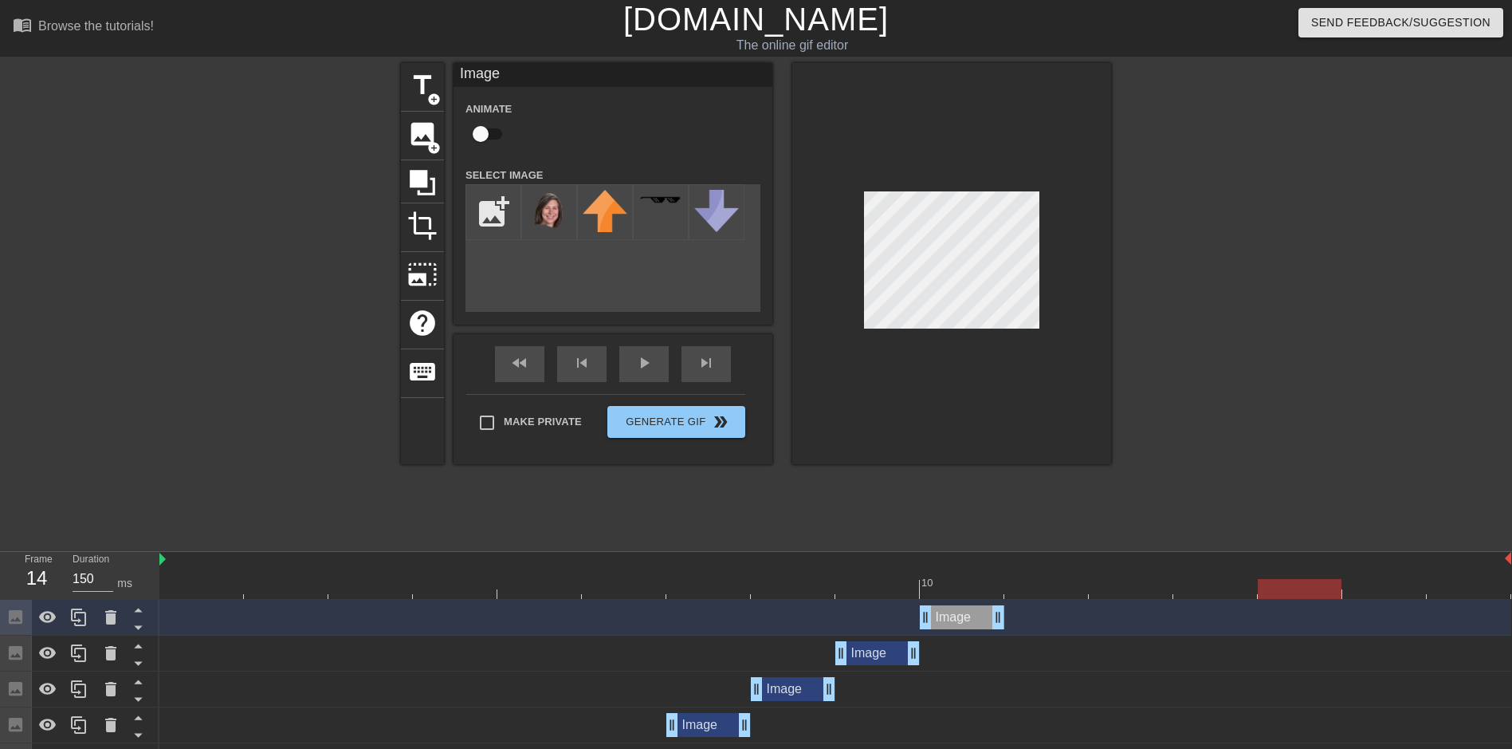
click at [972, 611] on div "Image drag_handle drag_handle" at bounding box center [962, 617] width 84 height 24
click at [976, 597] on div at bounding box center [835, 589] width 1352 height 20
click at [67, 624] on div at bounding box center [79, 616] width 32 height 35
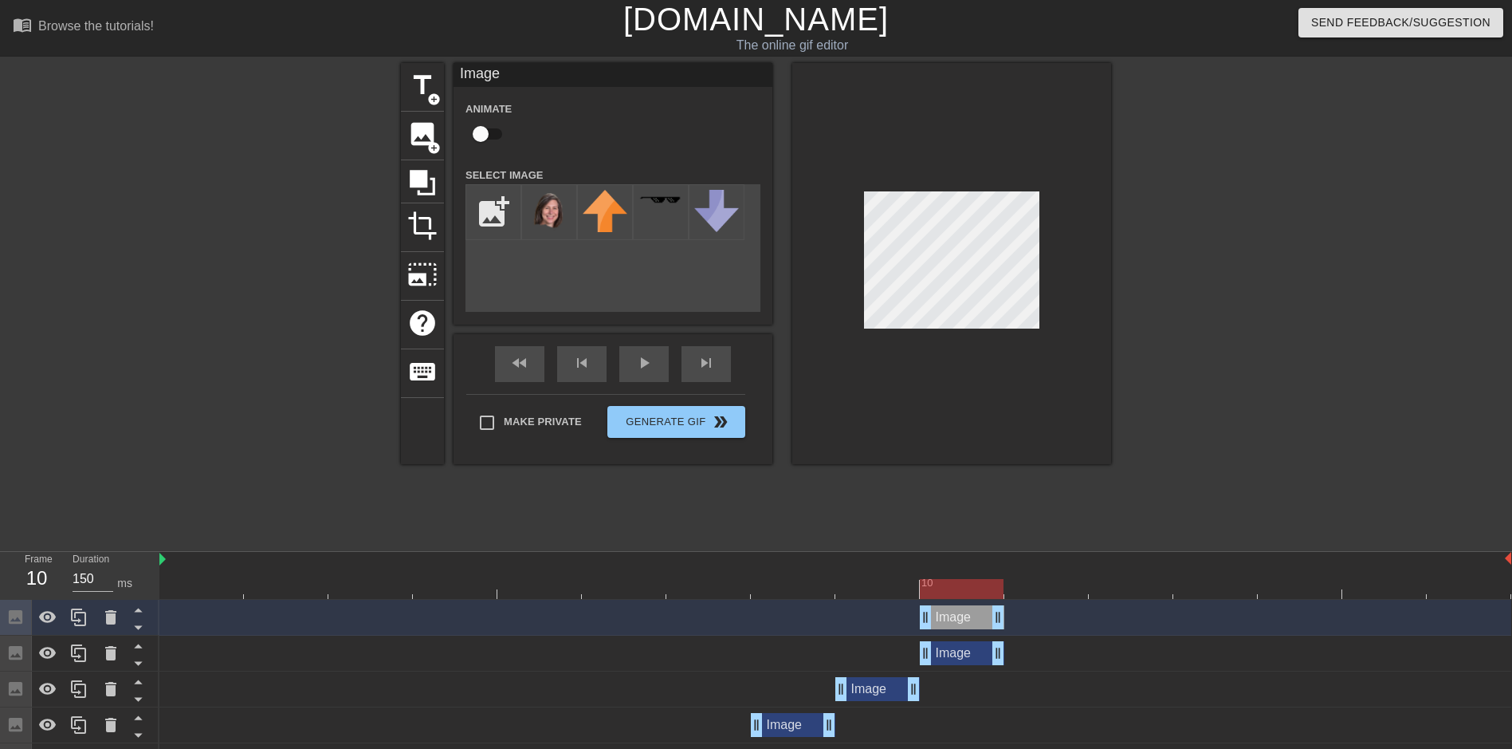
click at [1043, 592] on div at bounding box center [835, 589] width 1352 height 20
drag, startPoint x: 964, startPoint y: 614, endPoint x: 1032, endPoint y: 619, distance: 68.7
click at [1032, 619] on div "Image drag_handle drag_handle" at bounding box center [1046, 617] width 84 height 24
click at [72, 623] on icon at bounding box center [78, 616] width 19 height 19
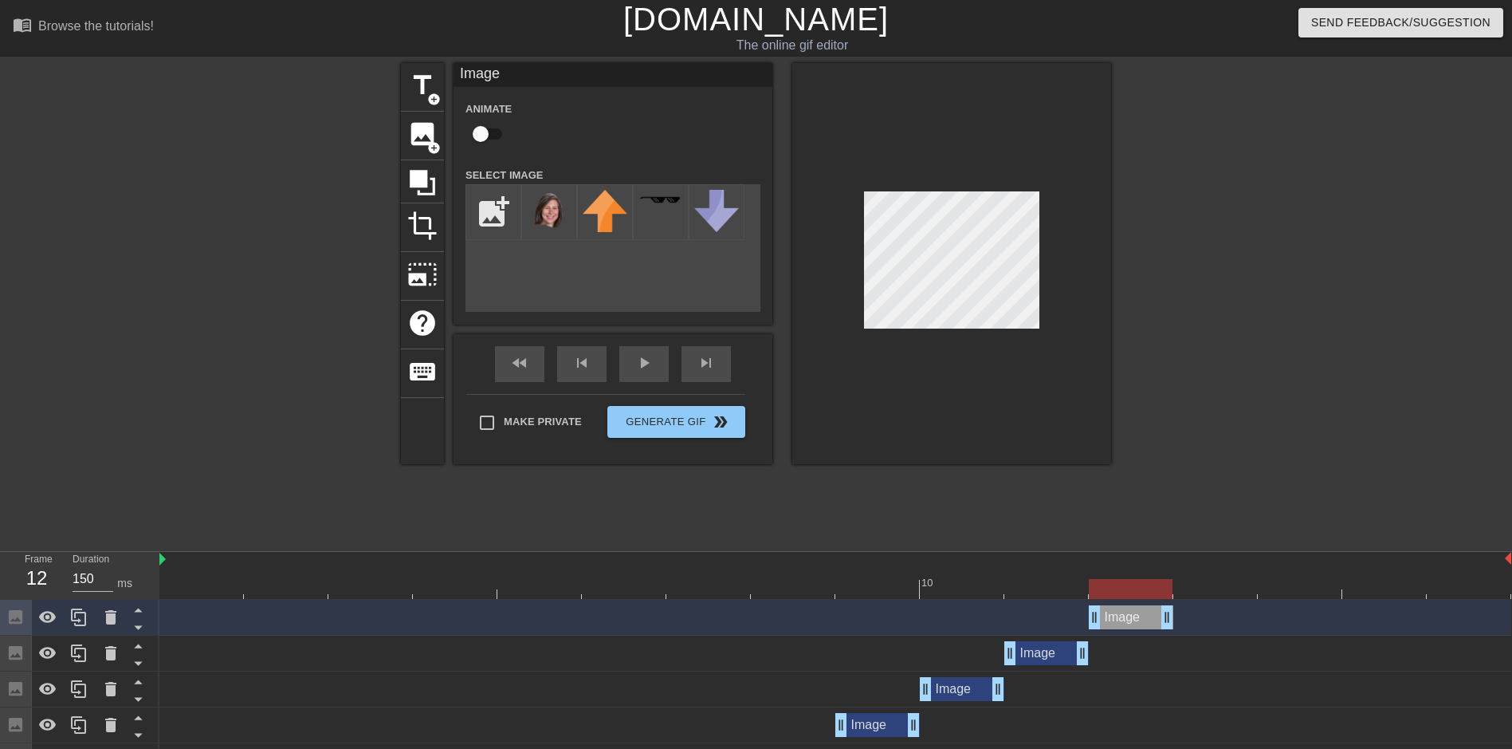
drag, startPoint x: 1053, startPoint y: 622, endPoint x: 1143, endPoint y: 612, distance: 90.6
click at [1143, 612] on div "Image drag_handle drag_handle" at bounding box center [1131, 617] width 84 height 24
click at [107, 621] on icon at bounding box center [110, 617] width 11 height 14
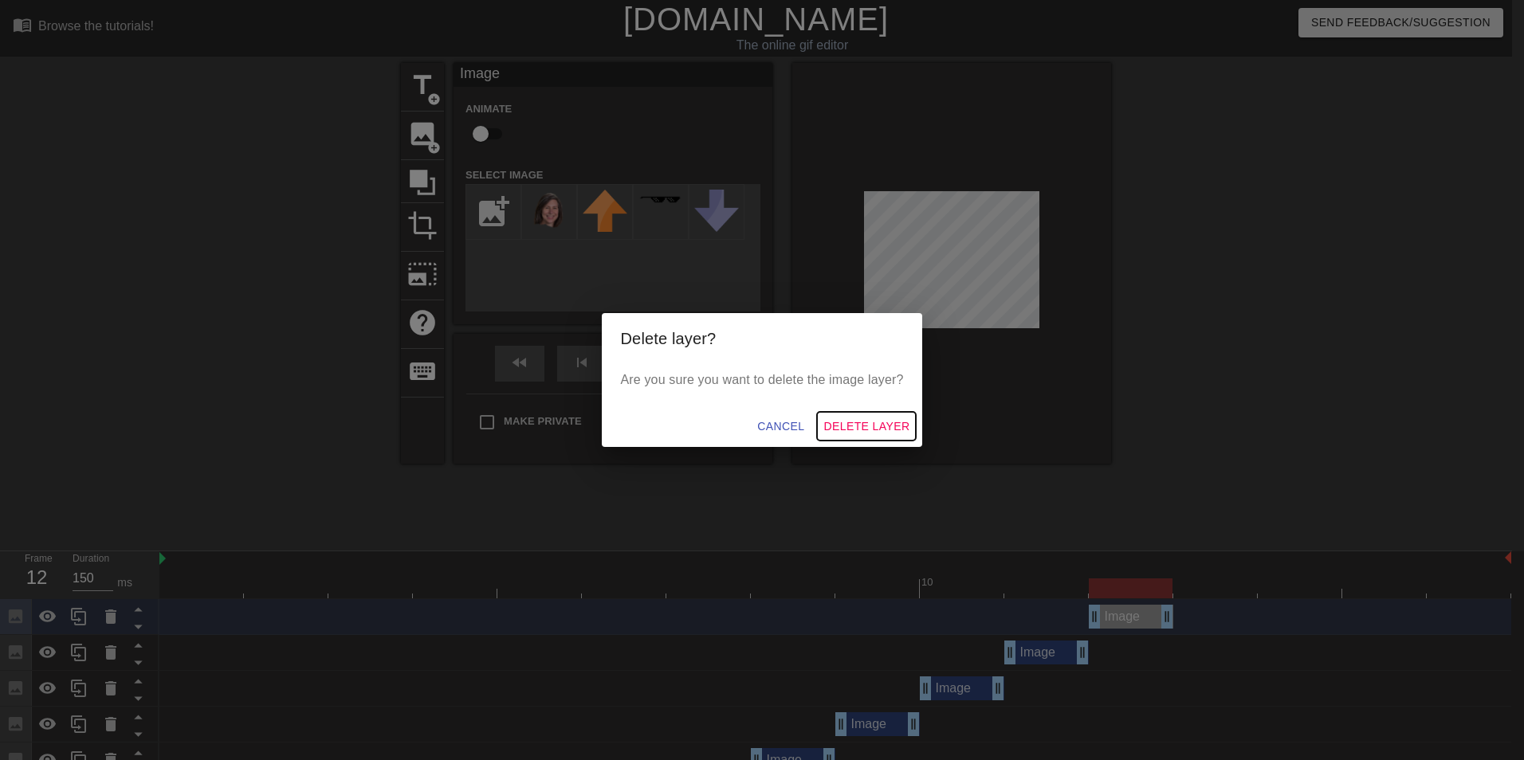
click at [847, 422] on span "Delete Layer" at bounding box center [866, 427] width 86 height 20
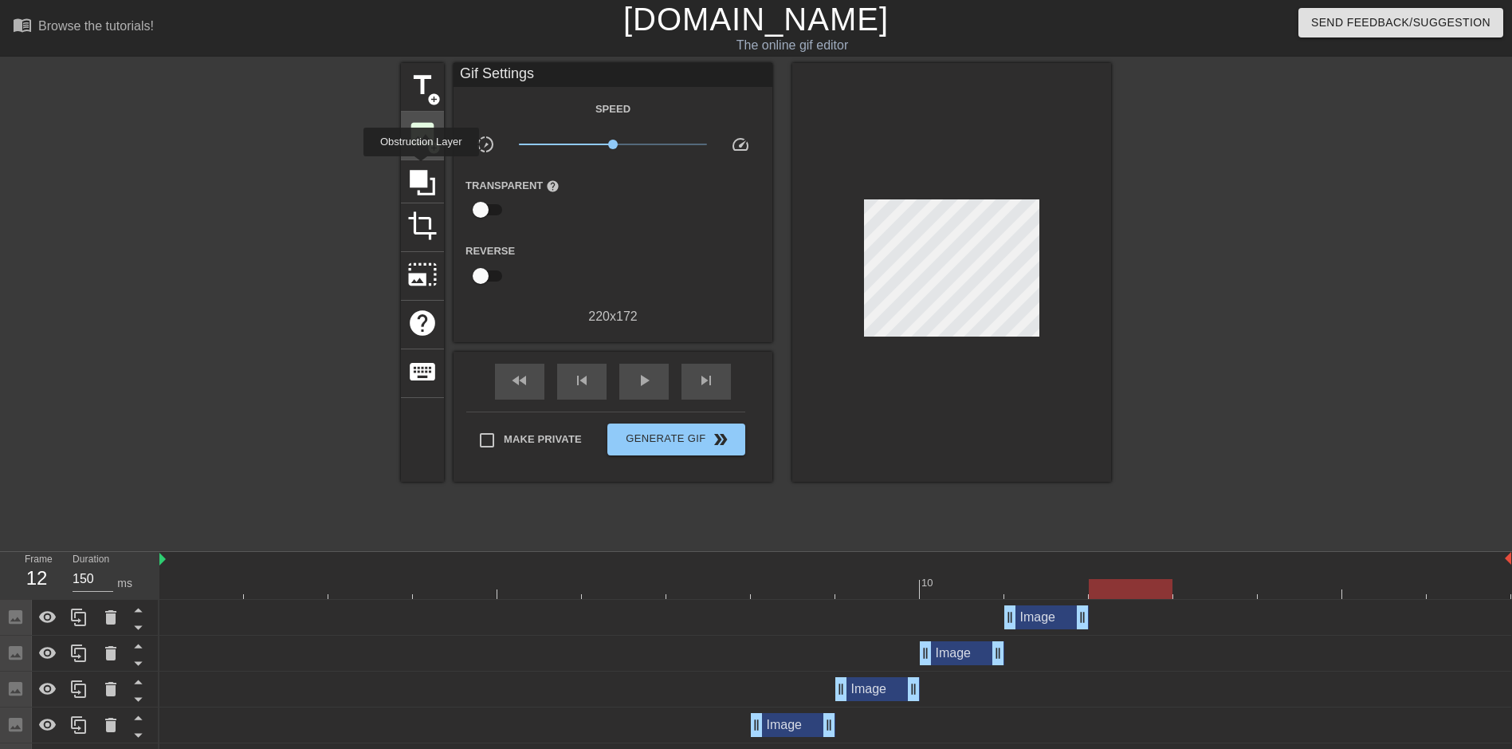
click at [421, 148] on div "image add_circle" at bounding box center [422, 136] width 43 height 49
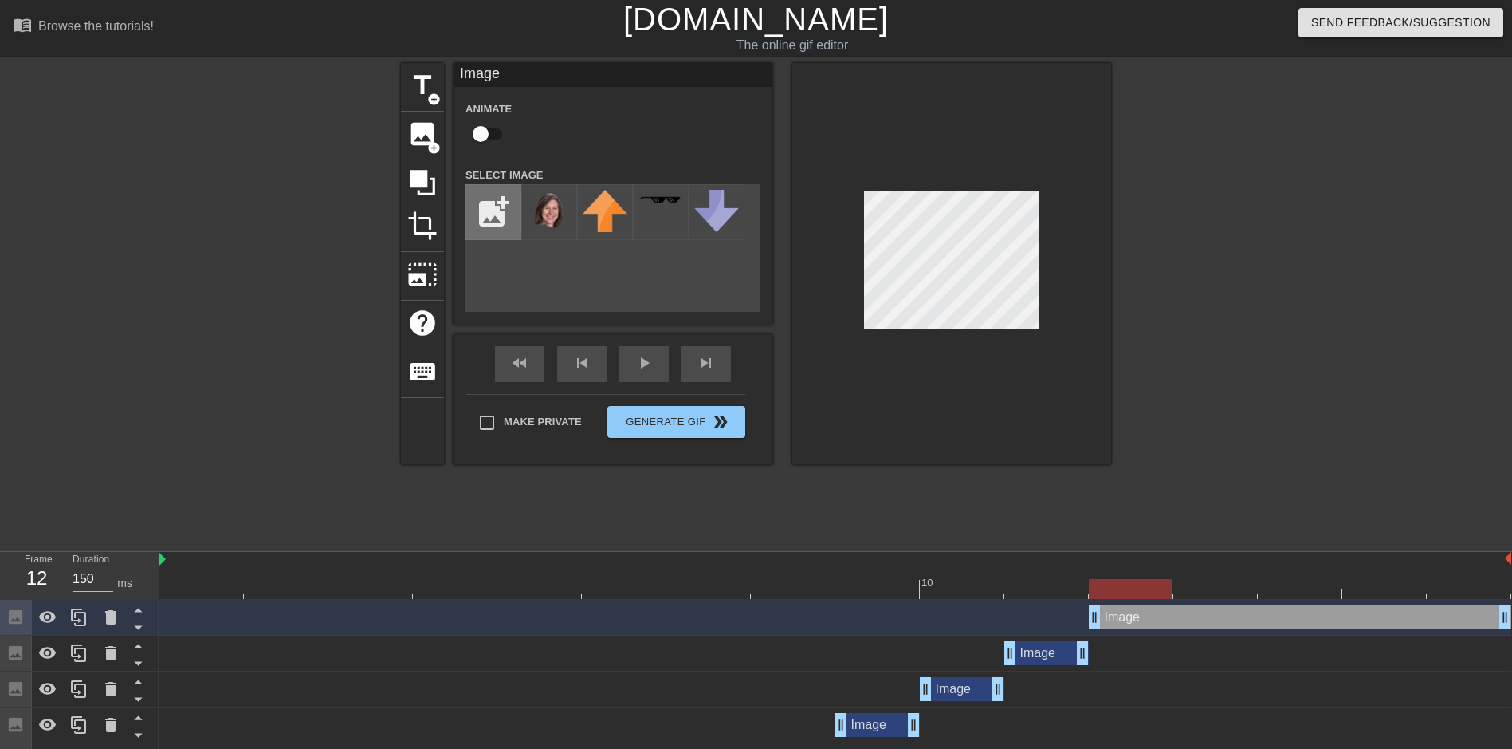
click at [493, 211] on input "file" at bounding box center [493, 212] width 54 height 54
type input "C:\fakepath\Picture1-removebg-preview_flip.png"
click at [116, 613] on icon at bounding box center [110, 617] width 11 height 14
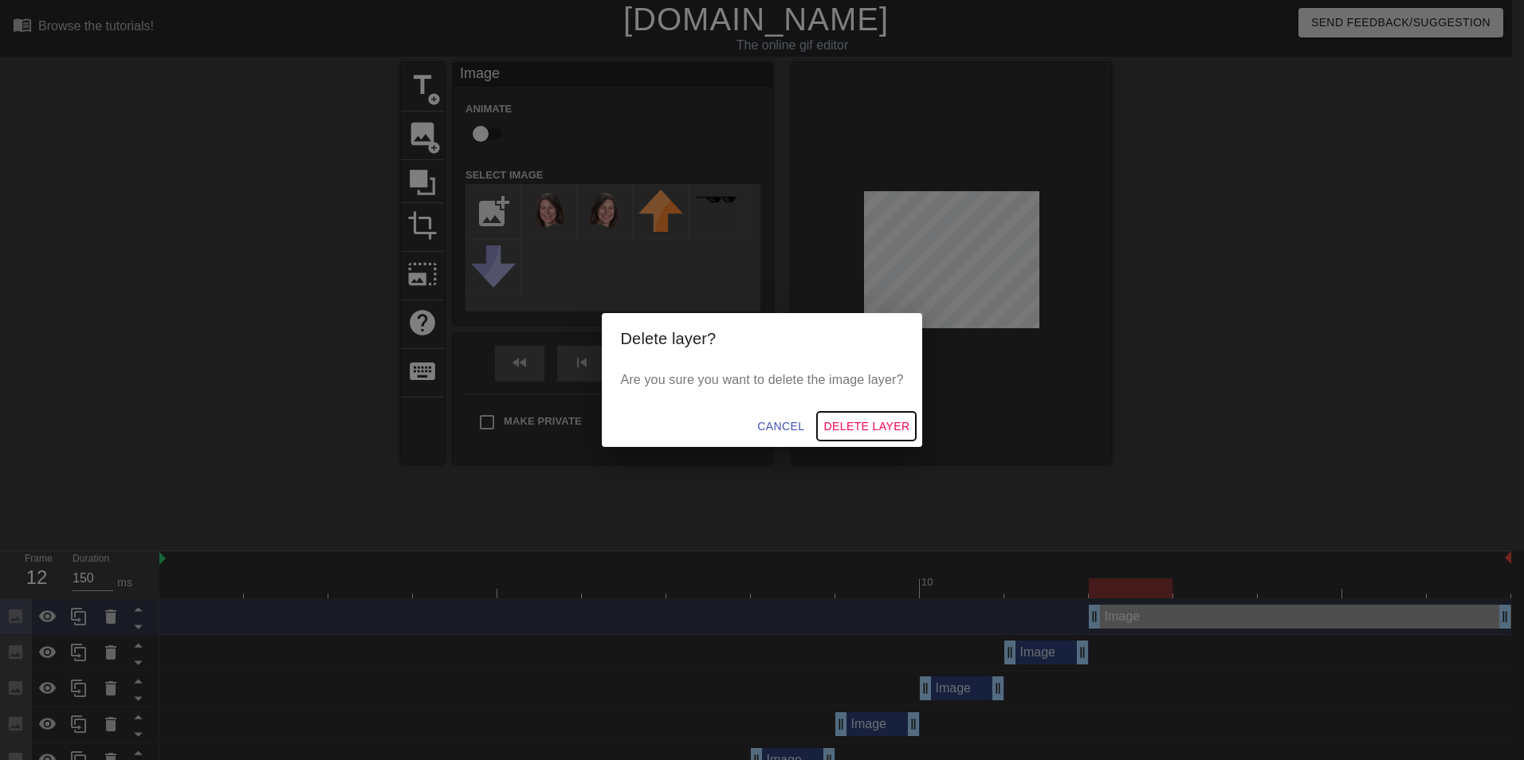
click at [897, 417] on span "Delete Layer" at bounding box center [866, 427] width 86 height 20
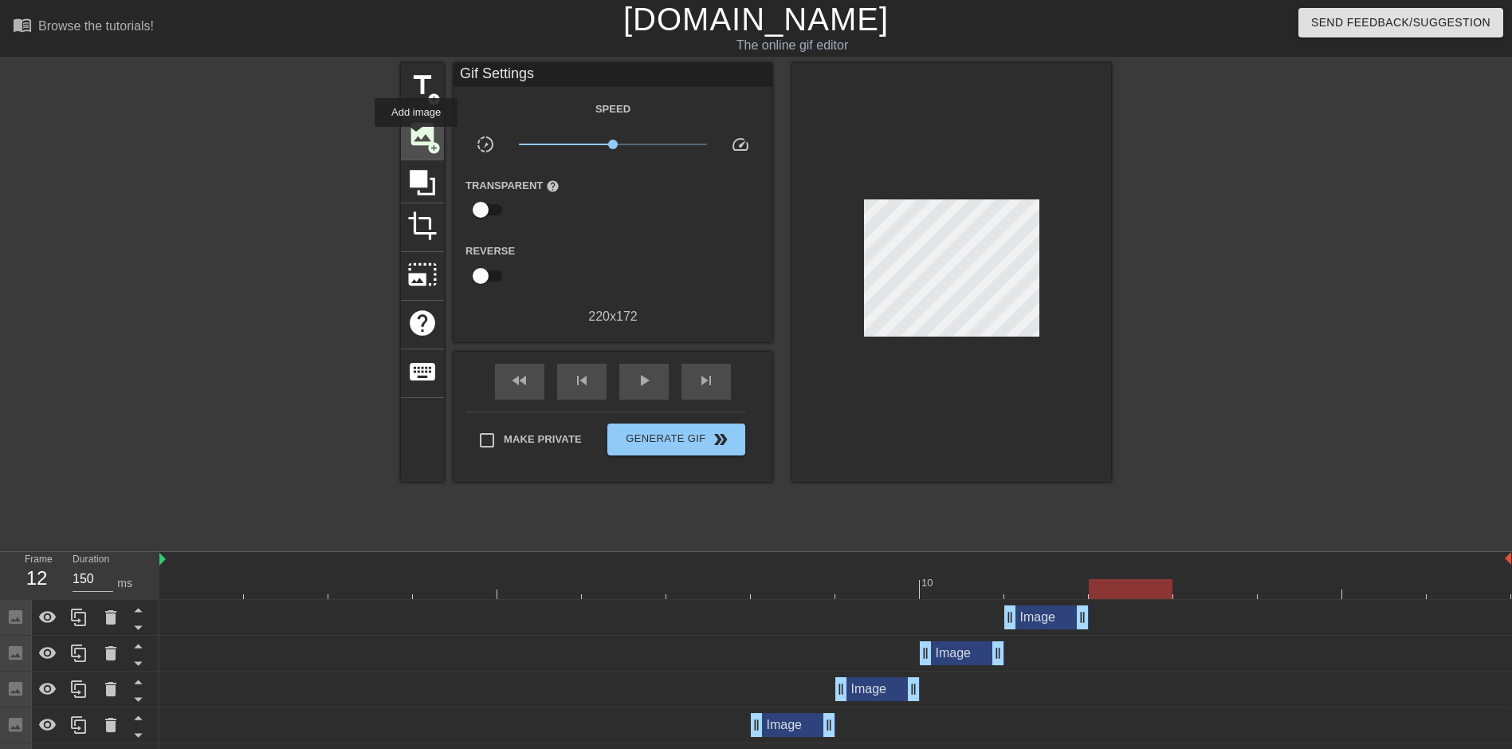
click at [416, 138] on span "image" at bounding box center [422, 134] width 30 height 30
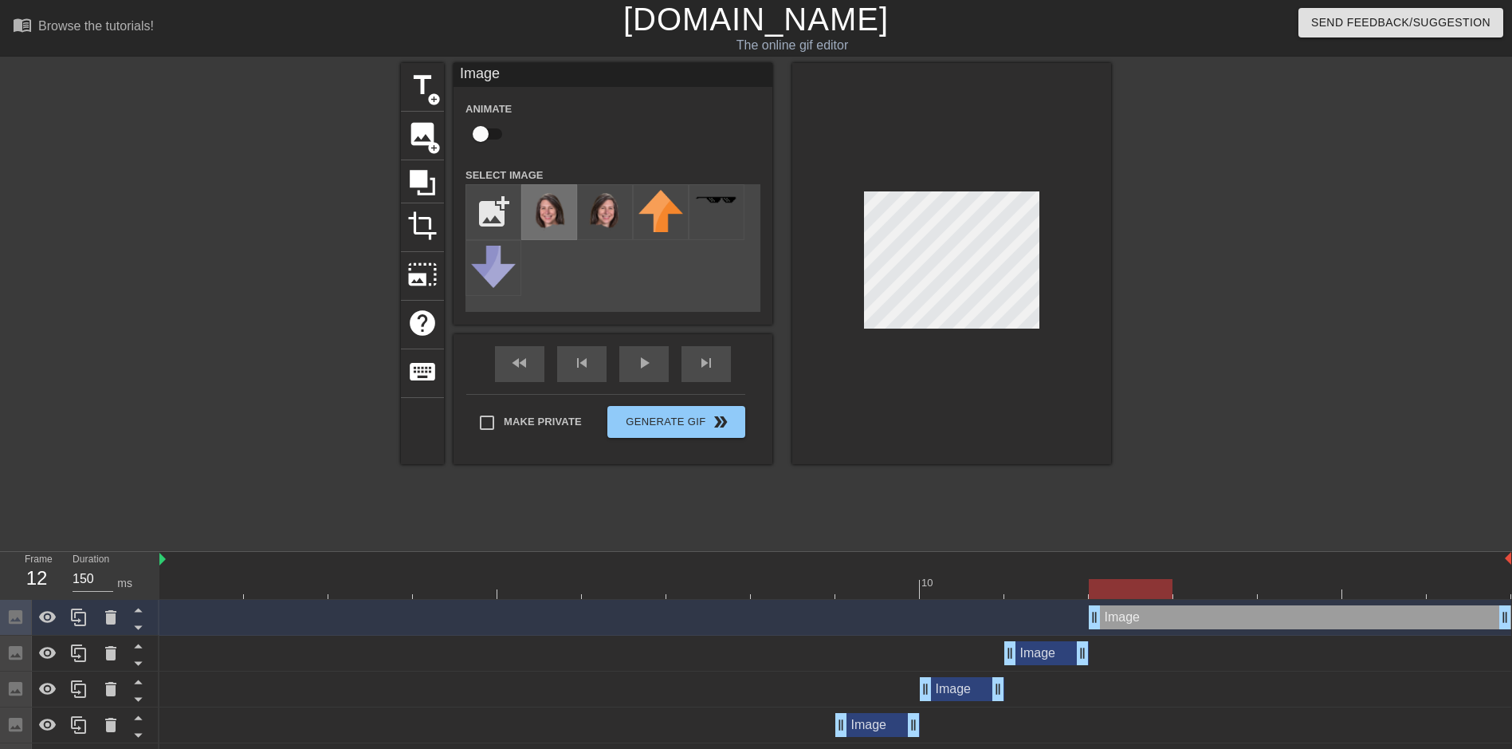
click at [547, 218] on img at bounding box center [549, 217] width 45 height 55
click at [1044, 644] on div "Image drag_handle drag_handle" at bounding box center [1046, 653] width 84 height 24
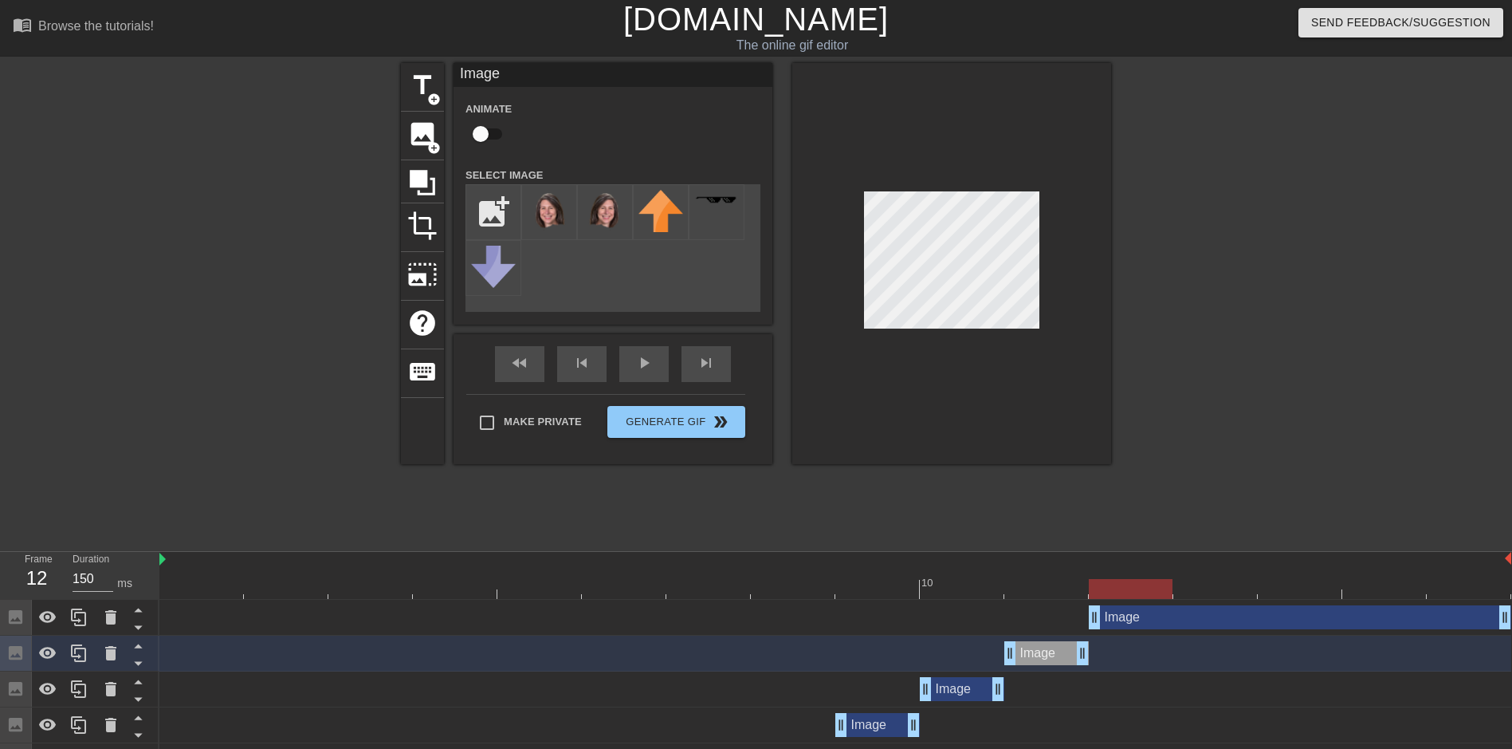
click at [1120, 618] on div "Image drag_handle drag_handle" at bounding box center [1300, 617] width 422 height 24
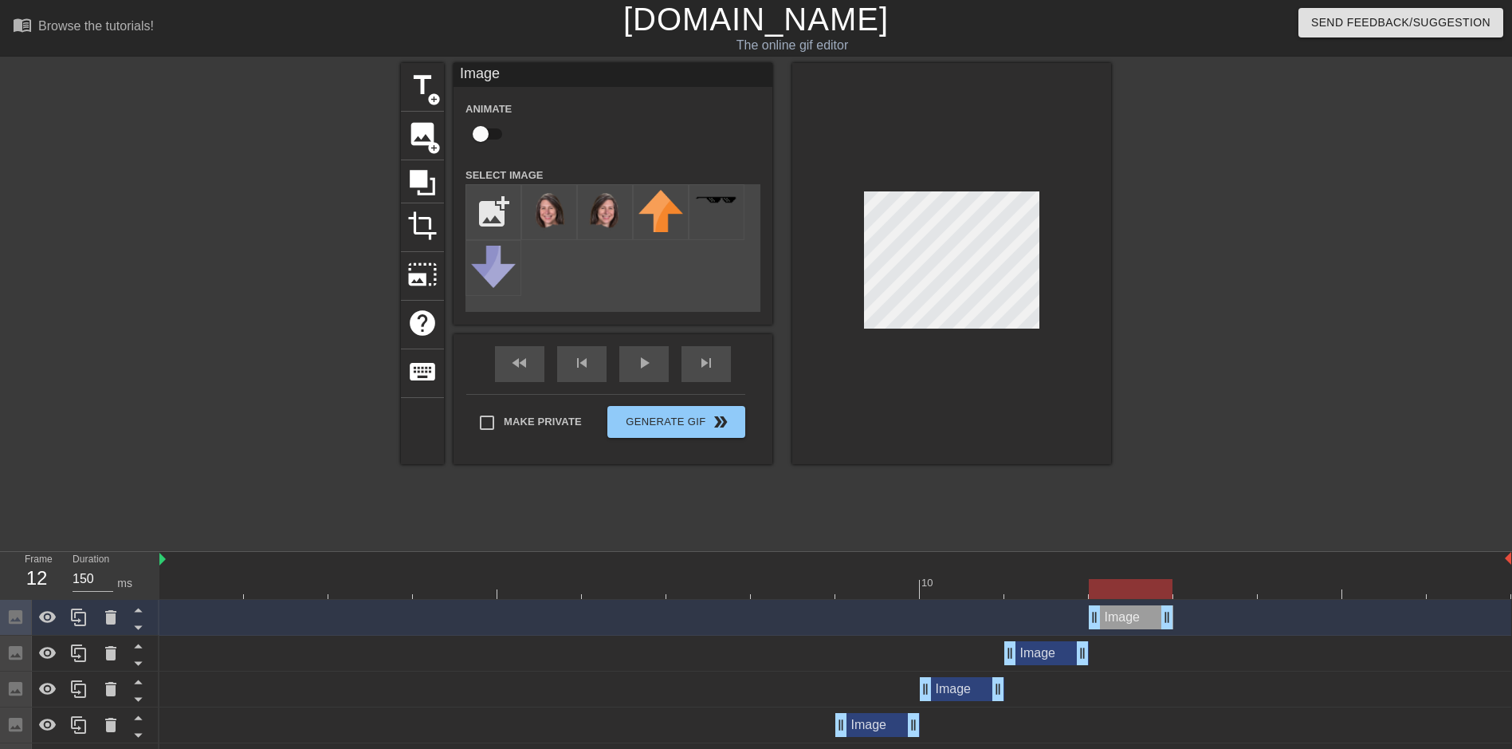
drag, startPoint x: 1503, startPoint y: 613, endPoint x: 1201, endPoint y: 608, distance: 302.2
click at [1201, 608] on div "Image drag_handle drag_handle" at bounding box center [835, 617] width 1352 height 24
click at [75, 619] on icon at bounding box center [78, 616] width 19 height 19
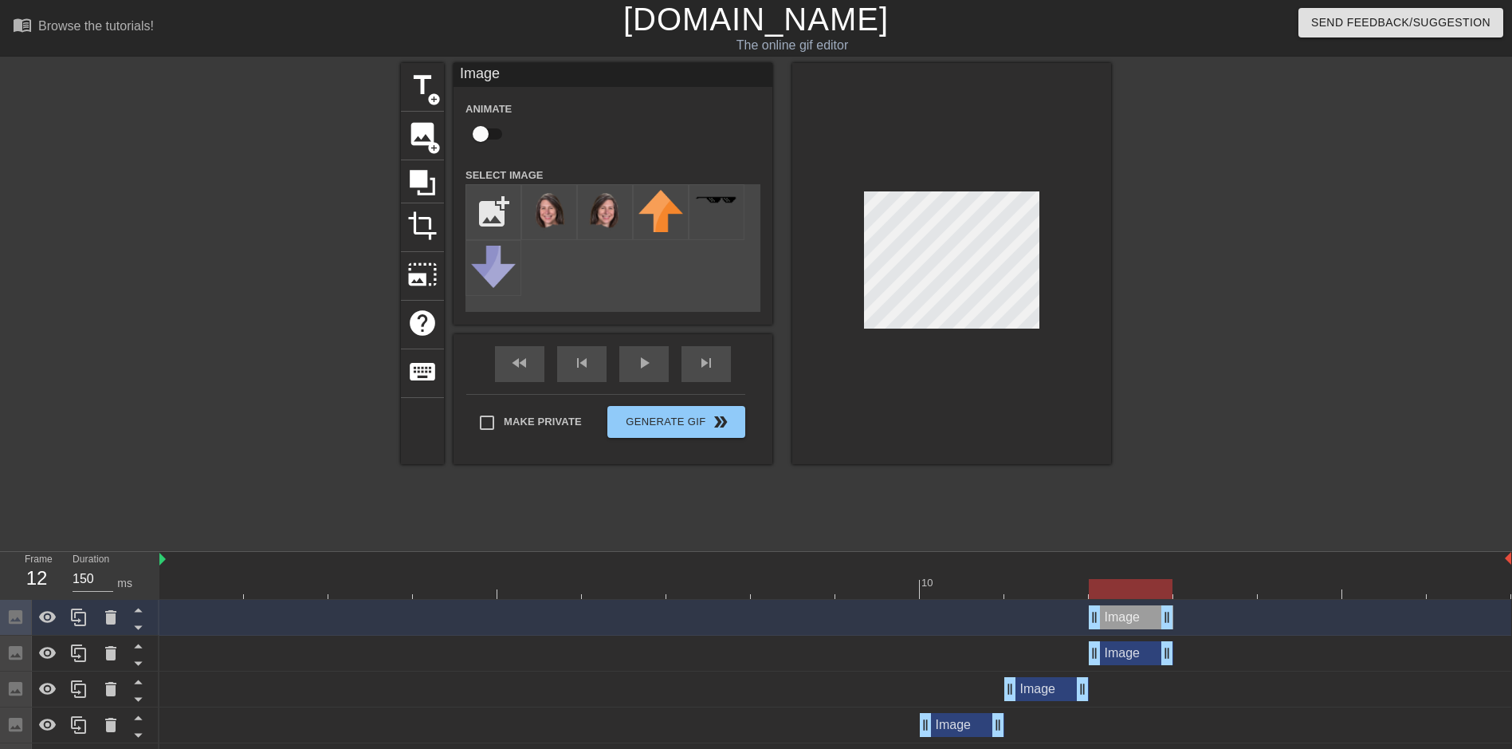
drag, startPoint x: 1232, startPoint y: 587, endPoint x: 1150, endPoint y: 620, distance: 88.7
click at [1231, 587] on div at bounding box center [835, 589] width 1352 height 20
drag, startPoint x: 1146, startPoint y: 616, endPoint x: 1199, endPoint y: 616, distance: 53.4
click at [1199, 616] on div "Image drag_handle drag_handle" at bounding box center [1215, 617] width 84 height 24
click at [82, 618] on icon at bounding box center [78, 616] width 19 height 19
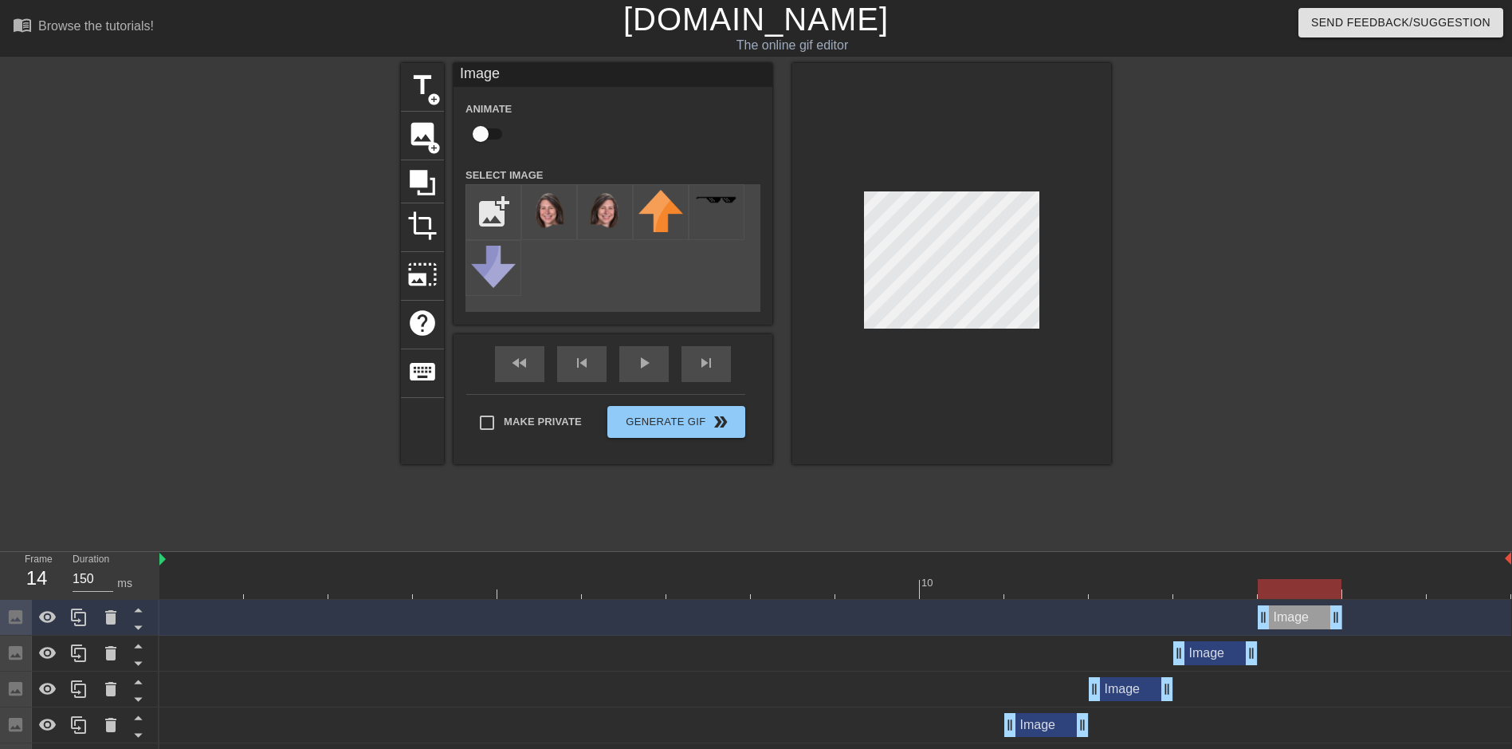
drag, startPoint x: 1240, startPoint y: 620, endPoint x: 1305, endPoint y: 614, distance: 65.7
click at [1307, 615] on div "Image drag_handle drag_handle" at bounding box center [1300, 617] width 84 height 24
click at [642, 362] on div "play_arrow" at bounding box center [643, 364] width 49 height 36
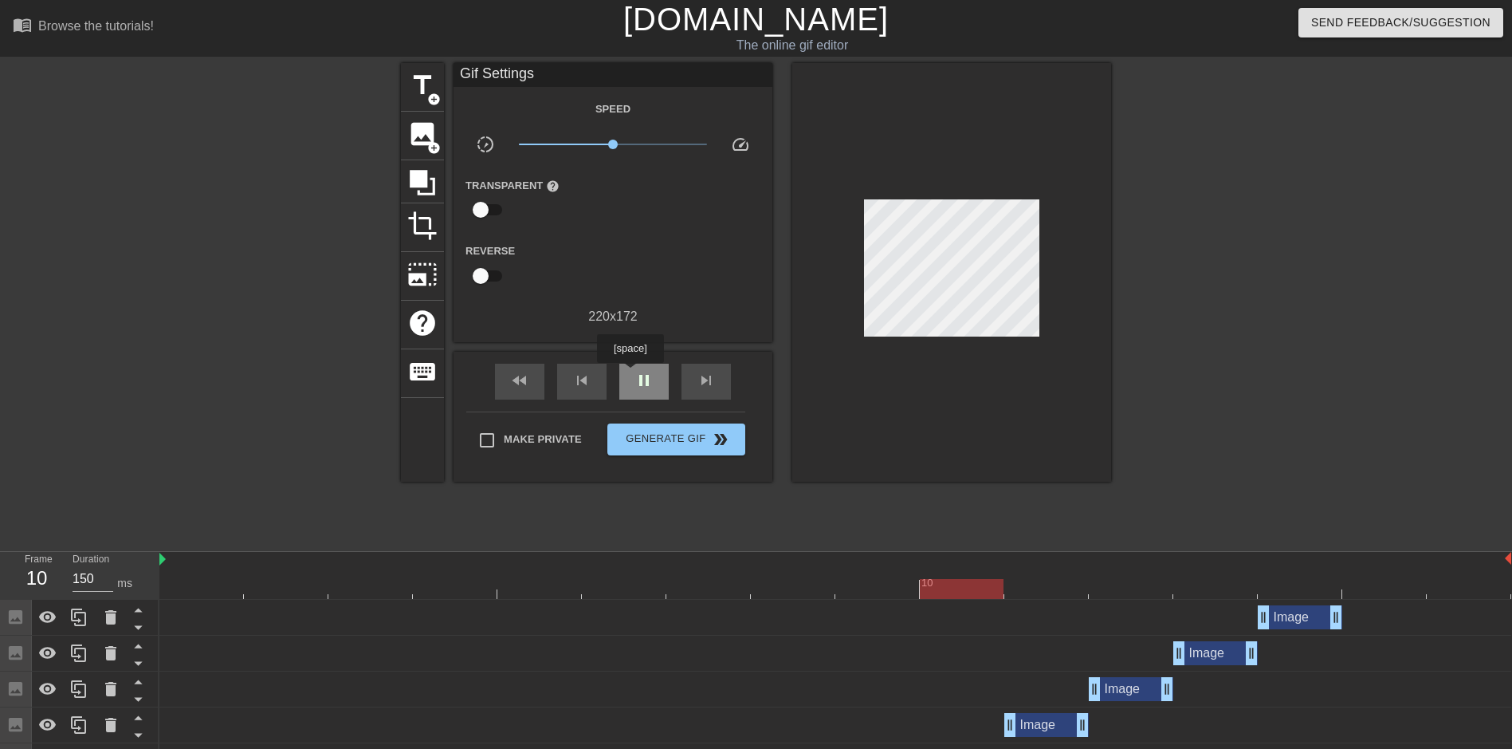
click at [633, 374] on div "pause" at bounding box center [643, 382] width 49 height 36
click at [1386, 576] on div at bounding box center [1384, 578] width 84 height 20
drag, startPoint x: 1125, startPoint y: 624, endPoint x: 1051, endPoint y: 619, distance: 74.3
click at [1125, 623] on div "Image drag_handle drag_handle" at bounding box center [835, 617] width 1352 height 24
click at [1309, 620] on div "Image drag_handle drag_handle" at bounding box center [1300, 617] width 84 height 24
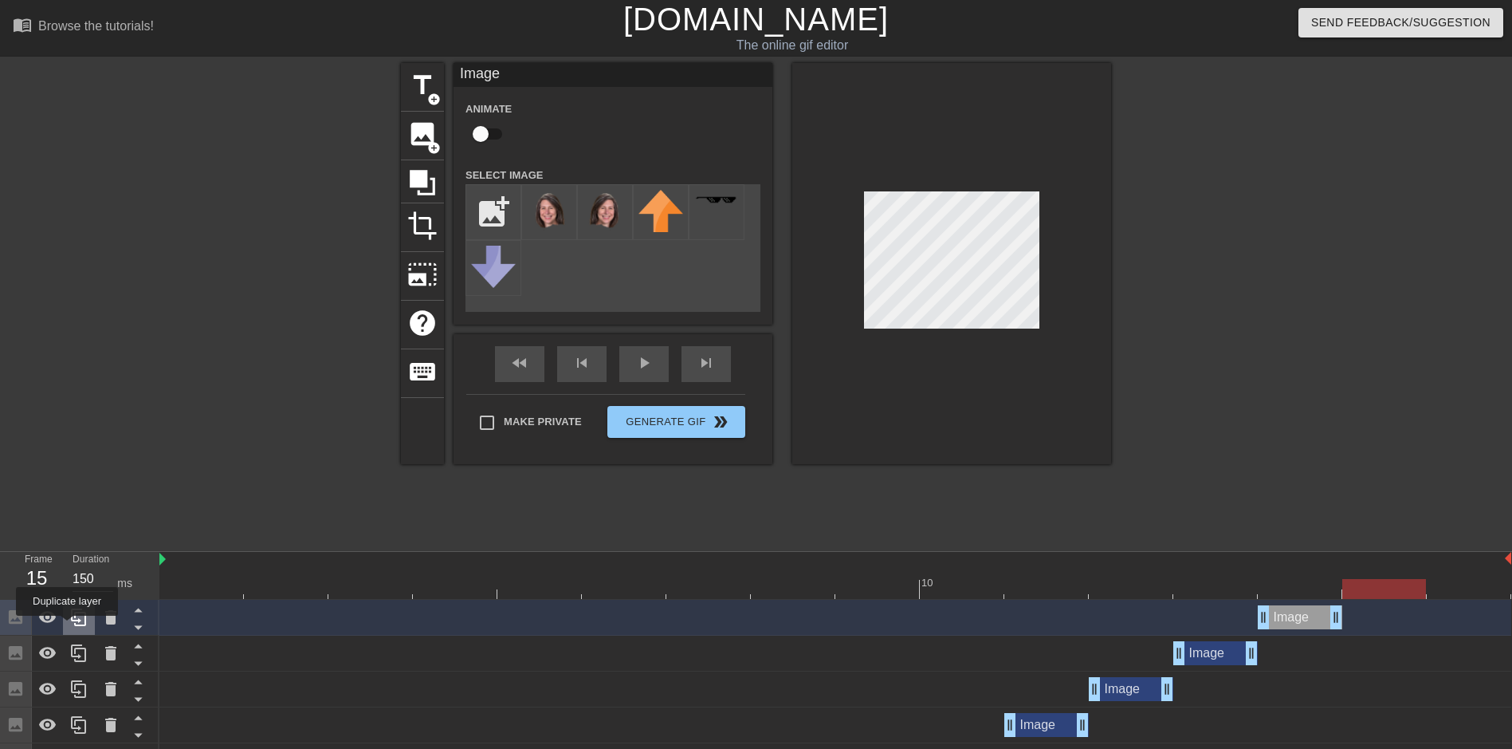
click at [77, 623] on icon at bounding box center [78, 616] width 19 height 19
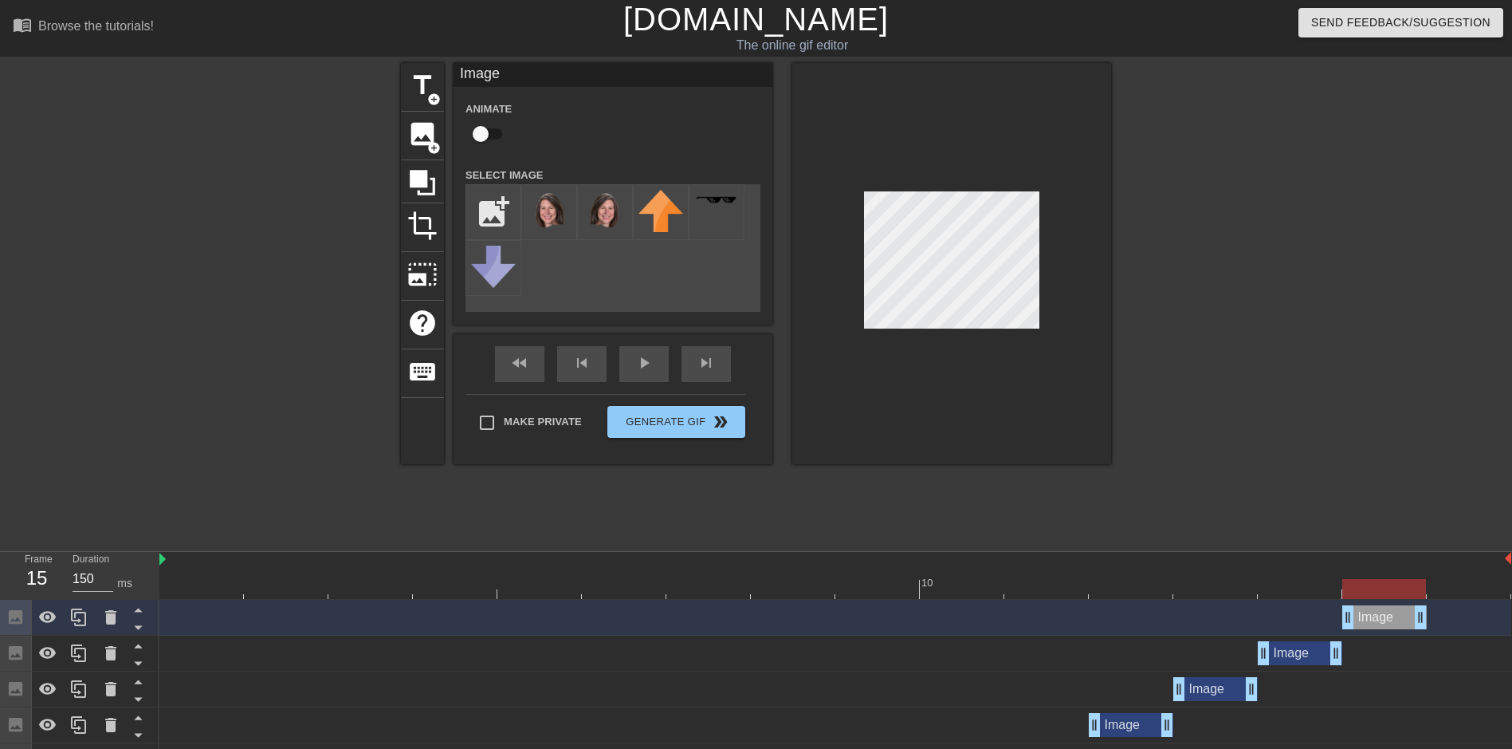
drag, startPoint x: 1304, startPoint y: 614, endPoint x: 1374, endPoint y: 611, distance: 69.4
click at [1374, 611] on div "Image drag_handle drag_handle" at bounding box center [1384, 617] width 84 height 24
click at [77, 626] on icon at bounding box center [78, 617] width 15 height 18
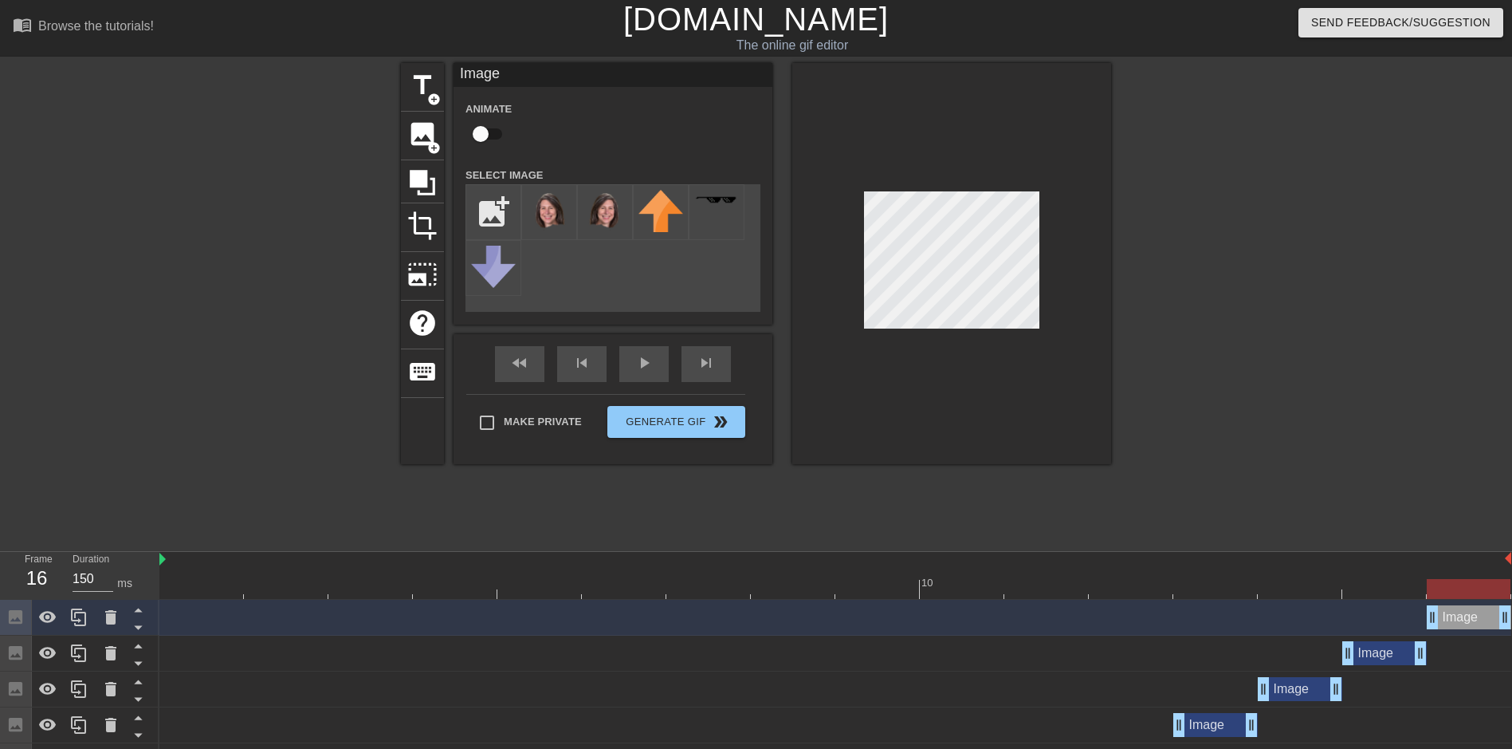
drag, startPoint x: 1384, startPoint y: 615, endPoint x: 1448, endPoint y: 611, distance: 63.9
click at [1448, 611] on div "Image drag_handle drag_handle" at bounding box center [1469, 617] width 84 height 24
click at [635, 369] on span "play_arrow" at bounding box center [644, 362] width 19 height 19
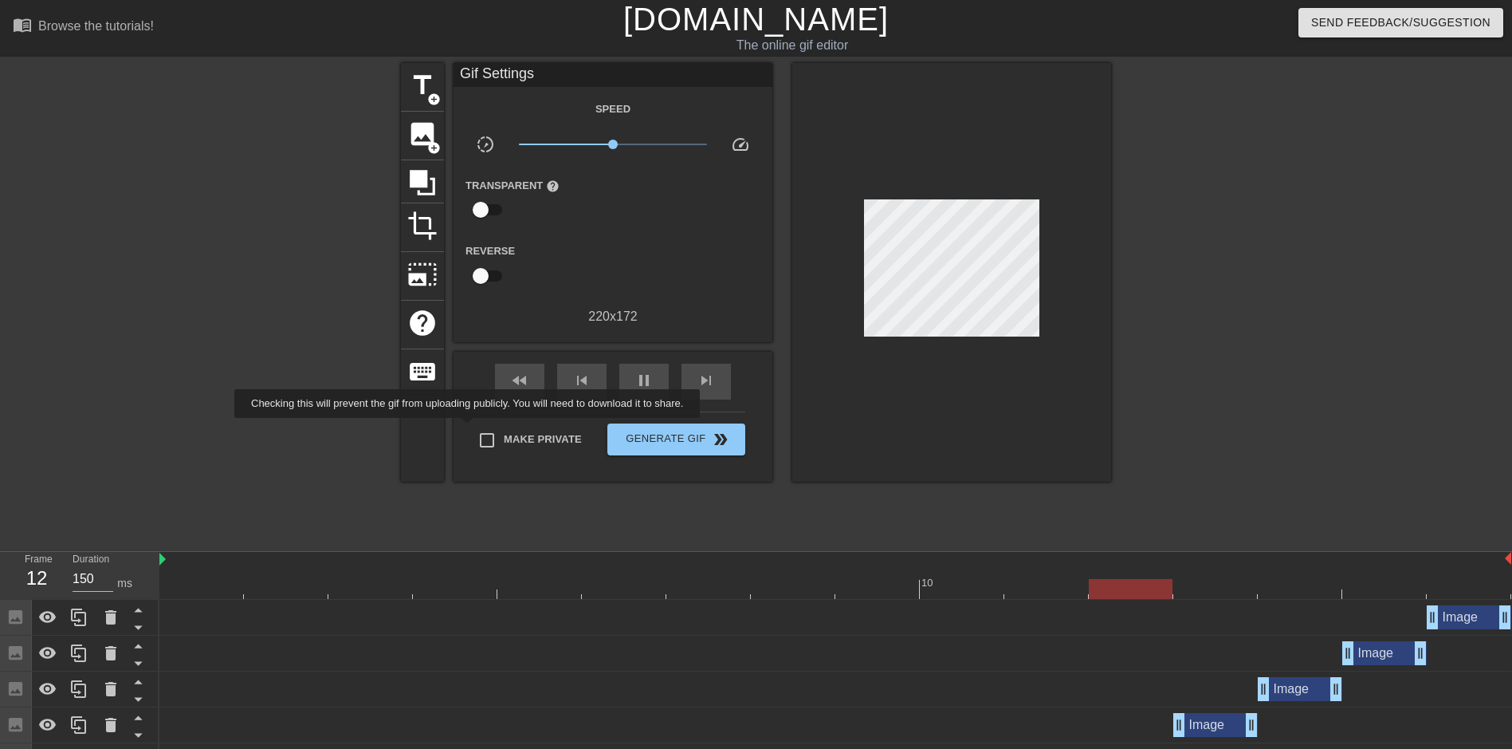
drag, startPoint x: 470, startPoint y: 429, endPoint x: 485, endPoint y: 436, distance: 16.0
click at [471, 429] on input "Make Private" at bounding box center [486, 439] width 33 height 33
checkbox input "true"
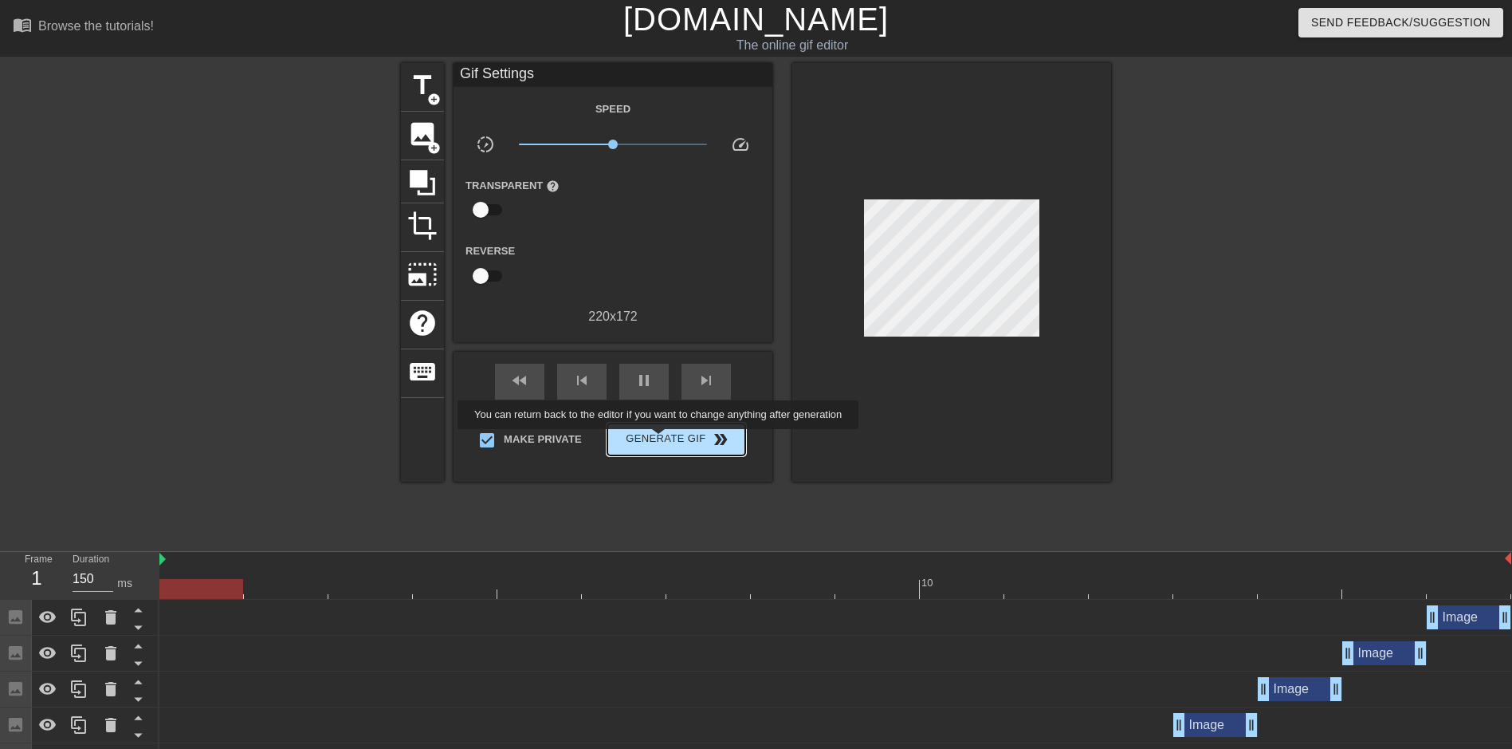
click at [660, 440] on span "Generate Gif double_arrow" at bounding box center [676, 439] width 125 height 19
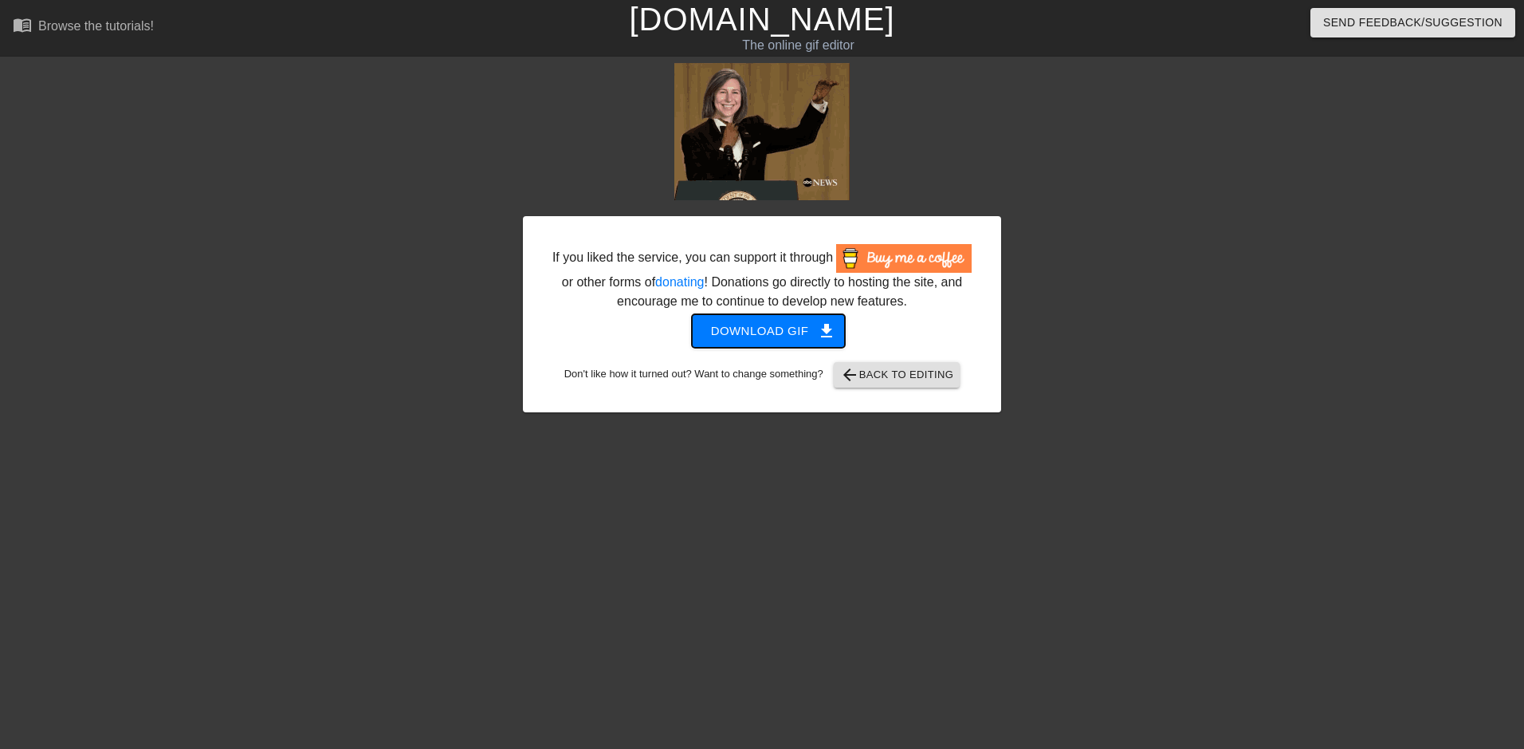
click at [784, 339] on span "Download gif get_app" at bounding box center [769, 330] width 116 height 21
